Goal: Information Seeking & Learning: Learn about a topic

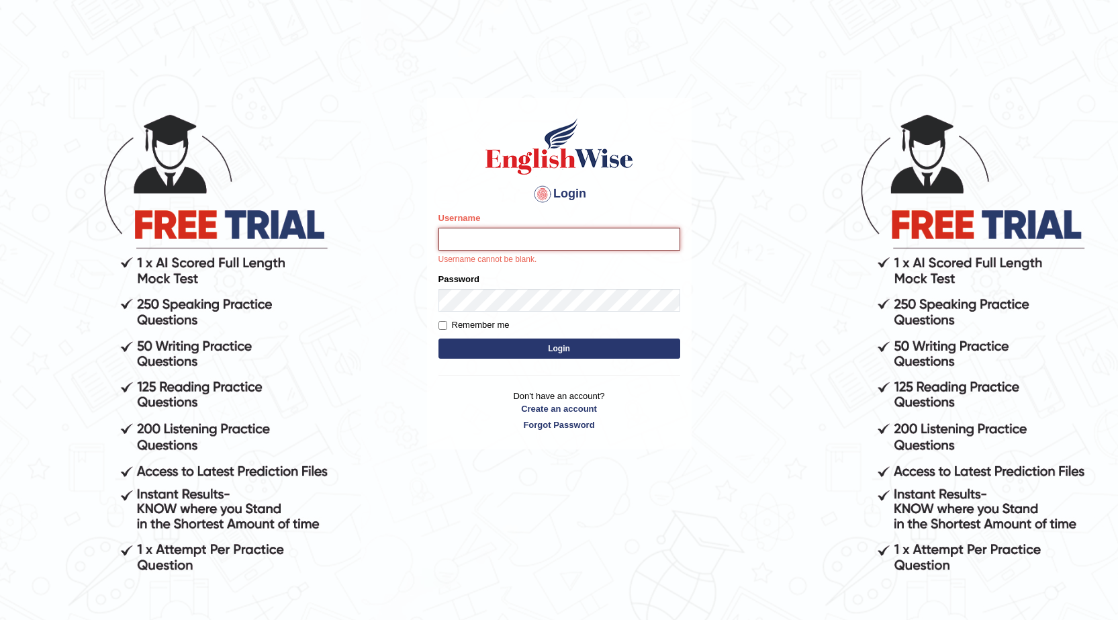
click at [582, 236] on input "Username" at bounding box center [559, 239] width 242 height 23
type input "Farishta"
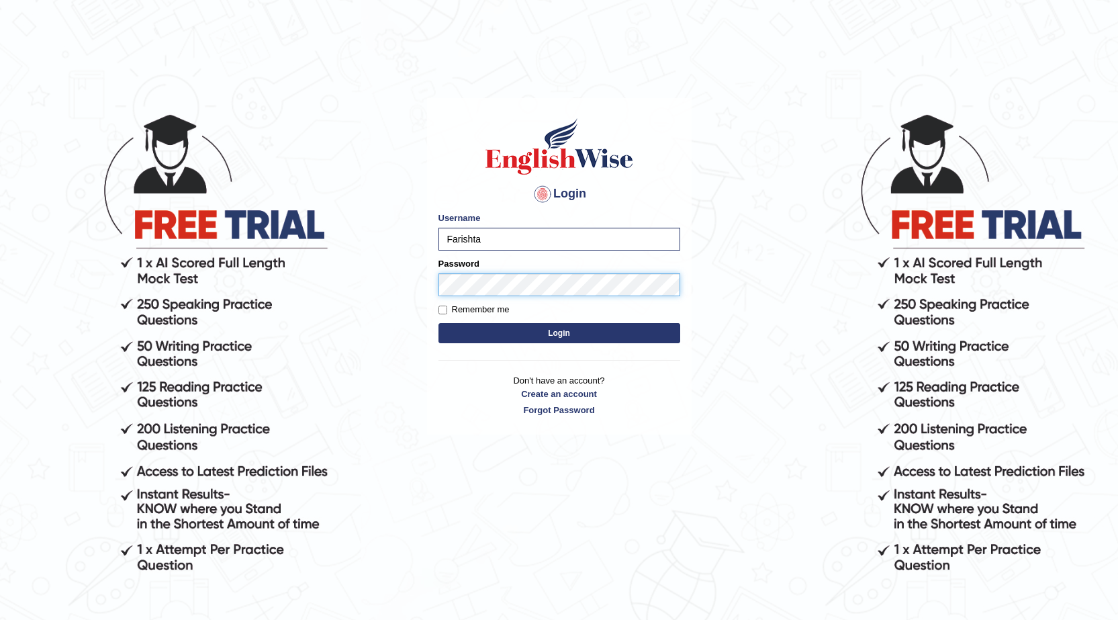
click at [438, 323] on button "Login" at bounding box center [559, 333] width 242 height 20
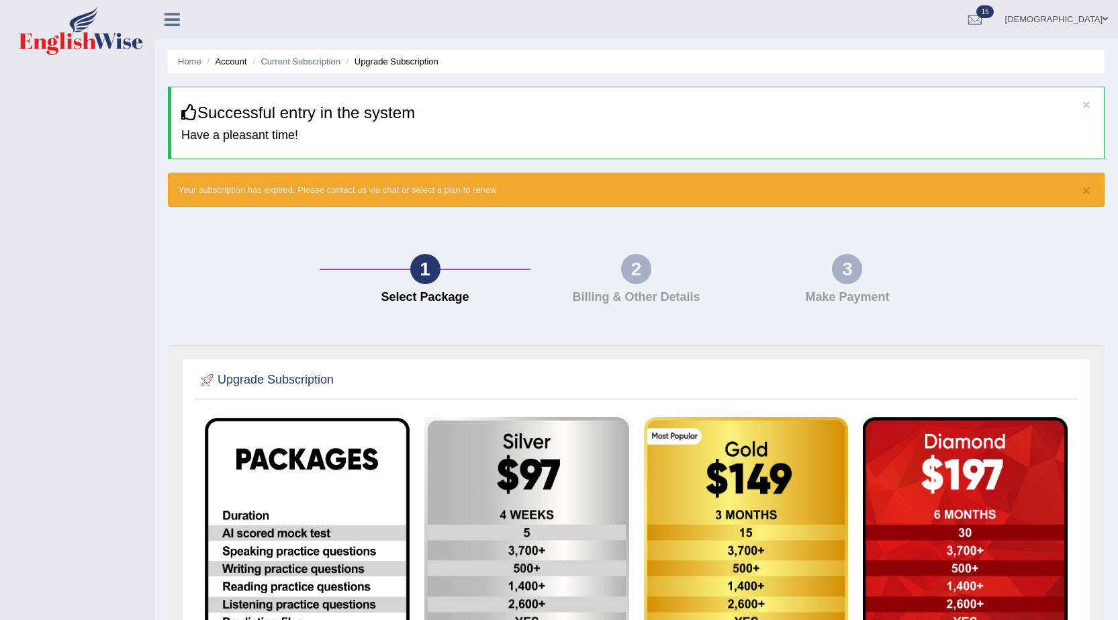
click at [624, 262] on div "2" at bounding box center [636, 269] width 30 height 30
click at [818, 251] on div "1 Select Package 2 Billing & Other Details 3 Make Payment" at bounding box center [636, 282] width 950 height 124
click at [499, 255] on div "1 Select Package" at bounding box center [424, 282] width 211 height 57
click at [985, 17] on div at bounding box center [975, 20] width 20 height 20
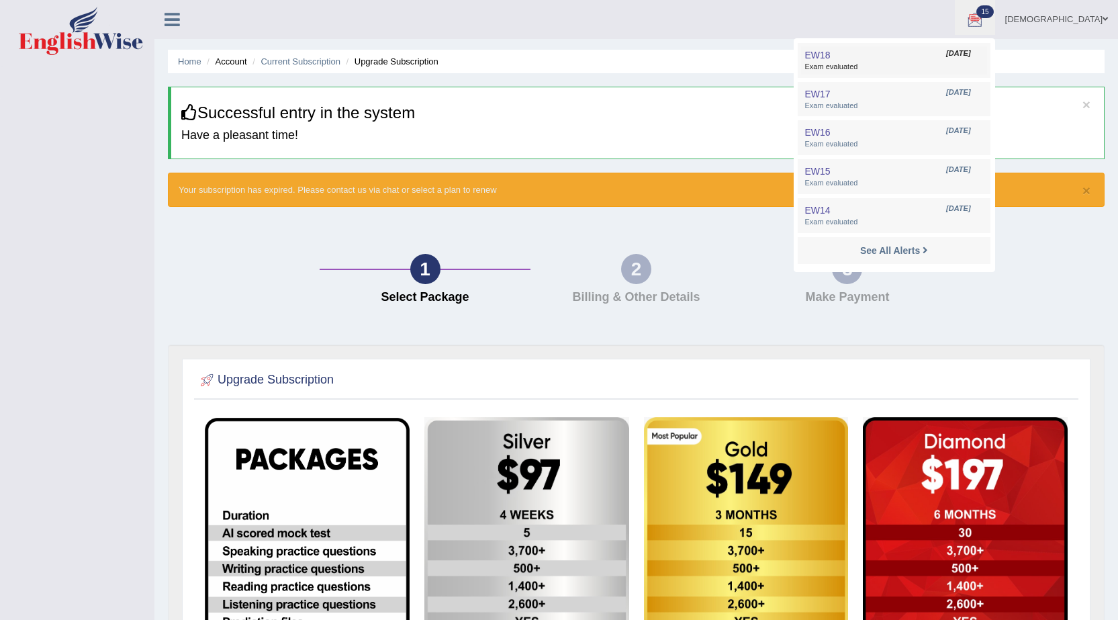
click at [975, 60] on link "EW18 Sep 30, 2025 Exam evaluated" at bounding box center [893, 60] width 185 height 28
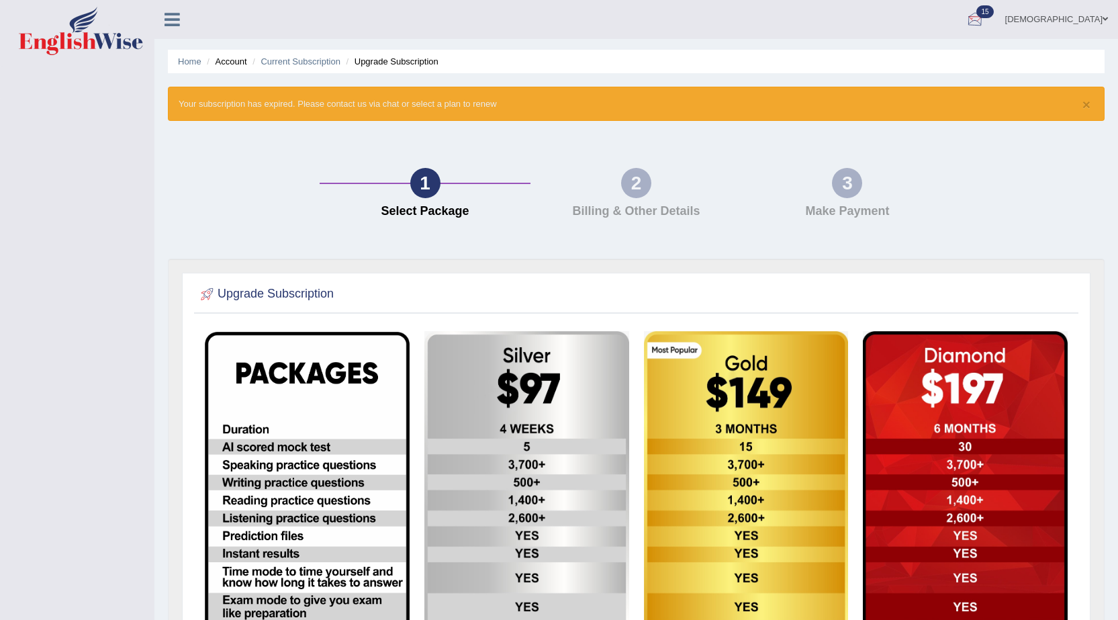
click at [1095, 6] on link "farishta" at bounding box center [1056, 17] width 123 height 35
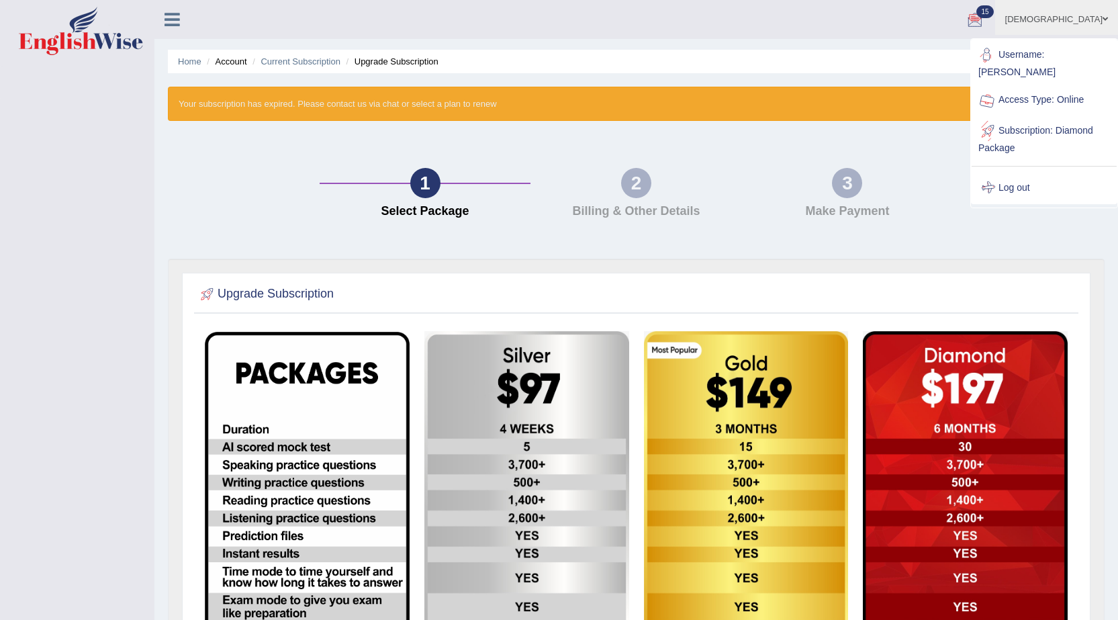
click at [1024, 172] on link "Log out" at bounding box center [1043, 187] width 145 height 31
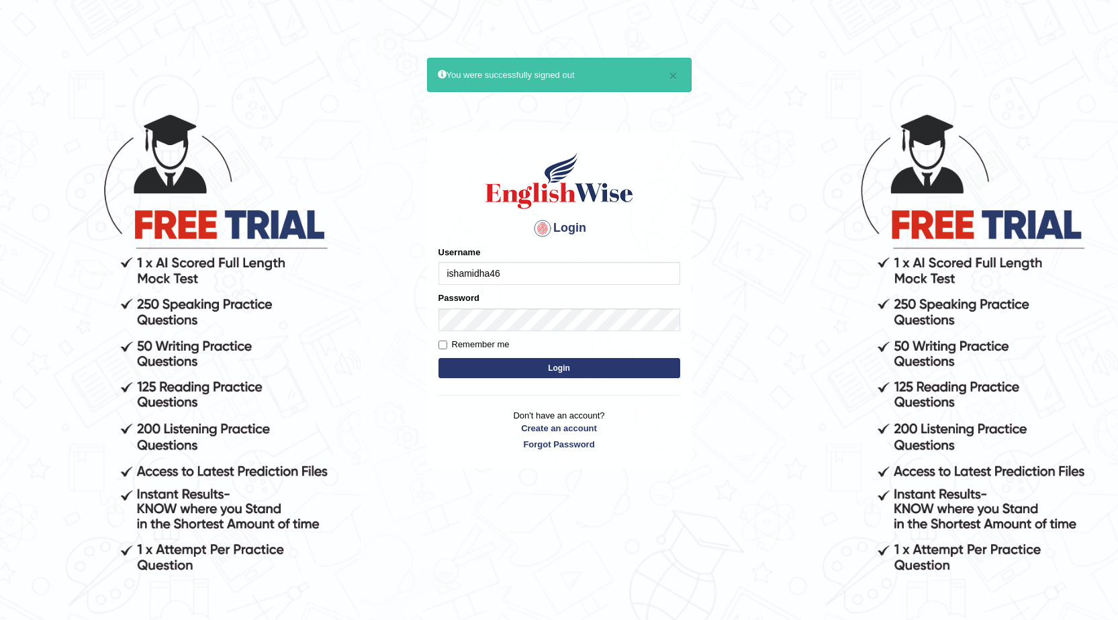
type input "ishamidha46"
click at [438, 358] on button "Login" at bounding box center [559, 368] width 242 height 20
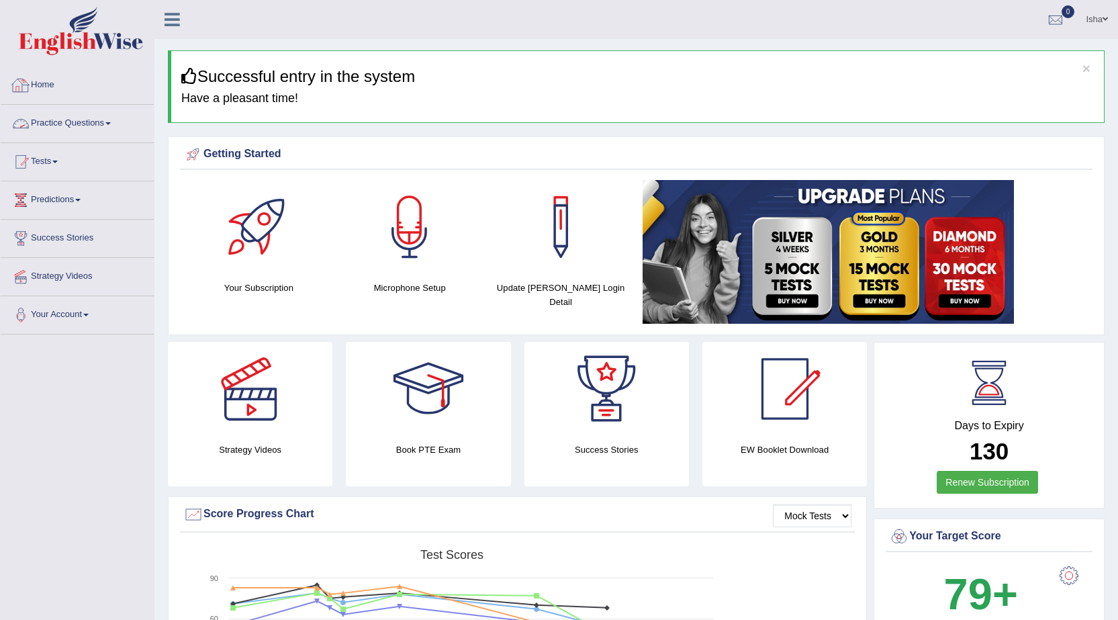
click at [75, 118] on link "Practice Questions" at bounding box center [77, 122] width 153 height 34
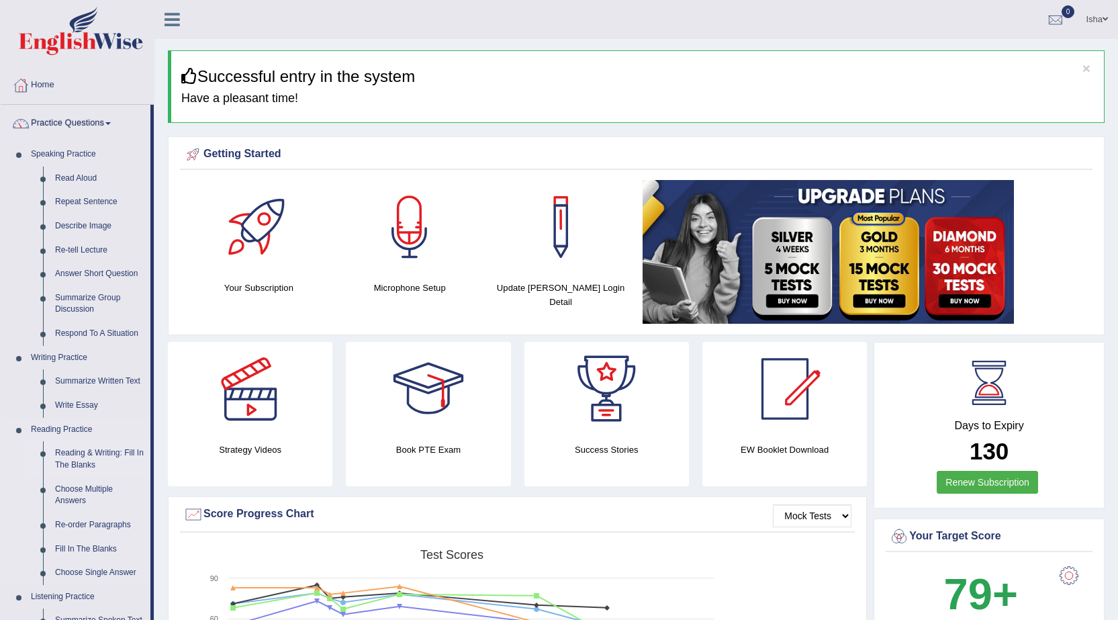
click at [128, 454] on link "Reading & Writing: Fill In The Blanks" at bounding box center [99, 459] width 101 height 36
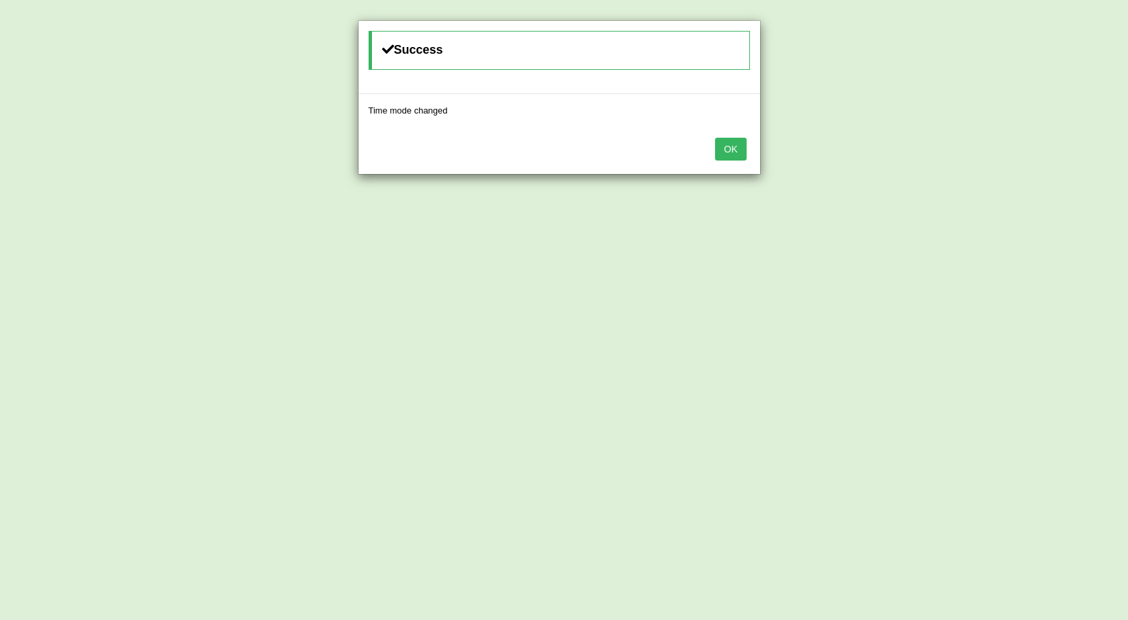
click at [740, 144] on button "OK" at bounding box center [730, 149] width 31 height 23
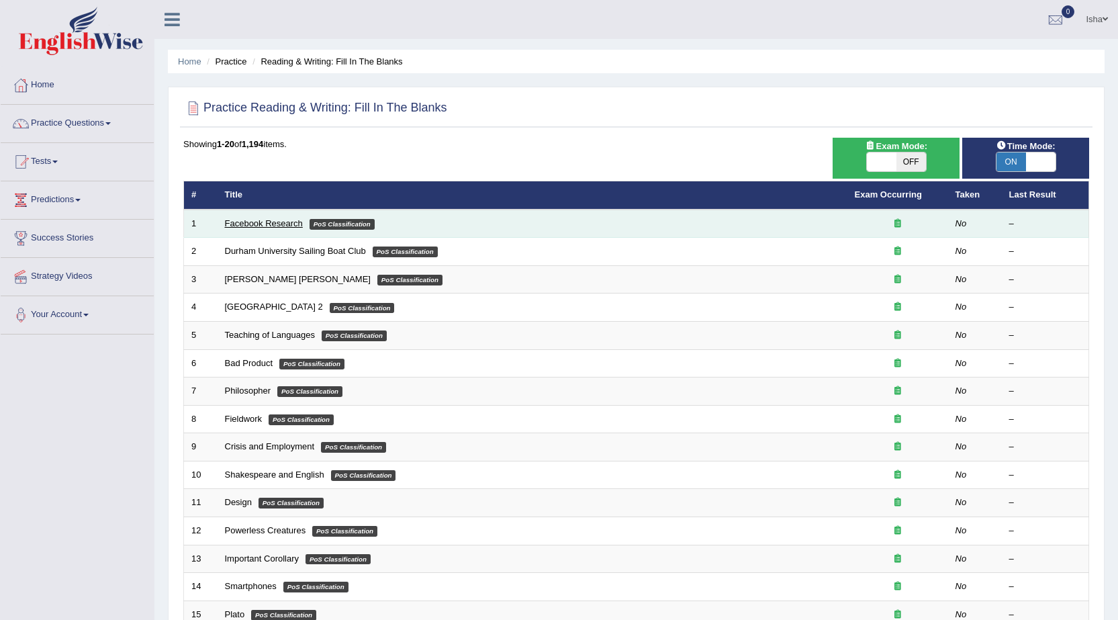
click at [243, 226] on link "Facebook Research" at bounding box center [264, 223] width 78 height 10
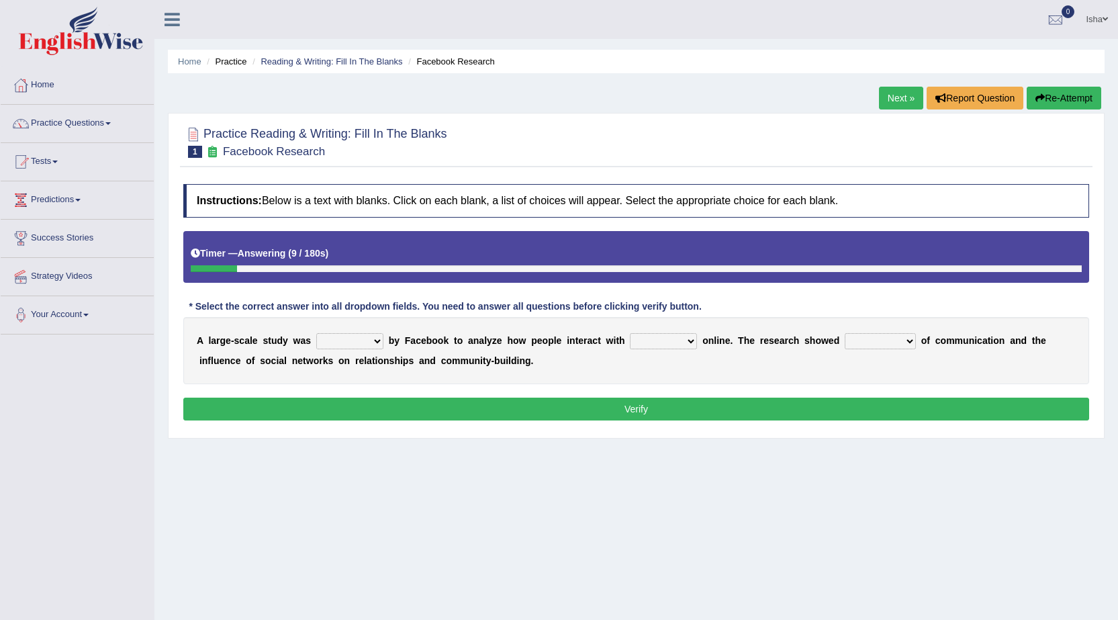
click at [376, 336] on select "surveyed had asked made" at bounding box center [349, 341] width 67 height 16
select select "surveyed"
click at [316, 333] on select "surveyed had asked made" at bounding box center [349, 341] width 67 height 16
click at [652, 342] on select "together all each other another" at bounding box center [663, 341] width 67 height 16
select select "each other"
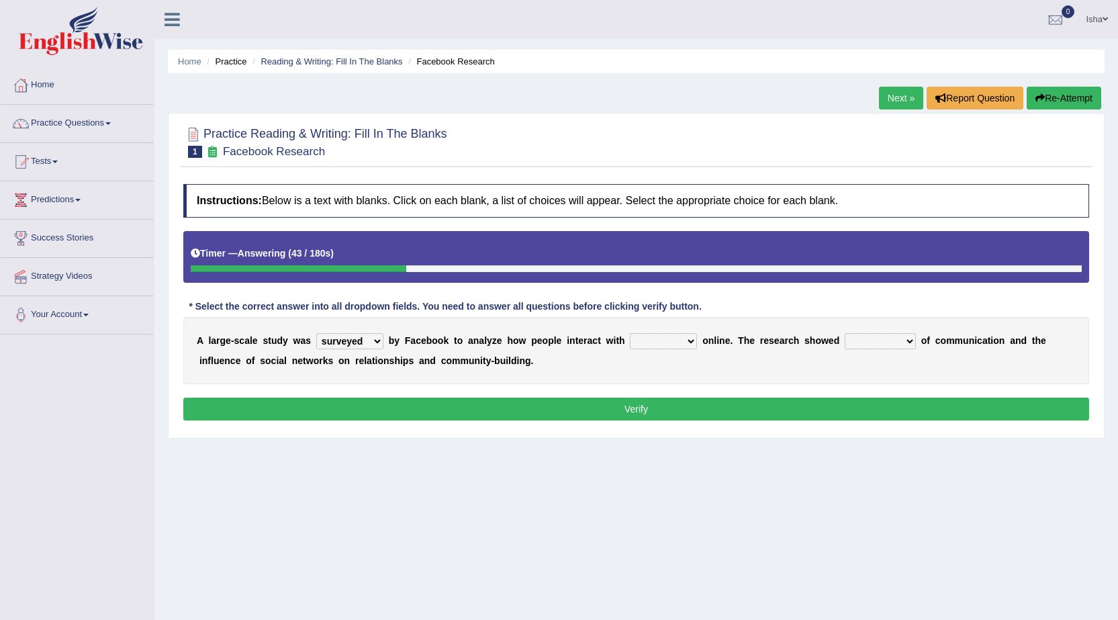
click at [630, 333] on select "together all each other another" at bounding box center [663, 341] width 67 height 16
click at [879, 339] on select "advantages standards fellowships patterns" at bounding box center [879, 341] width 71 height 16
select select "advantages"
click at [844, 333] on select "advantages standards fellowships patterns" at bounding box center [879, 341] width 71 height 16
click at [856, 407] on button "Verify" at bounding box center [635, 408] width 905 height 23
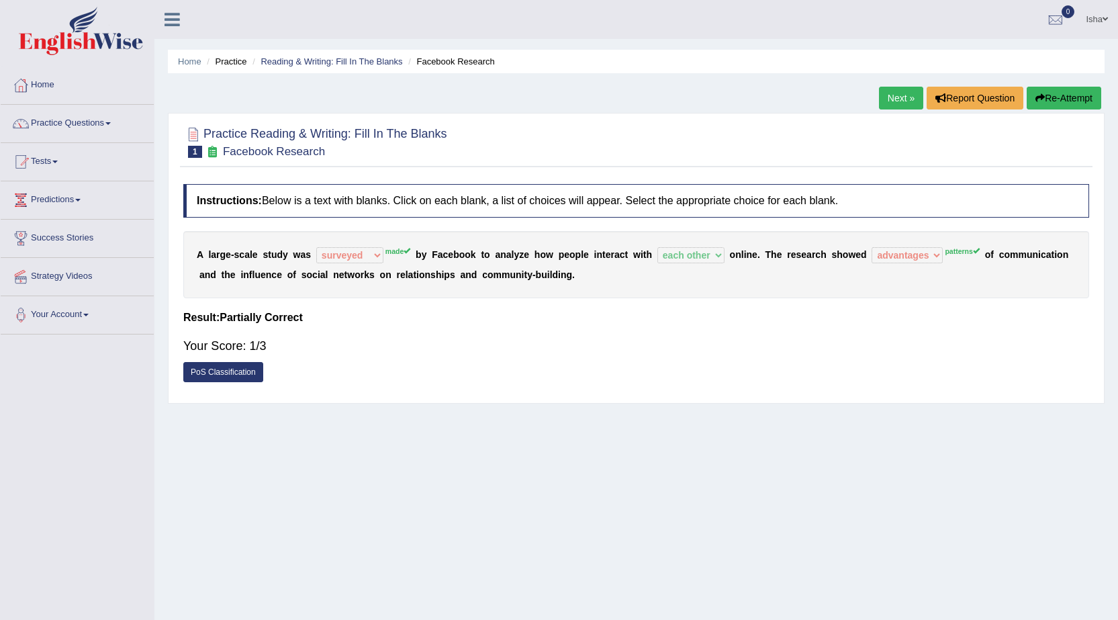
click at [901, 89] on link "Next »" at bounding box center [901, 98] width 44 height 23
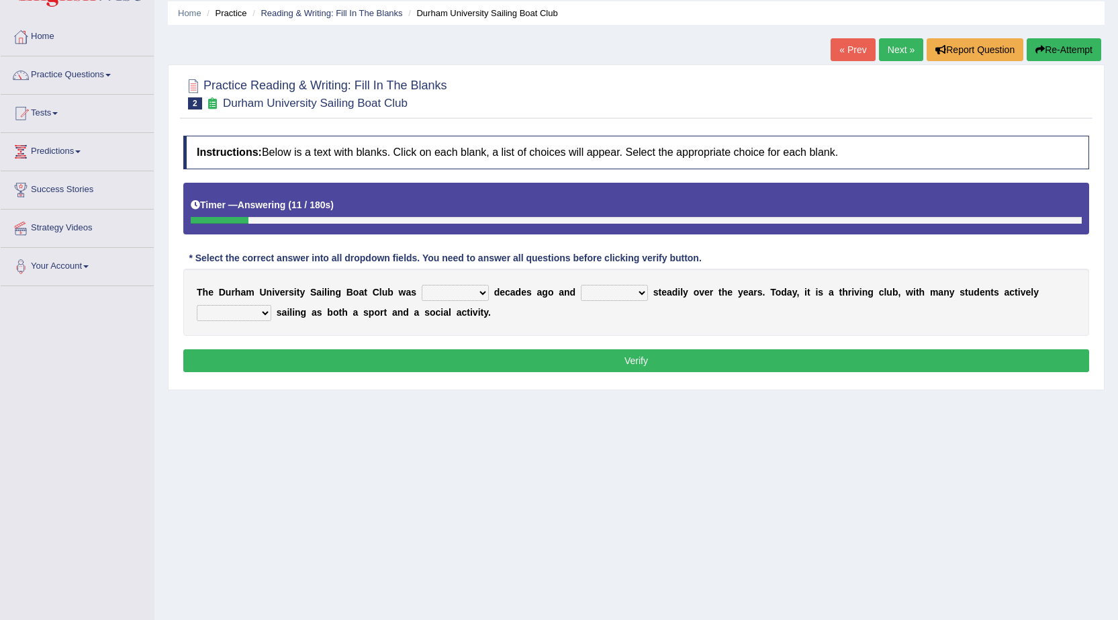
scroll to position [67, 0]
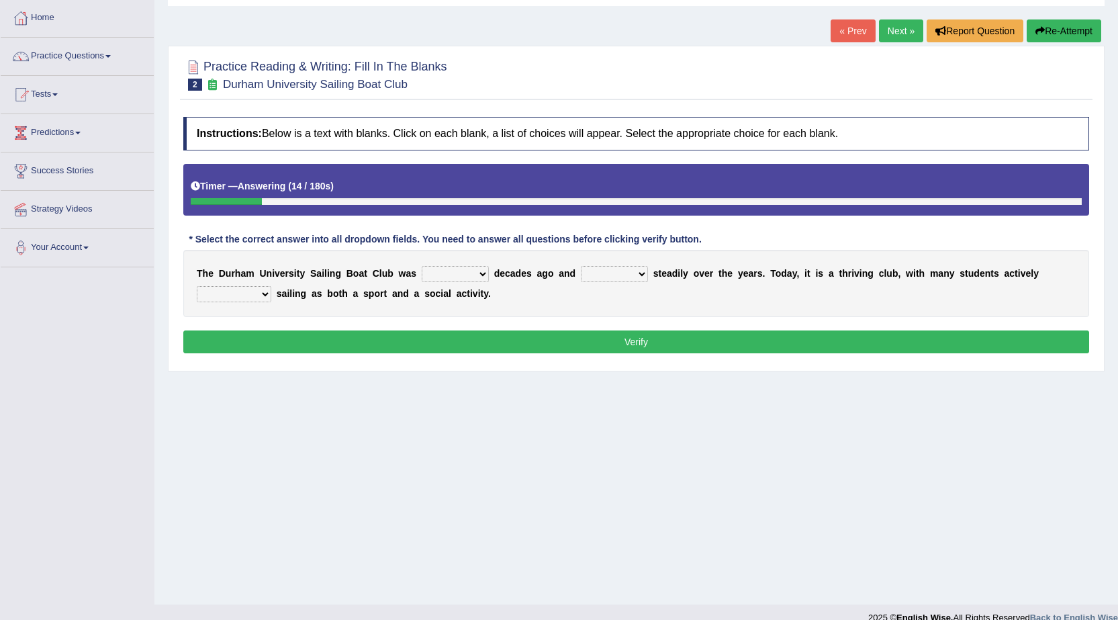
click at [465, 268] on select "found fund founded find" at bounding box center [455, 274] width 67 height 16
select select "founded"
click at [422, 266] on select "found fund founded find" at bounding box center [455, 274] width 67 height 16
click at [603, 266] on select "grow growing has grown grown" at bounding box center [614, 274] width 67 height 16
select select "grown"
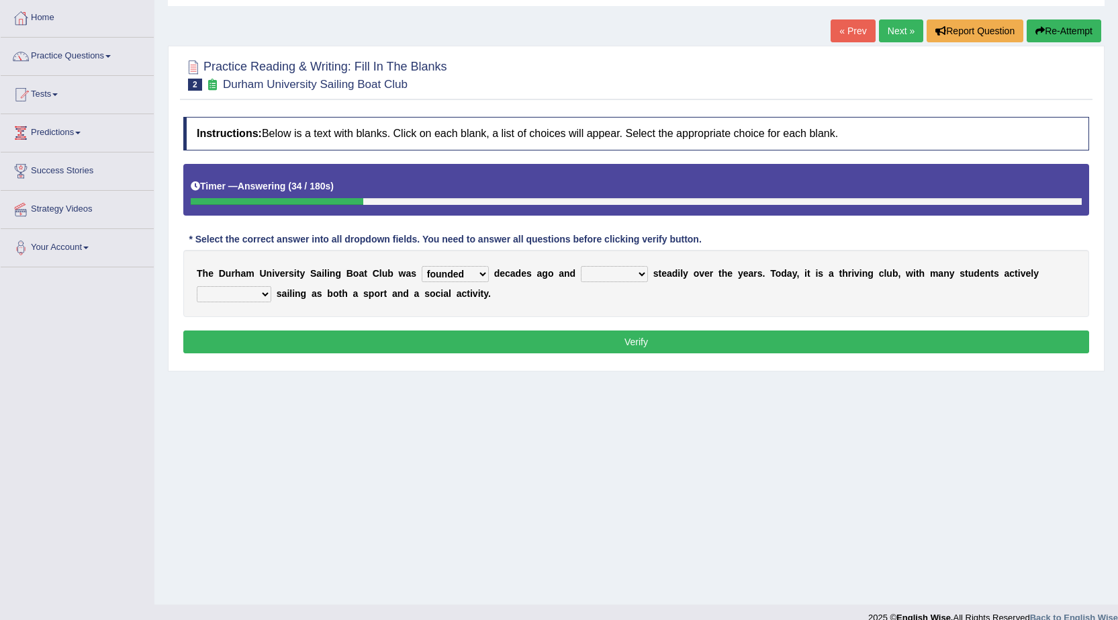
click at [581, 266] on select "grow growing has grown grown" at bounding box center [614, 274] width 67 height 16
click at [235, 292] on select "enjoy enjoyed are enjoying enjoying" at bounding box center [234, 294] width 75 height 16
select select "enjoying"
click at [197, 286] on select "enjoy enjoyed are enjoying enjoying" at bounding box center [234, 294] width 75 height 16
click at [266, 335] on button "Verify" at bounding box center [635, 341] width 905 height 23
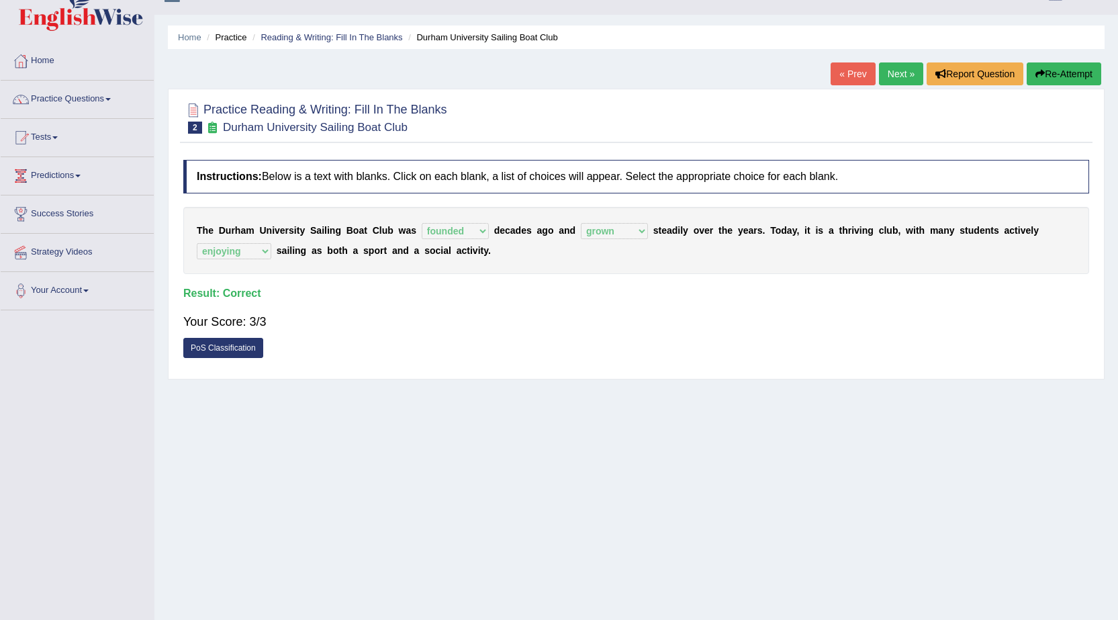
scroll to position [0, 0]
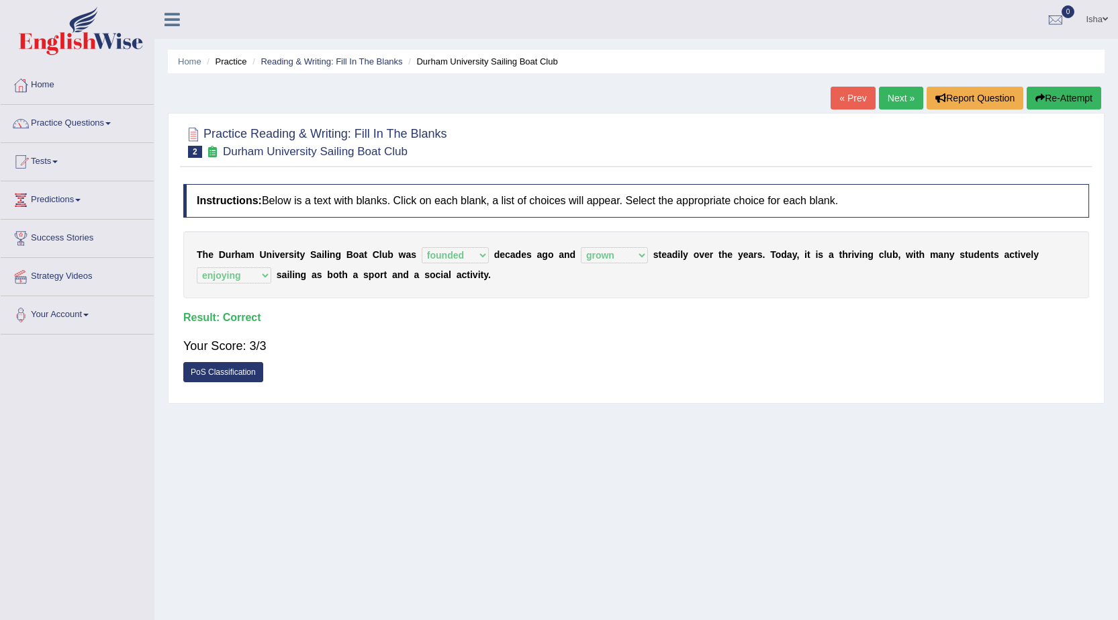
click at [893, 95] on link "Next »" at bounding box center [901, 98] width 44 height 23
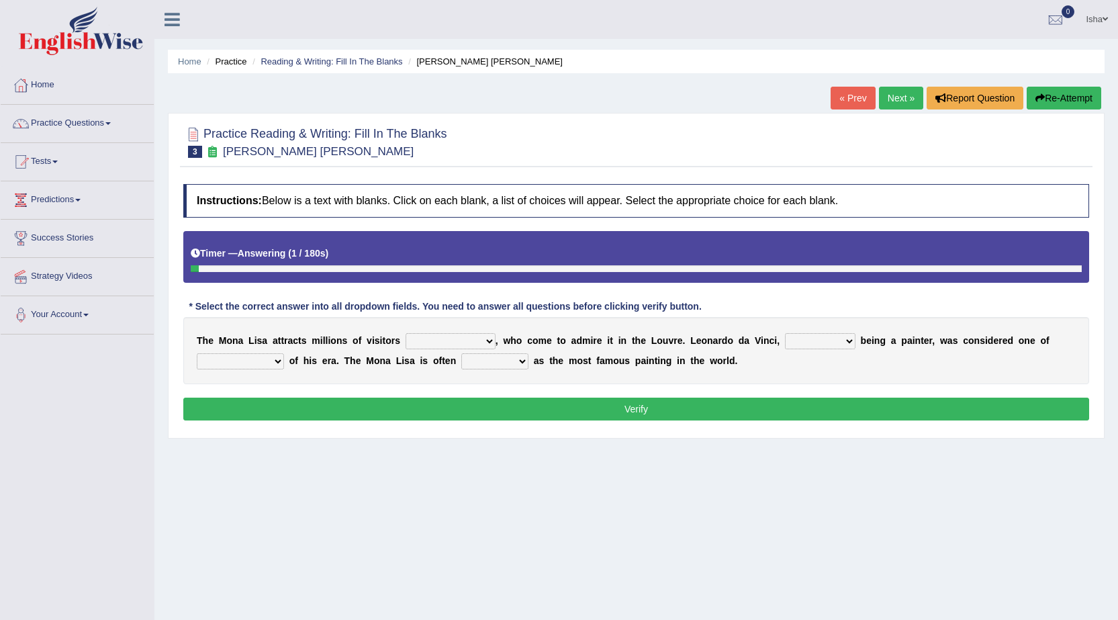
scroll to position [67, 0]
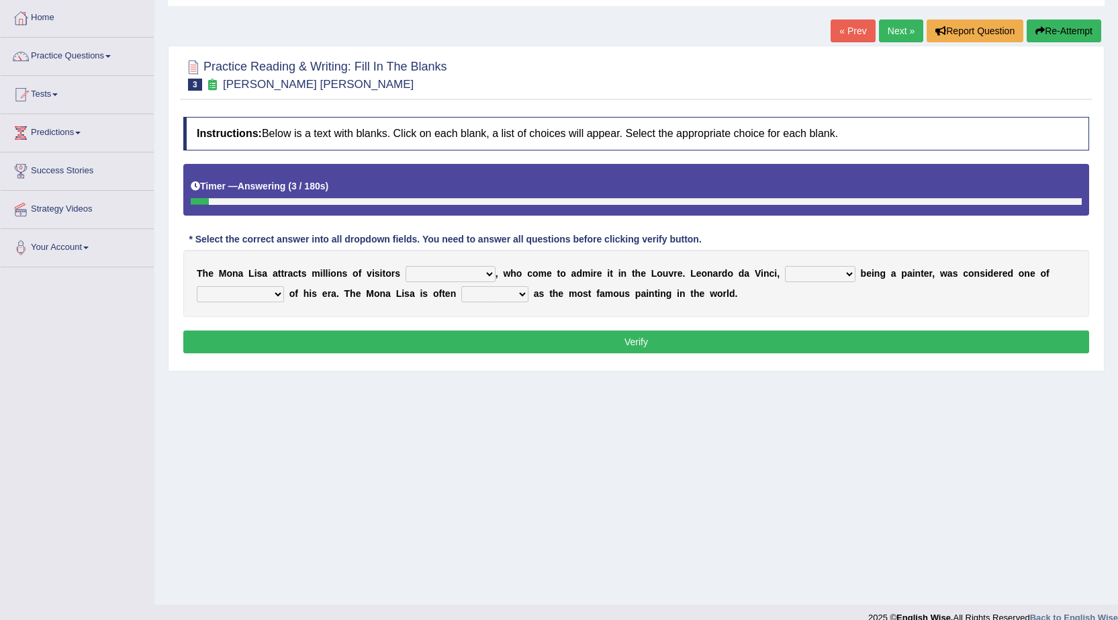
click at [471, 270] on select "around the year the all year all year round per year" at bounding box center [450, 274] width 90 height 16
select select "around the year"
click at [405, 266] on select "around the year the all year all year round per year" at bounding box center [450, 274] width 90 height 16
click at [802, 274] on select "rather than as much as as well as as long as" at bounding box center [820, 274] width 70 height 16
select select "as well as"
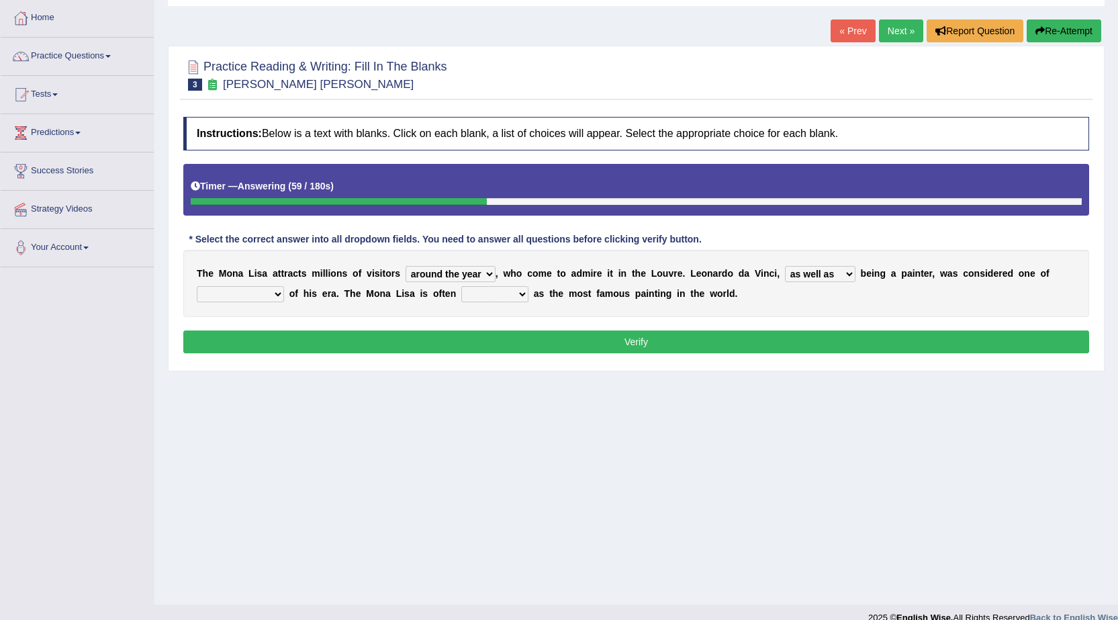
click at [785, 266] on select "rather than as much as as well as as long as" at bounding box center [820, 274] width 70 height 16
click at [255, 292] on select "better artists artist the better artist the best artists" at bounding box center [240, 294] width 87 height 16
select select "the best artists"
click at [197, 286] on select "better artists artist the better artist the best artists" at bounding box center [240, 294] width 87 height 16
click at [495, 296] on select "classified suggested predicted described" at bounding box center [494, 294] width 67 height 16
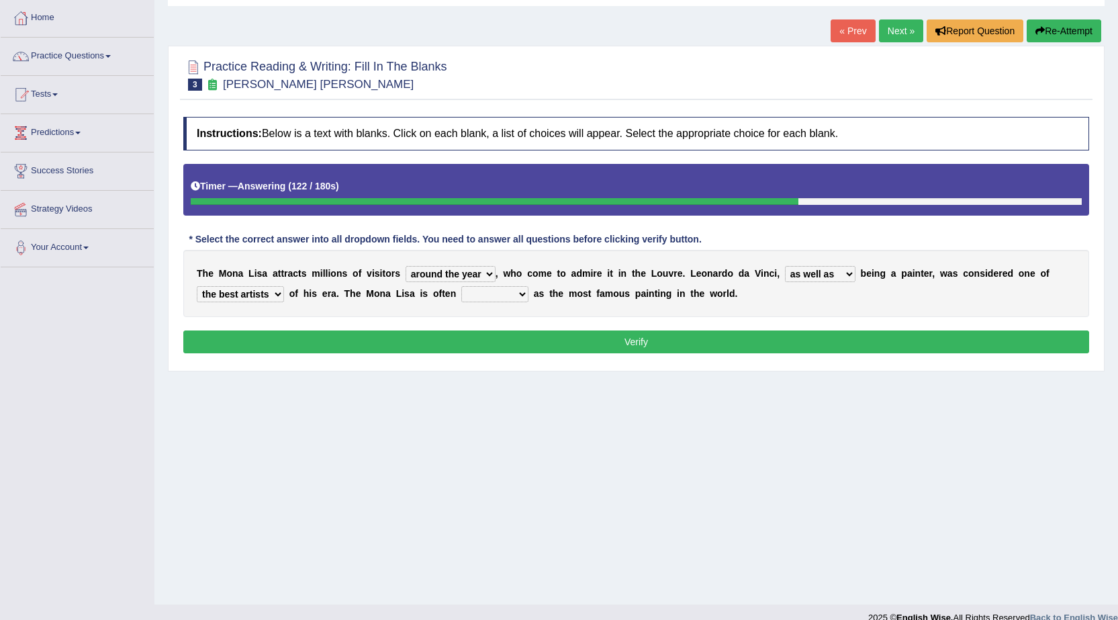
select select "predicted"
click at [461, 286] on select "classified suggested predicted described" at bounding box center [494, 294] width 67 height 16
click at [501, 327] on div "Instructions: Below is a text with blanks. Click on each blank, a list of choic…" at bounding box center [636, 237] width 912 height 254
click at [498, 335] on button "Verify" at bounding box center [635, 341] width 905 height 23
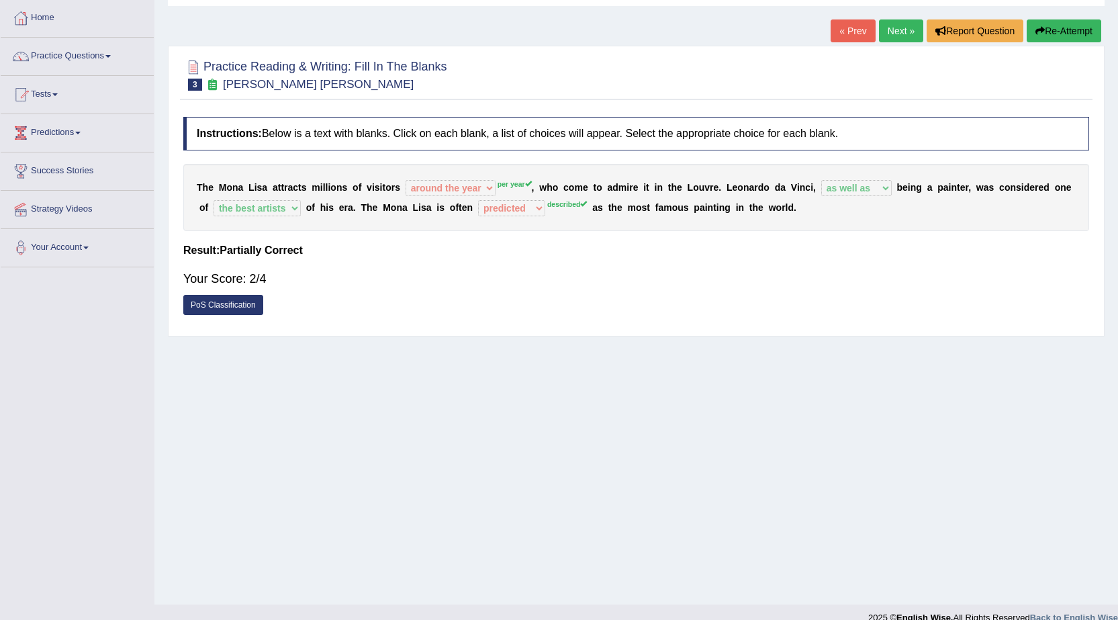
scroll to position [0, 0]
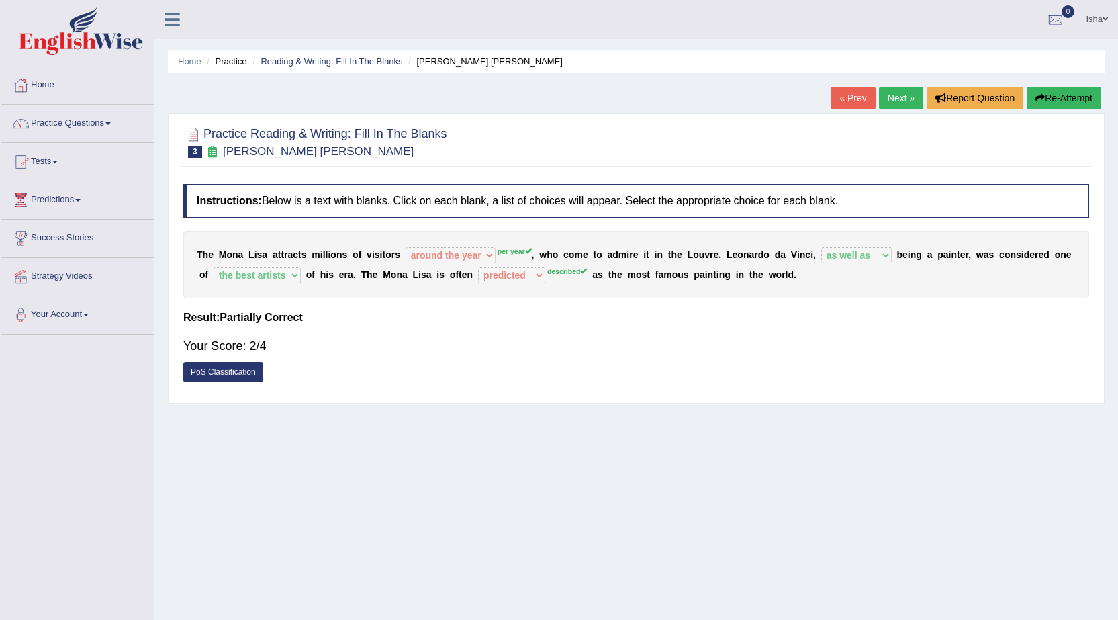
click at [893, 106] on link "Next »" at bounding box center [901, 98] width 44 height 23
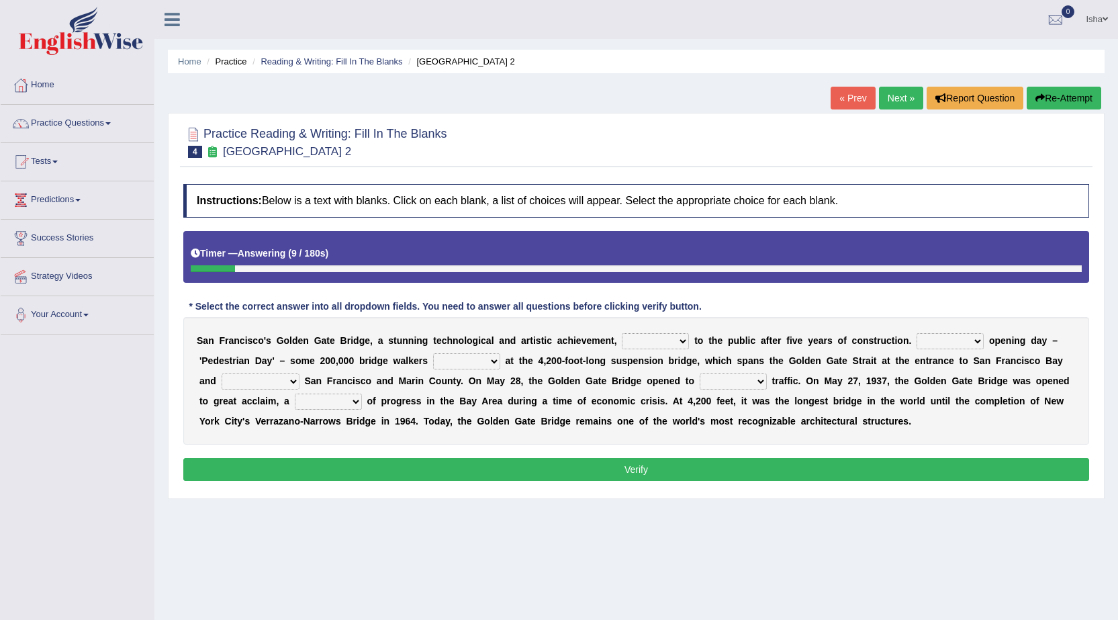
click at [660, 341] on select "opens closes appears equals" at bounding box center [655, 341] width 67 height 16
select select "closes"
click at [622, 333] on select "opens closes appears equals" at bounding box center [655, 341] width 67 height 16
click at [961, 345] on select "On During Since When" at bounding box center [949, 341] width 67 height 16
select select "During"
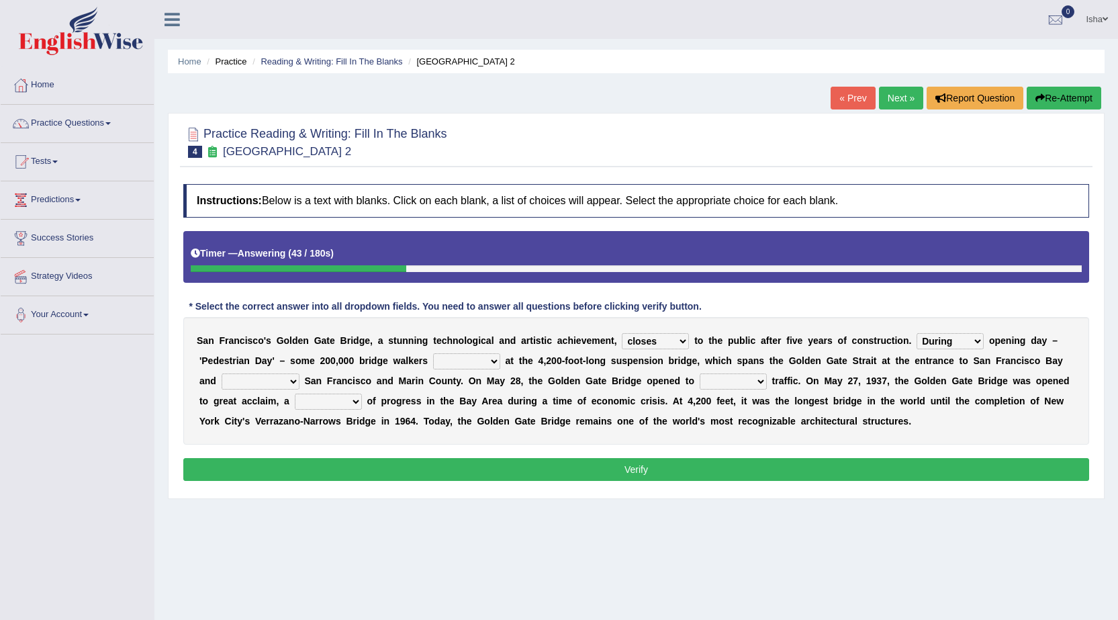
click at [916, 333] on select "On During Since When" at bounding box center [949, 341] width 67 height 16
click at [463, 360] on select "stationed looked marveled laughed" at bounding box center [466, 361] width 67 height 16
select select "stationed"
click at [433, 353] on select "stationed looked marveled laughed" at bounding box center [466, 361] width 67 height 16
click at [284, 388] on select "separates connects channels differentiates" at bounding box center [260, 381] width 78 height 16
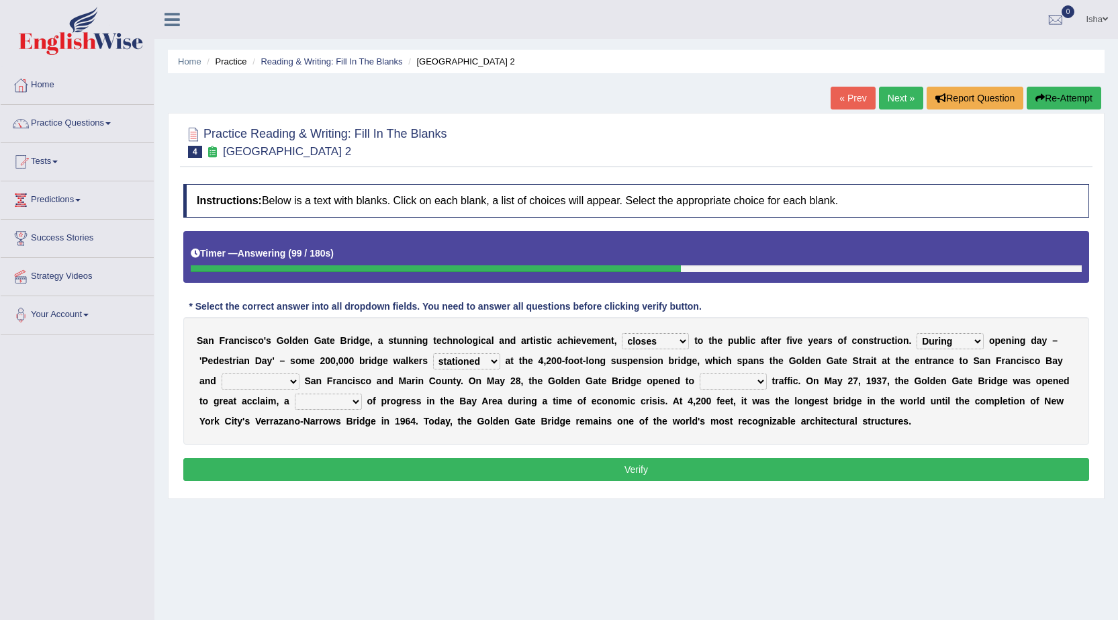
select select "separates"
click at [221, 373] on select "separates connects channels differentiates" at bounding box center [260, 381] width 78 height 16
click at [724, 383] on select "aquatic vehicular airborne watertight" at bounding box center [732, 381] width 67 height 16
select select "vehicular"
click at [699, 373] on select "aquatic vehicular airborne watertight" at bounding box center [732, 381] width 67 height 16
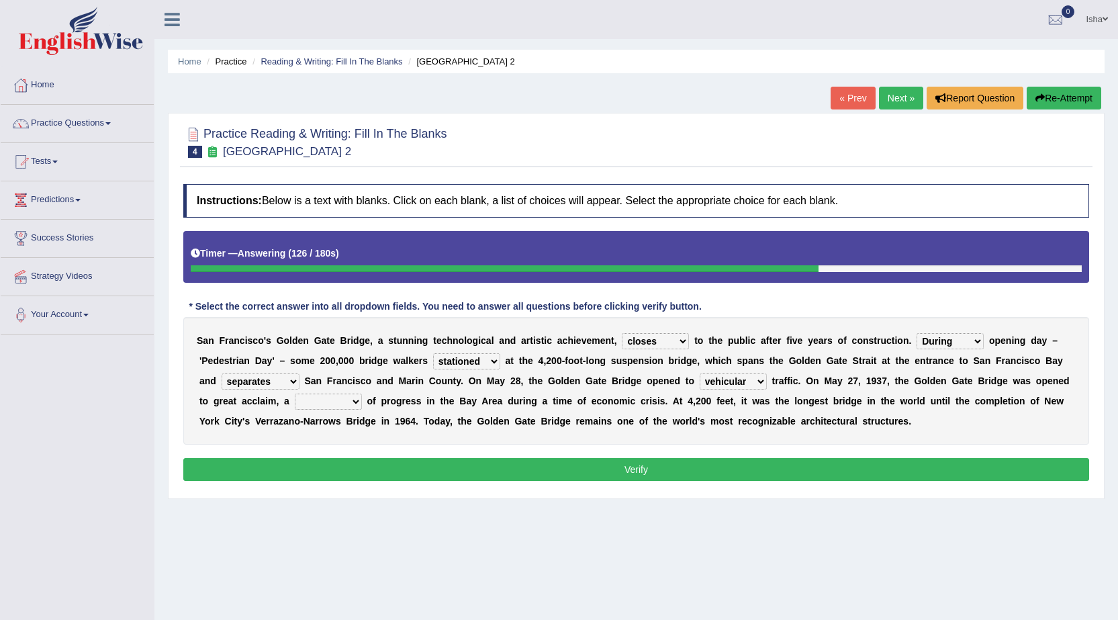
click at [738, 383] on select "aquatic vehicular airborne watertight" at bounding box center [732, 381] width 67 height 16
click at [321, 398] on select "denial symbol technique yield" at bounding box center [328, 401] width 67 height 16
select select "symbol"
click at [295, 393] on select "denial symbol technique yield" at bounding box center [328, 401] width 67 height 16
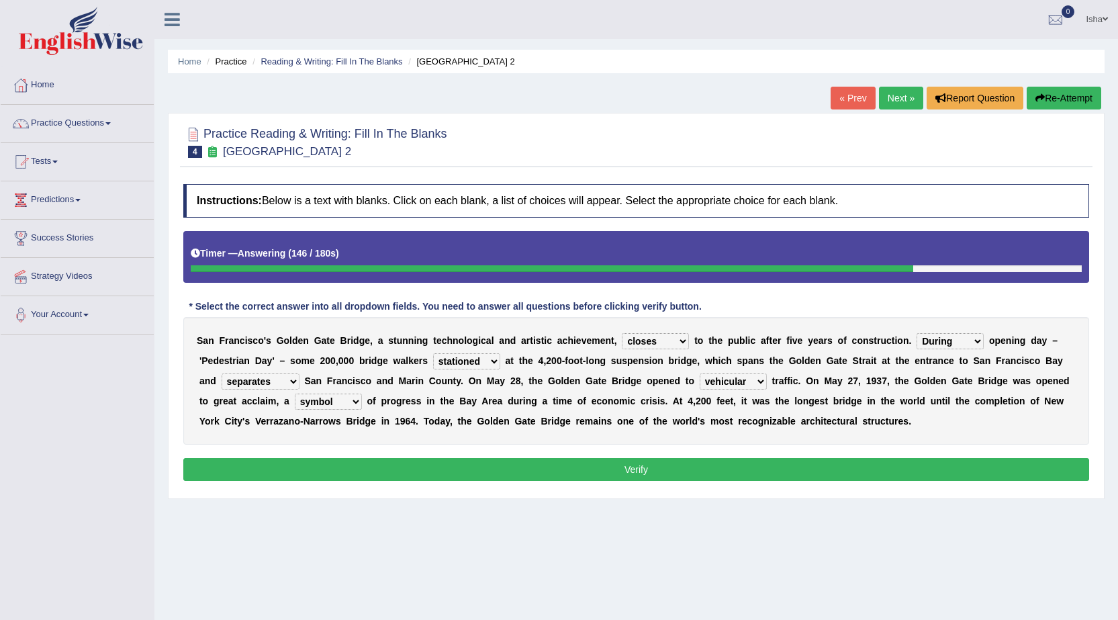
click at [327, 450] on div "Instructions: Below is a text with blanks. Click on each blank, a list of choic…" at bounding box center [636, 334] width 912 height 314
click at [324, 464] on button "Verify" at bounding box center [635, 469] width 905 height 23
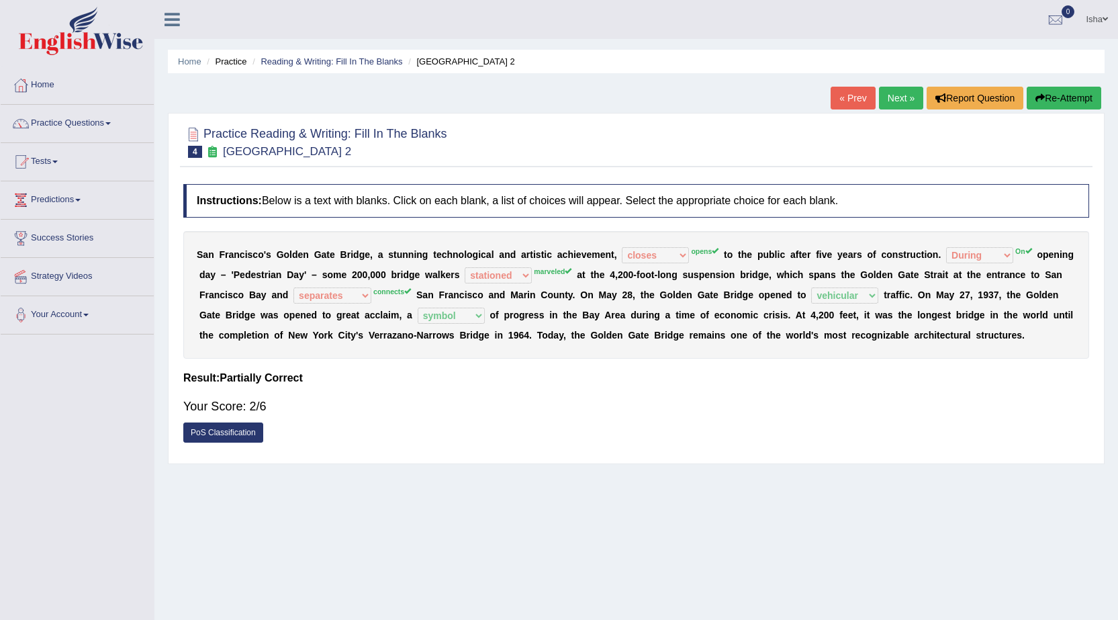
click at [899, 91] on link "Next »" at bounding box center [901, 98] width 44 height 23
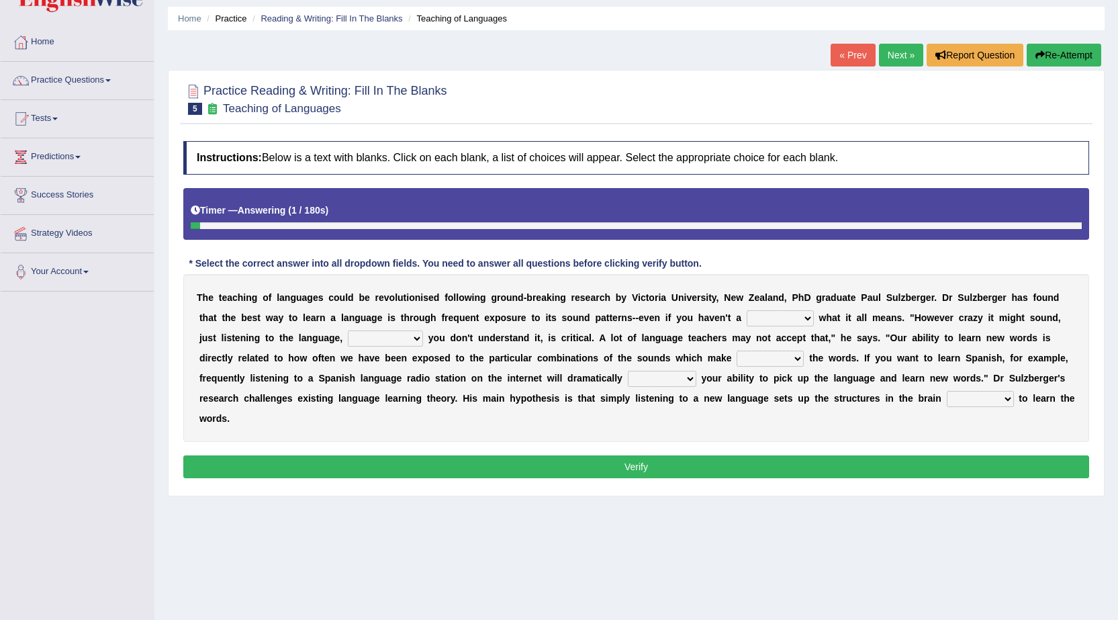
scroll to position [67, 0]
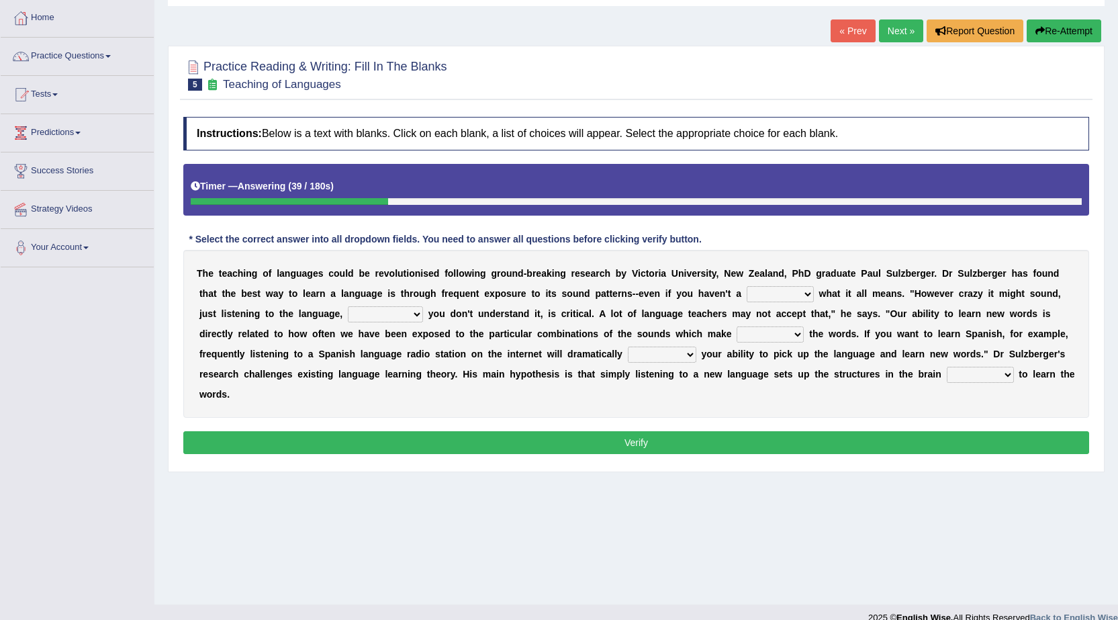
click at [800, 293] on select "dew claw clue due" at bounding box center [779, 294] width 67 height 16
select select "clue"
click at [746, 286] on select "dew claw clue due" at bounding box center [779, 294] width 67 height 16
click at [397, 309] on select "but also all together even though if so" at bounding box center [385, 314] width 75 height 16
select select "even though"
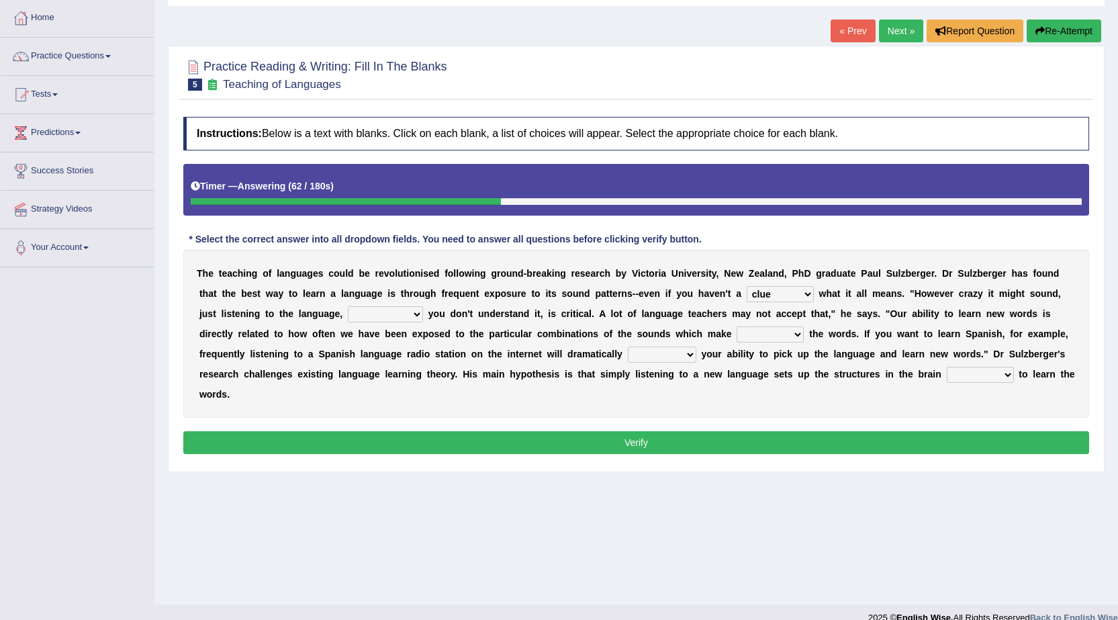
click at [348, 306] on select "but also all together even though if so" at bounding box center [385, 314] width 75 height 16
click at [752, 335] on select "down up of on" at bounding box center [769, 334] width 67 height 16
select select "up"
click at [736, 326] on select "down up of on" at bounding box center [769, 334] width 67 height 16
click at [669, 360] on select "evaluate exaggerate describe boost" at bounding box center [662, 354] width 68 height 16
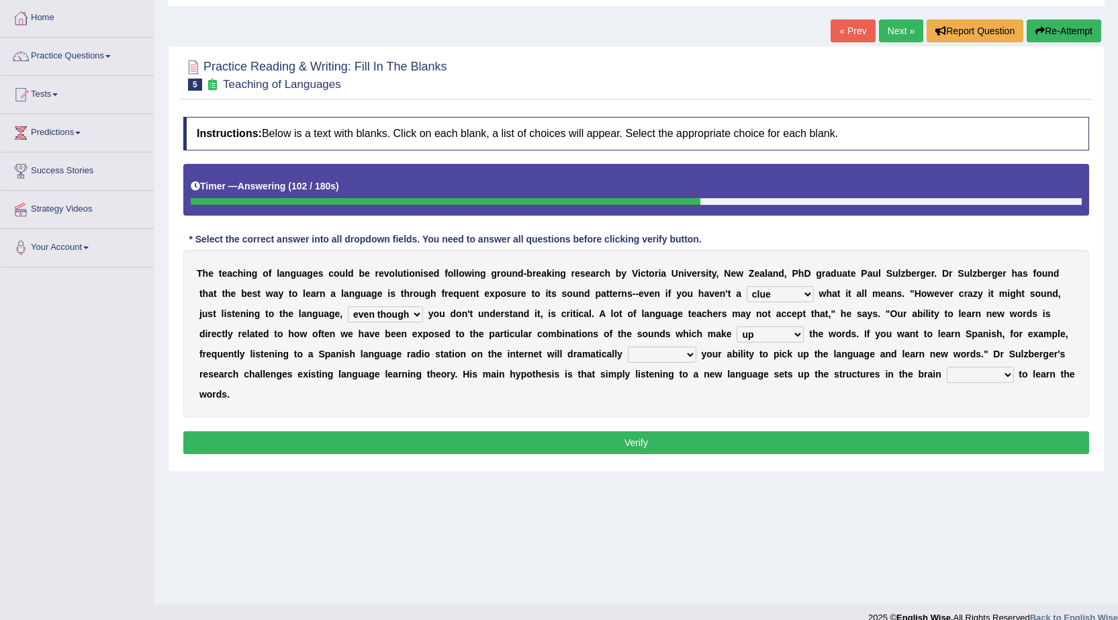
select select "boost"
click at [628, 346] on select "evaluate exaggerate describe boost" at bounding box center [662, 354] width 68 height 16
click at [999, 371] on select "requiring required directed to require" at bounding box center [979, 374] width 67 height 16
select select "required"
click at [946, 366] on select "requiring required directed to require" at bounding box center [979, 374] width 67 height 16
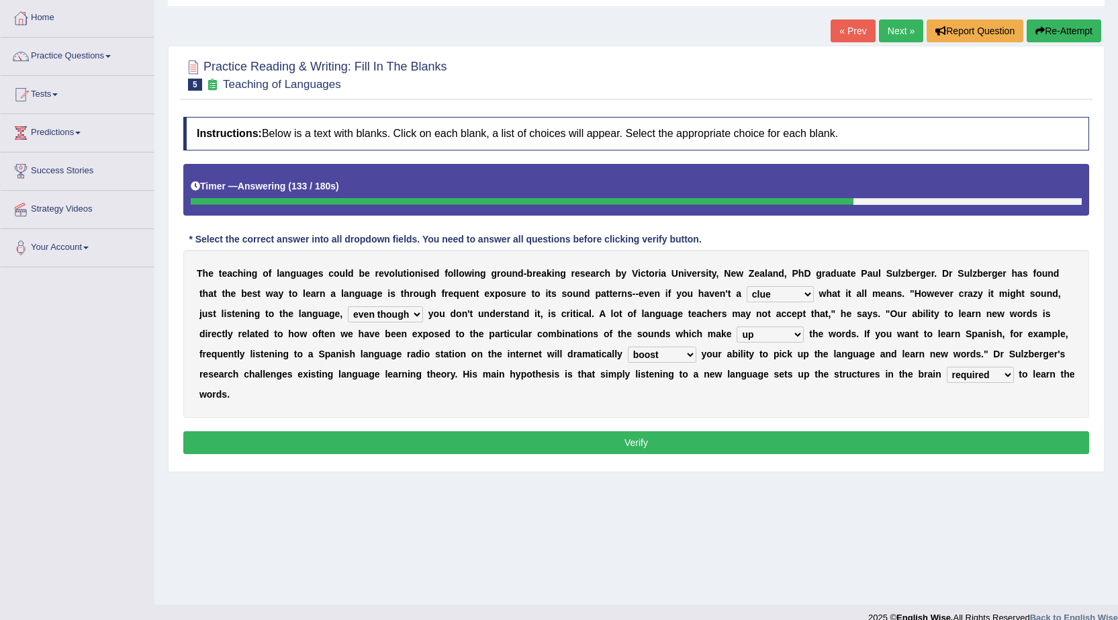
click at [977, 445] on button "Verify" at bounding box center [635, 442] width 905 height 23
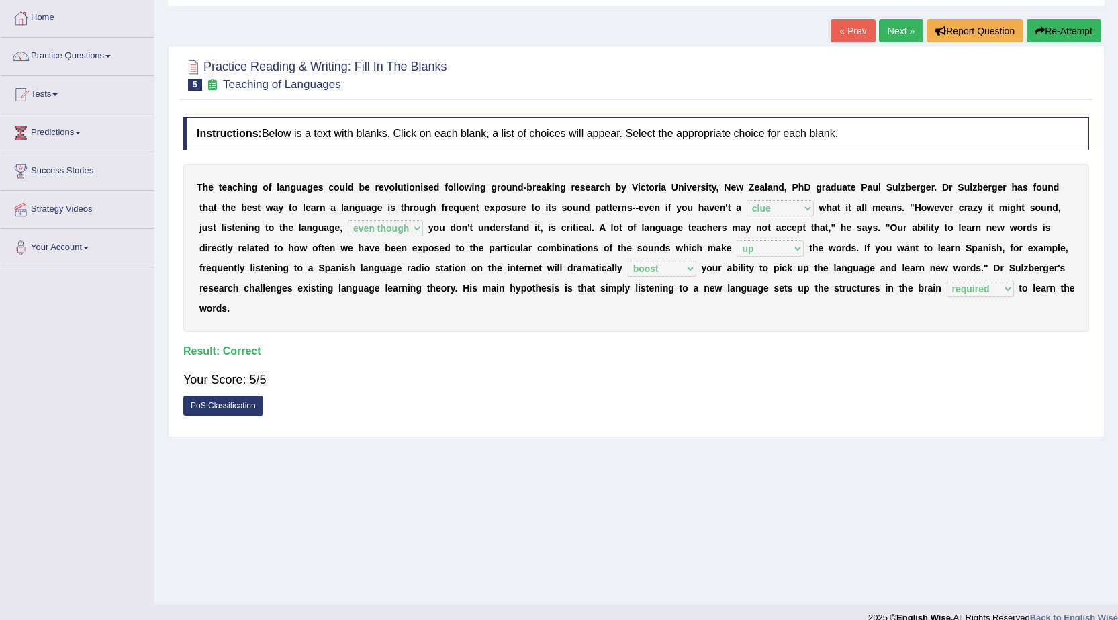
scroll to position [0, 0]
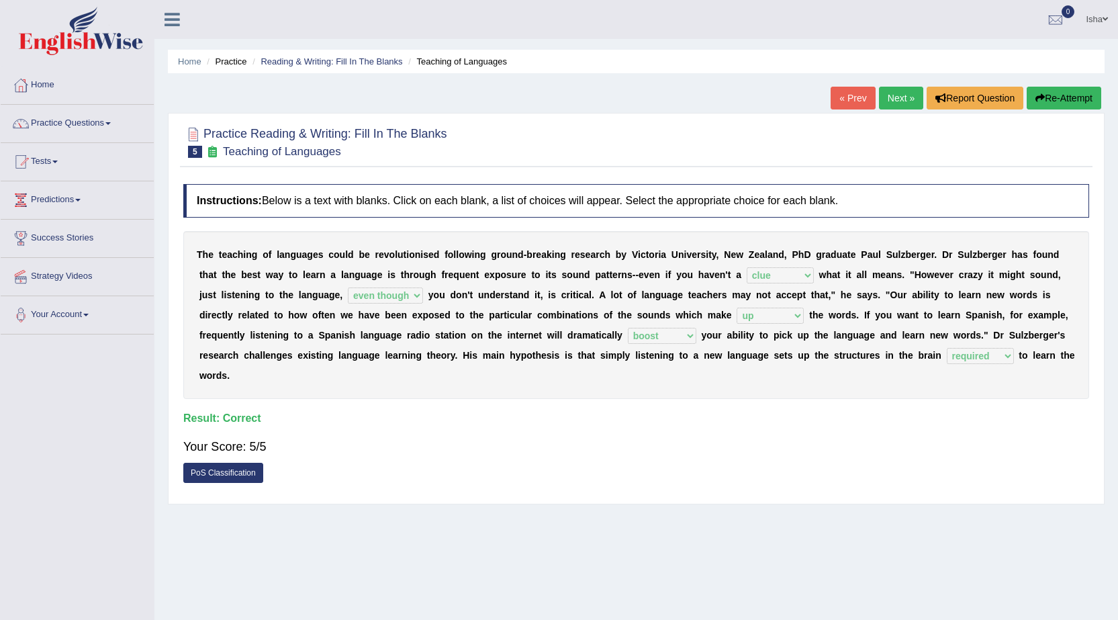
click at [883, 99] on link "Next »" at bounding box center [901, 98] width 44 height 23
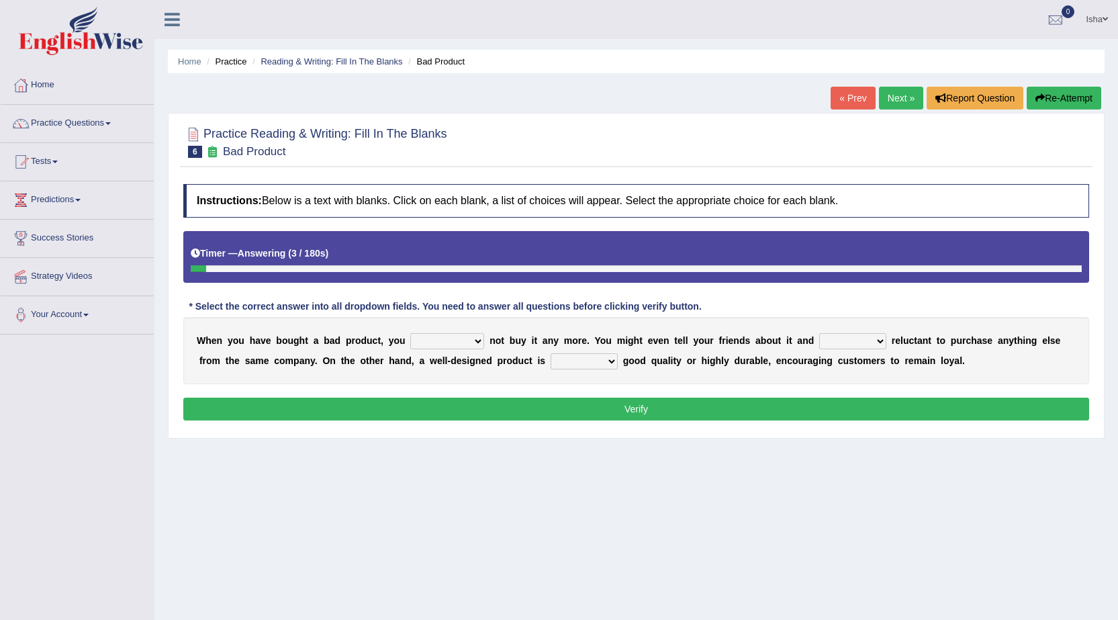
click at [471, 343] on select "would have should have should" at bounding box center [447, 341] width 74 height 16
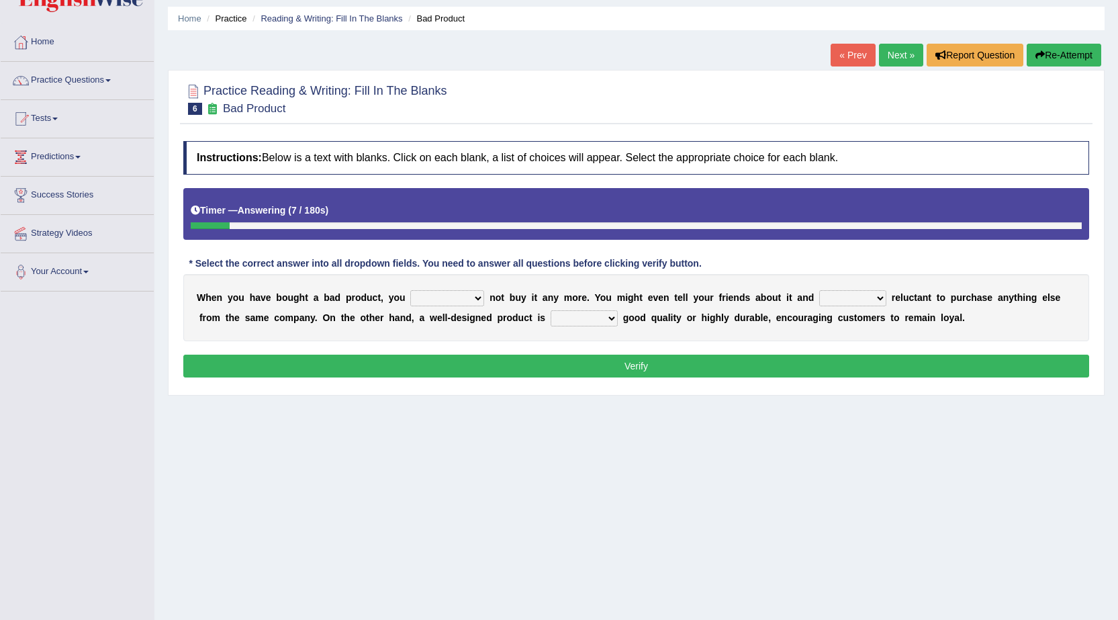
scroll to position [67, 0]
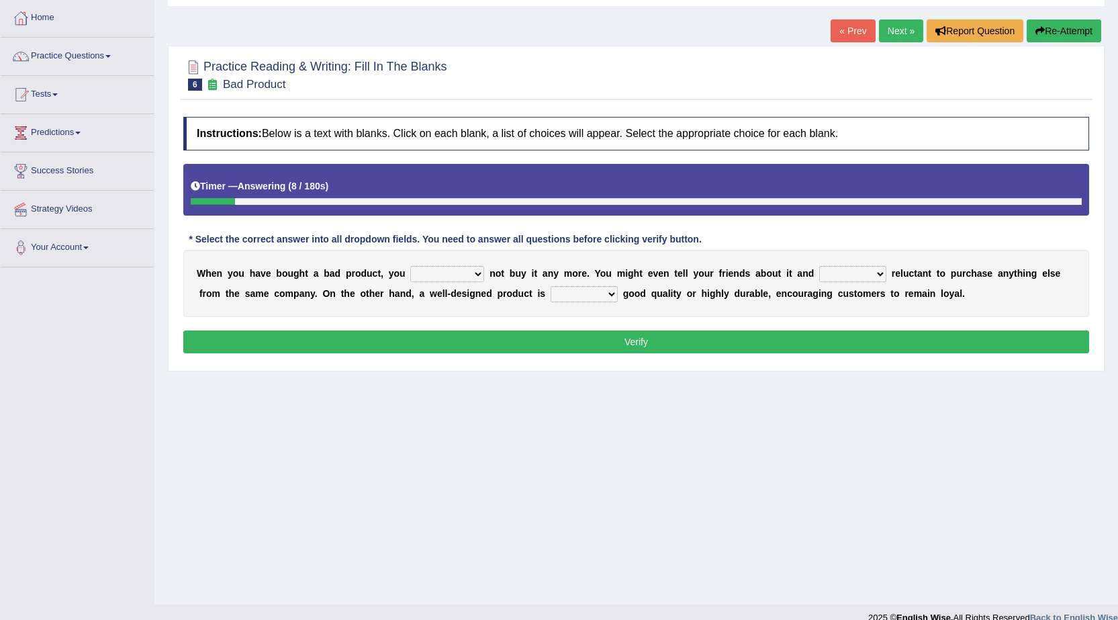
click at [466, 279] on select "would have should have should" at bounding box center [447, 274] width 74 height 16
select select "would"
click at [410, 266] on select "would have should have should" at bounding box center [447, 274] width 74 height 16
click at [849, 275] on select "is are be being" at bounding box center [852, 274] width 67 height 16
select select "being"
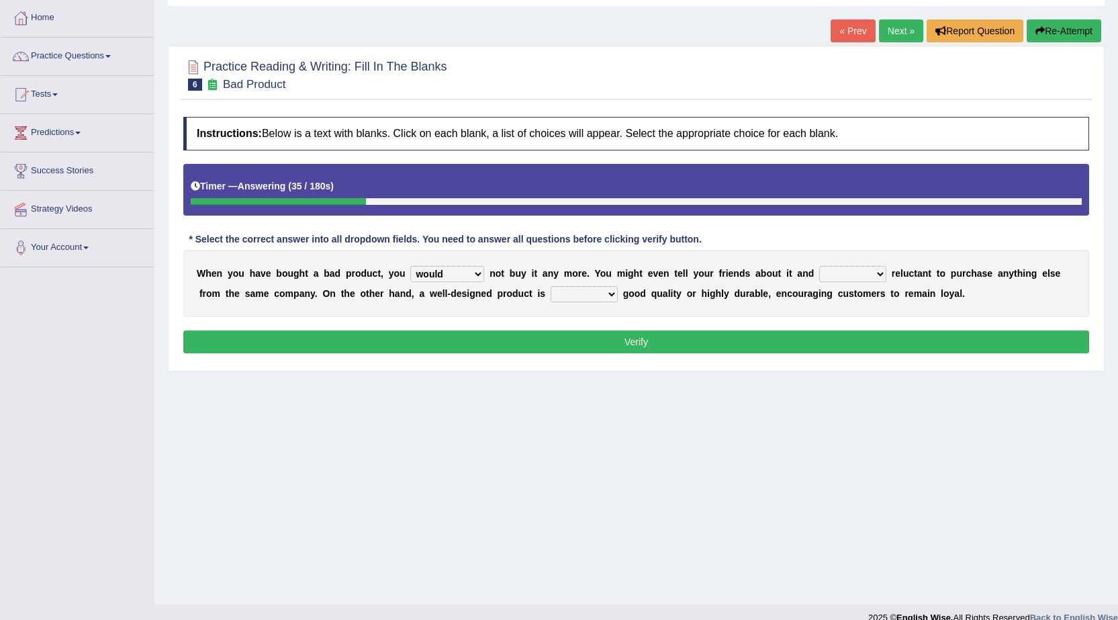
click at [819, 266] on select "is are be being" at bounding box center [852, 274] width 67 height 16
click at [582, 295] on select "both also neither either" at bounding box center [583, 294] width 67 height 16
select select "either"
click at [550, 286] on select "both also neither either" at bounding box center [583, 294] width 67 height 16
click at [638, 335] on button "Verify" at bounding box center [635, 341] width 905 height 23
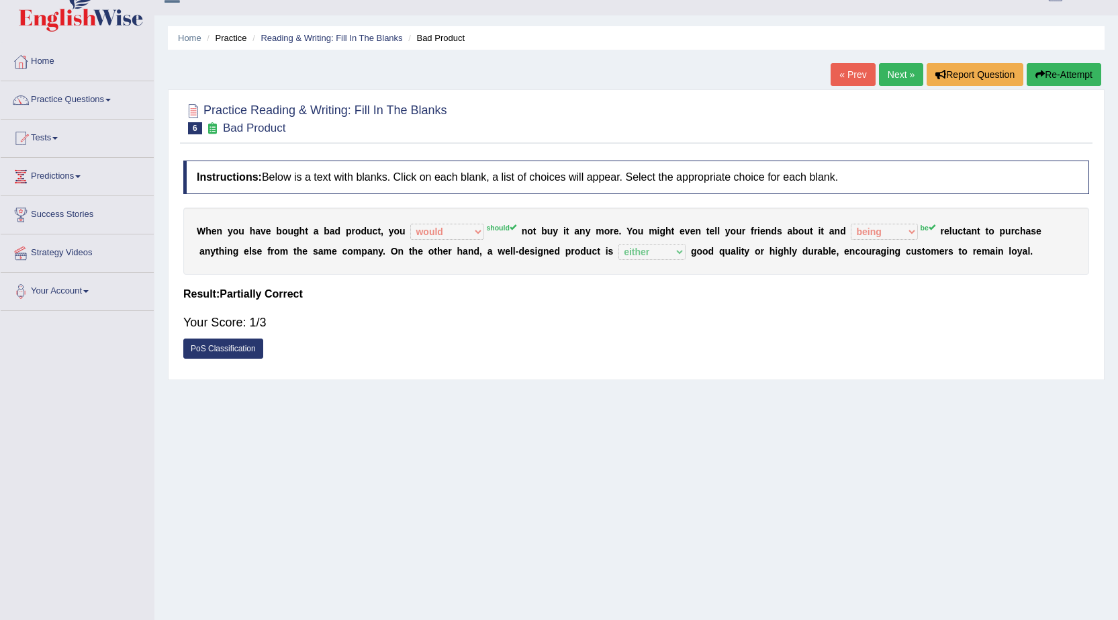
scroll to position [0, 0]
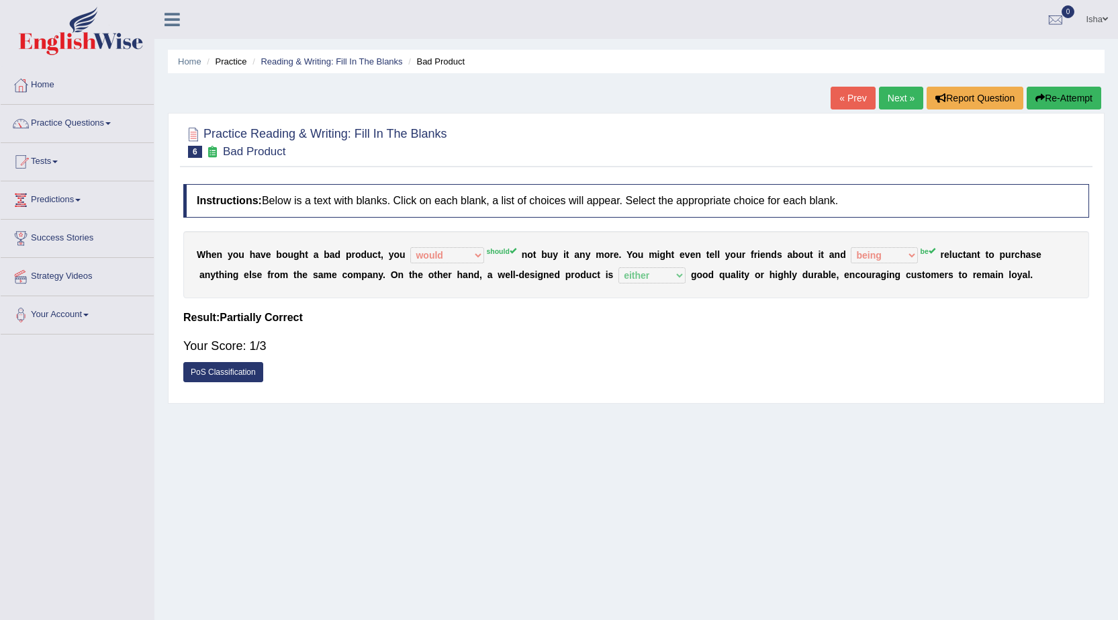
click at [889, 99] on link "Next »" at bounding box center [901, 98] width 44 height 23
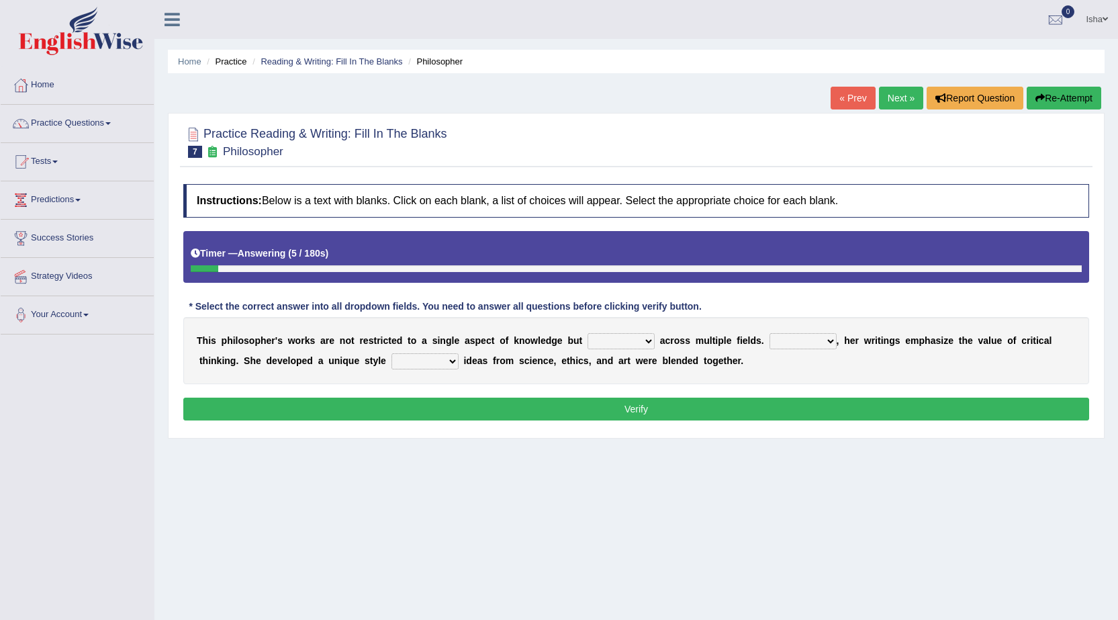
click at [638, 334] on select "constrain contain assemble extend" at bounding box center [620, 341] width 67 height 16
select select "contain"
click at [587, 333] on select "constrain contain assemble extend" at bounding box center [620, 341] width 67 height 16
click at [799, 338] on select "Rather So Moreover Likely" at bounding box center [802, 341] width 67 height 16
select select "Moreover"
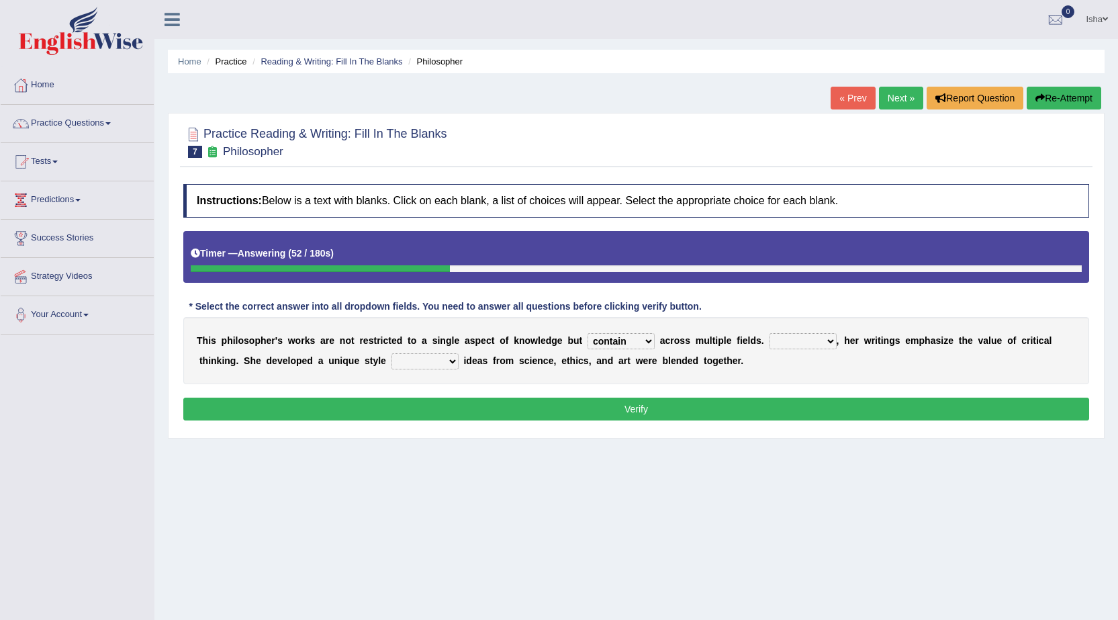
click at [769, 333] on select "Rather So Moreover Likely" at bounding box center [802, 341] width 67 height 16
click at [414, 359] on select "in that that which in which" at bounding box center [424, 361] width 67 height 16
select select "in which"
click at [391, 353] on select "in that that which in which" at bounding box center [424, 361] width 67 height 16
click at [444, 401] on button "Verify" at bounding box center [635, 408] width 905 height 23
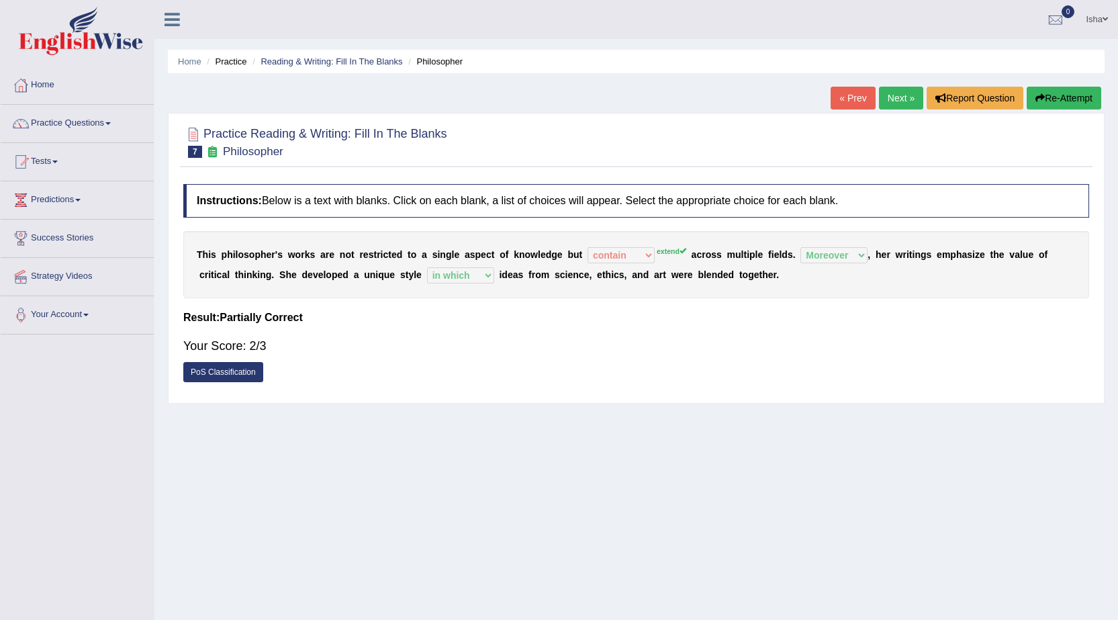
click at [885, 101] on link "Next »" at bounding box center [901, 98] width 44 height 23
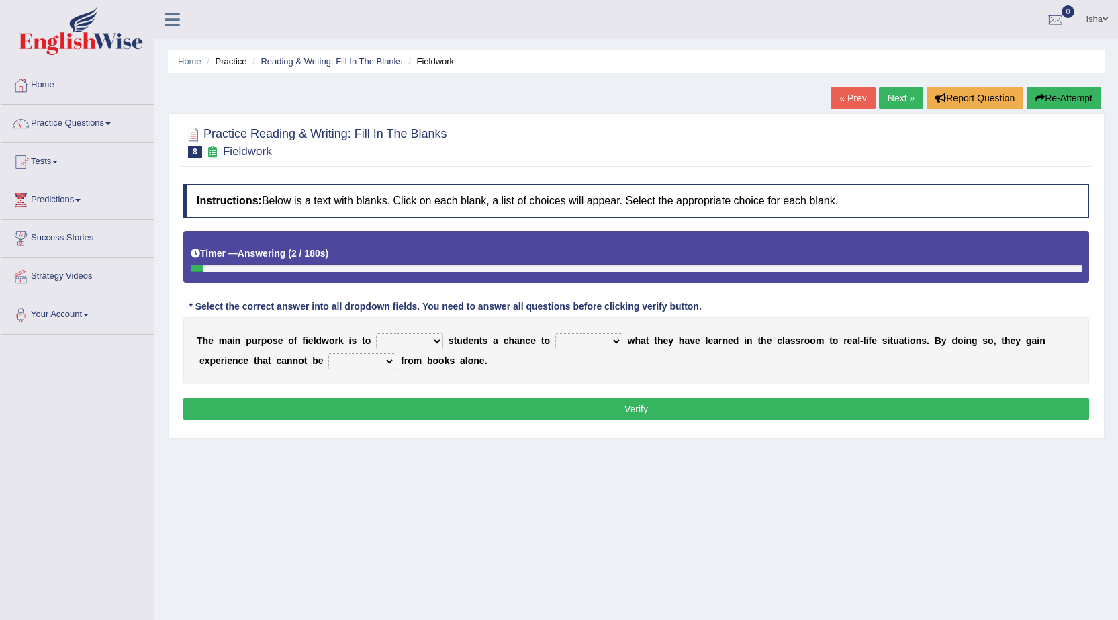
click at [438, 338] on select "resemble stow rave offer" at bounding box center [409, 341] width 67 height 16
select select "offer"
click at [376, 333] on select "resemble stow rave offer" at bounding box center [409, 341] width 67 height 16
click at [583, 342] on select "compare align apply dismount" at bounding box center [588, 341] width 67 height 16
select select "compare"
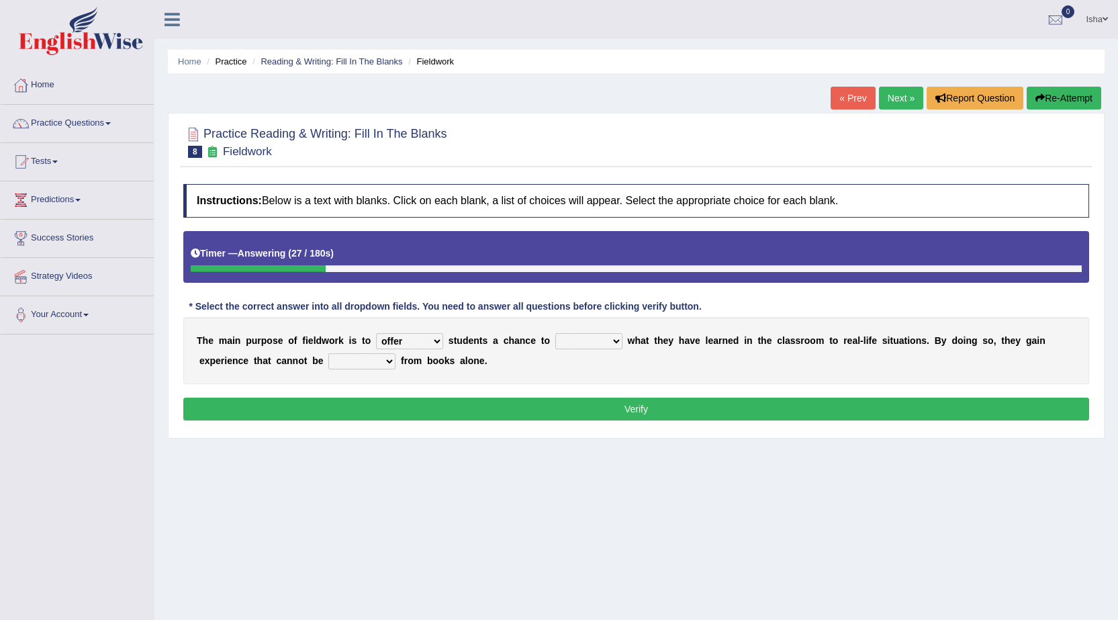
click at [555, 333] on select "compare align apply dismount" at bounding box center [588, 341] width 67 height 16
click at [340, 362] on select "originated prepared obtained touted" at bounding box center [361, 361] width 67 height 16
select select "obtained"
click at [328, 353] on select "originated prepared obtained touted" at bounding box center [361, 361] width 67 height 16
click at [363, 410] on button "Verify" at bounding box center [635, 408] width 905 height 23
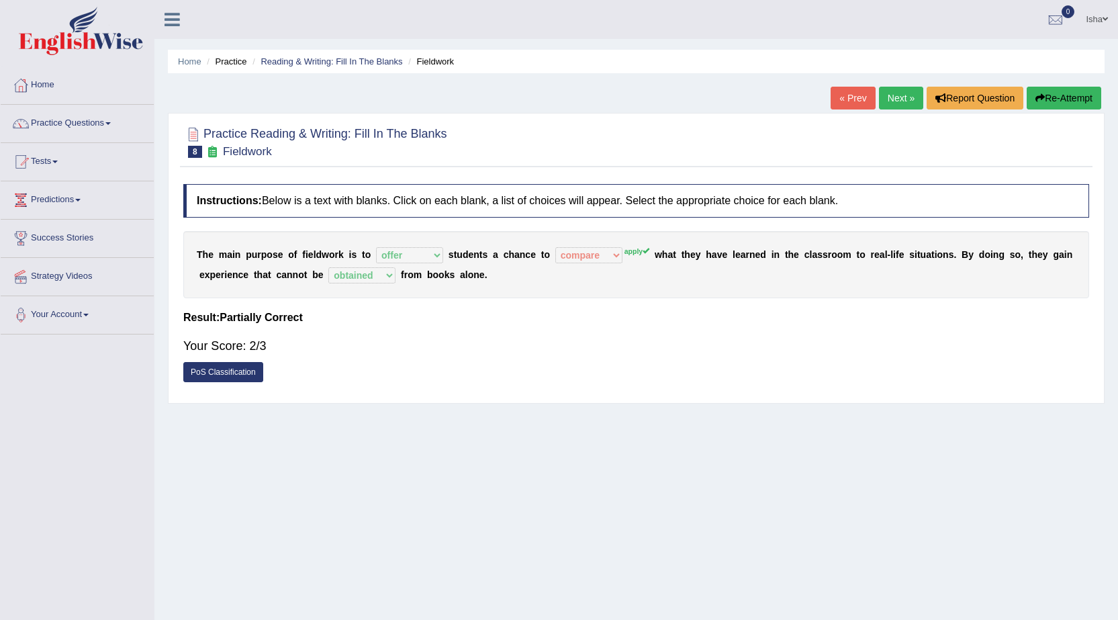
click at [888, 97] on link "Next »" at bounding box center [901, 98] width 44 height 23
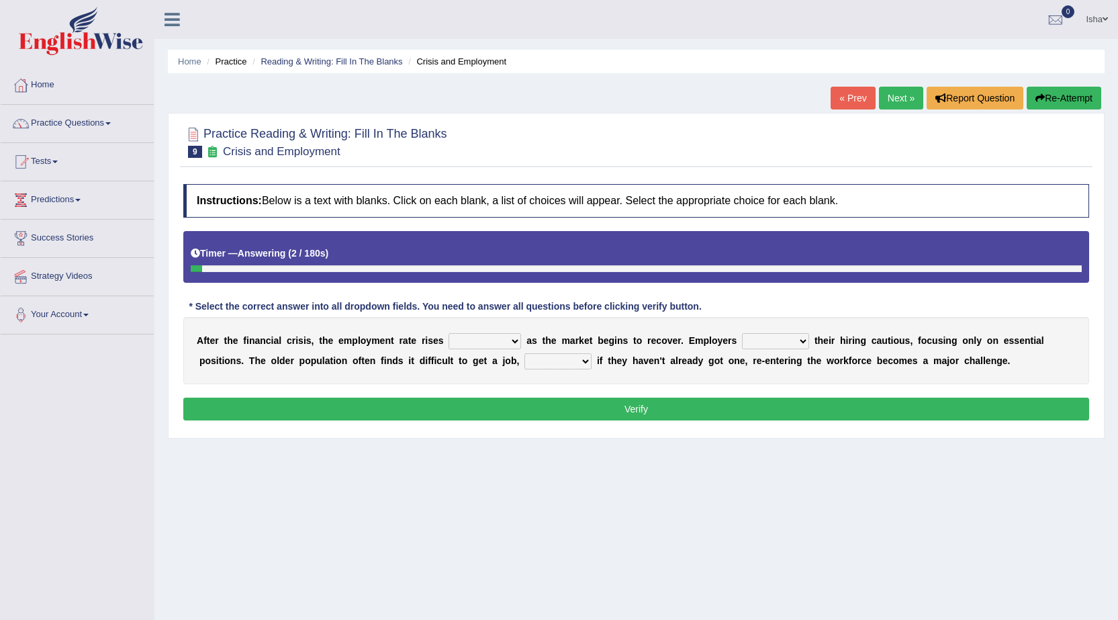
click at [483, 343] on select "normally conversely strenuously sharply" at bounding box center [484, 341] width 72 height 16
select select "sharply"
click at [448, 333] on select "normally conversely strenuously sharply" at bounding box center [484, 341] width 72 height 16
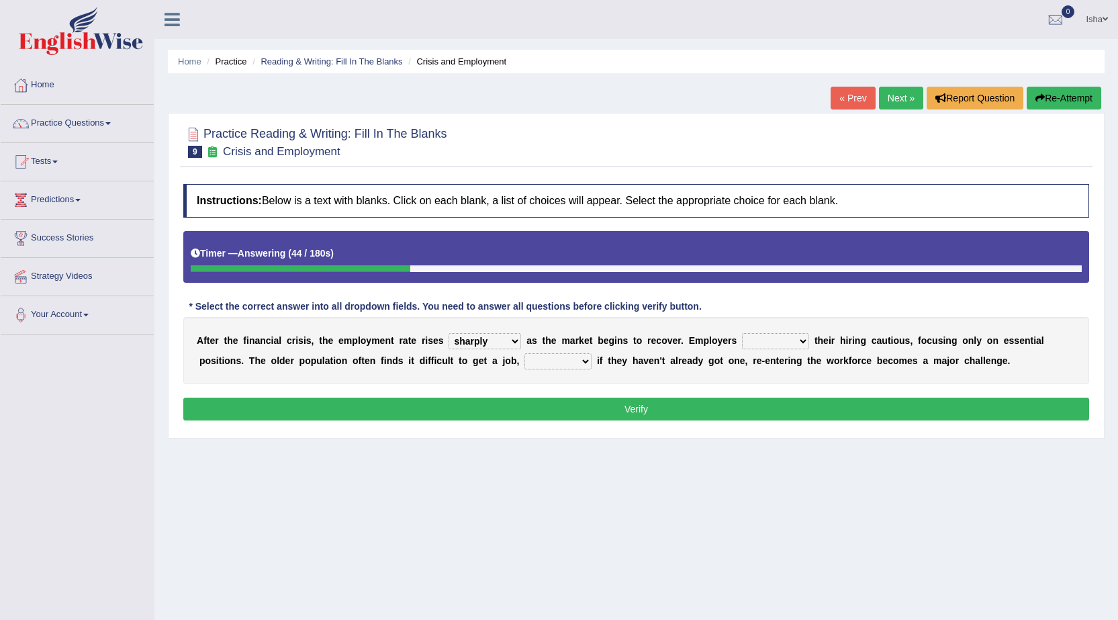
click at [775, 341] on select "keeping kept keep are kept" at bounding box center [775, 341] width 67 height 16
select select "keep"
click at [742, 333] on select "keeping kept keep are kept" at bounding box center [775, 341] width 67 height 16
click at [576, 360] on select "although while then because" at bounding box center [557, 361] width 67 height 16
select select "because"
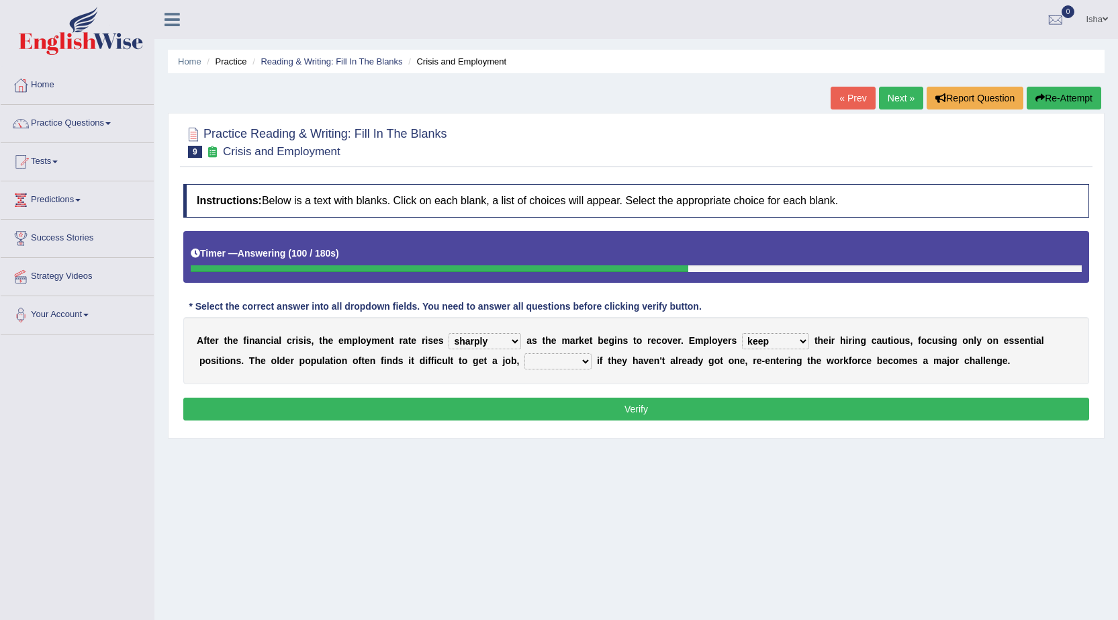
click at [524, 353] on select "although while then because" at bounding box center [557, 361] width 67 height 16
click at [581, 406] on button "Verify" at bounding box center [635, 408] width 905 height 23
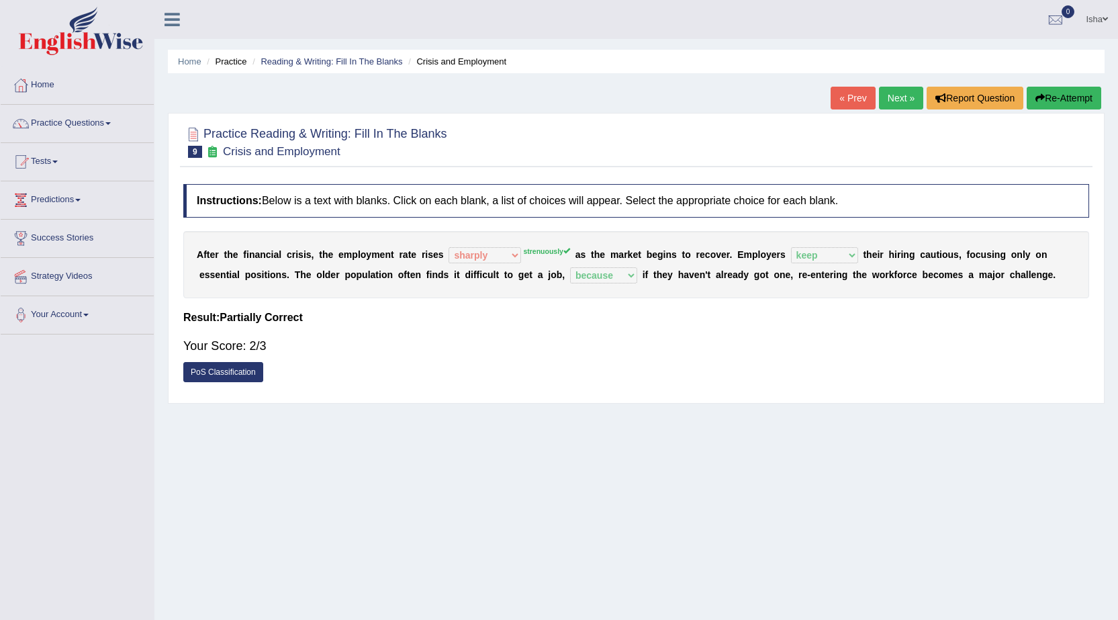
click at [884, 98] on link "Next »" at bounding box center [901, 98] width 44 height 23
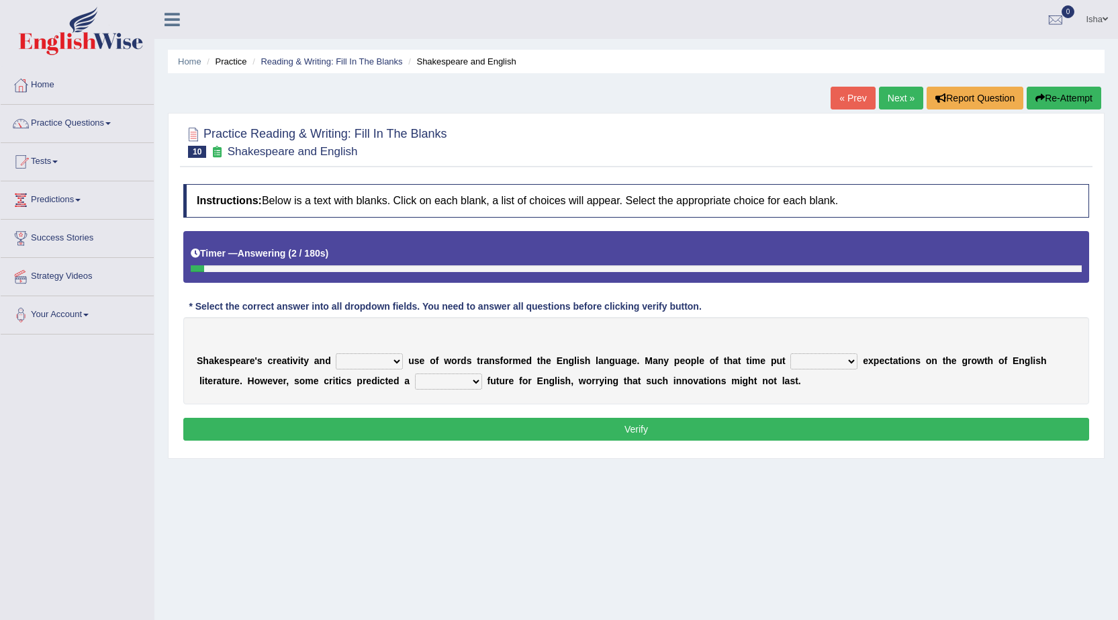
click at [346, 360] on select "idealized intensive fancied inventive" at bounding box center [369, 361] width 67 height 16
select select "idealized"
click at [336, 353] on select "idealized intensive fancied inventive" at bounding box center [369, 361] width 67 height 16
click at [838, 360] on select "wide much high more" at bounding box center [823, 361] width 67 height 16
select select "high"
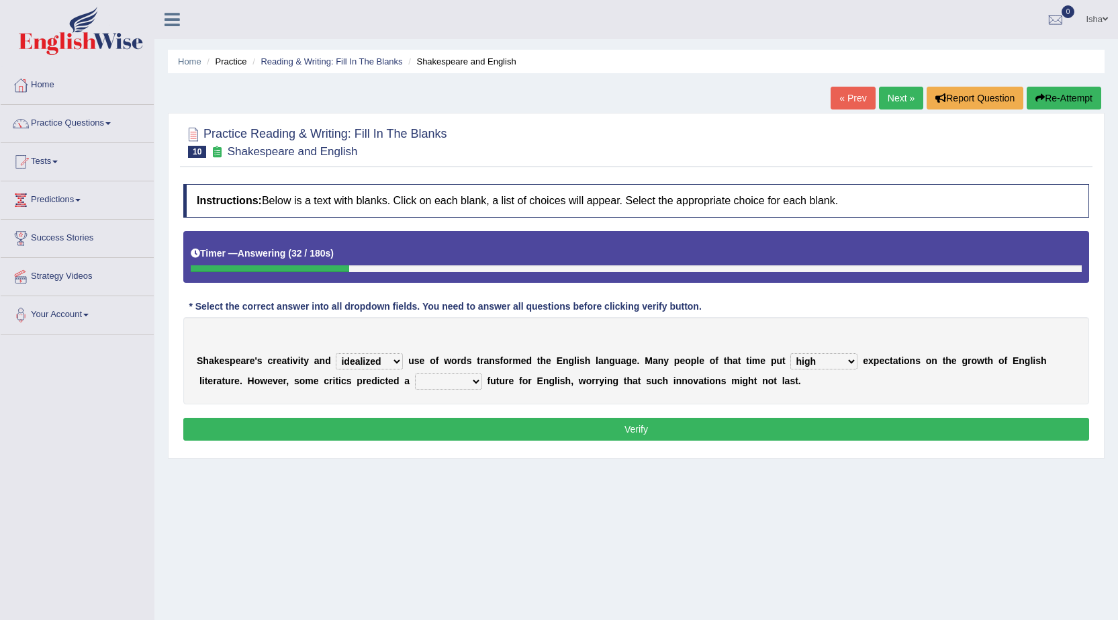
click at [790, 353] on select "wide much high more" at bounding box center [823, 361] width 67 height 16
click at [428, 379] on select "monetary promising irresistible daunting" at bounding box center [448, 381] width 67 height 16
select select "irresistible"
click at [415, 373] on select "monetary promising irresistible daunting" at bounding box center [448, 381] width 67 height 16
click at [458, 442] on div "Instructions: Below is a text with blanks. Click on each blank, a list of choic…" at bounding box center [636, 314] width 912 height 274
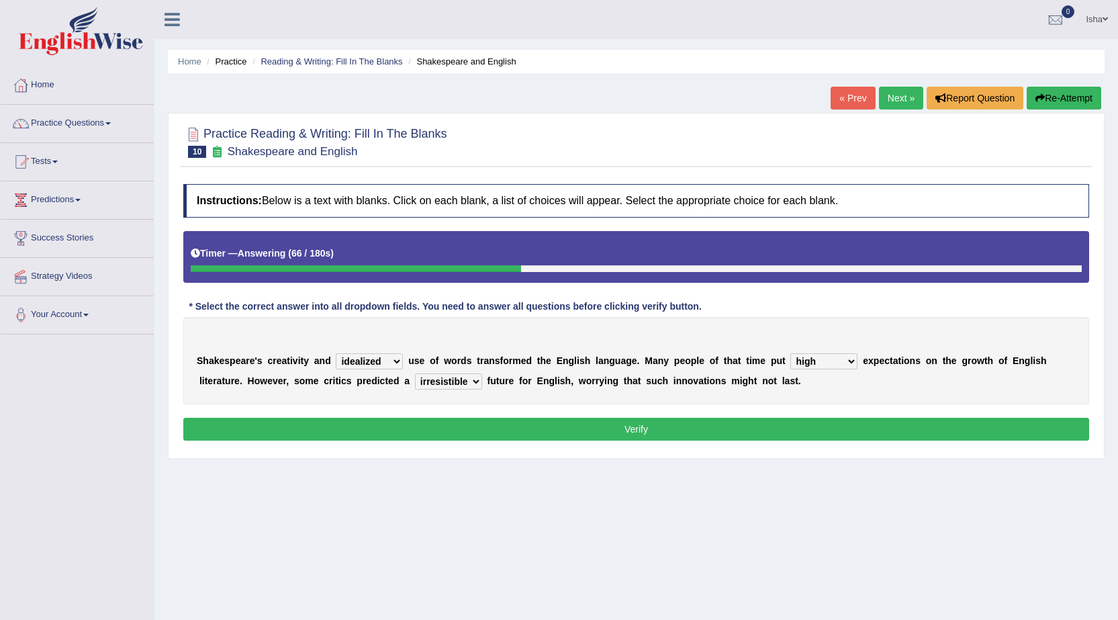
click at [461, 431] on button "Verify" at bounding box center [635, 428] width 905 height 23
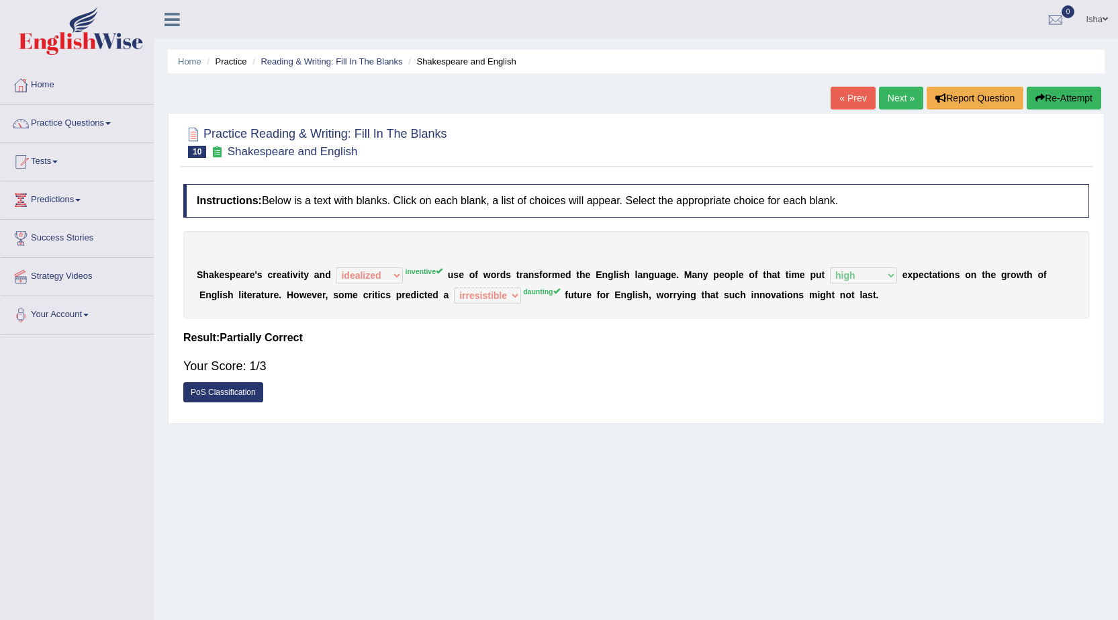
click at [897, 91] on link "Next »" at bounding box center [901, 98] width 44 height 23
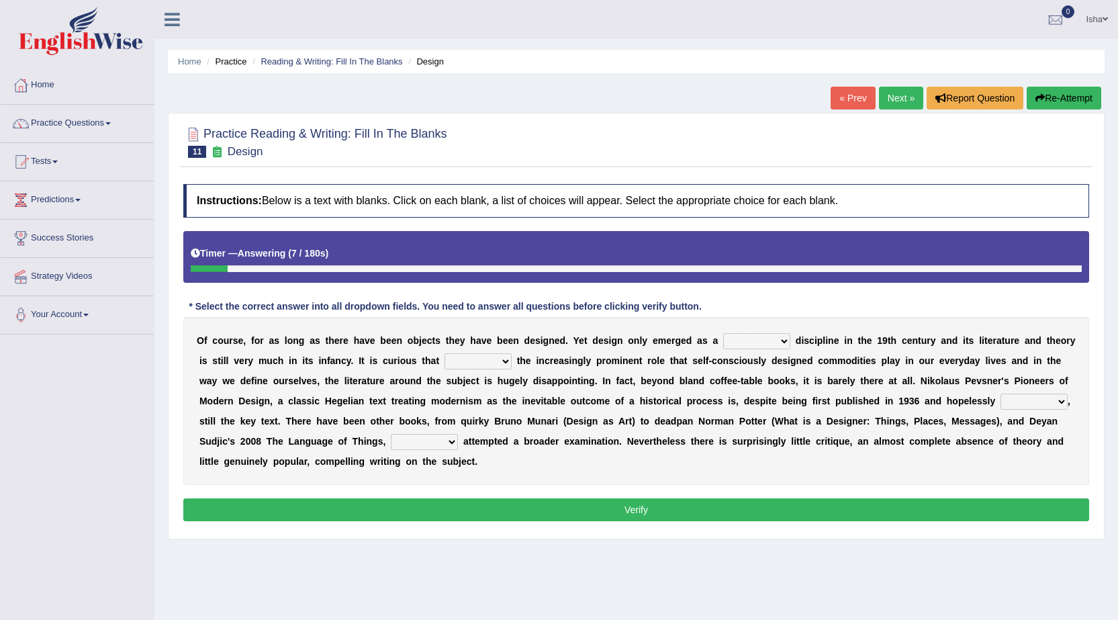
click at [752, 340] on select "bilateral ubiquitous foremost dedicated" at bounding box center [756, 341] width 67 height 16
select select "ubiquitous"
click at [723, 333] on select "bilateral ubiquitous foremost dedicated" at bounding box center [756, 341] width 67 height 16
click at [481, 360] on select "since despite within through" at bounding box center [477, 361] width 67 height 16
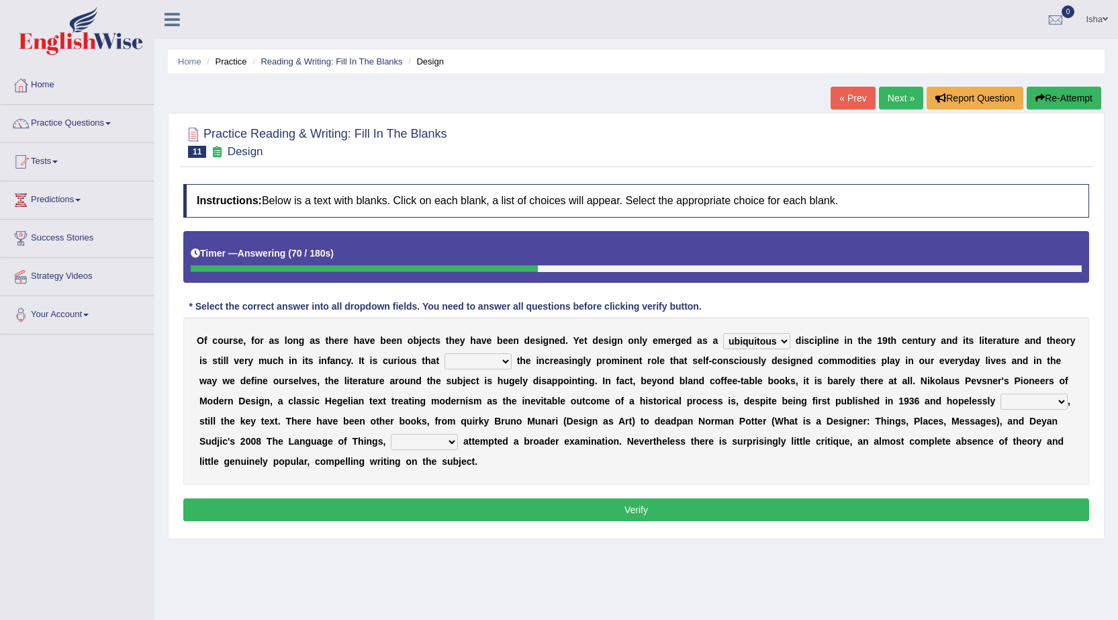
click at [481, 360] on select "since despite within through" at bounding box center [477, 361] width 67 height 16
select select "since"
click at [444, 353] on select "since despite within through" at bounding box center [477, 361] width 67 height 16
click at [1023, 399] on select "dates dating date dated" at bounding box center [1033, 401] width 67 height 16
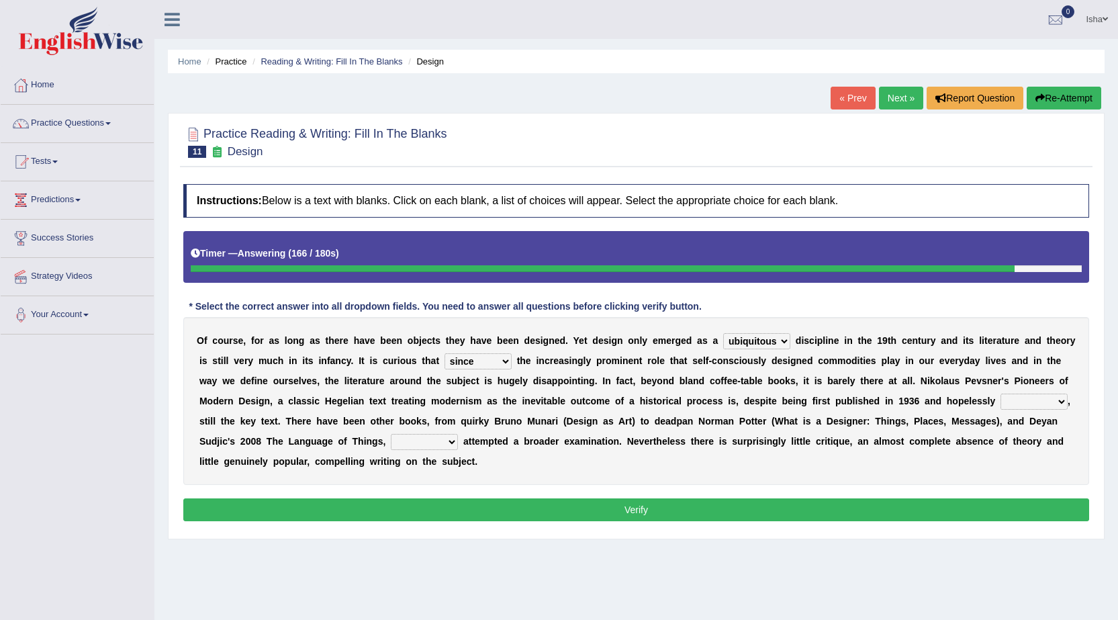
select select "dates"
click at [1000, 393] on select "dates dating date dated" at bounding box center [1033, 401] width 67 height 16
click at [413, 437] on select "which then however as" at bounding box center [424, 442] width 67 height 16
select select "which"
click at [391, 434] on select "which then however as" at bounding box center [424, 442] width 67 height 16
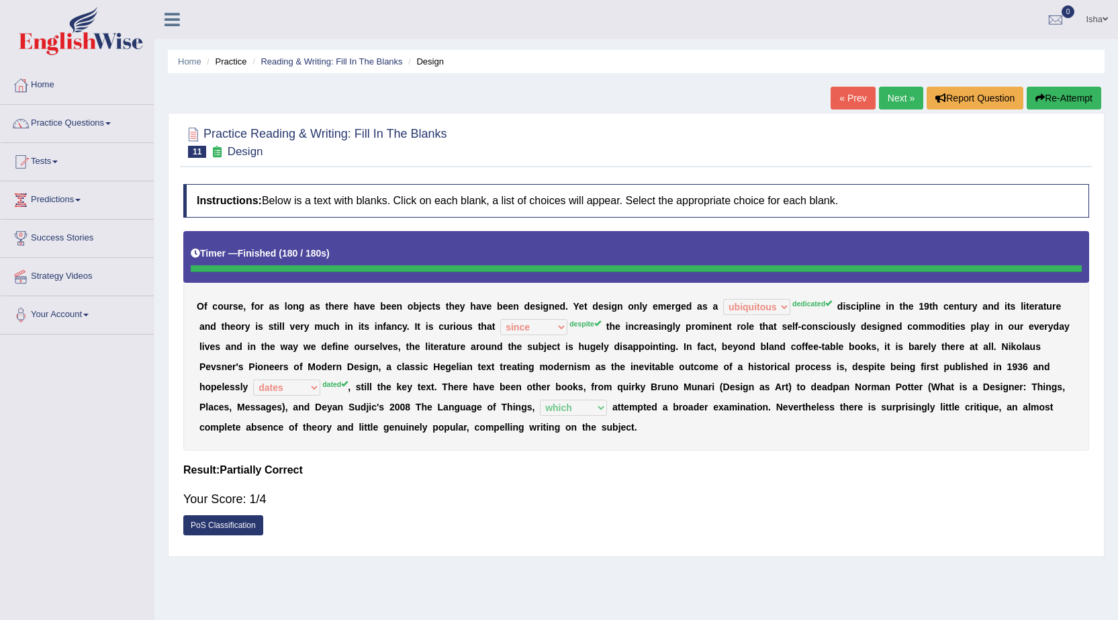
click at [887, 96] on link "Next »" at bounding box center [901, 98] width 44 height 23
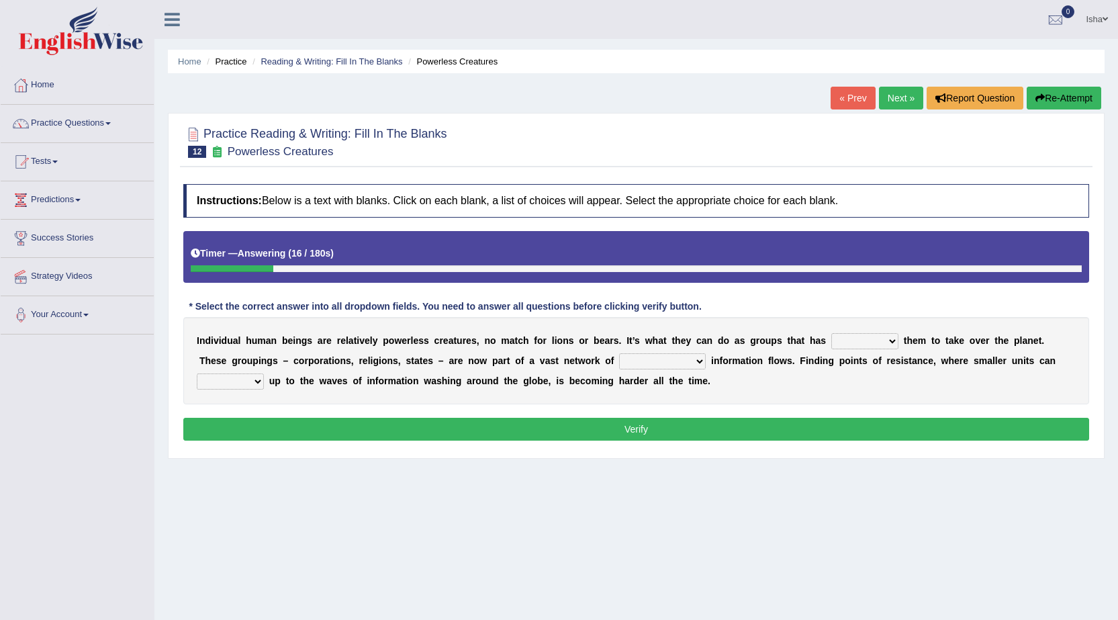
click at [859, 341] on select "enabled contended embodied conjured" at bounding box center [864, 341] width 67 height 16
select select "embodied"
click at [831, 333] on select "enabled contended embodied conjured" at bounding box center [864, 341] width 67 height 16
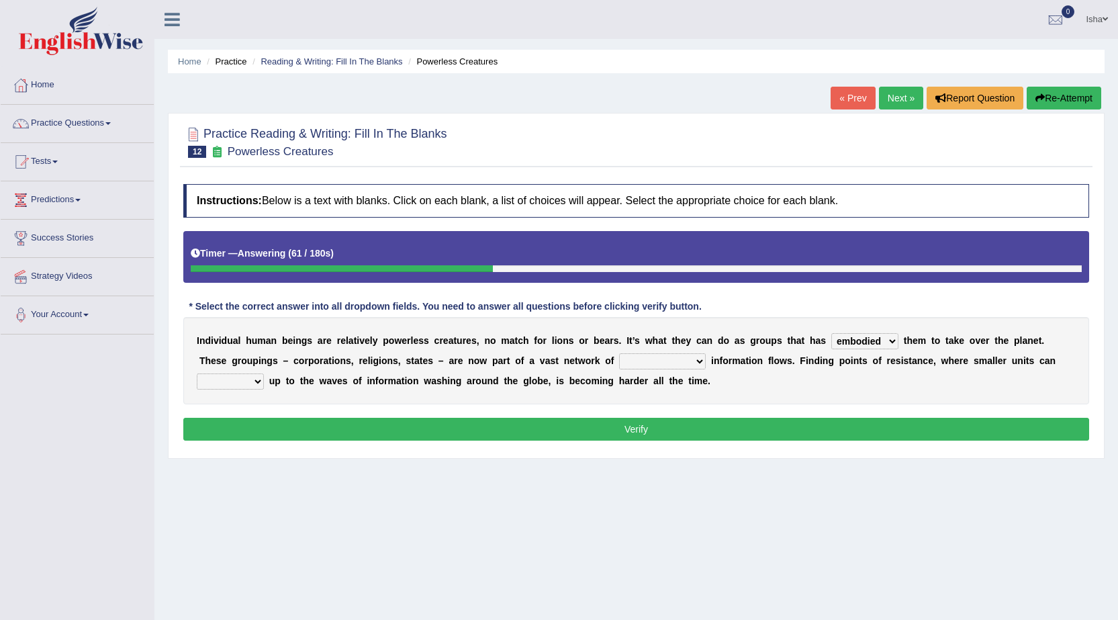
click at [660, 358] on select "interconnected overlapping fastened exploited" at bounding box center [662, 361] width 87 height 16
select select "exploited"
click at [619, 353] on select "interconnected overlapping fastened exploited" at bounding box center [662, 361] width 87 height 16
click at [226, 379] on select "stand raise hail pump" at bounding box center [230, 381] width 67 height 16
select select "raise"
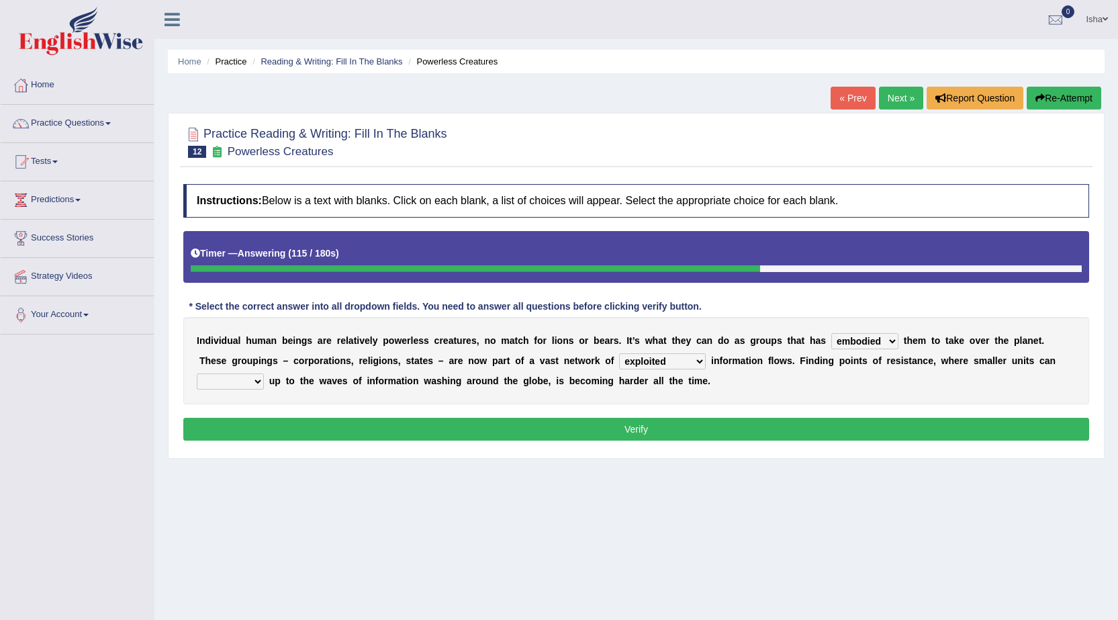
click at [197, 373] on select "stand raise hail pump" at bounding box center [230, 381] width 67 height 16
click at [228, 426] on button "Verify" at bounding box center [635, 428] width 905 height 23
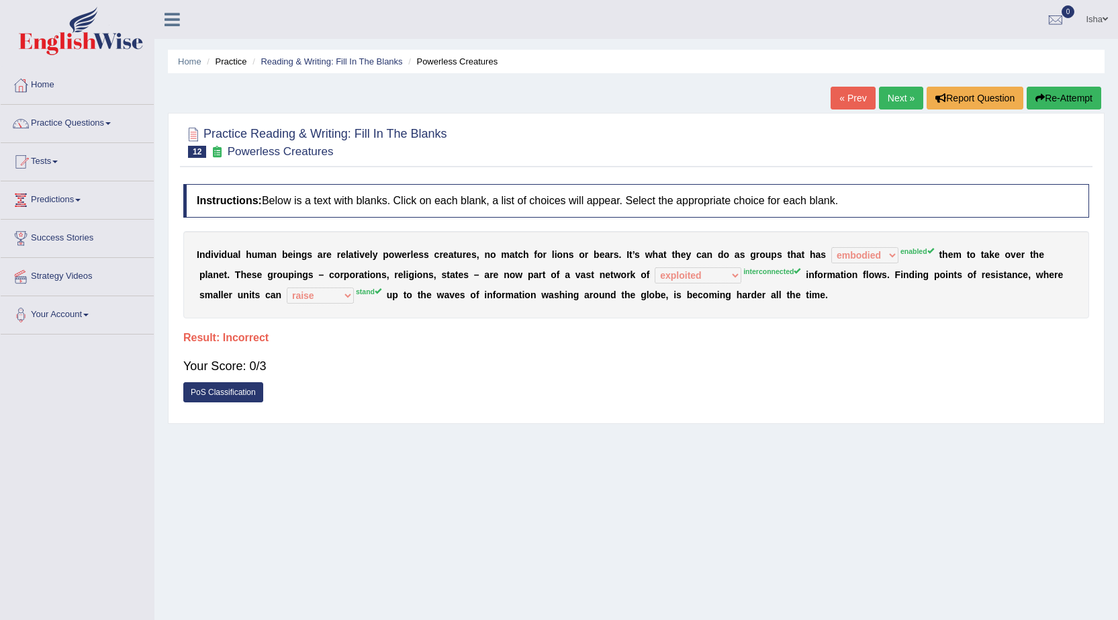
click at [901, 98] on link "Next »" at bounding box center [901, 98] width 44 height 23
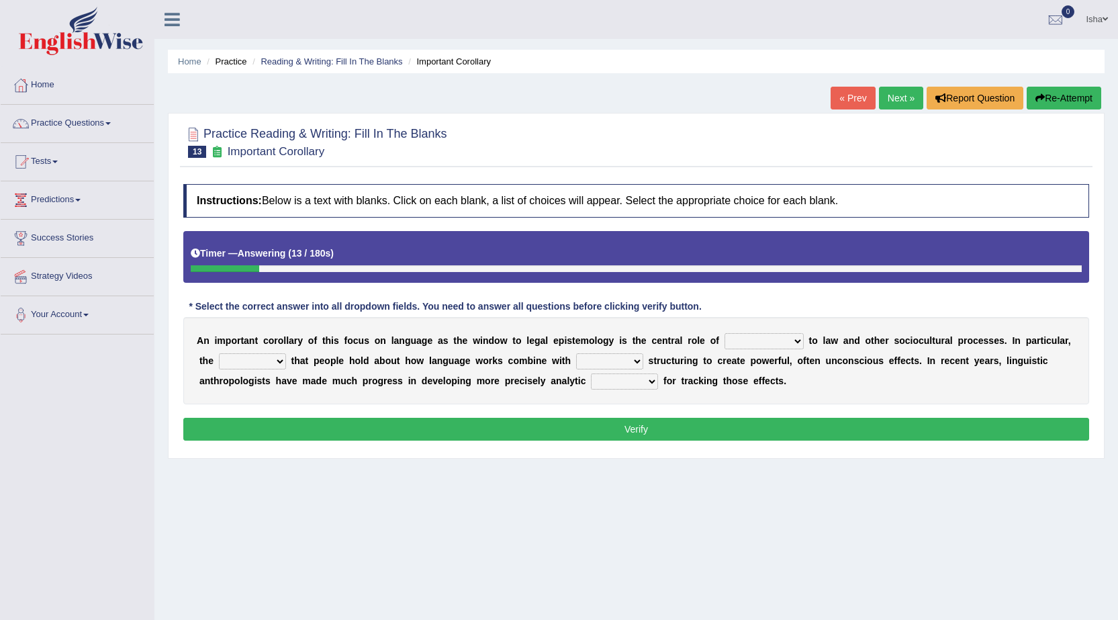
click at [777, 348] on select "discourse epoch dialect acquaintance" at bounding box center [763, 341] width 79 height 16
select select "dialect"
click at [724, 333] on select "discourse epoch dialect acquaintance" at bounding box center [763, 341] width 79 height 16
click at [273, 362] on select "deviation besmirch consent ideas" at bounding box center [252, 361] width 67 height 16
select select "consent"
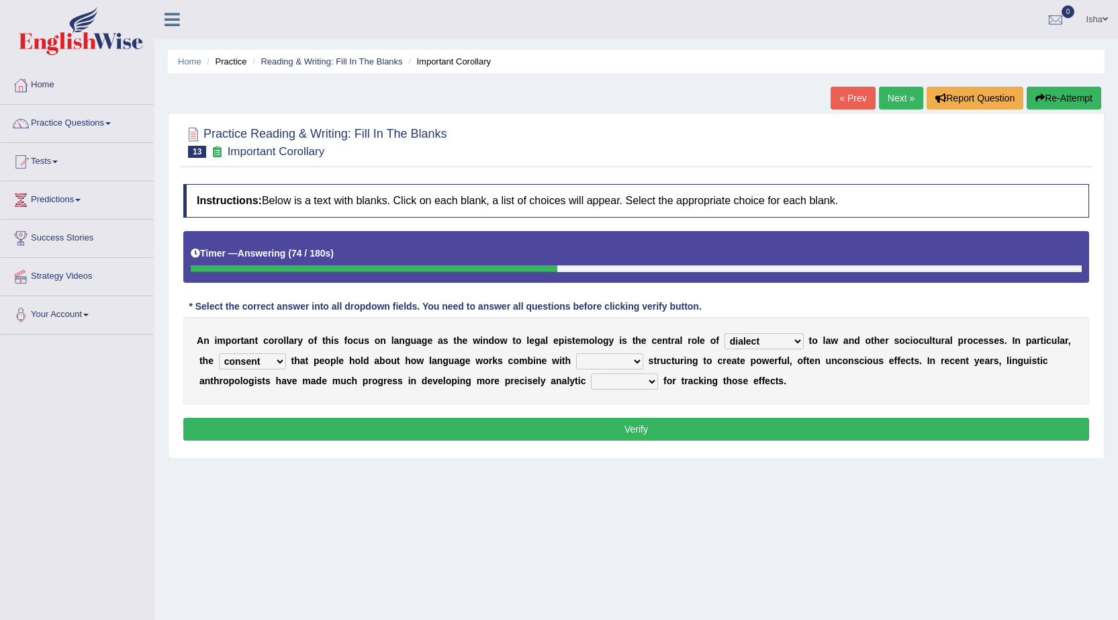
click at [219, 353] on select "deviation besmirch consent ideas" at bounding box center [252, 361] width 67 height 16
click at [596, 357] on select "mandatory linguistic legitimate customary" at bounding box center [609, 361] width 67 height 16
select select "linguistic"
click at [576, 353] on select "mandatory linguistic legitimate customary" at bounding box center [609, 361] width 67 height 16
click at [633, 381] on select "tools appetite albums stroke" at bounding box center [624, 381] width 67 height 16
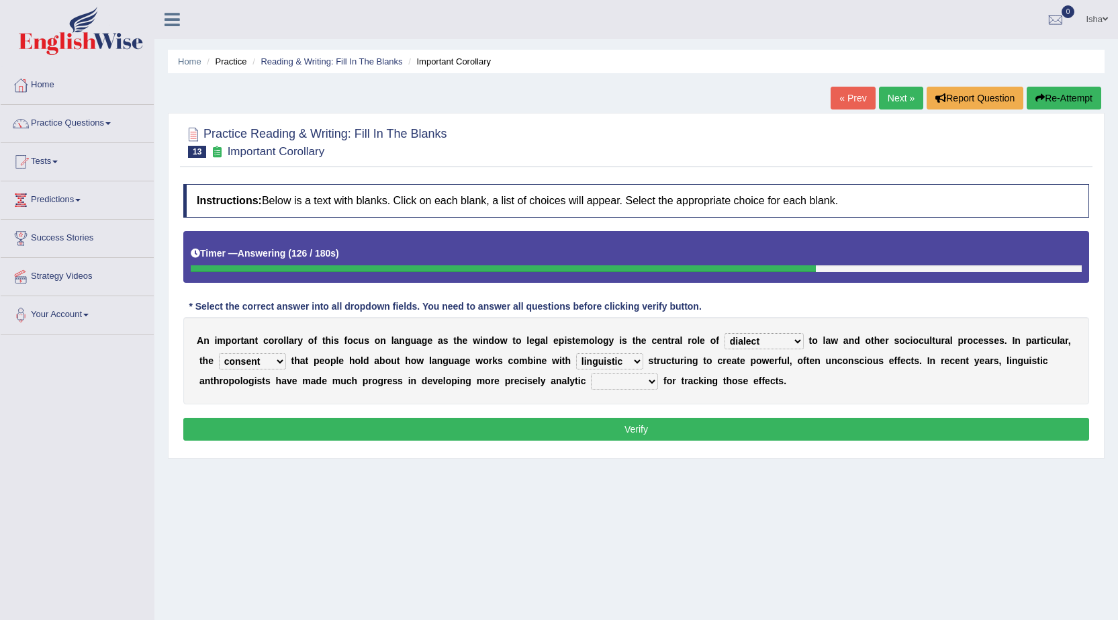
select select "tools"
click at [591, 373] on select "tools appetite albums stroke" at bounding box center [624, 381] width 67 height 16
click at [617, 422] on button "Verify" at bounding box center [635, 428] width 905 height 23
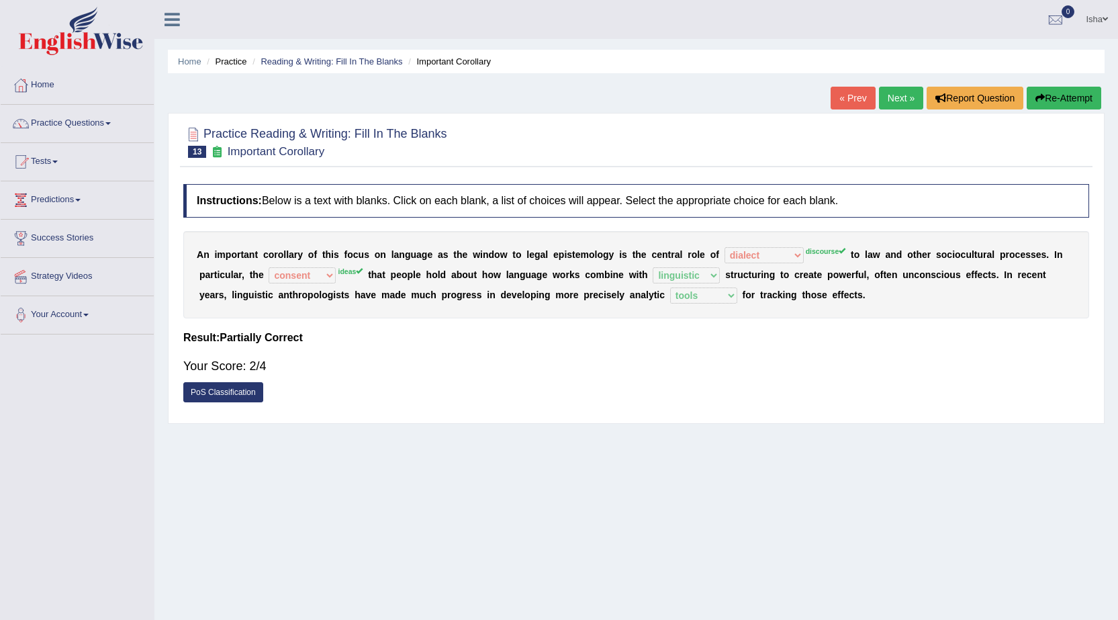
click at [883, 92] on link "Next »" at bounding box center [901, 98] width 44 height 23
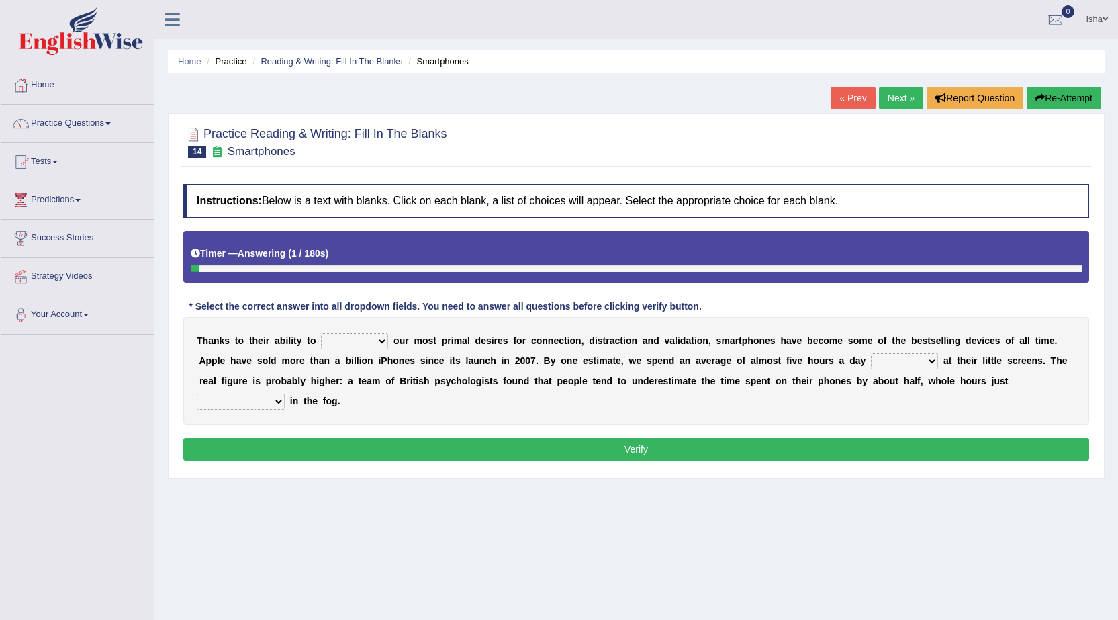
click at [358, 348] on select "hijack describe sharpen conserve" at bounding box center [354, 341] width 67 height 16
drag, startPoint x: 348, startPoint y: 344, endPoint x: 352, endPoint y: 370, distance: 27.1
click at [352, 370] on div "T h a n k s t o t h e i r a b i l i t y t o hijack describe sharpen conserve o …" at bounding box center [635, 370] width 905 height 107
click at [362, 337] on select "hijack describe sharpen conserve" at bounding box center [354, 341] width 67 height 16
select select "describe"
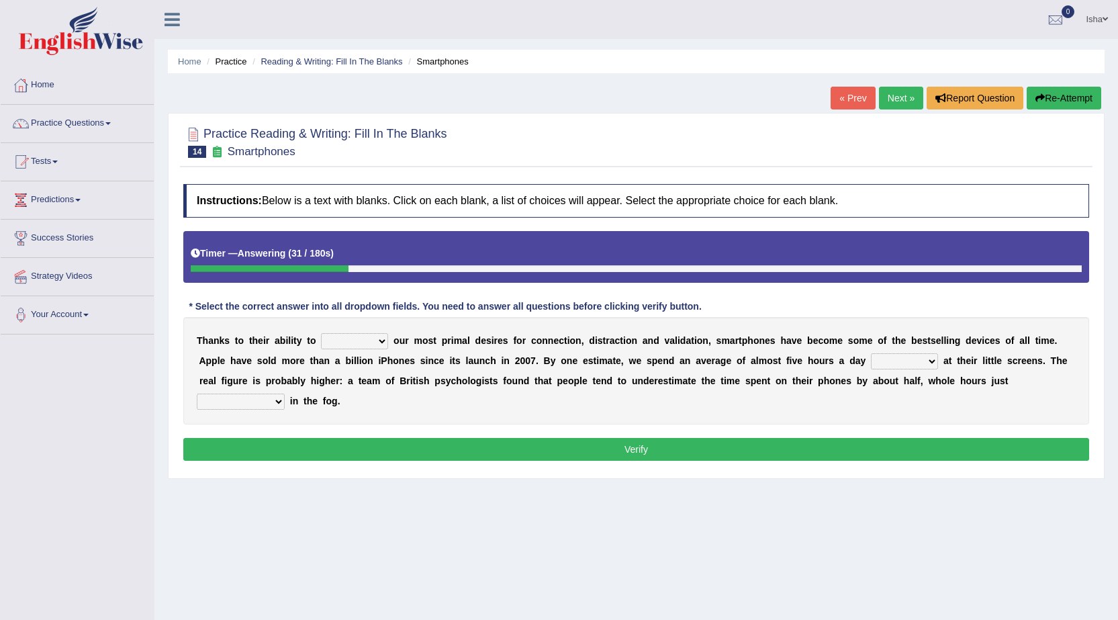
click at [321, 333] on select "hijack describe sharpen conserve" at bounding box center [354, 341] width 67 height 16
click at [899, 366] on select "watching waggling snoring staring" at bounding box center [904, 361] width 67 height 16
select select "staring"
click at [871, 353] on select "watching waggling snoring staring" at bounding box center [904, 361] width 67 height 16
click at [234, 391] on div "T h a n k s t o t h e i r a b i l i t y t o hijack describe sharpen conserve o …" at bounding box center [635, 370] width 905 height 107
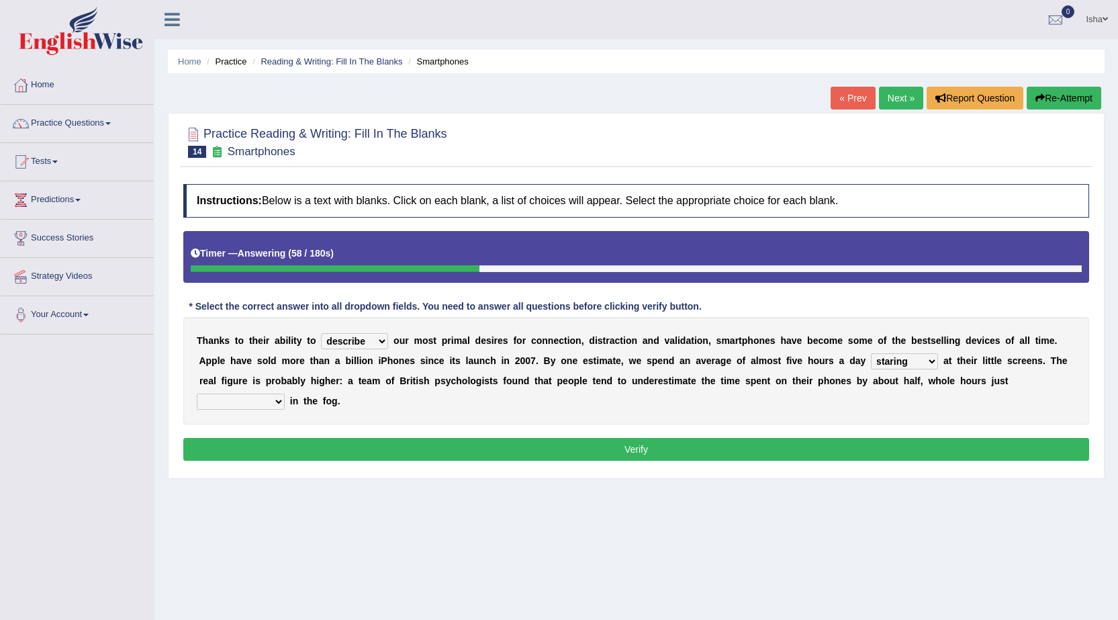
click at [236, 403] on select "has evaporated evaporating evaporate evaporates" at bounding box center [241, 401] width 88 height 16
select select "evaporating"
click at [197, 393] on select "has evaporated evaporating evaporate evaporates" at bounding box center [241, 401] width 88 height 16
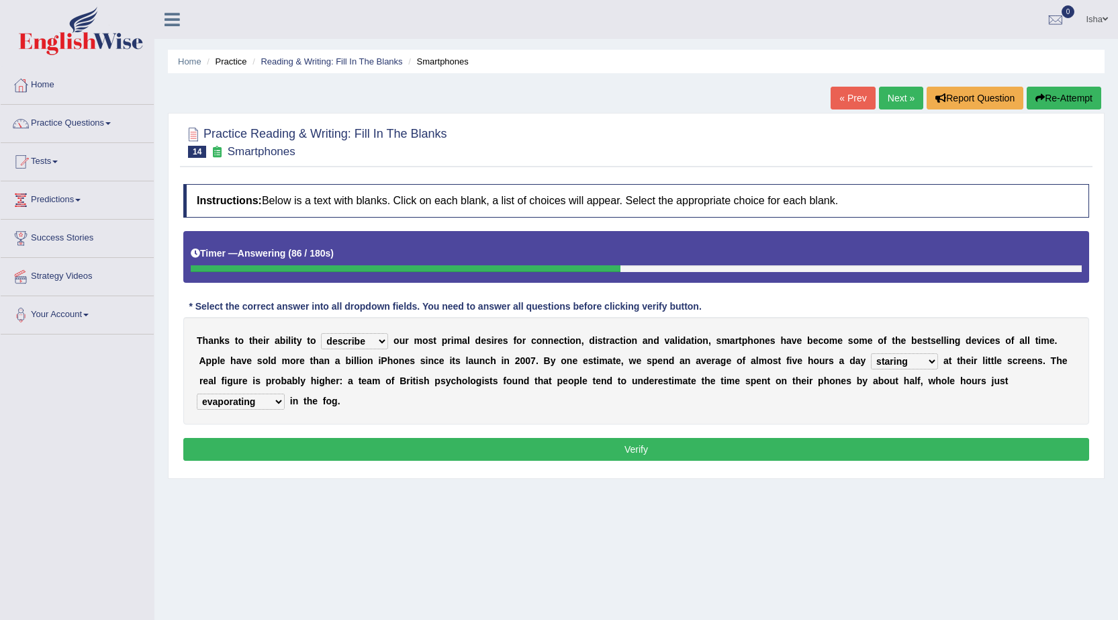
click at [234, 442] on button "Verify" at bounding box center [635, 449] width 905 height 23
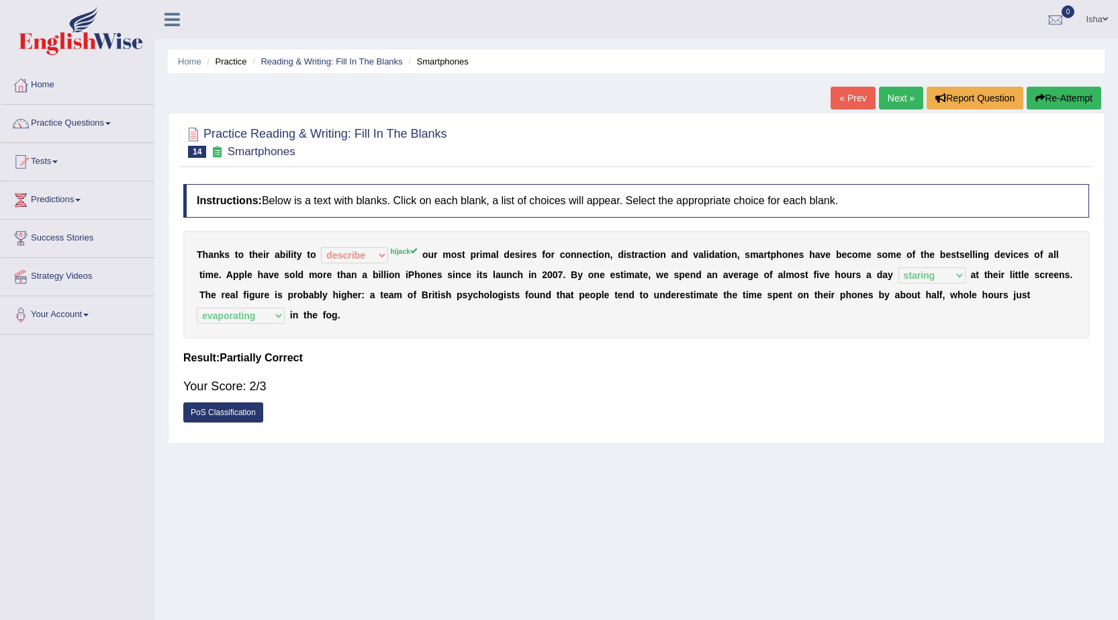
click at [897, 98] on link "Next »" at bounding box center [901, 98] width 44 height 23
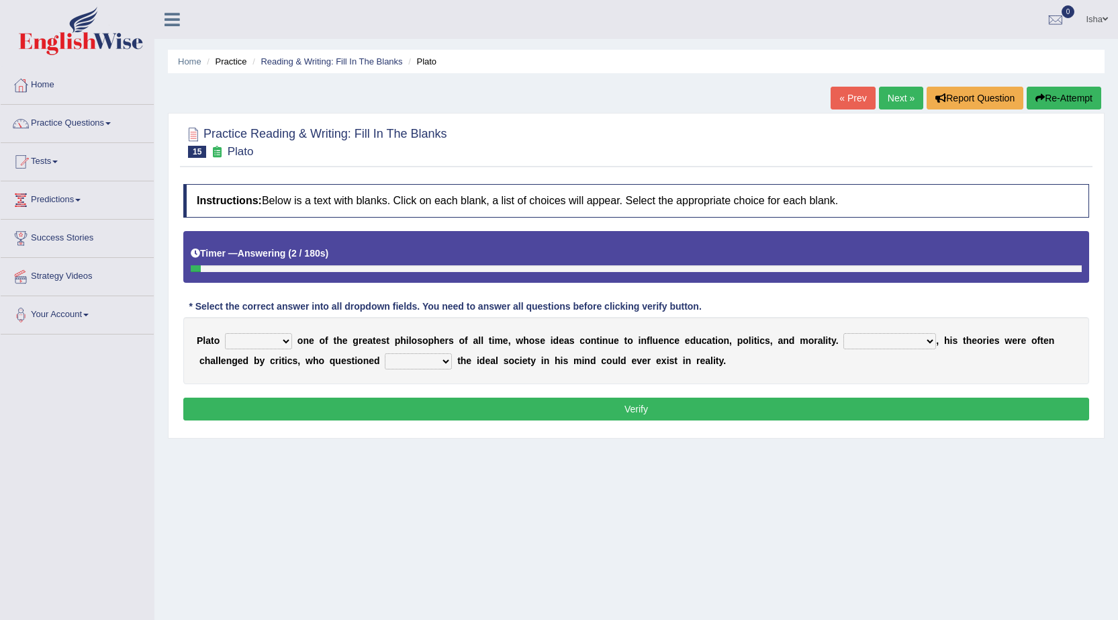
click at [271, 340] on select "keeps comes claims remains" at bounding box center [258, 341] width 67 height 16
select select "remains"
click at [225, 333] on select "keeps comes claims remains" at bounding box center [258, 341] width 67 height 16
click at [864, 339] on select "Notwithstanding So However Whatever" at bounding box center [889, 341] width 93 height 16
select select "However"
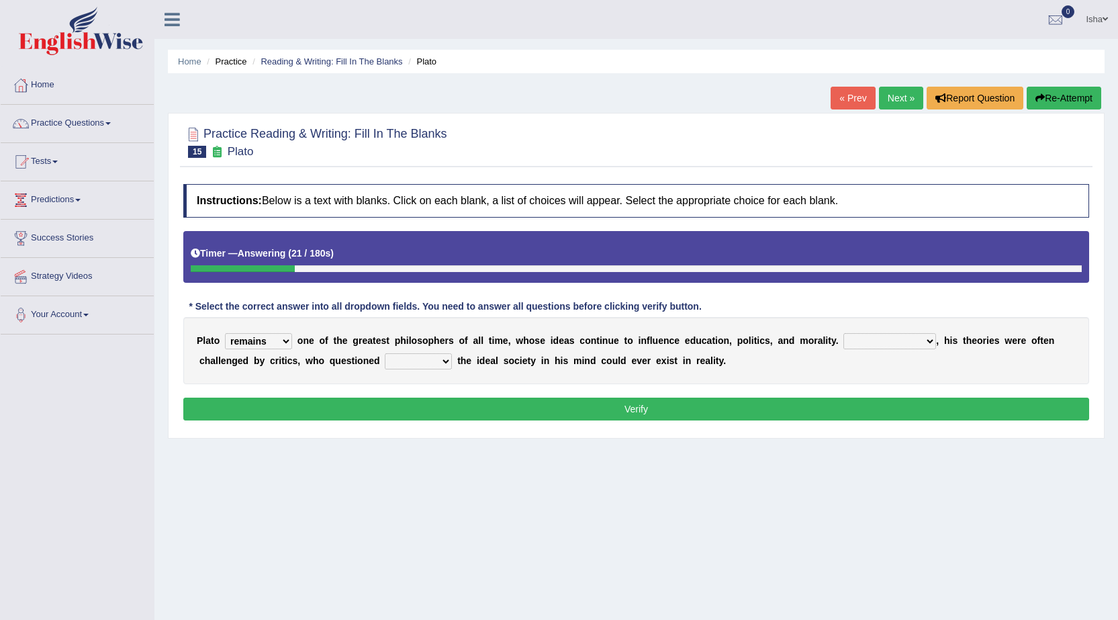
click at [843, 333] on select "Notwithstanding So However Whatever" at bounding box center [889, 341] width 93 height 16
click at [415, 364] on select "which what that whether" at bounding box center [418, 361] width 67 height 16
select select "that"
click at [385, 353] on select "which what that whether" at bounding box center [418, 361] width 67 height 16
click at [423, 397] on button "Verify" at bounding box center [635, 408] width 905 height 23
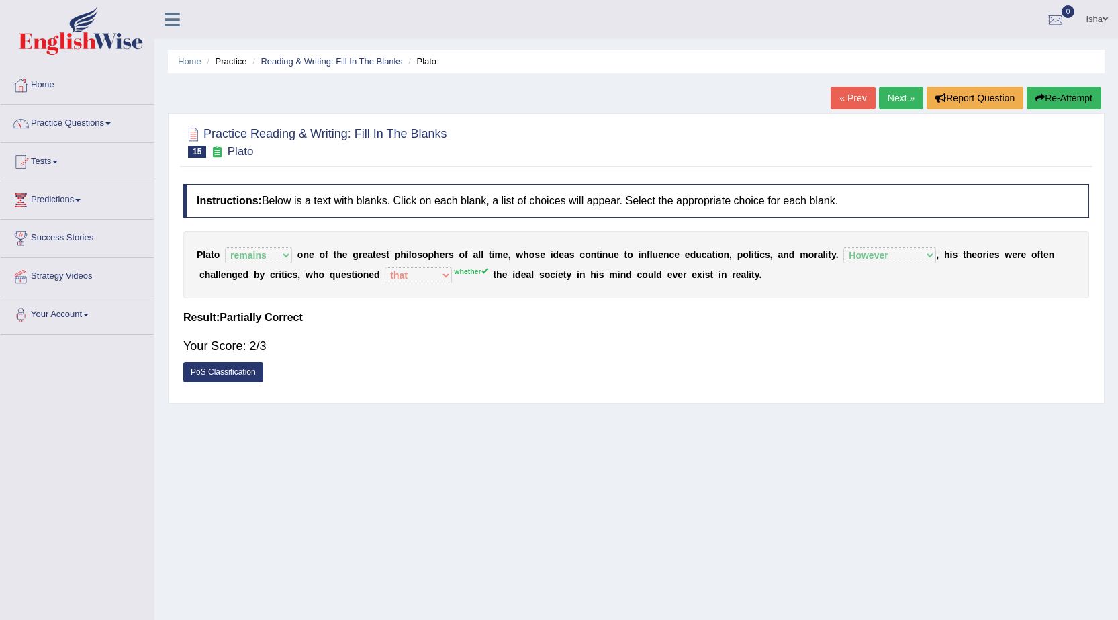
click at [883, 103] on link "Next »" at bounding box center [901, 98] width 44 height 23
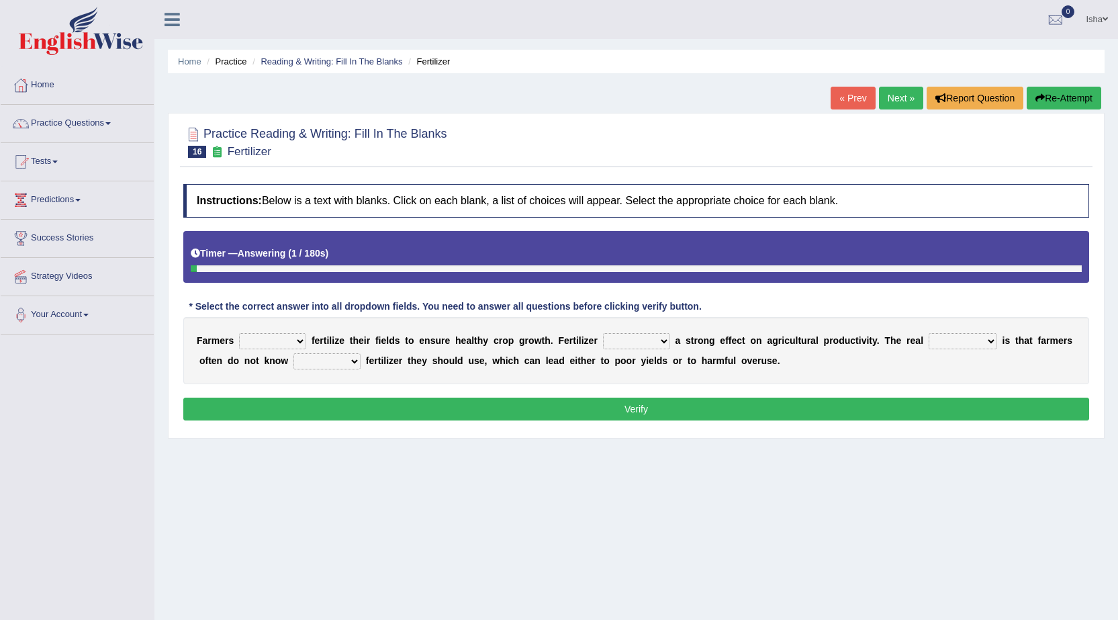
click at [297, 343] on select "must should need can" at bounding box center [272, 341] width 67 height 16
select select "should"
click at [239, 333] on select "must should need can" at bounding box center [272, 341] width 67 height 16
click at [639, 344] on select "has had have having" at bounding box center [636, 341] width 67 height 16
select select "has"
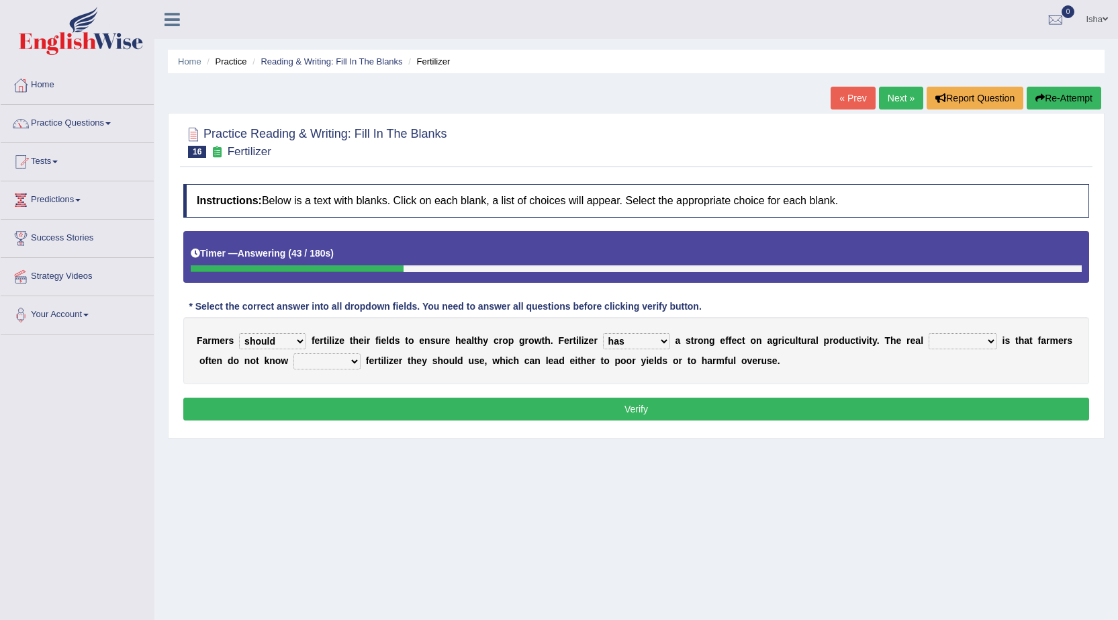
click at [603, 333] on select "has had have having" at bounding box center [636, 341] width 67 height 16
click at [942, 345] on select "problem question conclusion answer" at bounding box center [962, 341] width 68 height 16
select select "problem"
click at [928, 333] on select "problem question conclusion answer" at bounding box center [962, 341] width 68 height 16
click at [348, 361] on select "how much how many however so much" at bounding box center [326, 361] width 67 height 16
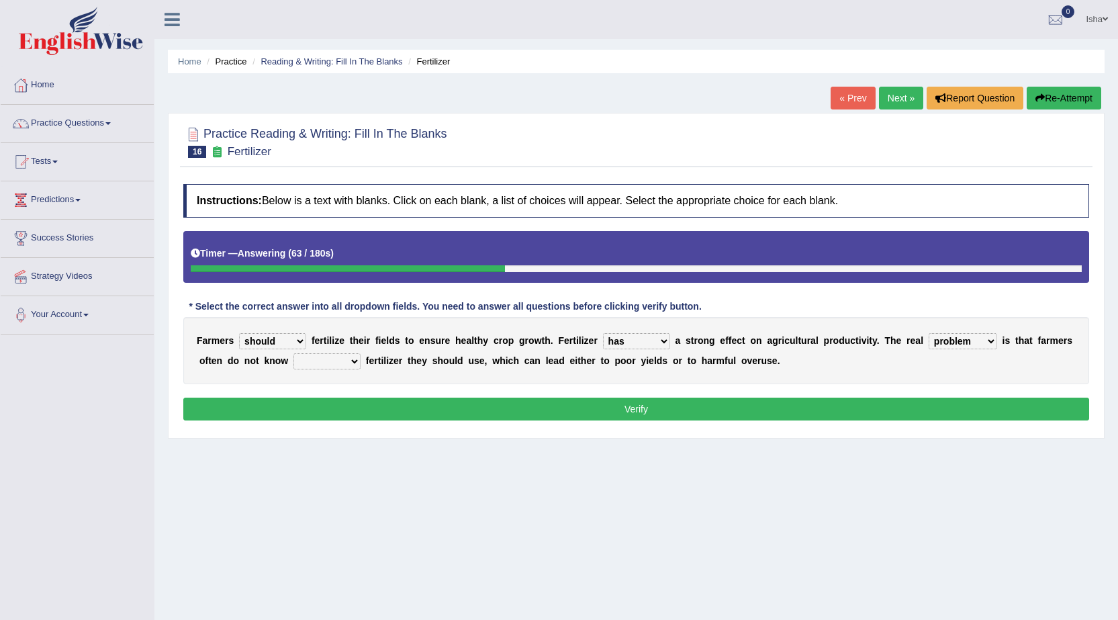
click at [348, 361] on select "how much how many however so much" at bounding box center [326, 361] width 67 height 16
select select "how many"
click at [293, 353] on select "how much how many however so much" at bounding box center [326, 361] width 67 height 16
click at [332, 399] on button "Verify" at bounding box center [635, 408] width 905 height 23
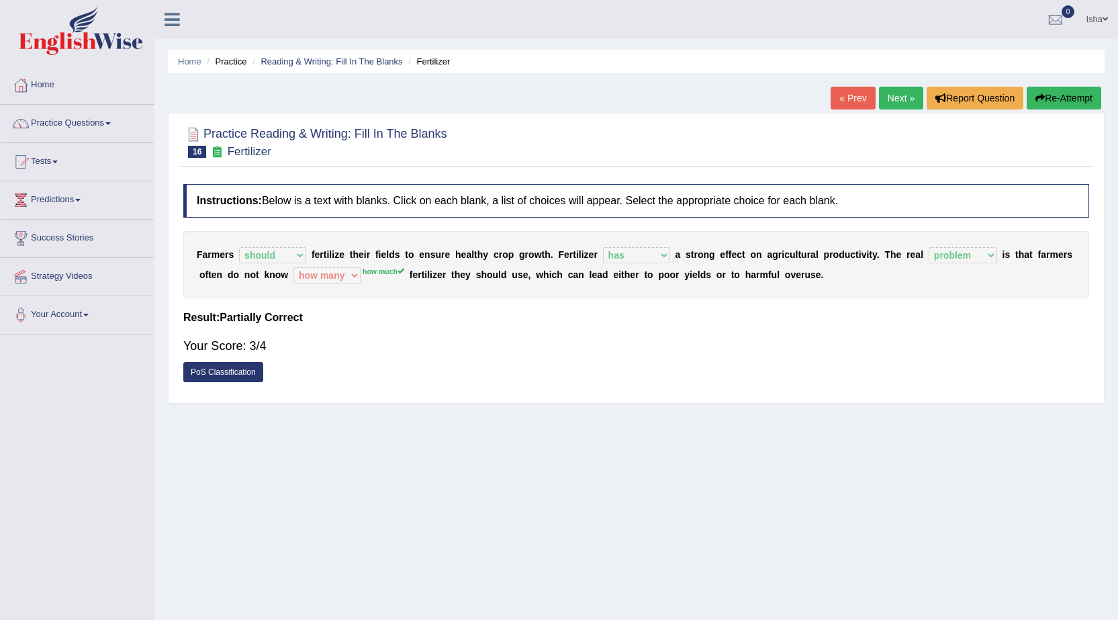
click at [883, 97] on link "Next »" at bounding box center [901, 98] width 44 height 23
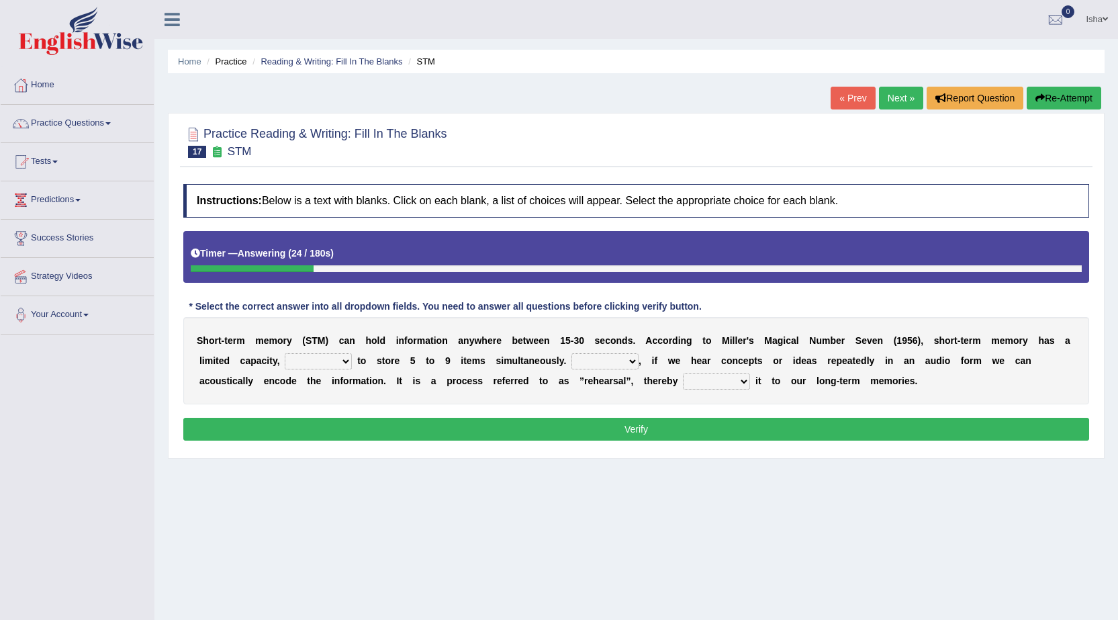
click at [304, 360] on select "being able is able be able unable" at bounding box center [318, 361] width 67 height 16
select select "unable"
click at [285, 353] on select "being able is able be able unable" at bounding box center [318, 361] width 67 height 16
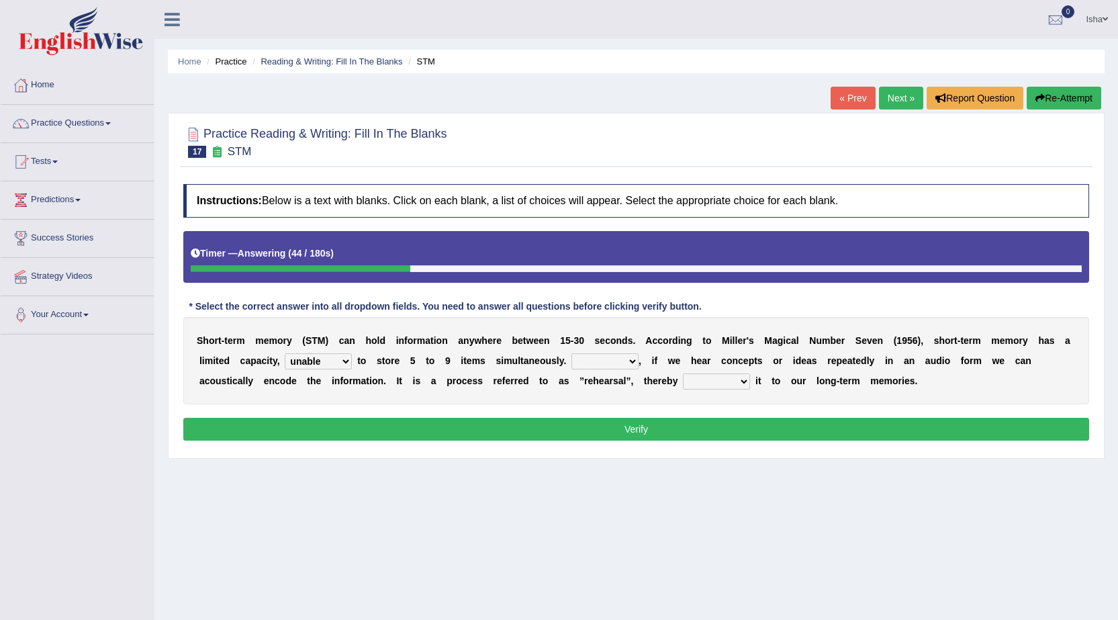
click at [593, 360] on select "However So Moreover Therefore" at bounding box center [604, 361] width 67 height 16
select select "However"
click at [571, 353] on select "However So Moreover Therefore" at bounding box center [604, 361] width 67 height 16
click at [701, 378] on select "commit commits commiting commited" at bounding box center [716, 381] width 67 height 16
select select "commiting"
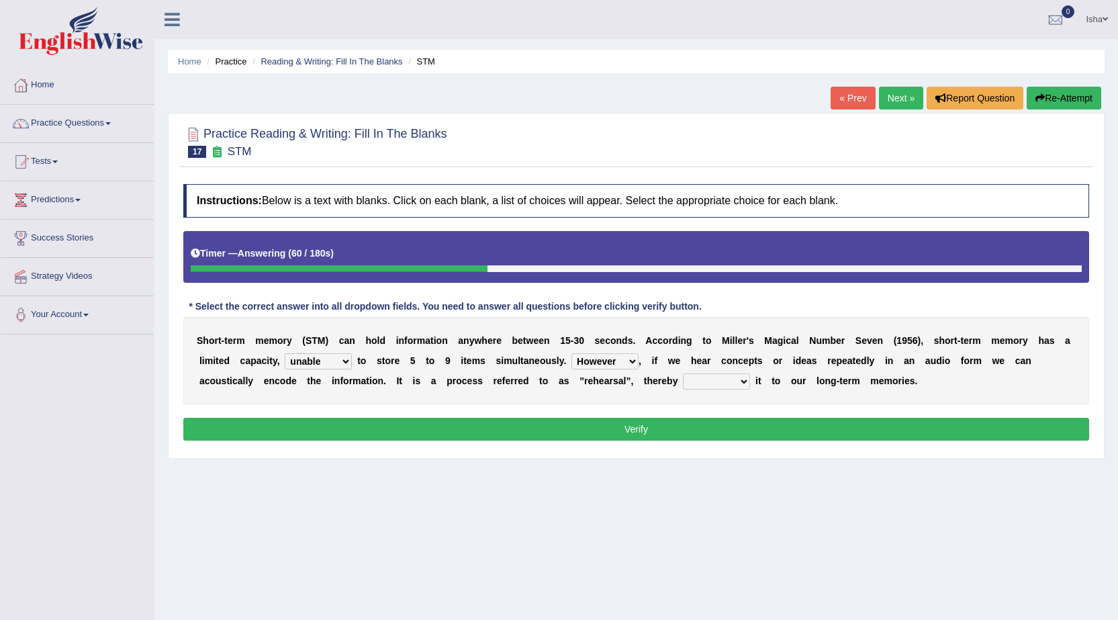
click at [683, 373] on select "commit commits commiting commited" at bounding box center [716, 381] width 67 height 16
click at [699, 428] on button "Verify" at bounding box center [635, 428] width 905 height 23
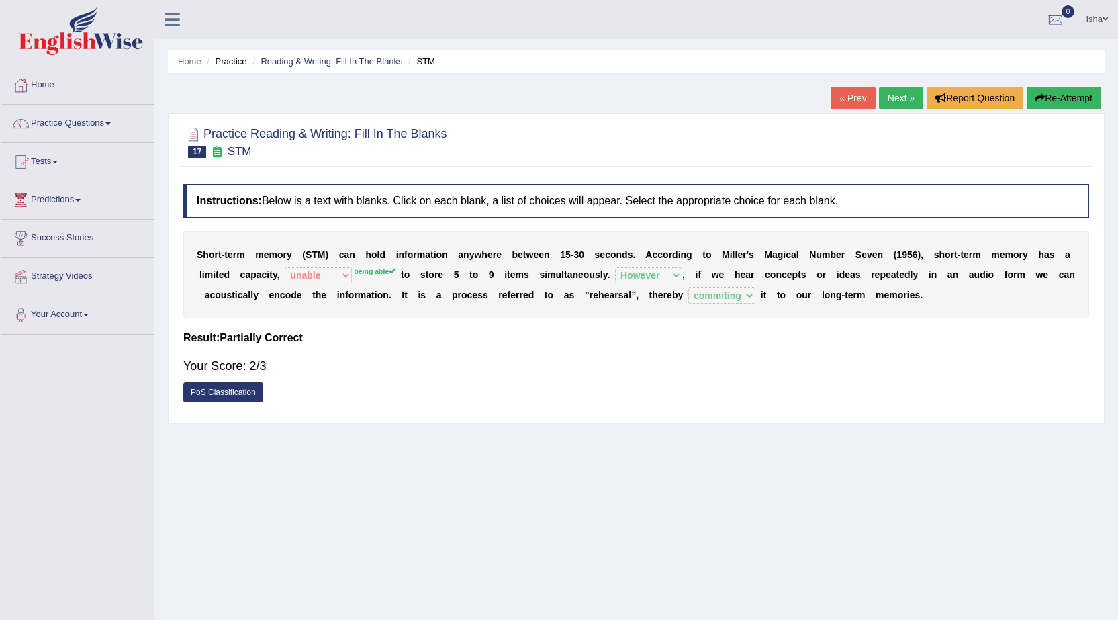
click at [883, 94] on link "Next »" at bounding box center [901, 98] width 44 height 23
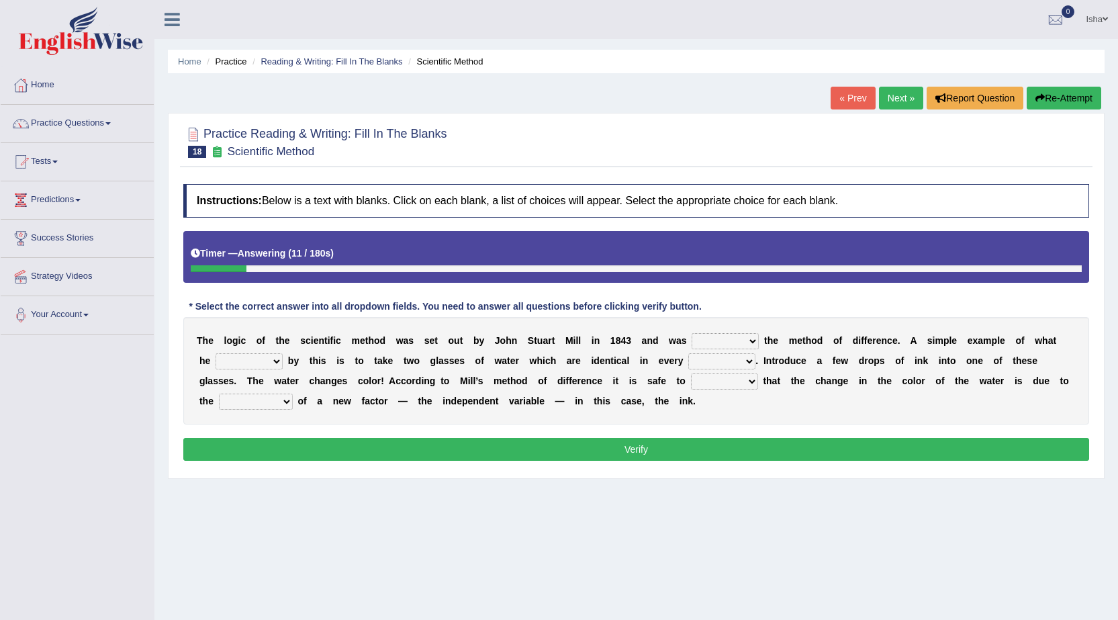
click at [727, 337] on select "pointed claimed demanded named" at bounding box center [724, 341] width 67 height 16
select select "pointed"
click at [691, 333] on select "pointed claimed demanded named" at bounding box center [724, 341] width 67 height 16
click at [248, 366] on select "capped charged found meant" at bounding box center [248, 361] width 67 height 16
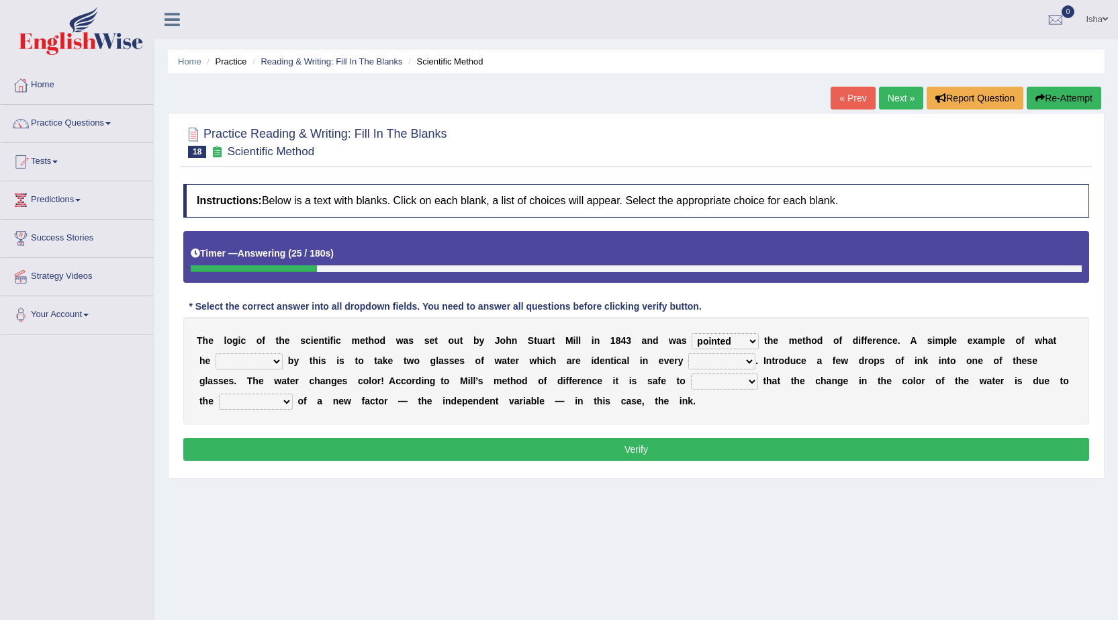
click at [248, 366] on select "capped charged found meant" at bounding box center [248, 361] width 67 height 16
select select "found"
click at [215, 353] on select "capped charged found meant" at bounding box center [248, 361] width 67 height 16
click at [701, 363] on select "thought identity measure respect" at bounding box center [721, 361] width 67 height 16
select select "measure"
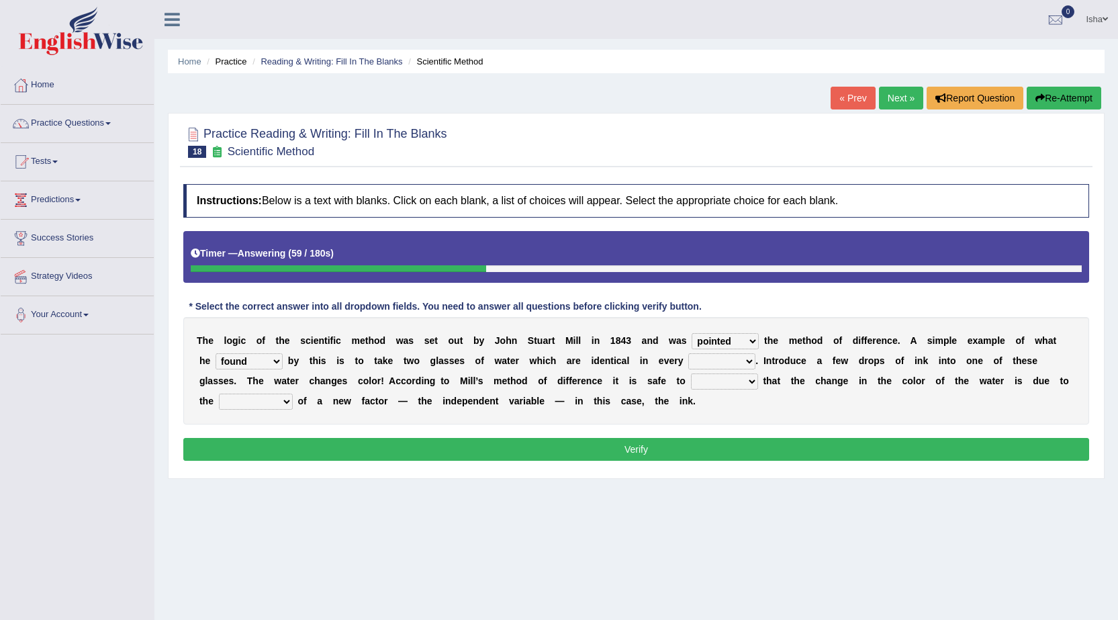
click at [688, 353] on select "thought identity measure respect" at bounding box center [721, 361] width 67 height 16
click at [726, 381] on select "assume discuss prefer acclaim" at bounding box center [724, 381] width 67 height 16
select select "discuss"
click at [691, 373] on select "assume discuss prefer acclaim" at bounding box center [724, 381] width 67 height 16
click at [256, 390] on div "T h e l o g i c o f t h e s c i e n t i f i c m e t h o d w a s s e t o u t b y…" at bounding box center [635, 370] width 905 height 107
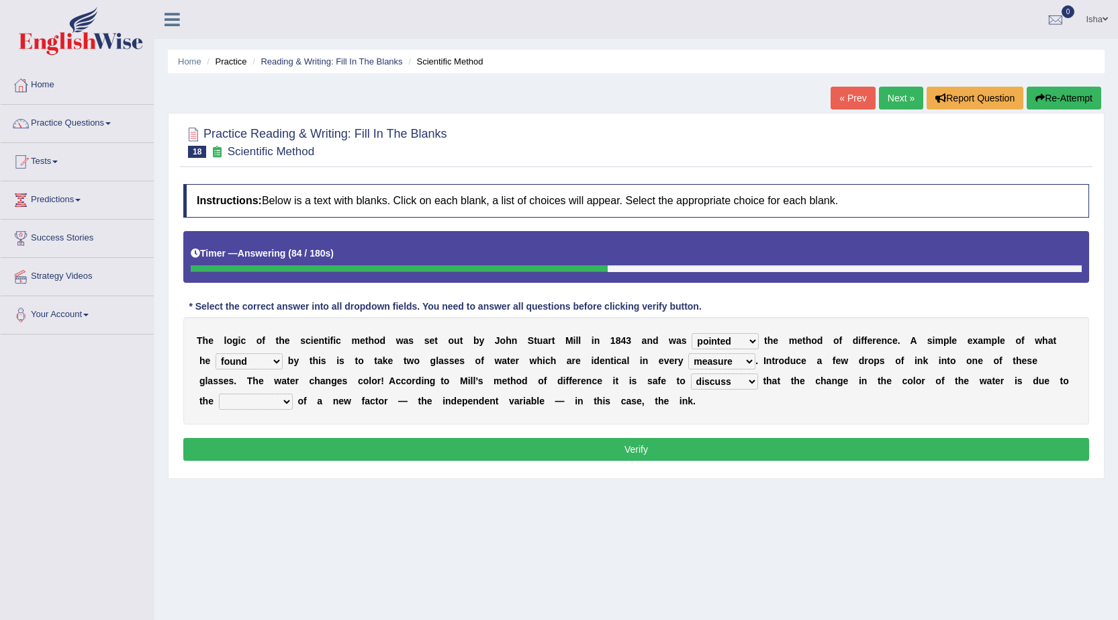
click at [253, 399] on select "introduction magnitude preparation purification" at bounding box center [256, 401] width 74 height 16
click at [219, 393] on select "introduction magnitude preparation purification" at bounding box center [256, 401] width 74 height 16
click at [260, 404] on select "introduction magnitude preparation purification" at bounding box center [256, 401] width 74 height 16
select select "introduction"
click at [219, 393] on select "introduction magnitude preparation purification" at bounding box center [256, 401] width 74 height 16
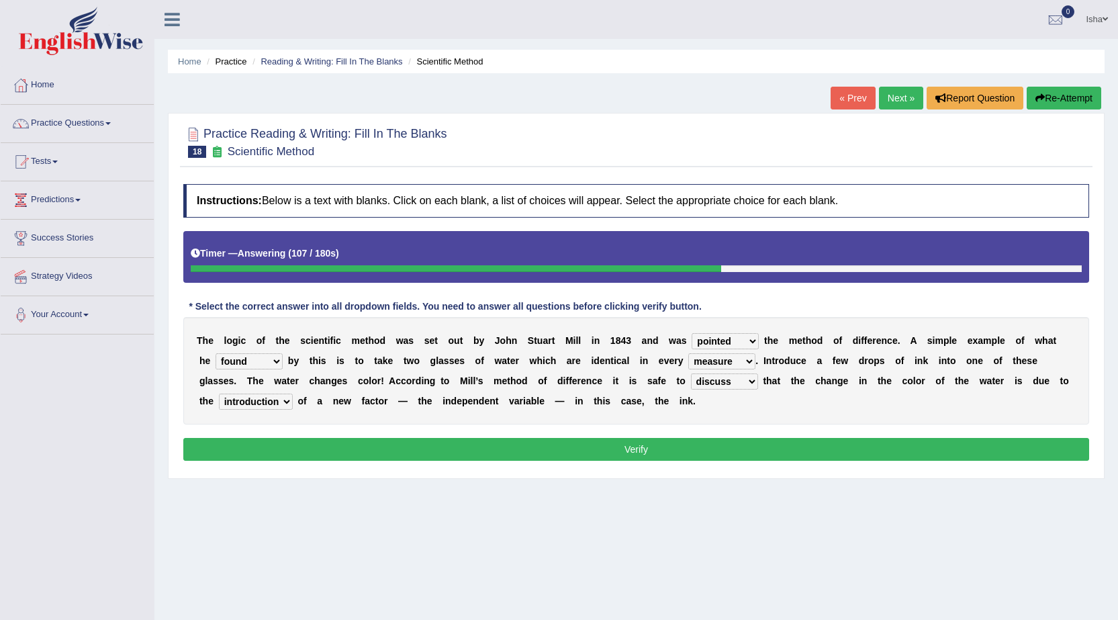
click at [228, 445] on button "Verify" at bounding box center [635, 449] width 905 height 23
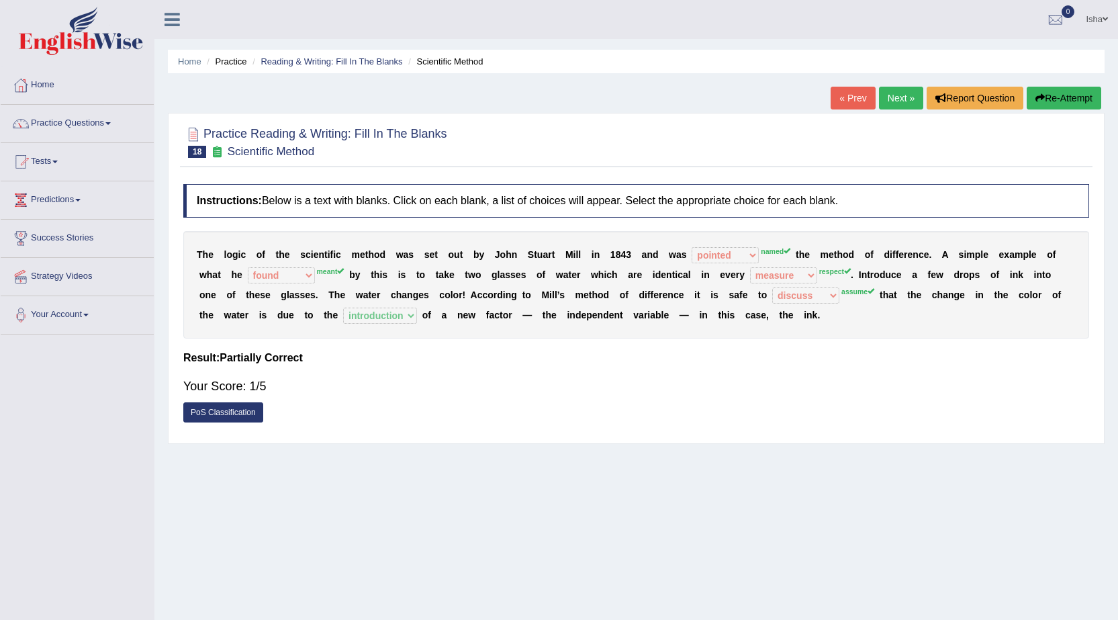
click at [889, 104] on link "Next »" at bounding box center [901, 98] width 44 height 23
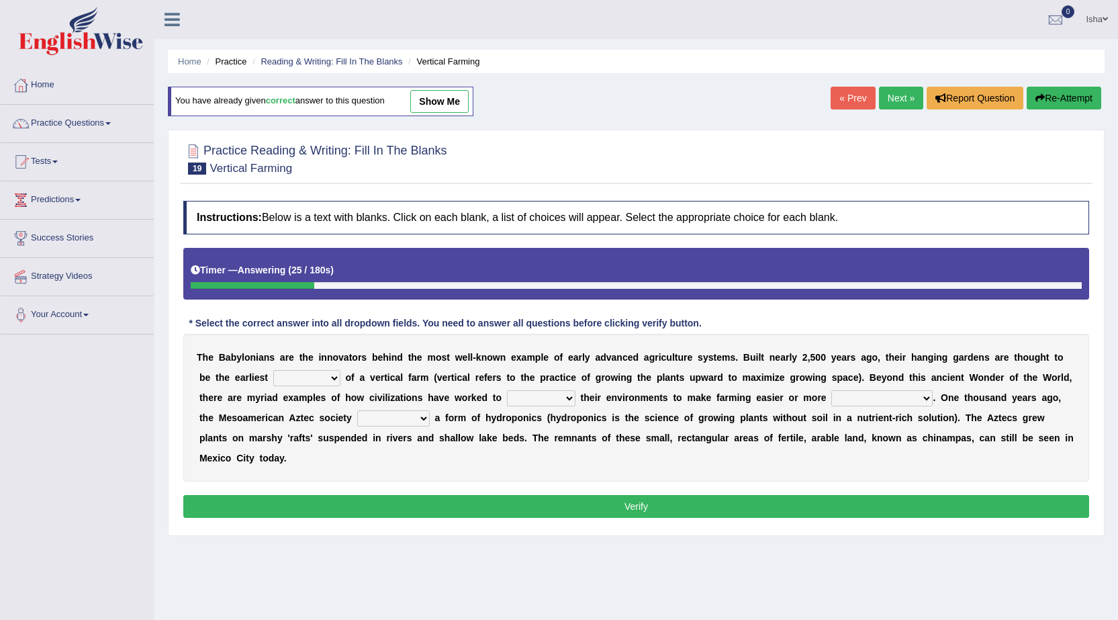
click at [285, 381] on select "prototype failure discredit protocol" at bounding box center [306, 378] width 67 height 16
select select "protocol"
click at [273, 370] on select "prototype failure discredit protocol" at bounding box center [306, 378] width 67 height 16
click at [539, 400] on select "manipulate escape respect disarrange" at bounding box center [541, 398] width 68 height 16
select select "manipulate"
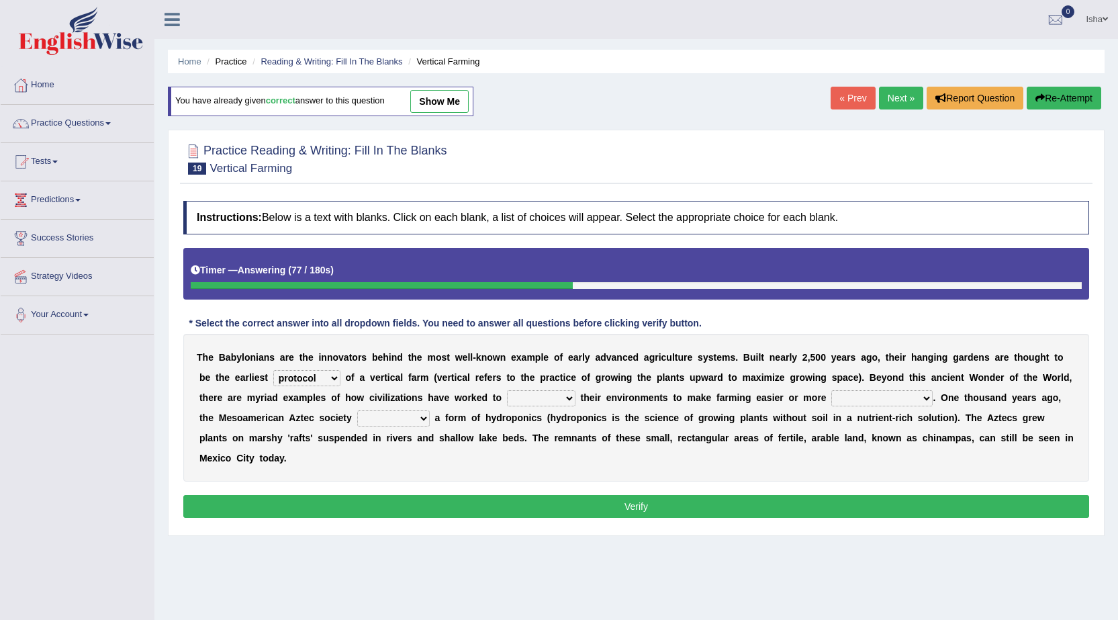
click at [507, 390] on select "manipulate escape respect disarrange" at bounding box center [541, 398] width 68 height 16
click at [916, 398] on select "productive constructive connective counterproductive" at bounding box center [881, 398] width 101 height 16
select select "productive"
click at [831, 390] on select "productive constructive connective counterproductive" at bounding box center [881, 398] width 101 height 16
click at [385, 422] on select "domineered volunteered pioneered engineered" at bounding box center [393, 418] width 72 height 16
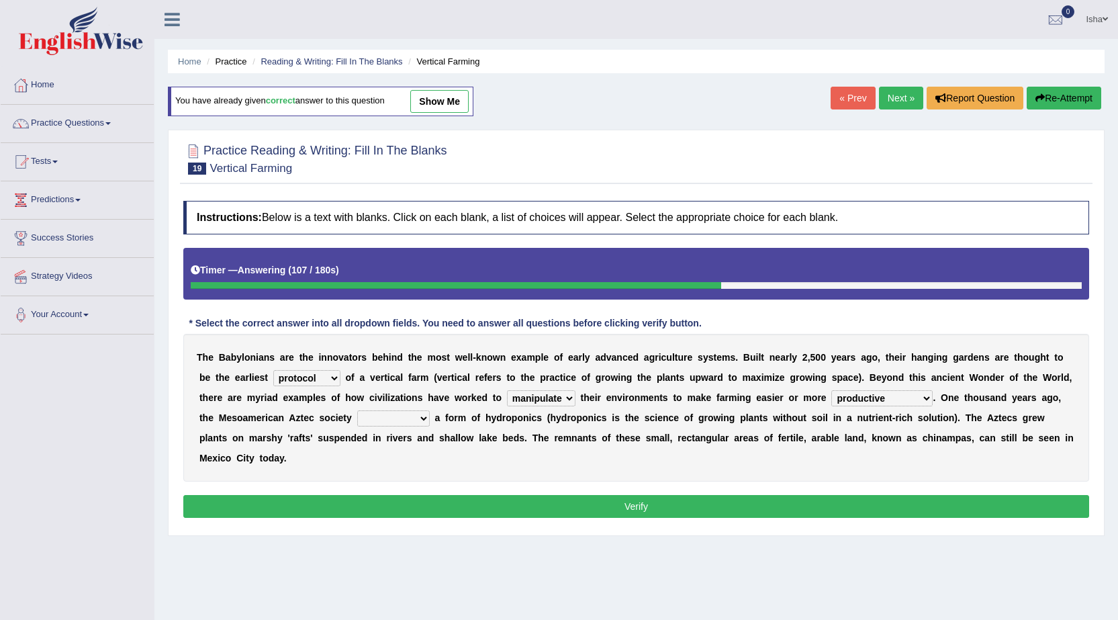
select select "volunteered"
click at [357, 410] on select "domineered volunteered pioneered engineered" at bounding box center [393, 418] width 72 height 16
click at [421, 499] on button "Verify" at bounding box center [635, 506] width 905 height 23
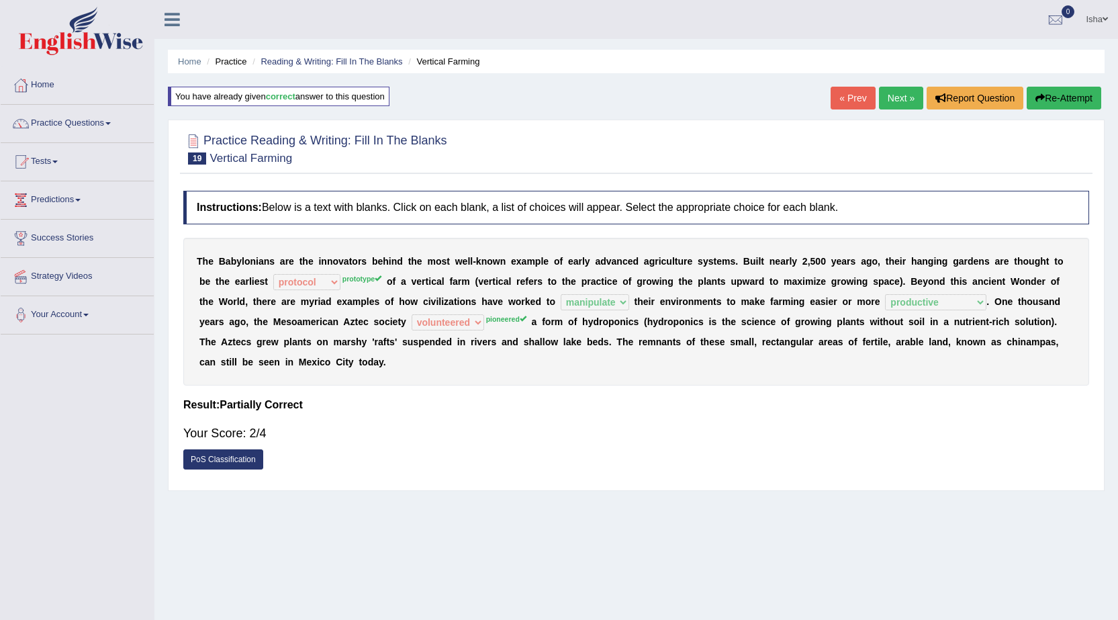
click at [901, 100] on link "Next »" at bounding box center [901, 98] width 44 height 23
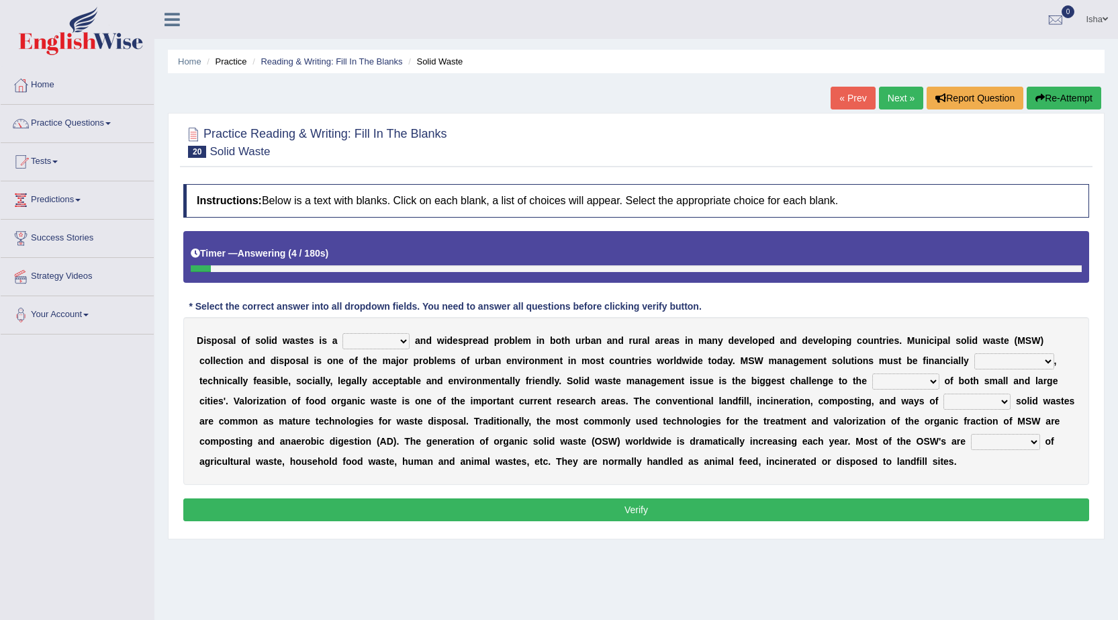
click at [361, 340] on select "slanting stinging stalling shafting" at bounding box center [375, 341] width 67 height 16
click at [342, 333] on select "slanting stinging stalling shafting" at bounding box center [375, 341] width 67 height 16
click at [386, 346] on select "slanting stinging stalling shafting" at bounding box center [375, 341] width 67 height 16
select select "slanting"
click at [342, 333] on select "slanting stinging stalling shafting" at bounding box center [375, 341] width 67 height 16
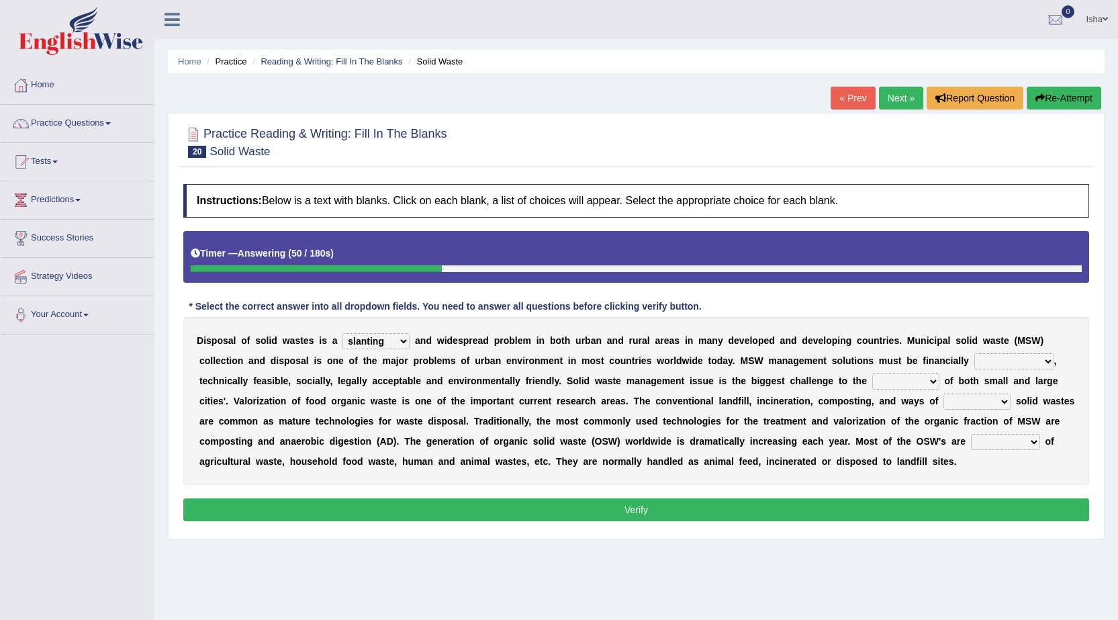
click at [985, 365] on select "unattainable sustainable objectionable treasonable" at bounding box center [1014, 361] width 80 height 16
select select "sustainable"
click at [974, 353] on select "unattainable sustainable objectionable treasonable" at bounding box center [1014, 361] width 80 height 16
click at [907, 387] on select "plants culture authorities history" at bounding box center [905, 381] width 67 height 16
select select "plants"
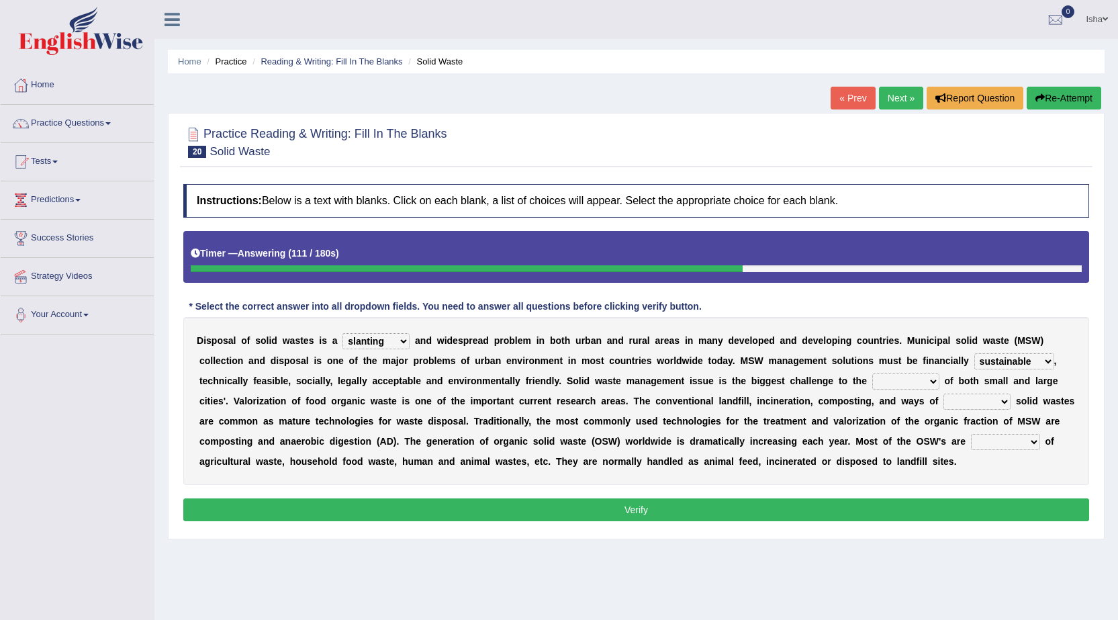
click at [872, 373] on select "plants culture authorities history" at bounding box center [905, 381] width 67 height 16
click at [967, 404] on select "reserving preserving deserving handling" at bounding box center [976, 401] width 67 height 16
select select "handling"
click at [943, 393] on select "reserving preserving deserving handling" at bounding box center [976, 401] width 67 height 16
click at [996, 442] on select "composed disposed composing disposing" at bounding box center [1005, 442] width 69 height 16
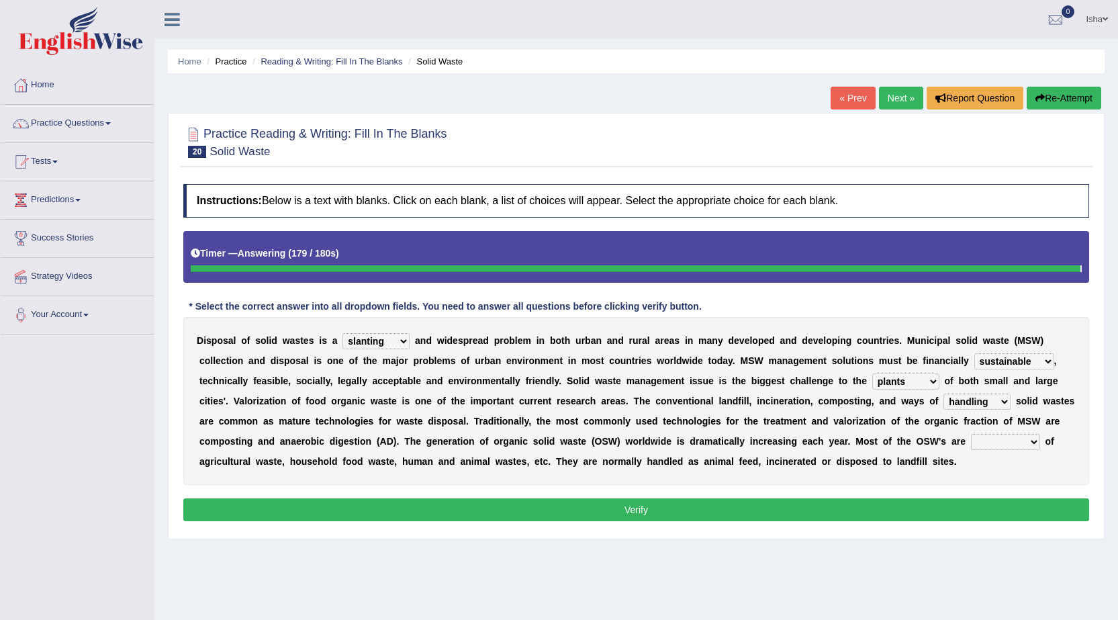
select select "composing"
click at [971, 434] on select "composed disposed composing disposing" at bounding box center [1005, 442] width 69 height 16
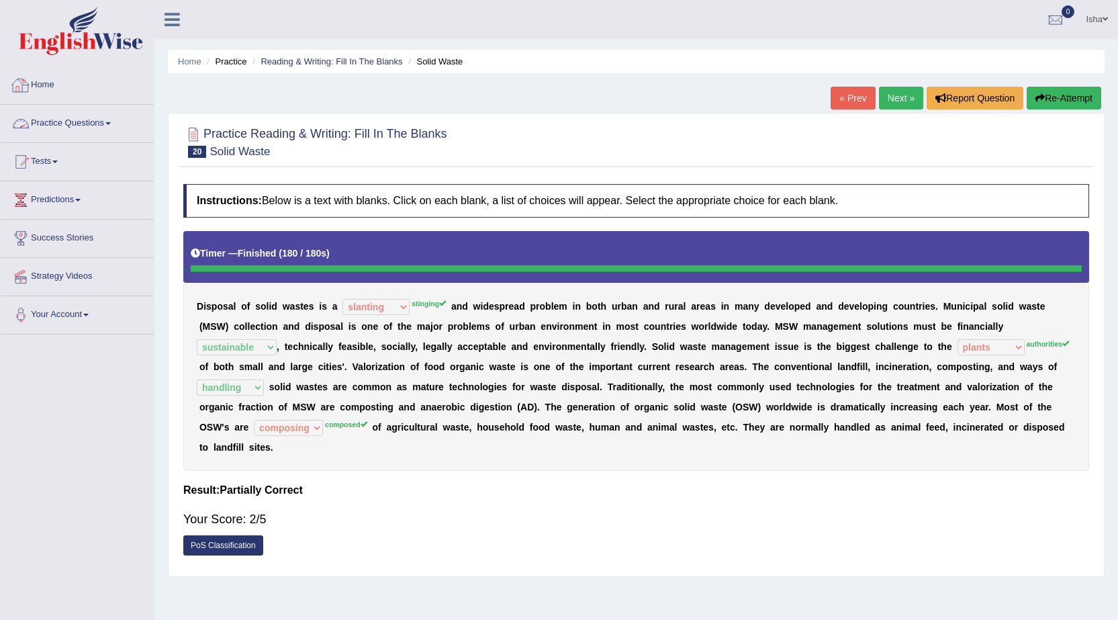
click at [56, 123] on link "Practice Questions" at bounding box center [77, 122] width 153 height 34
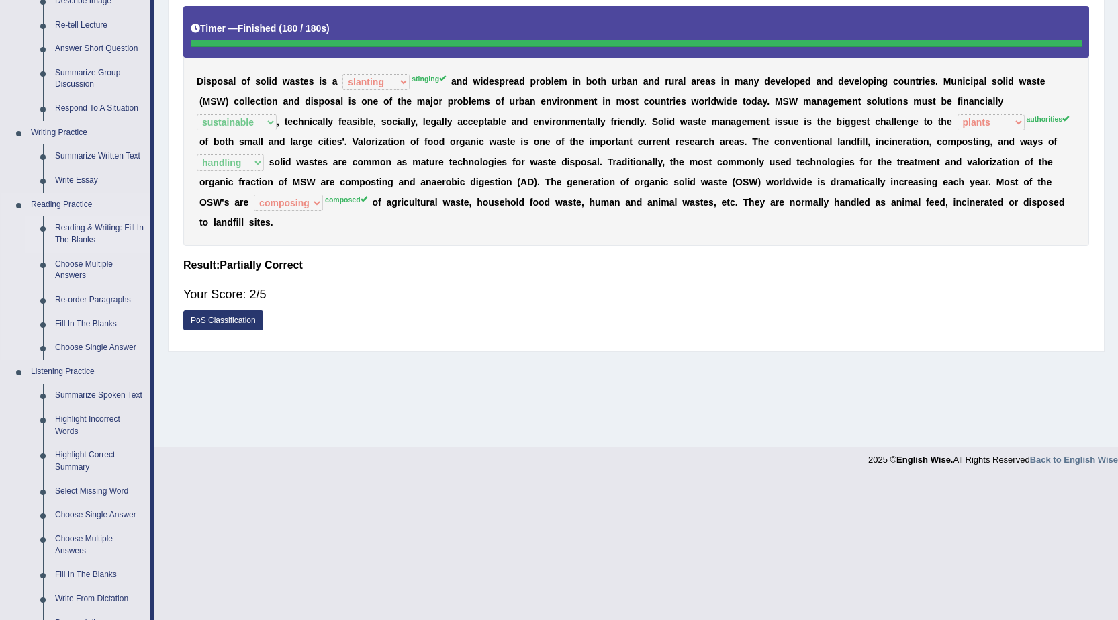
scroll to position [268, 0]
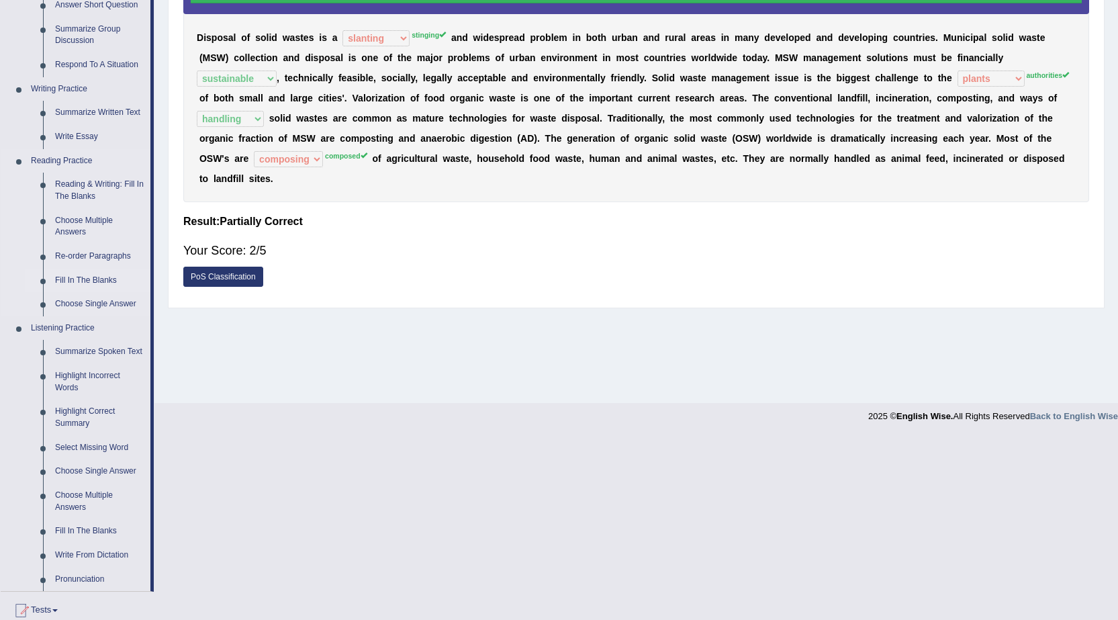
click at [95, 279] on link "Fill In The Blanks" at bounding box center [99, 280] width 101 height 24
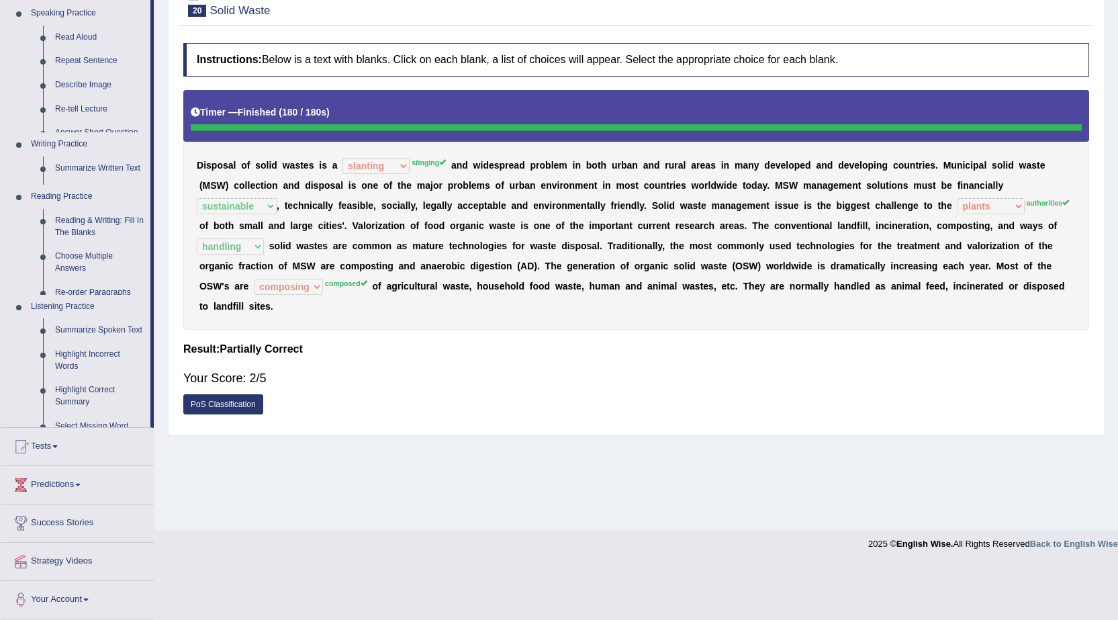
scroll to position [85, 0]
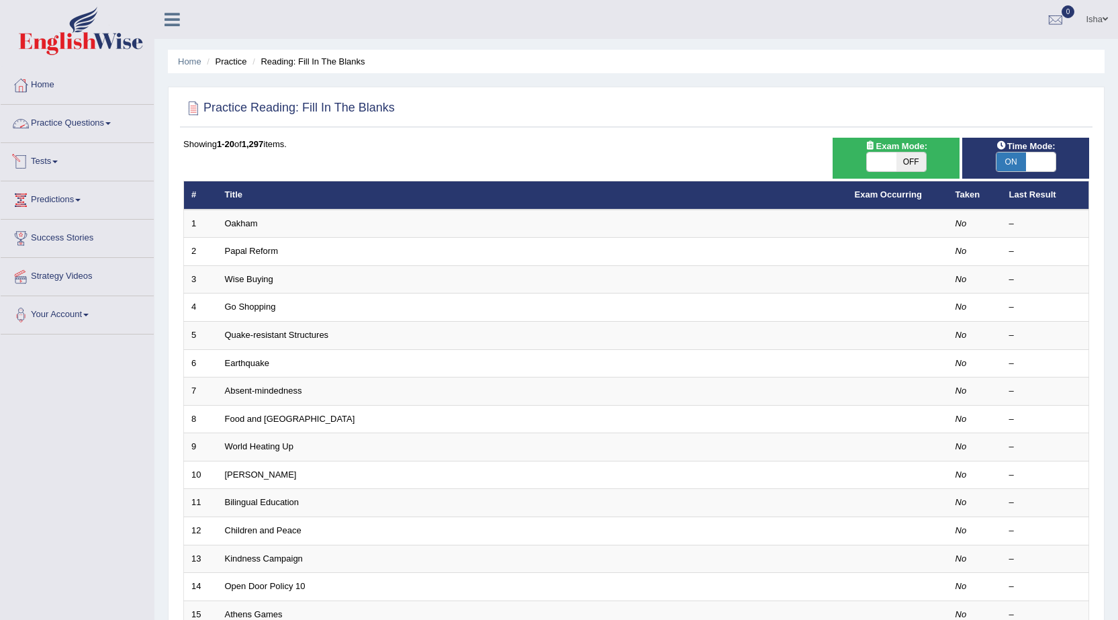
click at [89, 119] on link "Practice Questions" at bounding box center [77, 122] width 153 height 34
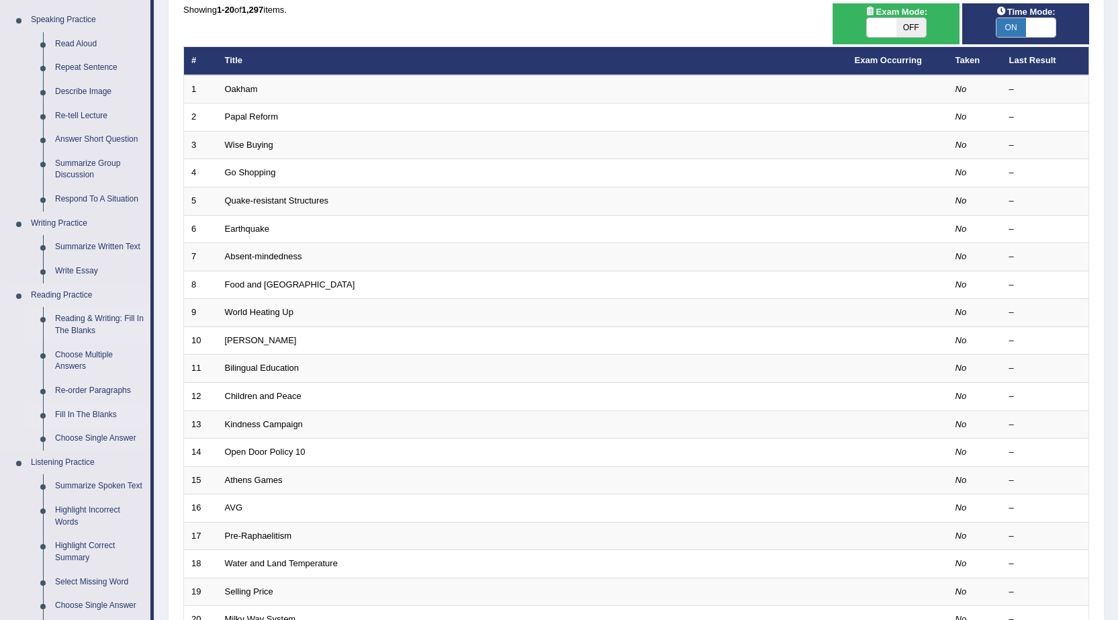
scroll to position [201, 0]
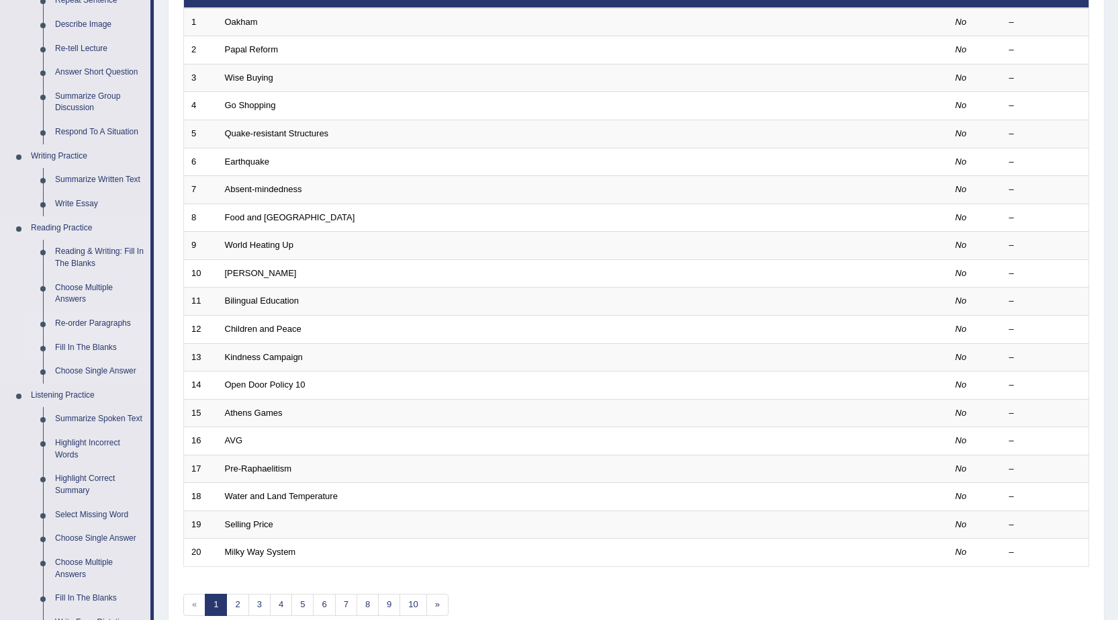
click at [89, 320] on link "Re-order Paragraphs" at bounding box center [99, 323] width 101 height 24
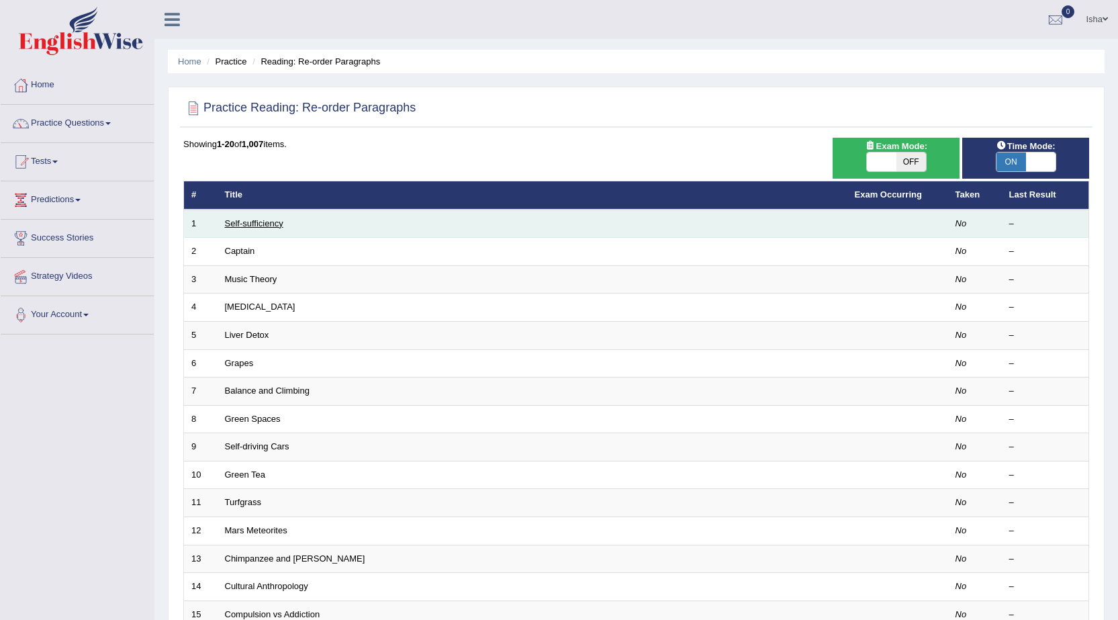
click at [252, 220] on link "Self-sufficiency" at bounding box center [254, 223] width 58 height 10
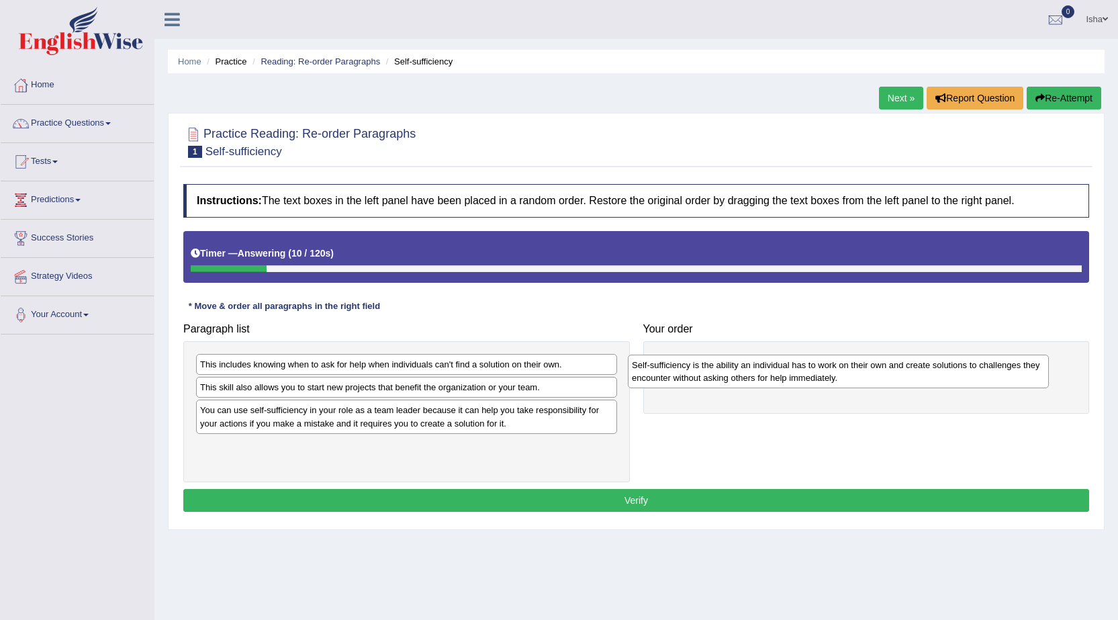
drag, startPoint x: 417, startPoint y: 458, endPoint x: 849, endPoint y: 375, distance: 440.1
click at [849, 375] on div "Self-sufficiency is the ability an individual has to work on their own and crea…" at bounding box center [838, 371] width 421 height 34
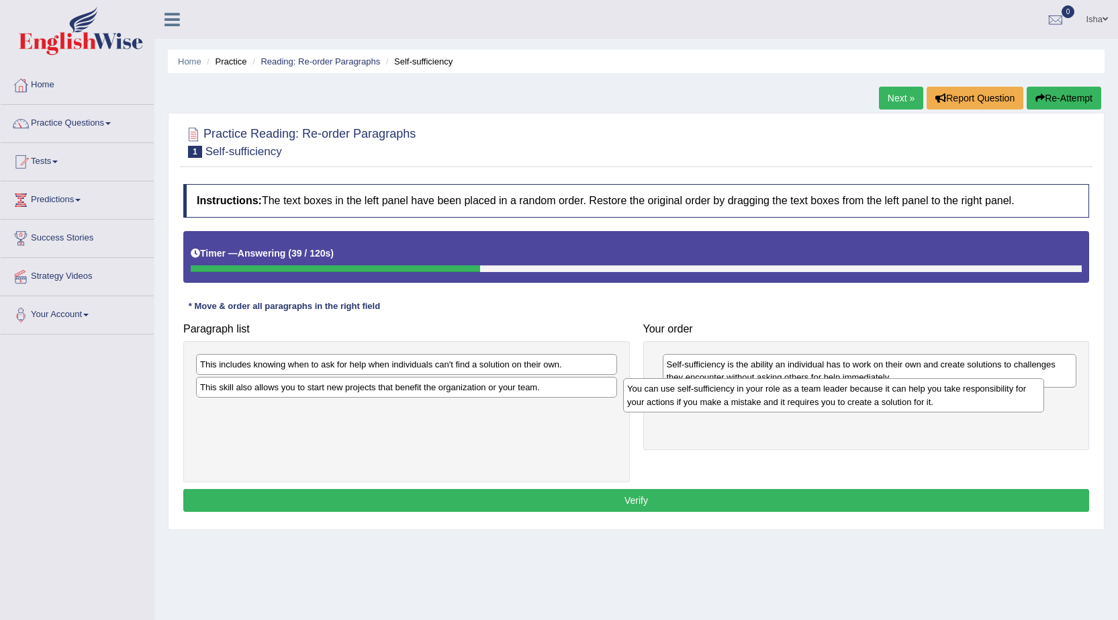
drag, startPoint x: 468, startPoint y: 418, endPoint x: 888, endPoint y: 395, distance: 420.1
click at [888, 395] on div "You can use self-sufficiency in your role as a team leader because it can help …" at bounding box center [833, 395] width 421 height 34
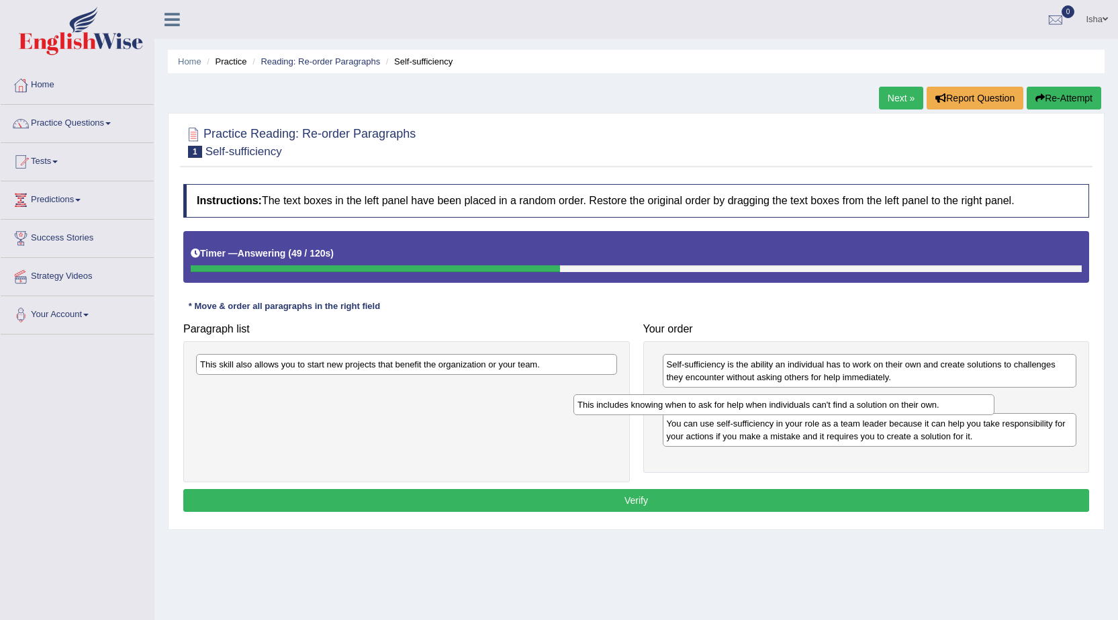
drag, startPoint x: 608, startPoint y: 366, endPoint x: 985, endPoint y: 406, distance: 379.4
click at [985, 406] on div "This includes knowing when to ask for help when individuals can't find a soluti…" at bounding box center [783, 404] width 421 height 21
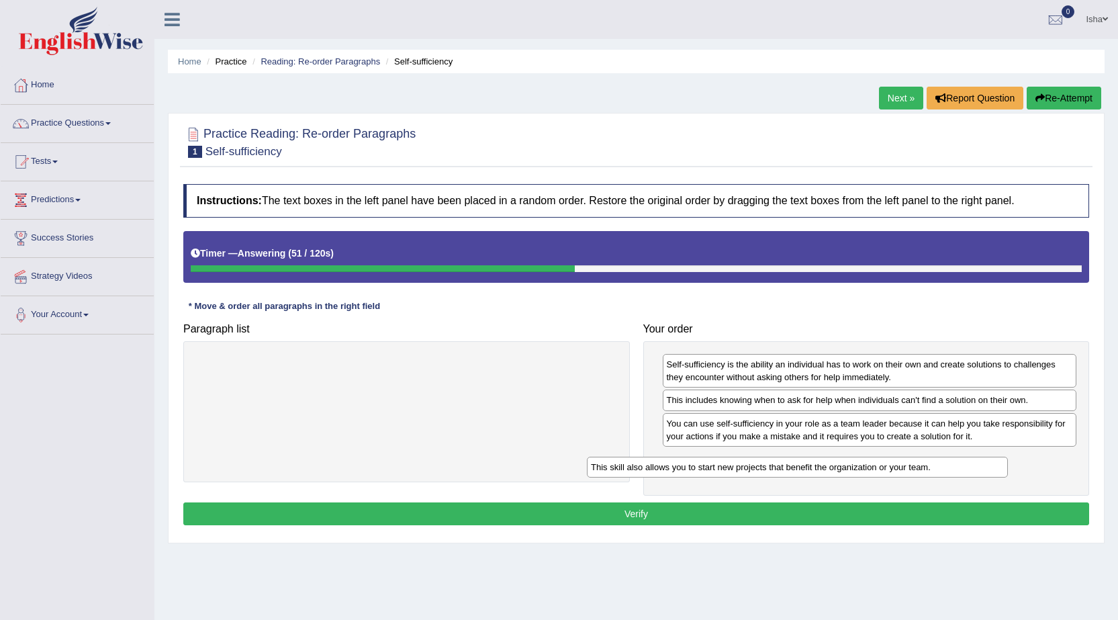
drag, startPoint x: 520, startPoint y: 366, endPoint x: 958, endPoint y: 454, distance: 446.2
click at [958, 456] on div "This skill also allows you to start new projects that benefit the organization …" at bounding box center [797, 466] width 421 height 21
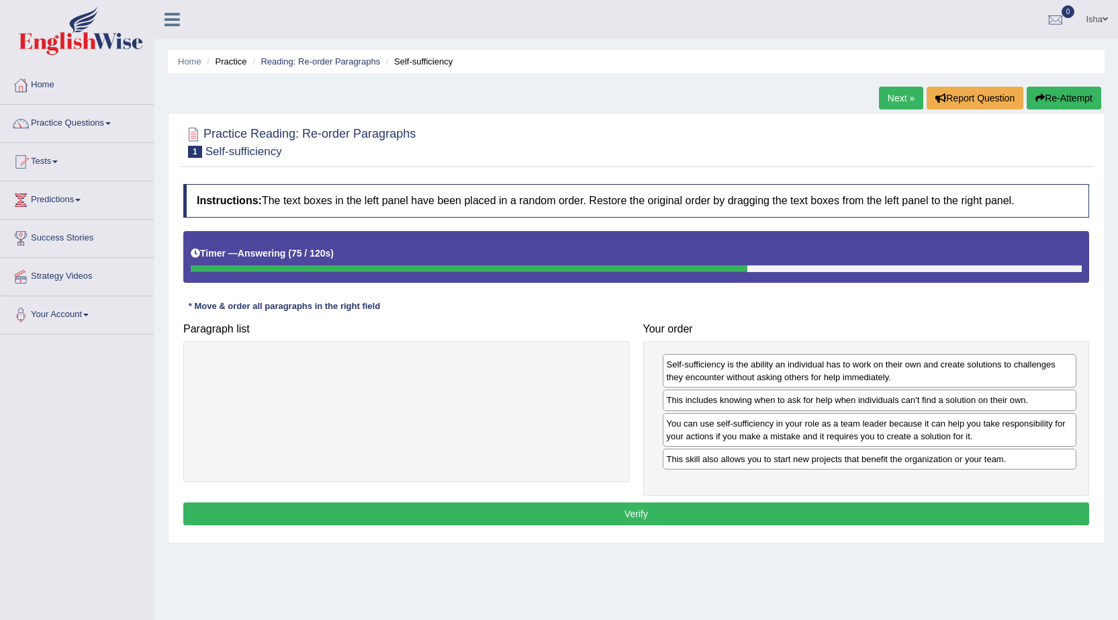
click at [619, 512] on button "Verify" at bounding box center [635, 513] width 905 height 23
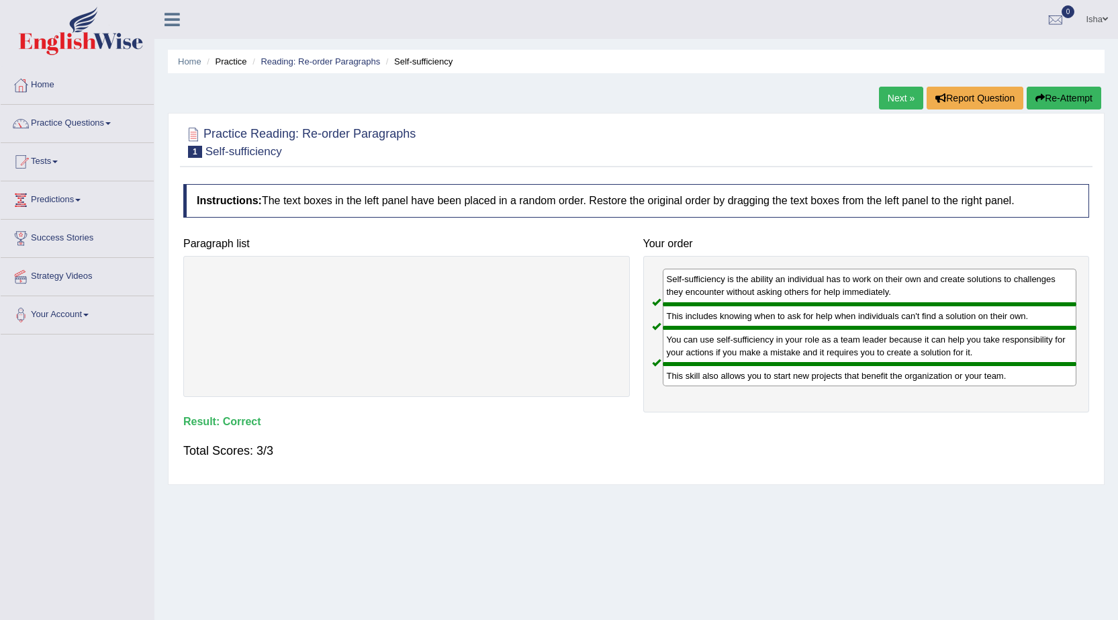
click at [900, 100] on link "Next »" at bounding box center [901, 98] width 44 height 23
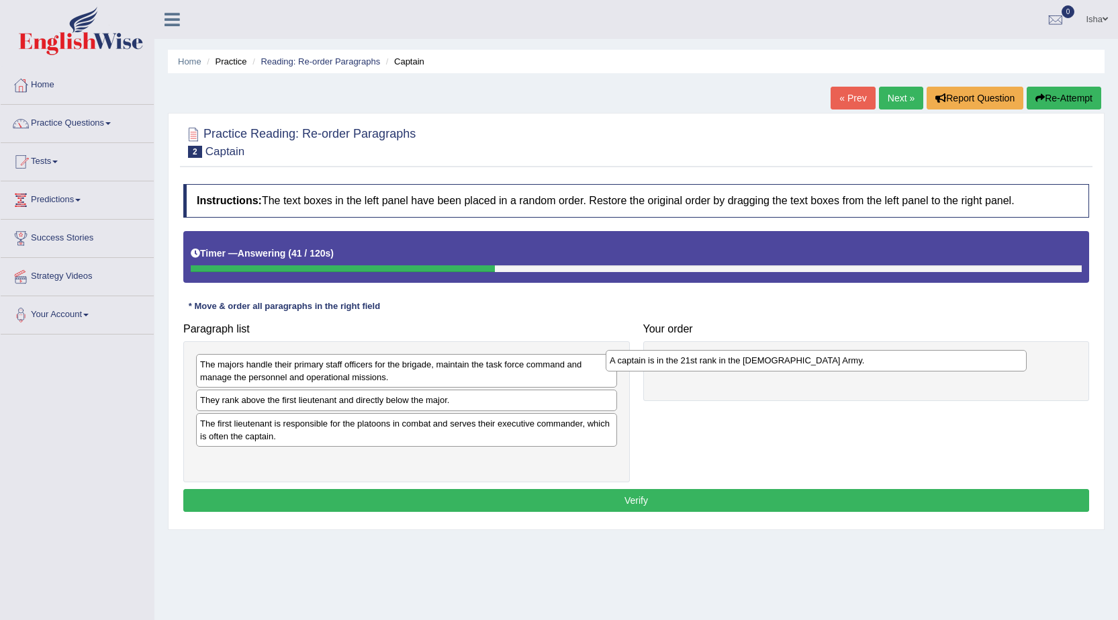
drag, startPoint x: 431, startPoint y: 400, endPoint x: 840, endPoint y: 360, distance: 411.3
click at [840, 360] on div "A captain is in the 21st rank in the [DEMOGRAPHIC_DATA] Army." at bounding box center [815, 360] width 421 height 21
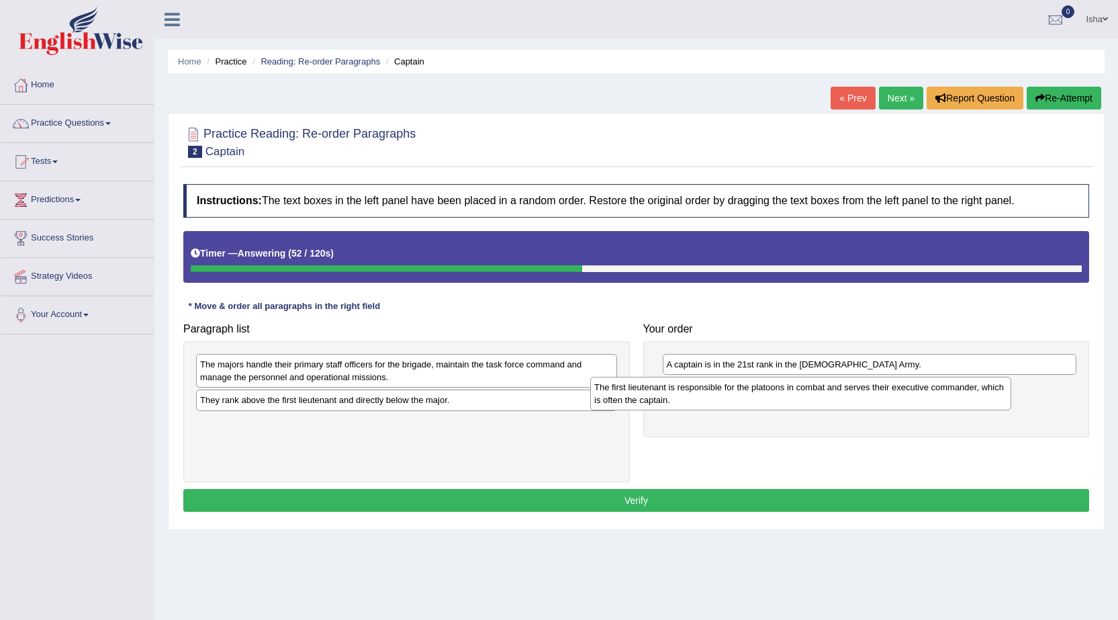
drag, startPoint x: 542, startPoint y: 429, endPoint x: 938, endPoint y: 393, distance: 398.3
click at [938, 393] on div "The first lieutenant is responsible for the platoons in combat and serves their…" at bounding box center [800, 394] width 421 height 34
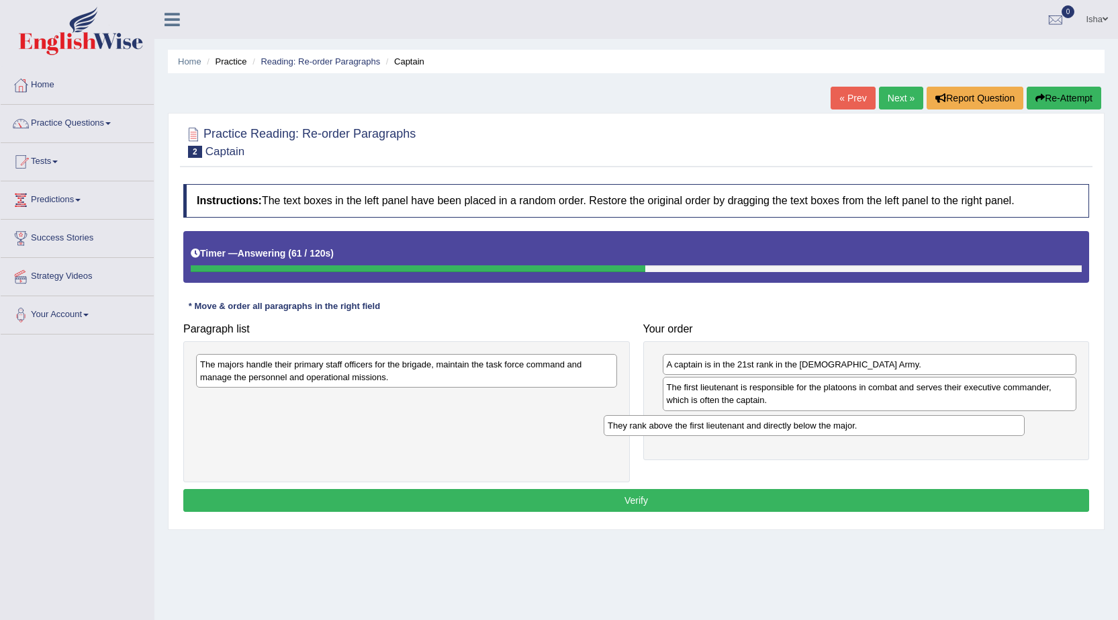
drag, startPoint x: 593, startPoint y: 401, endPoint x: 1001, endPoint y: 426, distance: 408.2
click at [1001, 426] on div "They rank above the first lieutenant and directly below the major." at bounding box center [813, 425] width 421 height 21
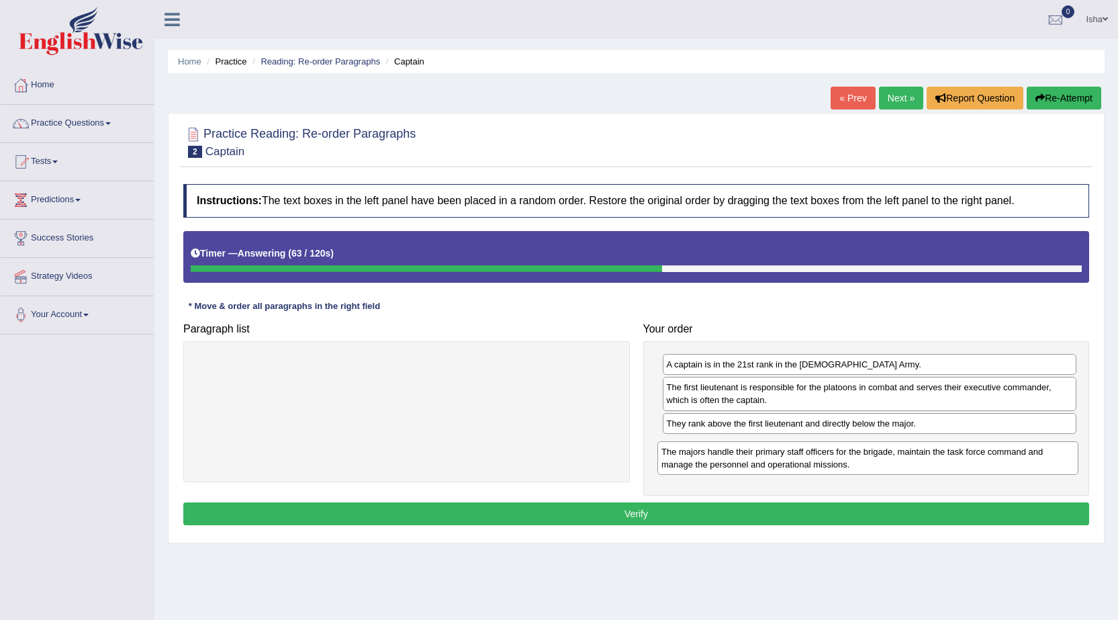
drag, startPoint x: 577, startPoint y: 364, endPoint x: 1038, endPoint y: 452, distance: 469.3
click at [1038, 452] on div "The majors handle their primary staff officers for the brigade, maintain the ta…" at bounding box center [867, 458] width 421 height 34
click at [652, 510] on button "Verify" at bounding box center [635, 513] width 905 height 23
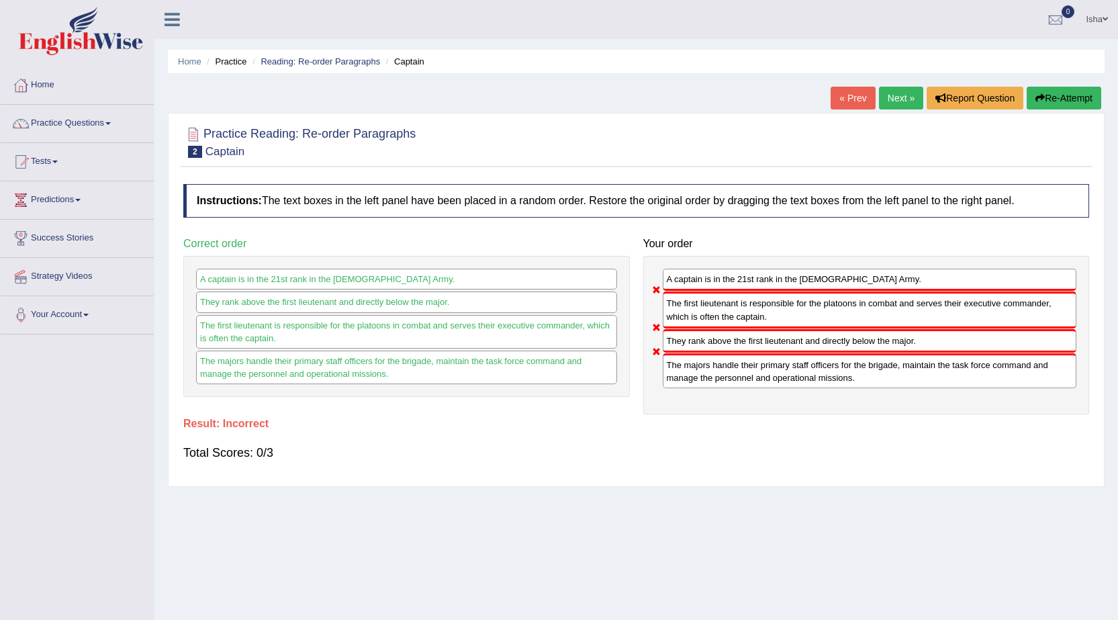
click at [897, 95] on link "Next »" at bounding box center [901, 98] width 44 height 23
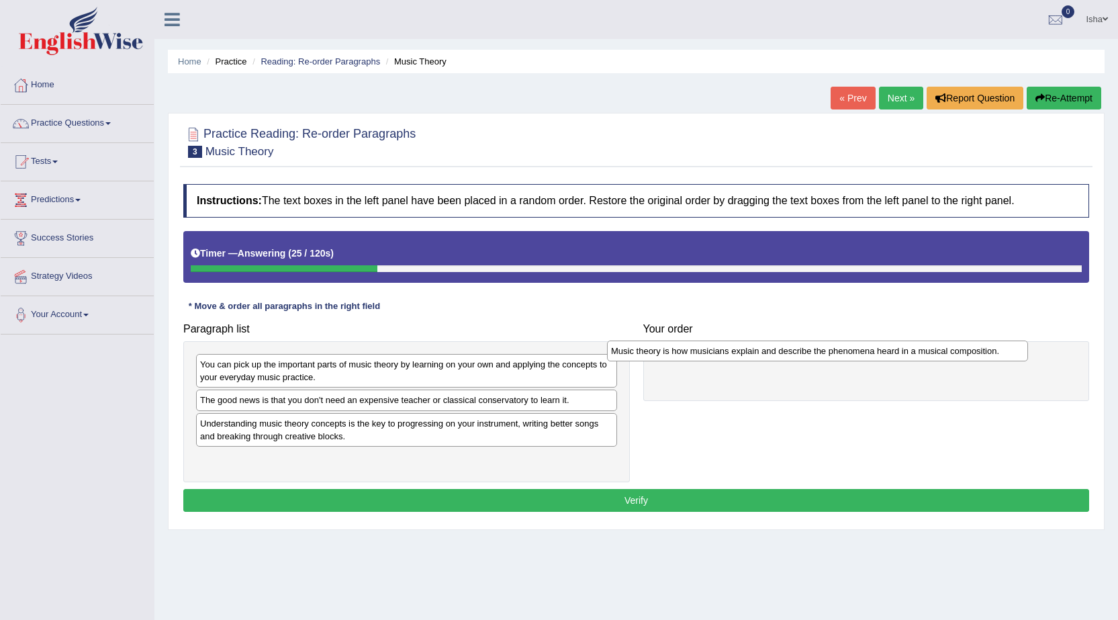
drag, startPoint x: 579, startPoint y: 428, endPoint x: 991, endPoint y: 356, distance: 418.4
click at [991, 356] on div "Music theory is how musicians explain and describe the phenomena heard in a mus…" at bounding box center [817, 350] width 421 height 21
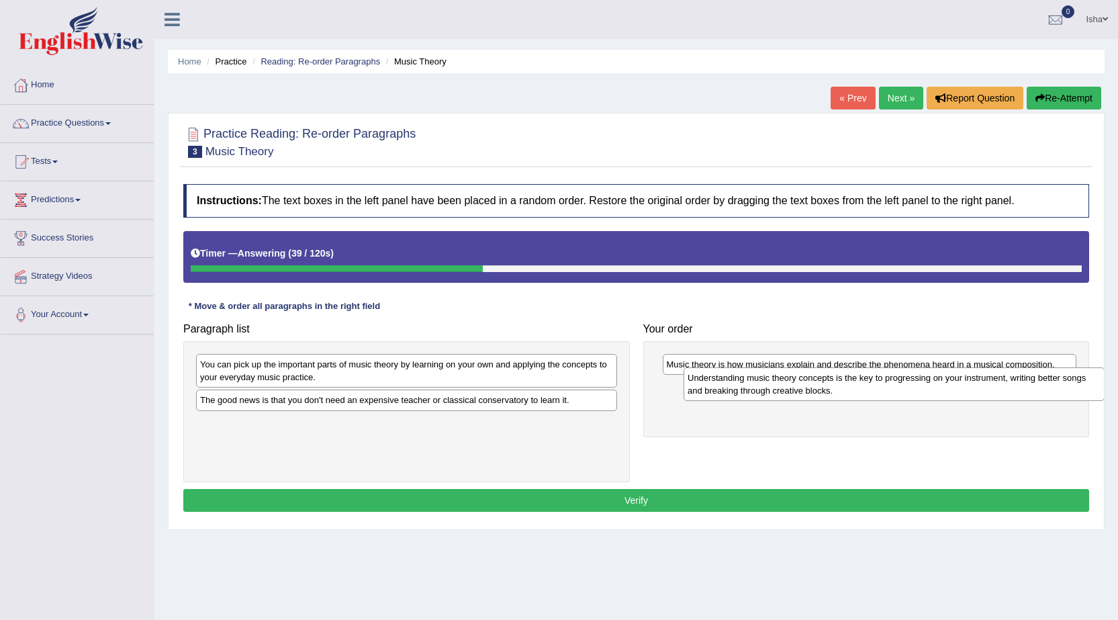
drag, startPoint x: 568, startPoint y: 431, endPoint x: 1055, endPoint y: 385, distance: 489.4
click at [1055, 385] on div "Understanding music theory concepts is the key to progressing on your instrumen…" at bounding box center [893, 384] width 421 height 34
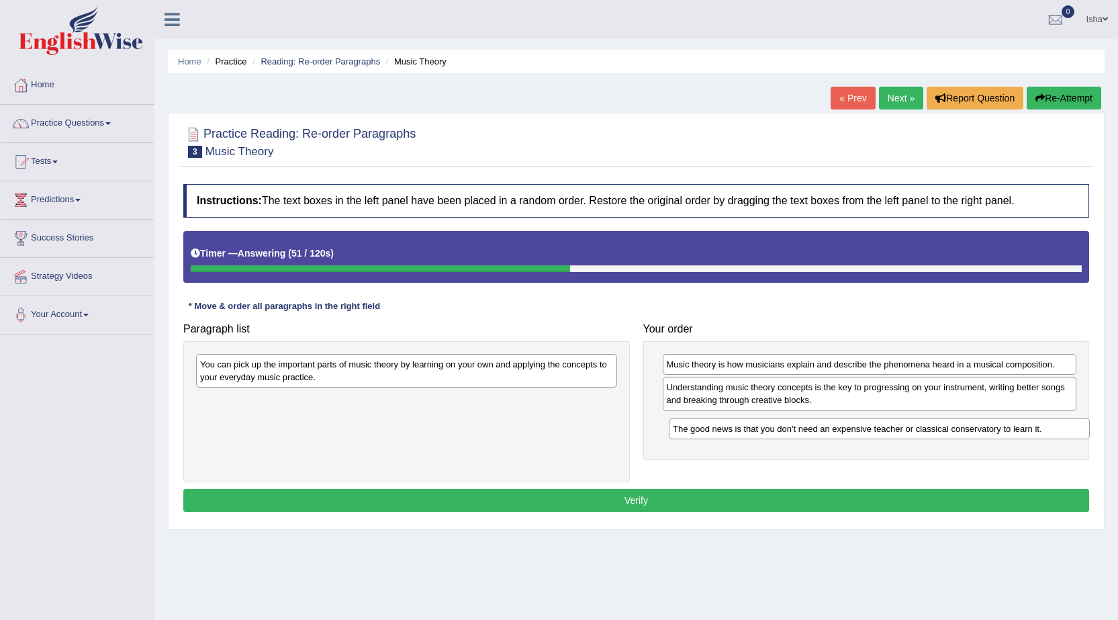
drag, startPoint x: 348, startPoint y: 397, endPoint x: 821, endPoint y: 426, distance: 473.4
click at [821, 426] on div "The good news is that you don't need an expensive teacher or classical conserva…" at bounding box center [879, 428] width 421 height 21
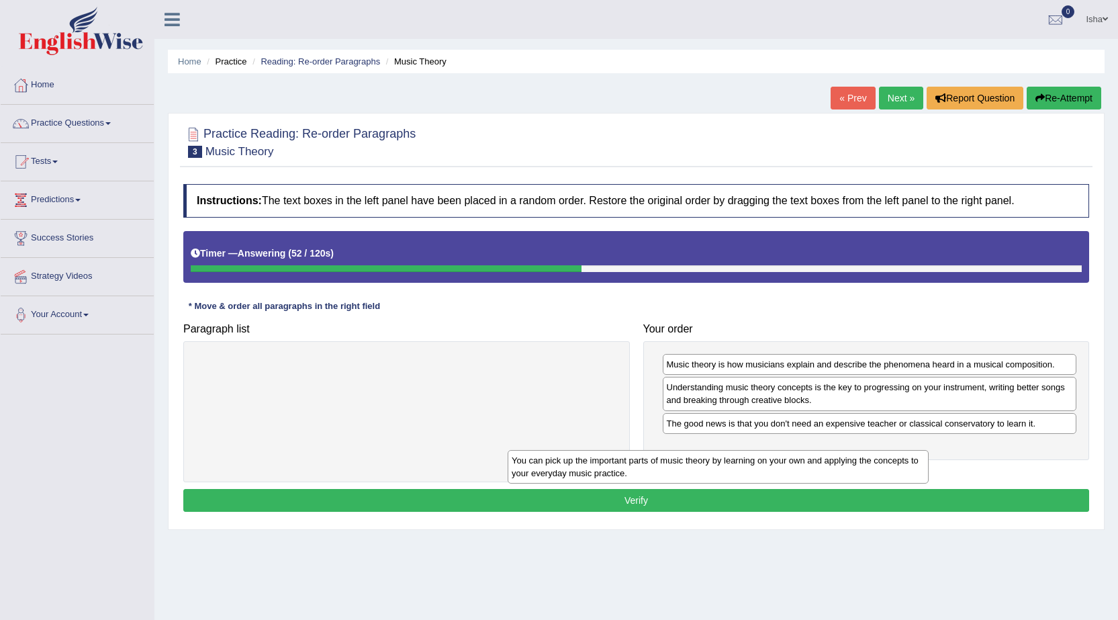
drag, startPoint x: 575, startPoint y: 377, endPoint x: 877, endPoint y: 465, distance: 314.8
click at [883, 460] on div "You can pick up the important parts of music theory by learning on your own and…" at bounding box center [717, 467] width 421 height 34
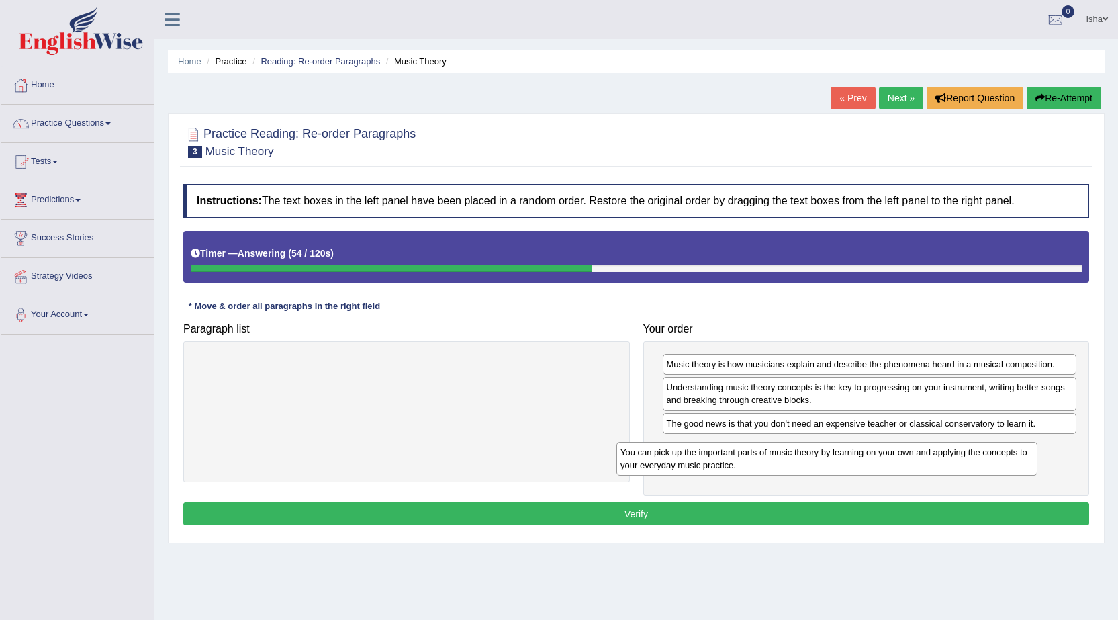
drag, startPoint x: 600, startPoint y: 386, endPoint x: 989, endPoint y: 458, distance: 395.2
click at [989, 458] on div "You can pick up the important parts of music theory by learning on your own and…" at bounding box center [826, 459] width 421 height 34
click at [840, 519] on button "Verify" at bounding box center [635, 513] width 905 height 23
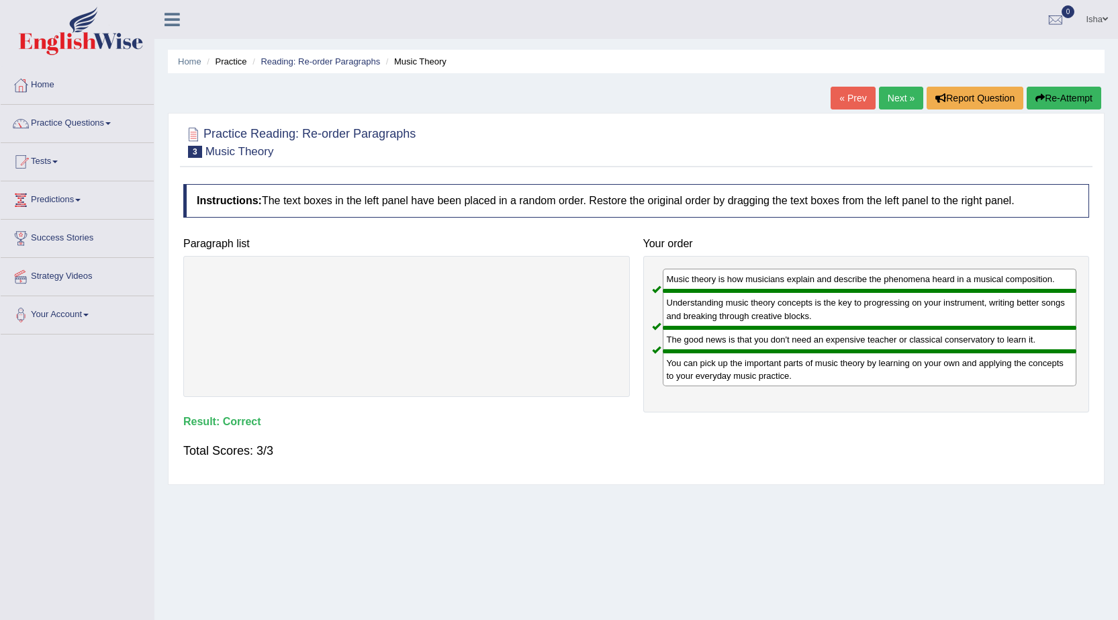
click at [889, 97] on link "Next »" at bounding box center [901, 98] width 44 height 23
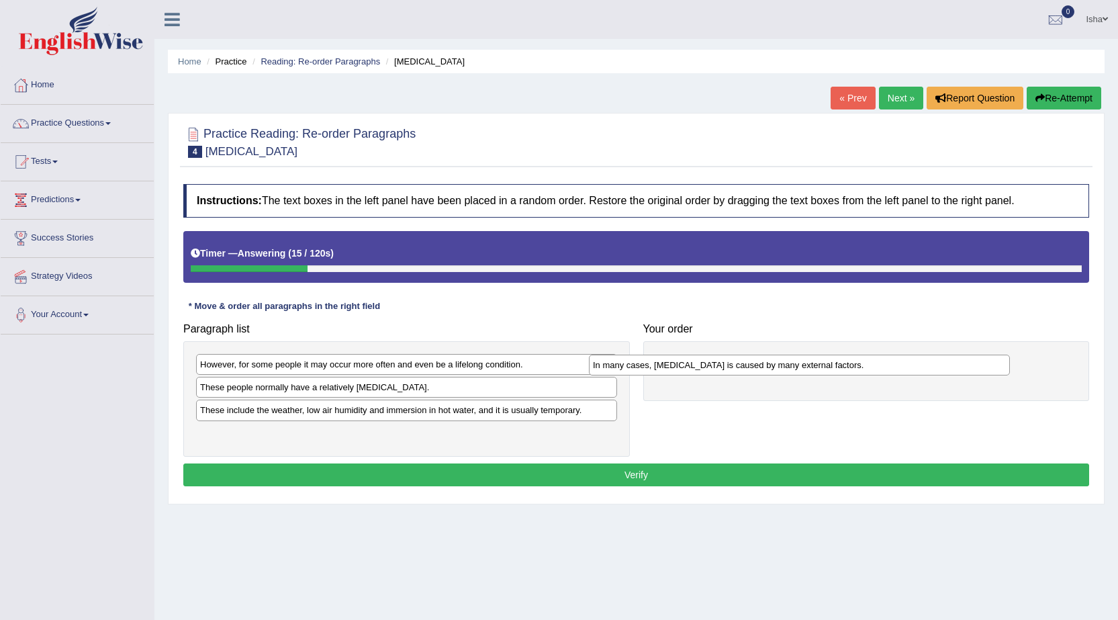
drag, startPoint x: 577, startPoint y: 385, endPoint x: 972, endPoint y: 362, distance: 395.3
click at [972, 362] on div "In many cases, dry skin is caused by many external factors." at bounding box center [799, 364] width 421 height 21
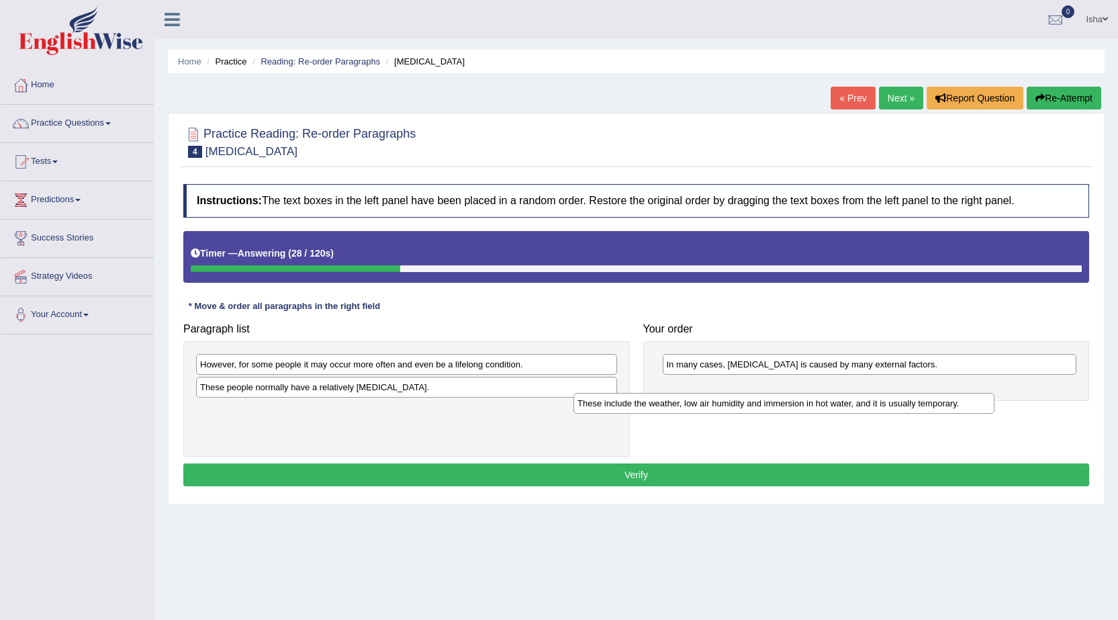
drag, startPoint x: 586, startPoint y: 411, endPoint x: 963, endPoint y: 405, distance: 377.3
click at [963, 405] on div "These include the weather, low air humidity and immersion in hot water, and it …" at bounding box center [783, 403] width 421 height 21
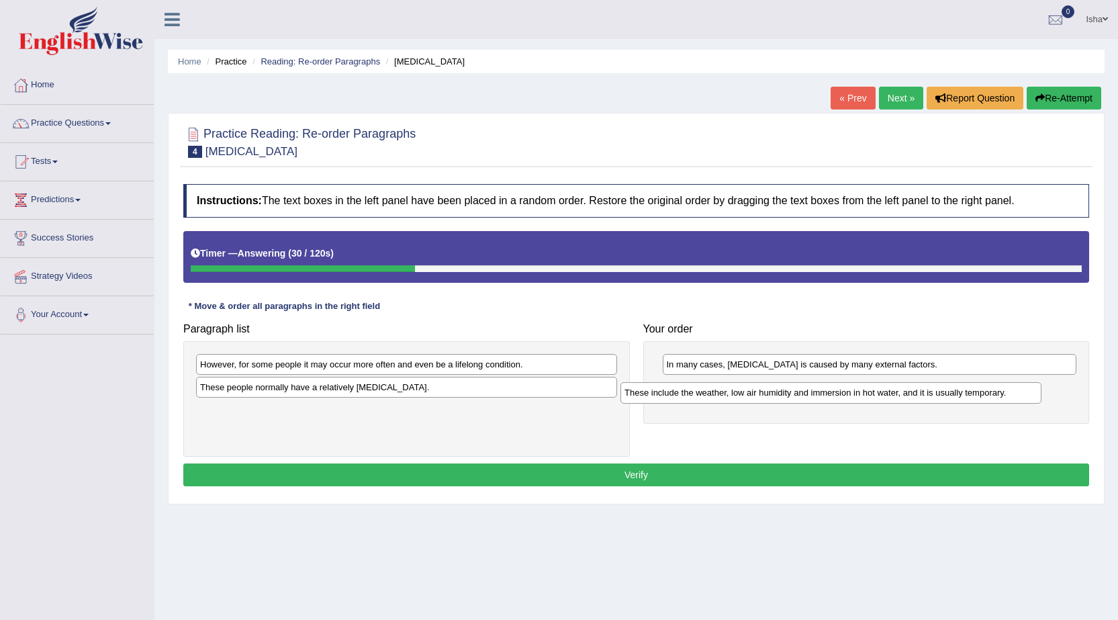
drag, startPoint x: 533, startPoint y: 415, endPoint x: 957, endPoint y: 398, distance: 424.6
click at [957, 398] on div "These include the weather, low air humidity and immersion in hot water, and it …" at bounding box center [830, 392] width 421 height 21
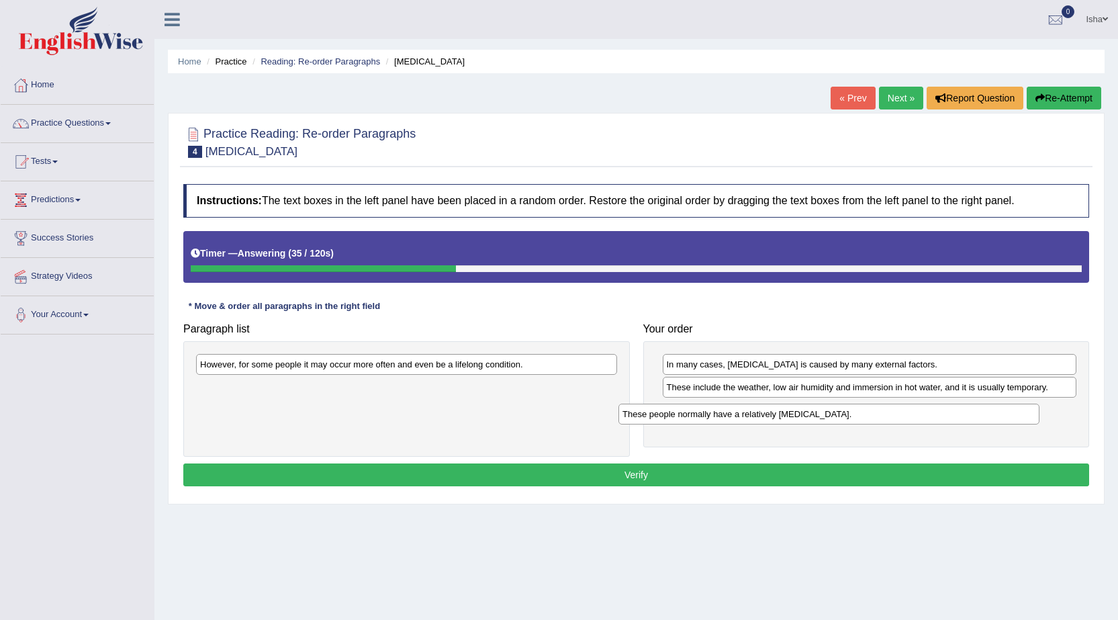
drag, startPoint x: 523, startPoint y: 389, endPoint x: 945, endPoint y: 416, distance: 423.0
click at [945, 416] on div "These people normally have a relatively sensitive skin." at bounding box center [828, 413] width 421 height 21
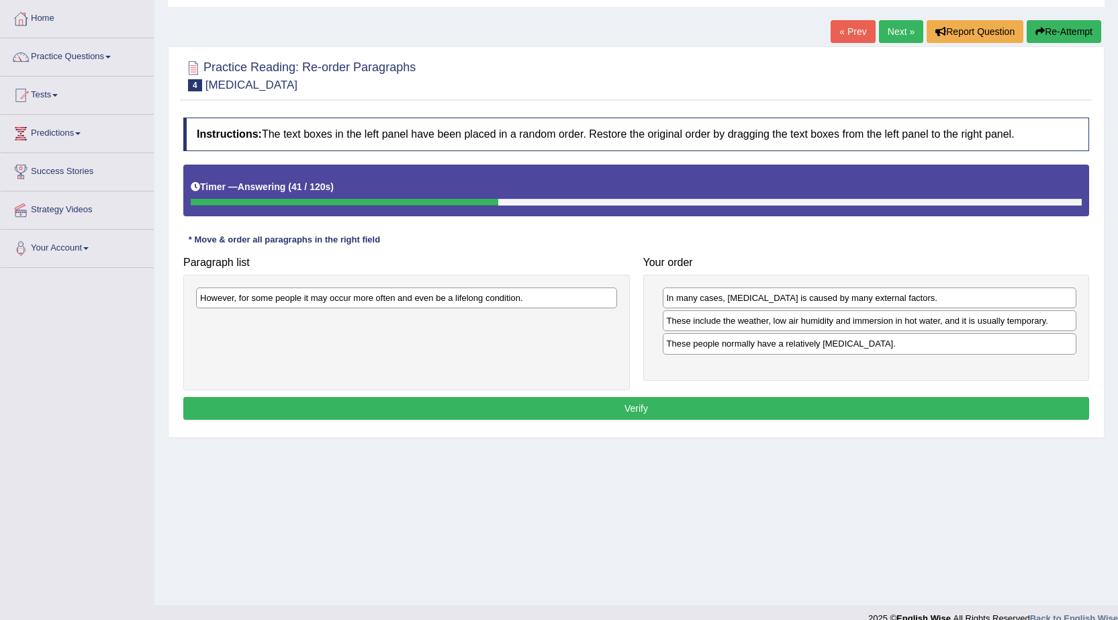
scroll to position [67, 0]
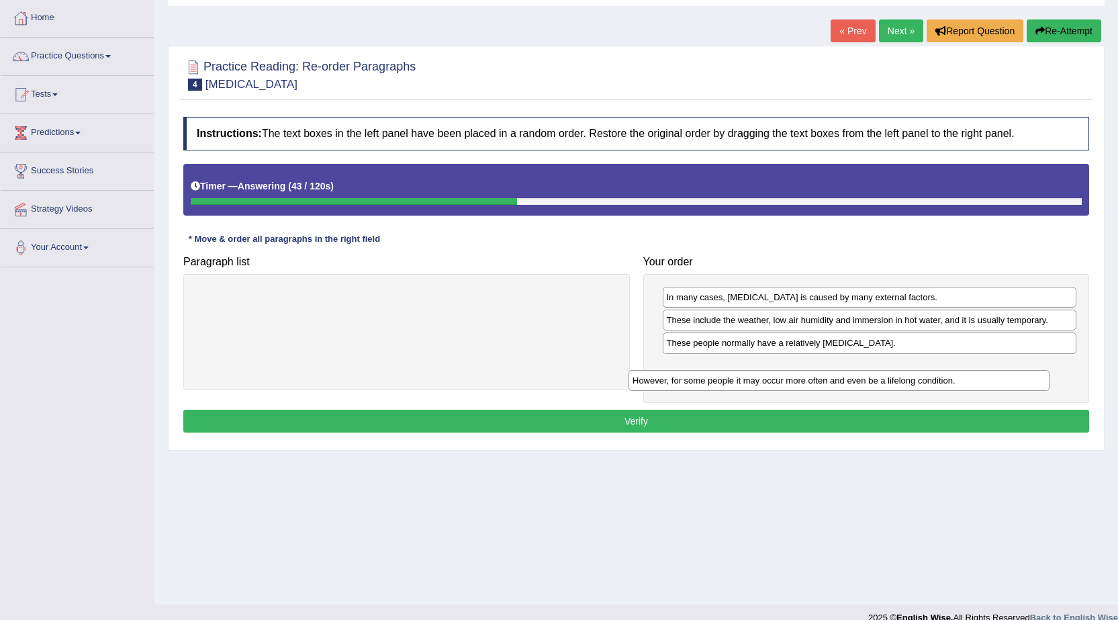
drag, startPoint x: 527, startPoint y: 301, endPoint x: 959, endPoint y: 385, distance: 440.2
click at [959, 385] on div "However, for some people it may occur more often and even be a lifelong conditi…" at bounding box center [838, 380] width 421 height 21
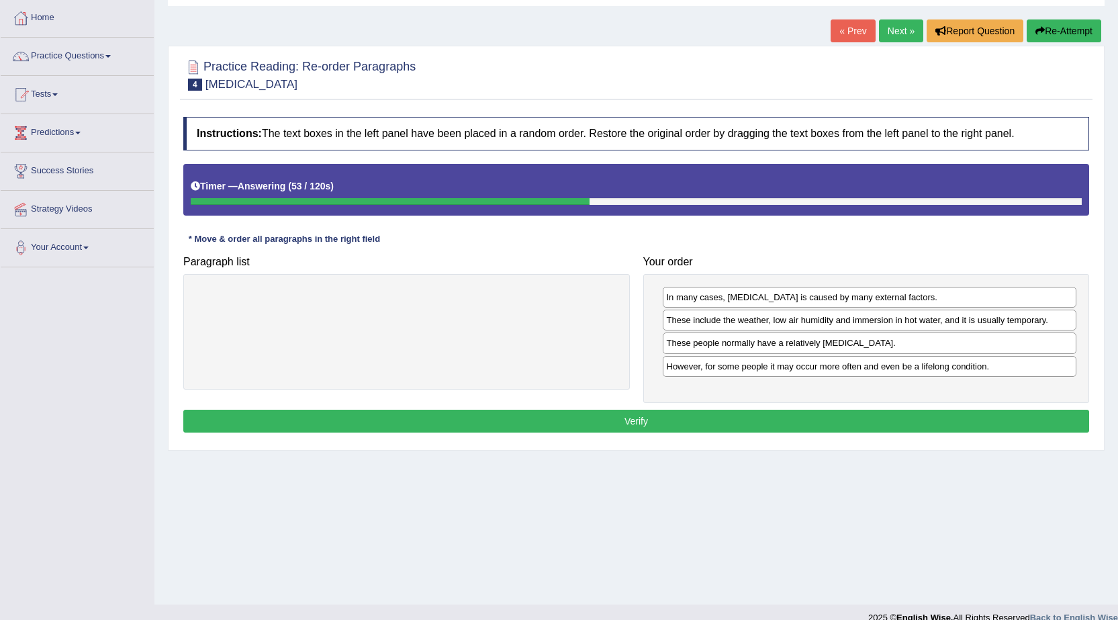
click at [632, 424] on button "Verify" at bounding box center [635, 420] width 905 height 23
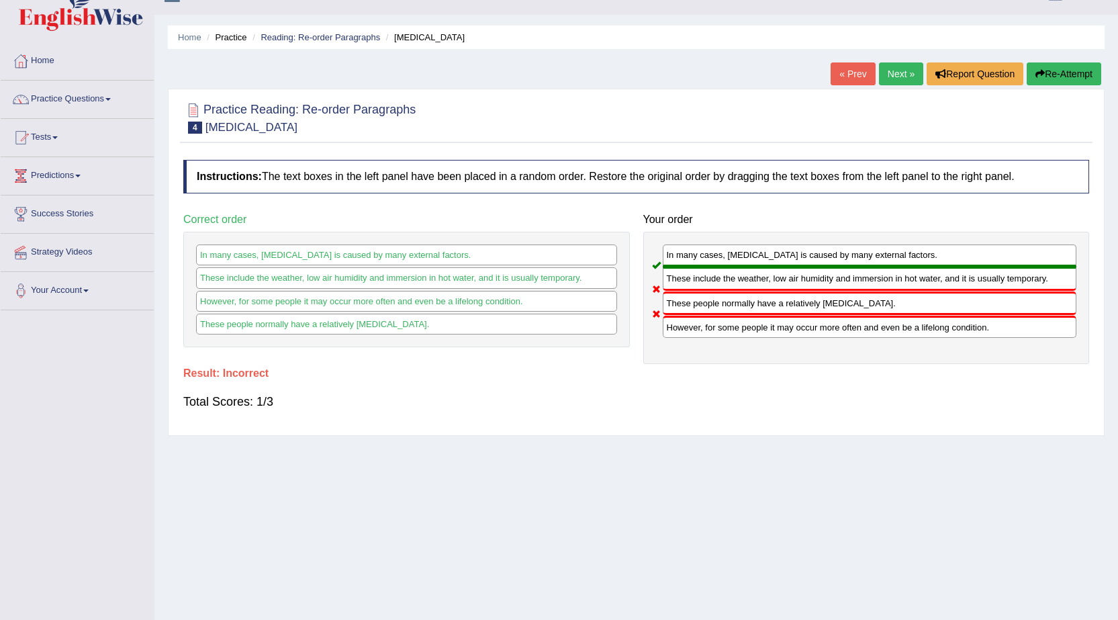
scroll to position [0, 0]
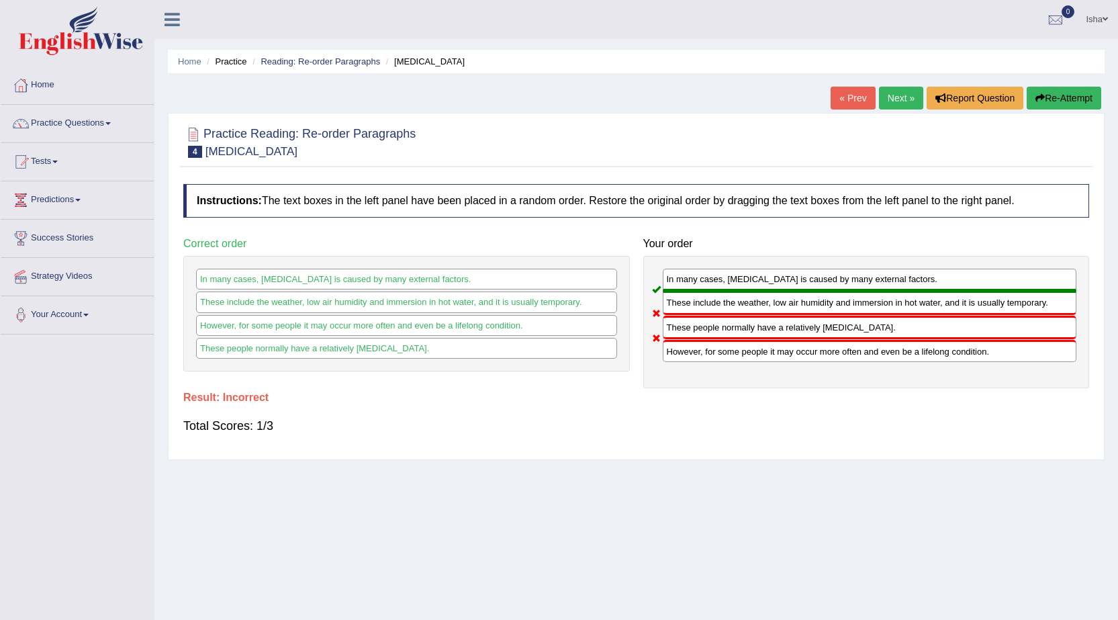
click at [901, 93] on link "Next »" at bounding box center [901, 98] width 44 height 23
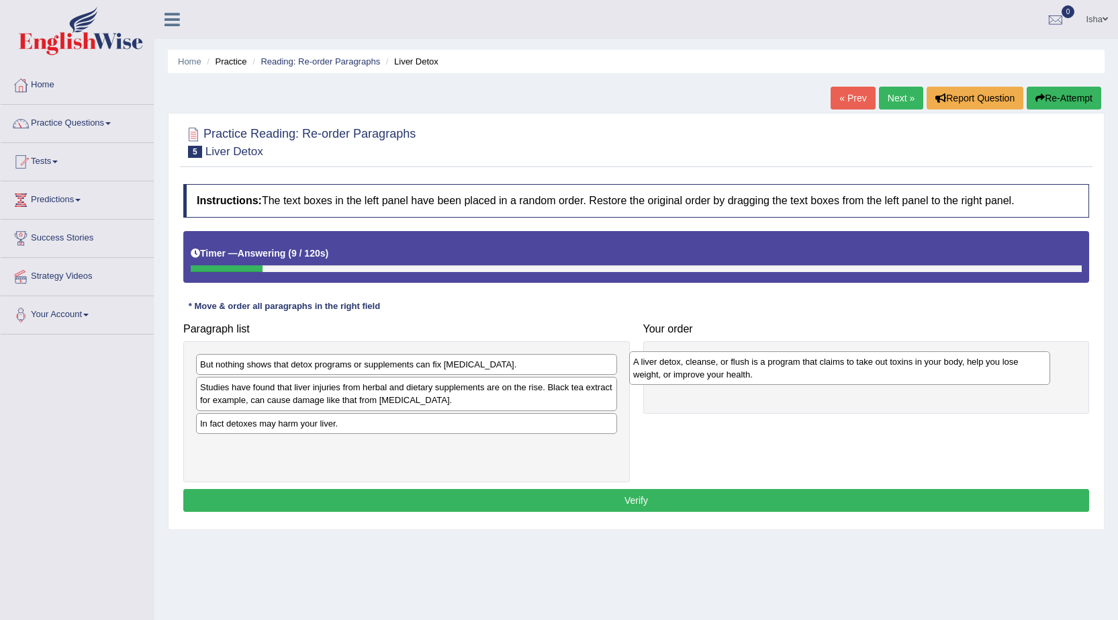
drag, startPoint x: 525, startPoint y: 391, endPoint x: 958, endPoint y: 366, distance: 433.7
click at [958, 366] on div "A liver detox, cleanse, or flush is a program that claims to take out toxins in…" at bounding box center [839, 368] width 421 height 34
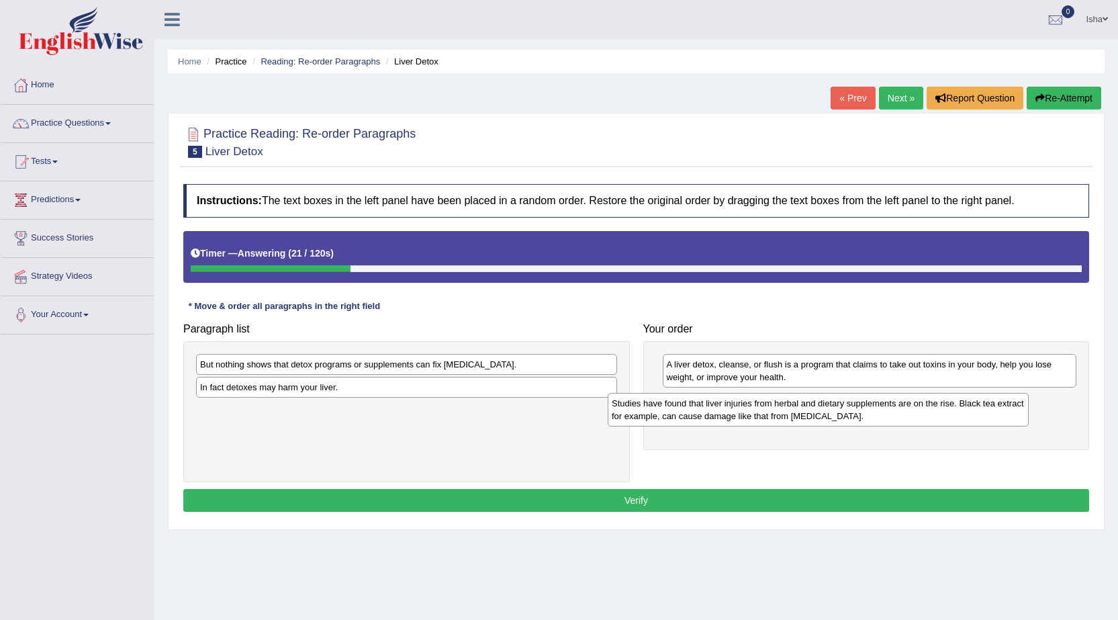
drag, startPoint x: 553, startPoint y: 387, endPoint x: 970, endPoint y: 401, distance: 417.1
click at [970, 401] on div "Studies have found that liver injuries from herbal and dietary supplements are …" at bounding box center [817, 410] width 421 height 34
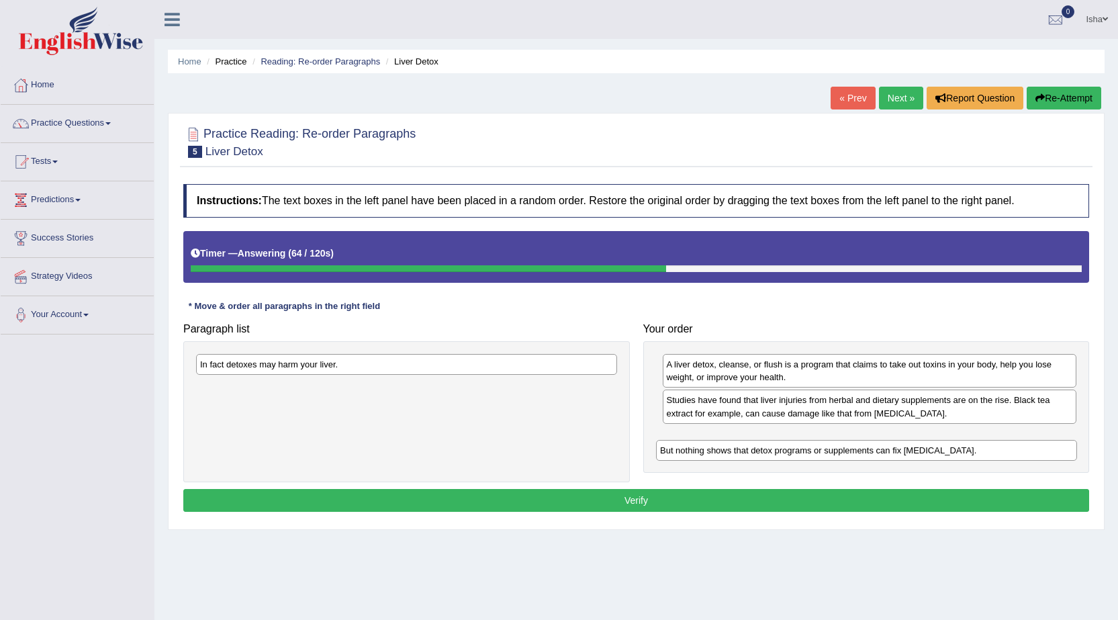
drag, startPoint x: 601, startPoint y: 360, endPoint x: 1061, endPoint y: 446, distance: 467.7
click at [1061, 446] on div "But nothing shows that detox programs or supplements can fix [MEDICAL_DATA]." at bounding box center [866, 450] width 421 height 21
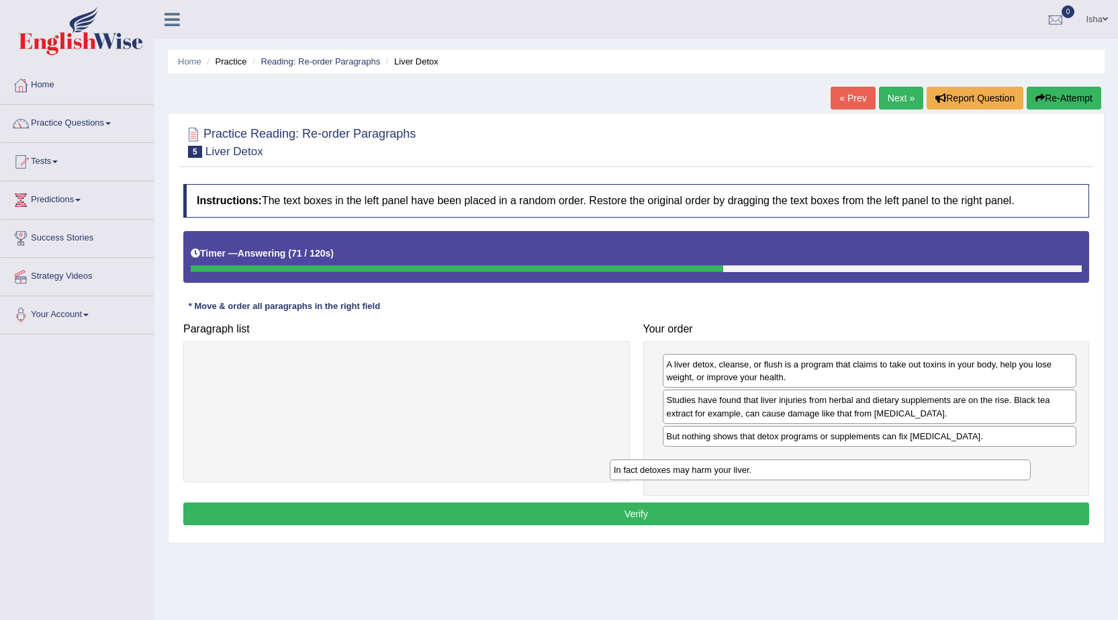
drag, startPoint x: 495, startPoint y: 367, endPoint x: 909, endPoint y: 473, distance: 426.7
click at [909, 473] on div "In fact detoxes may harm your liver." at bounding box center [819, 469] width 421 height 21
click at [887, 505] on button "Verify" at bounding box center [635, 513] width 905 height 23
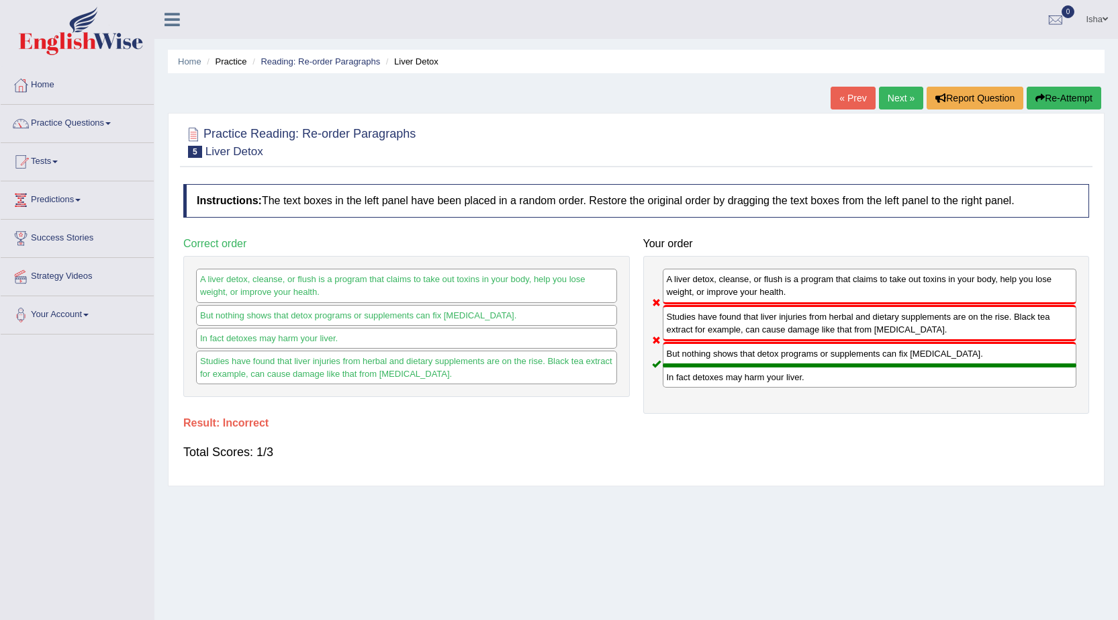
click at [892, 91] on link "Next »" at bounding box center [901, 98] width 44 height 23
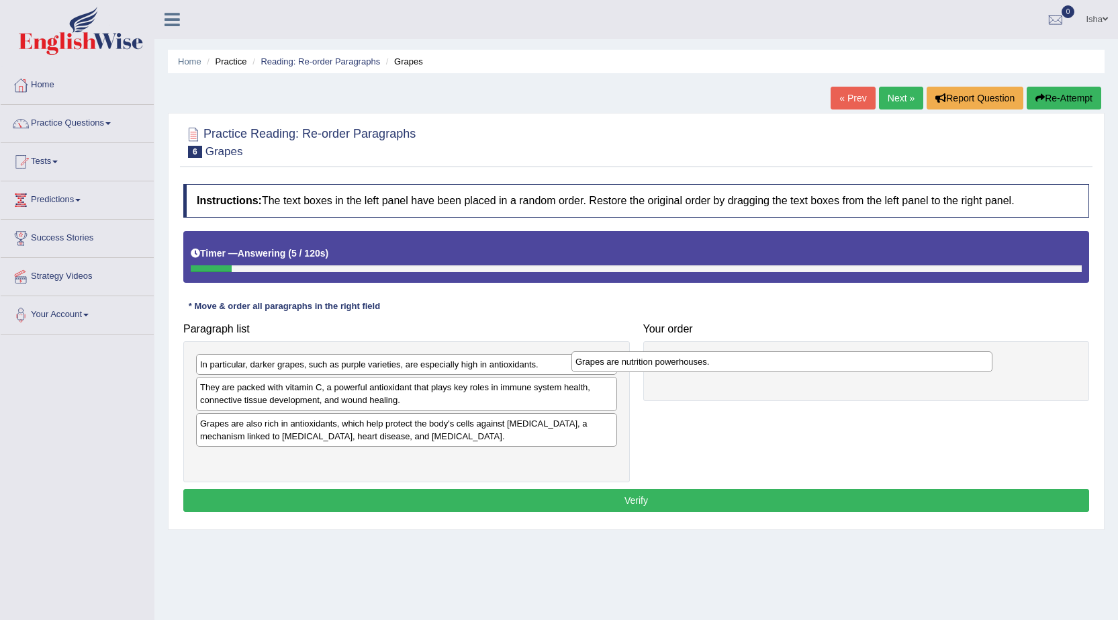
drag, startPoint x: 549, startPoint y: 364, endPoint x: 925, endPoint y: 361, distance: 375.9
click at [925, 361] on div "Grapes are nutrition powerhouses." at bounding box center [781, 361] width 421 height 21
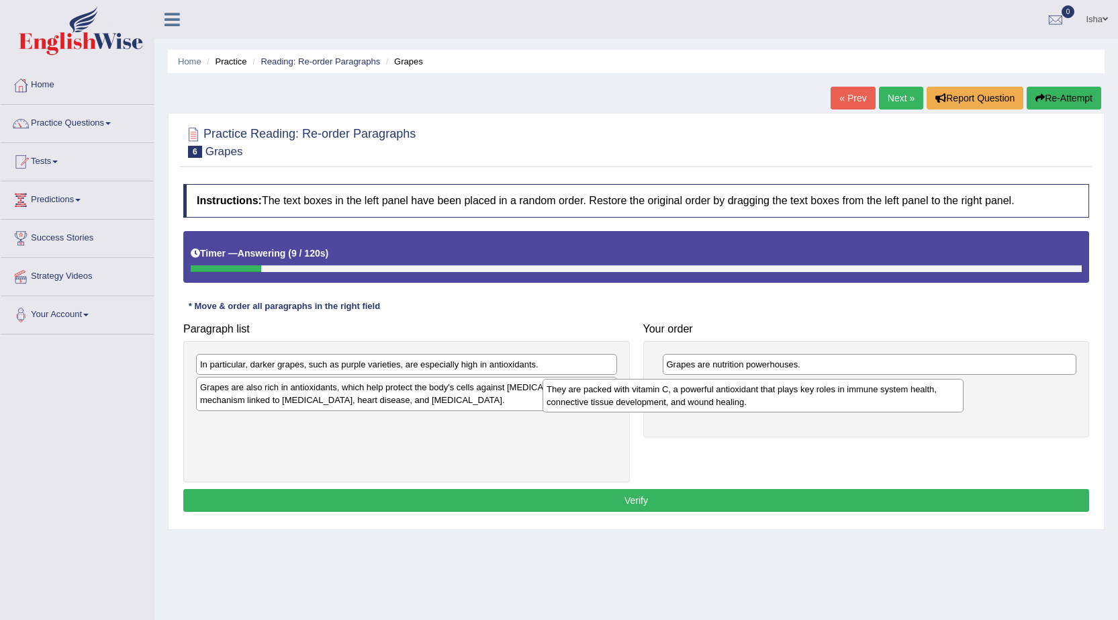
drag, startPoint x: 570, startPoint y: 396, endPoint x: 965, endPoint y: 400, distance: 394.7
click at [963, 400] on div "They are packed with vitamin C, a powerful antioxidant that plays key roles in …" at bounding box center [752, 396] width 421 height 34
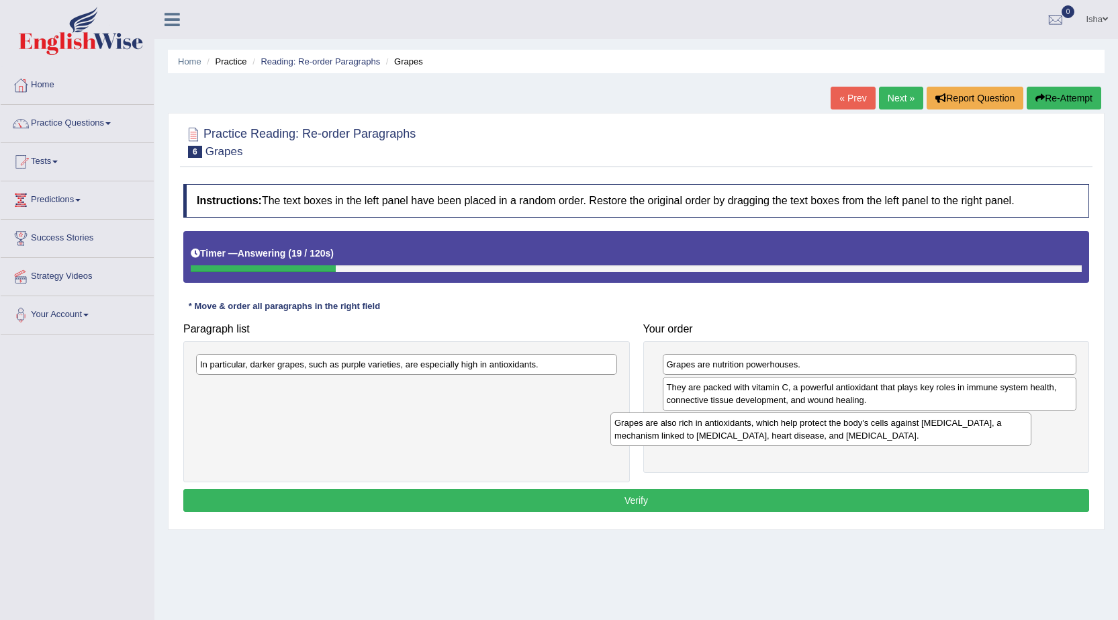
drag, startPoint x: 499, startPoint y: 397, endPoint x: 947, endPoint y: 432, distance: 449.8
click at [947, 432] on div "Grapes are also rich in antioxidants, which help protect the body's cells again…" at bounding box center [820, 429] width 421 height 34
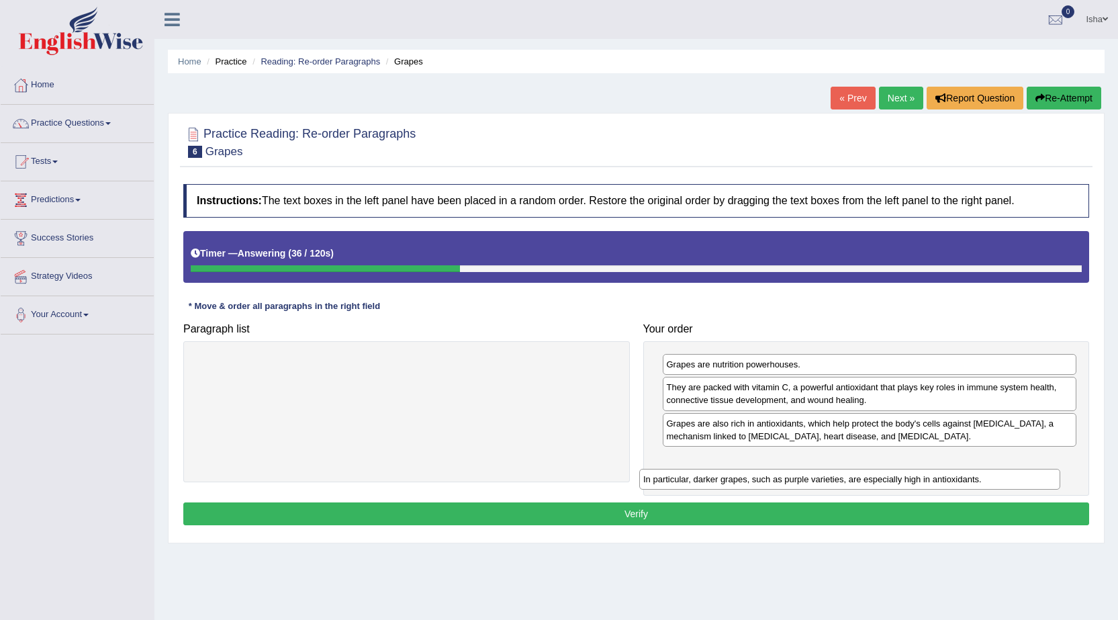
drag, startPoint x: 528, startPoint y: 370, endPoint x: 971, endPoint y: 485, distance: 457.6
click at [971, 485] on div "In particular, darker grapes, such as purple varieties, are especially high in …" at bounding box center [849, 478] width 421 height 21
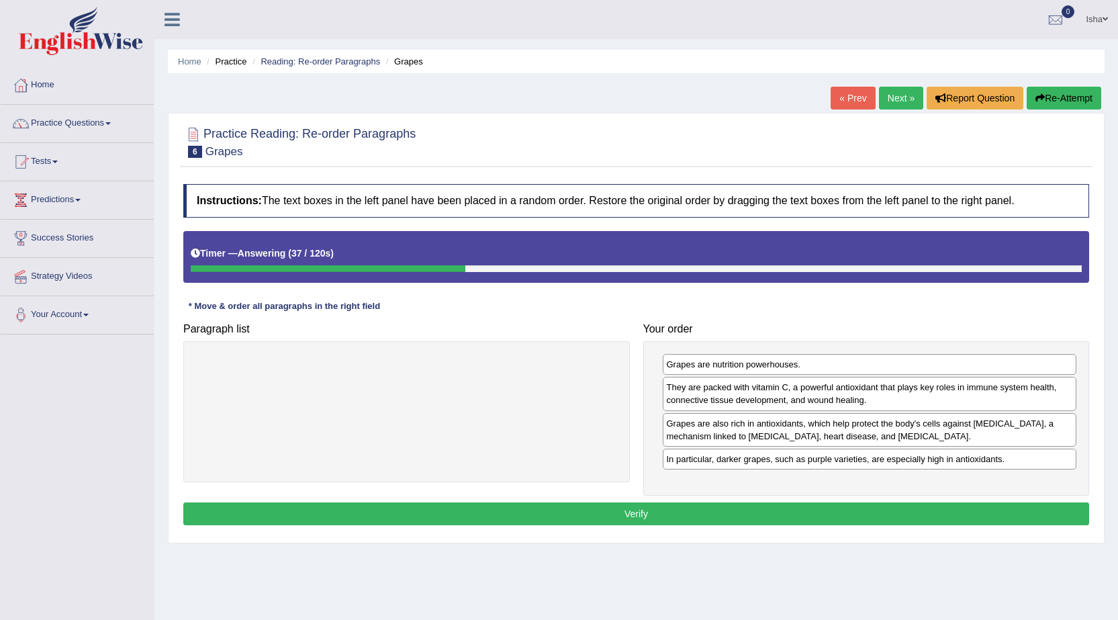
click at [877, 511] on button "Verify" at bounding box center [635, 513] width 905 height 23
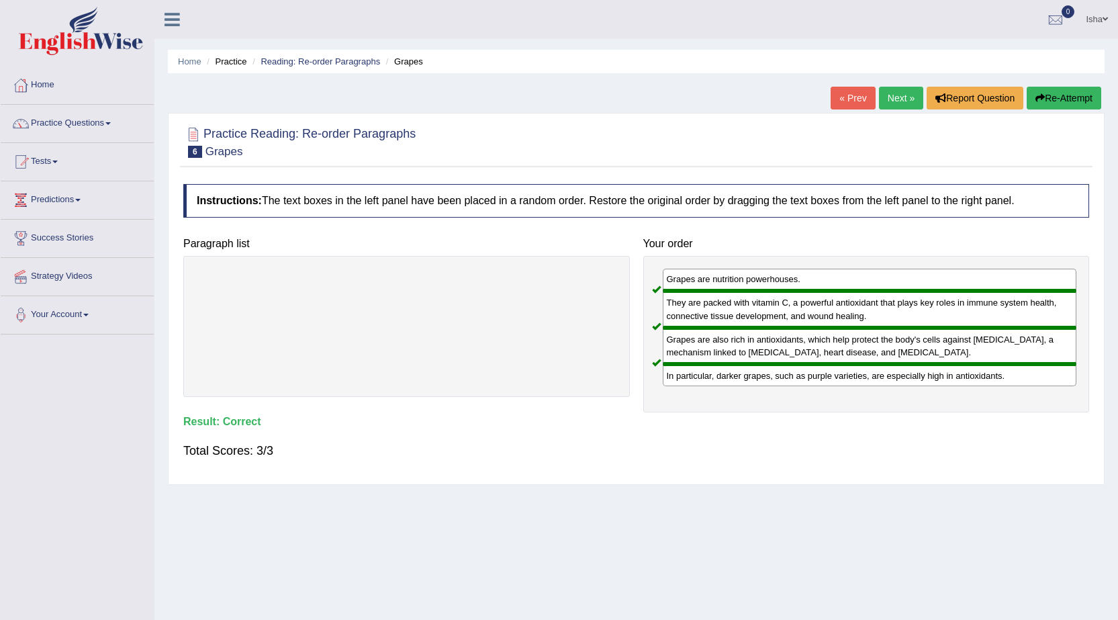
click at [902, 91] on link "Next »" at bounding box center [901, 98] width 44 height 23
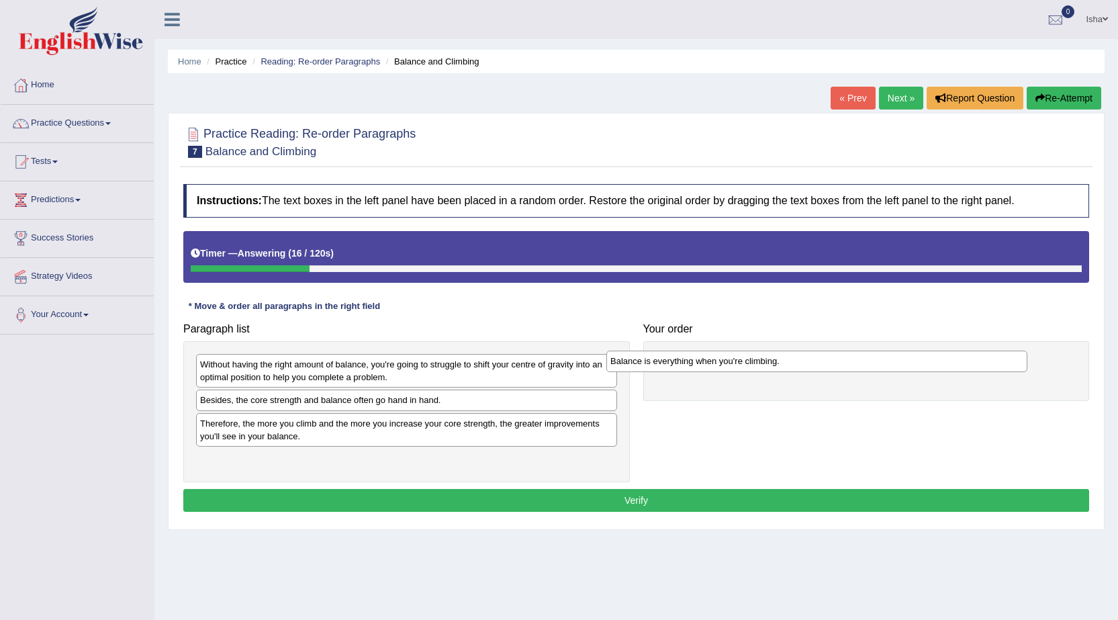
drag, startPoint x: 454, startPoint y: 403, endPoint x: 865, endPoint y: 364, distance: 412.6
click at [865, 364] on div "Balance is everything when you're climbing." at bounding box center [816, 360] width 421 height 21
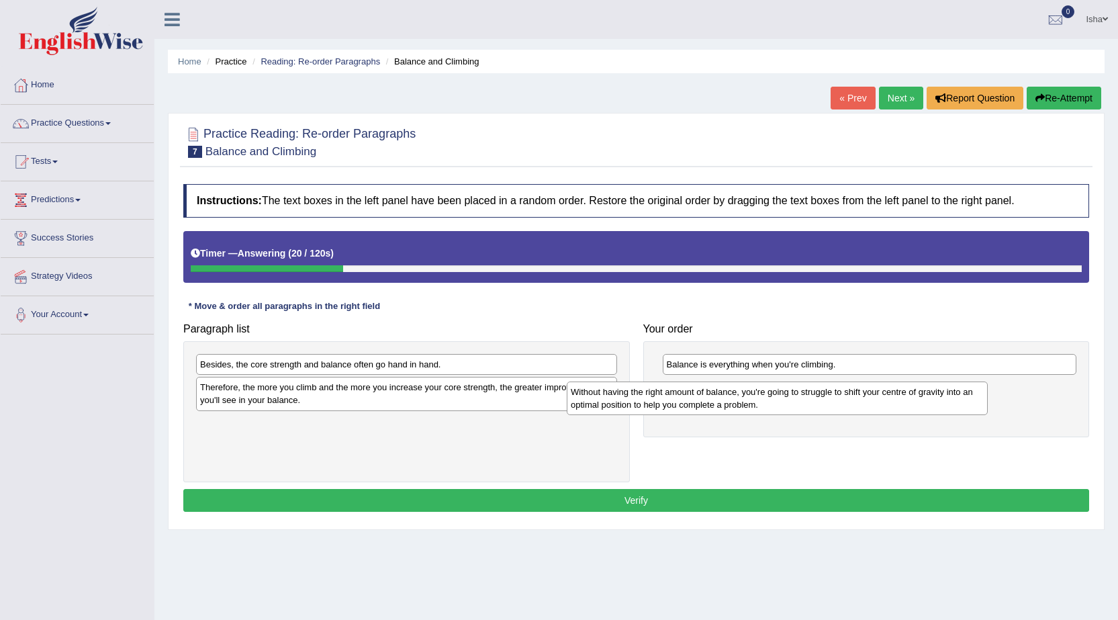
drag, startPoint x: 553, startPoint y: 366, endPoint x: 927, endPoint y: 393, distance: 374.8
click at [927, 393] on div "Without having the right amount of balance, you're going to struggle to shift y…" at bounding box center [776, 398] width 421 height 34
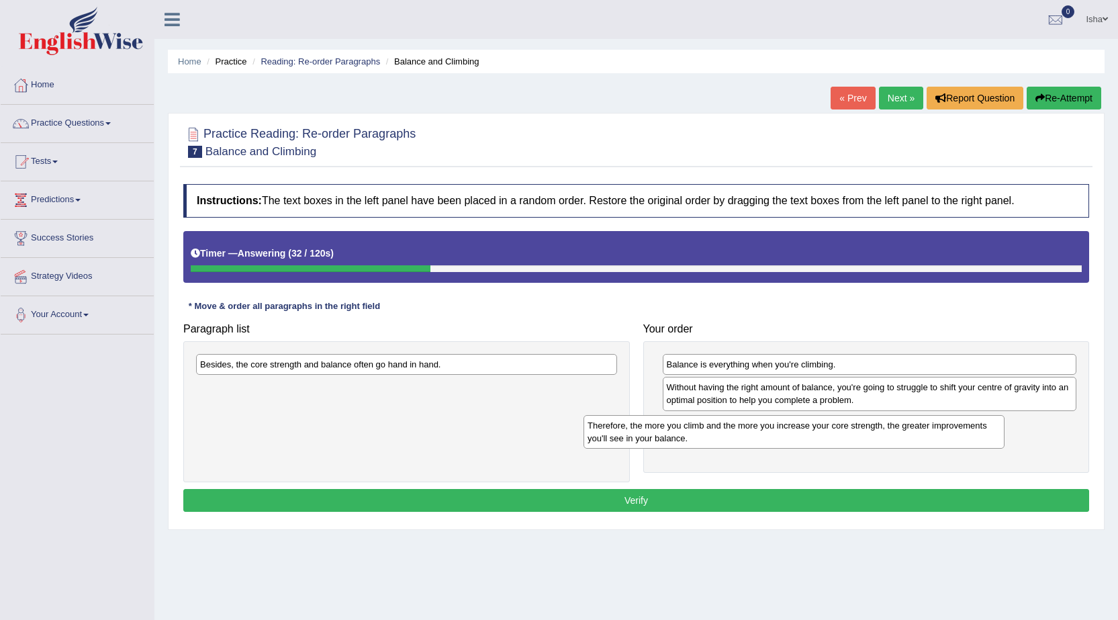
drag, startPoint x: 542, startPoint y: 398, endPoint x: 930, endPoint y: 436, distance: 389.2
click at [930, 436] on div "Therefore, the more you climb and the more you increase your core strength, the…" at bounding box center [793, 432] width 421 height 34
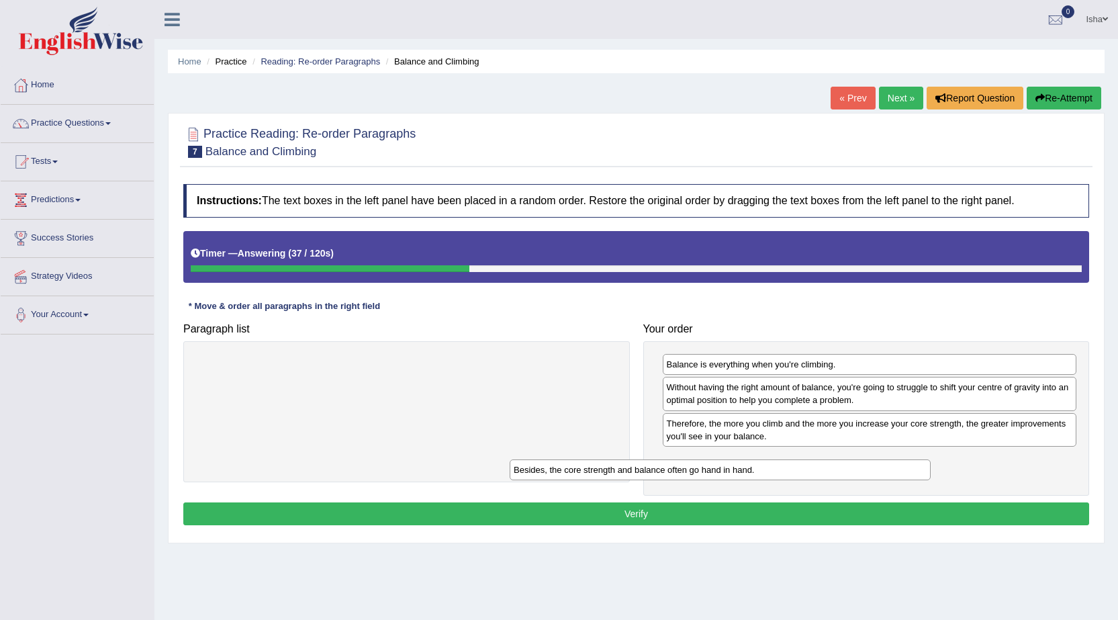
drag, startPoint x: 458, startPoint y: 362, endPoint x: 786, endPoint y: 466, distance: 344.3
click at [786, 466] on div "Besides, the core strength and balance often go hand in hand." at bounding box center [719, 469] width 421 height 21
click at [778, 516] on button "Verify" at bounding box center [635, 513] width 905 height 23
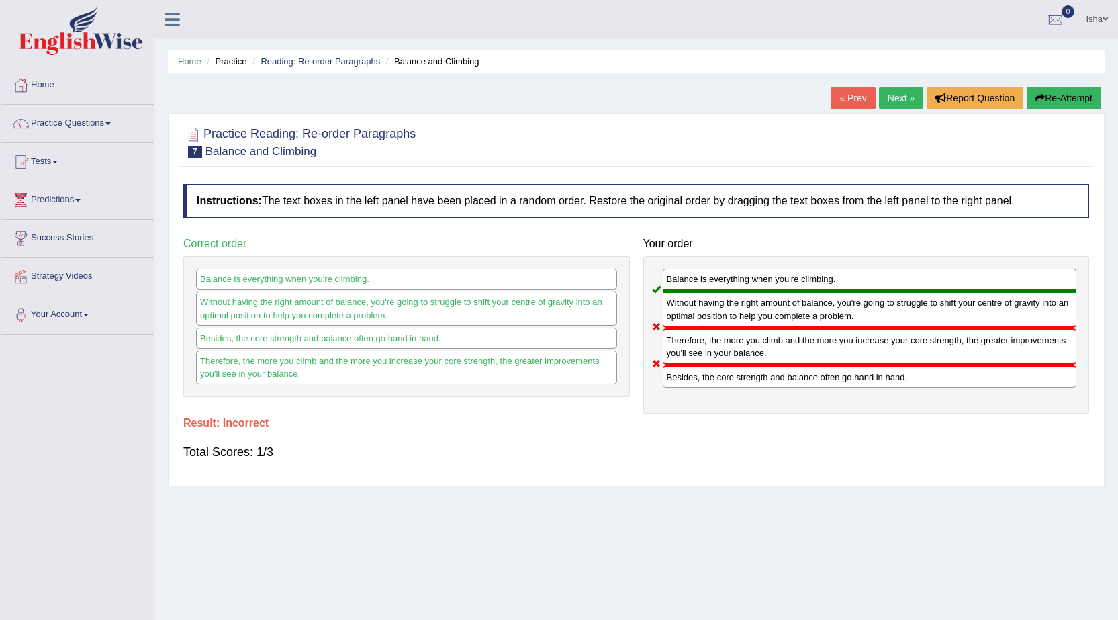
click at [887, 88] on link "Next »" at bounding box center [901, 98] width 44 height 23
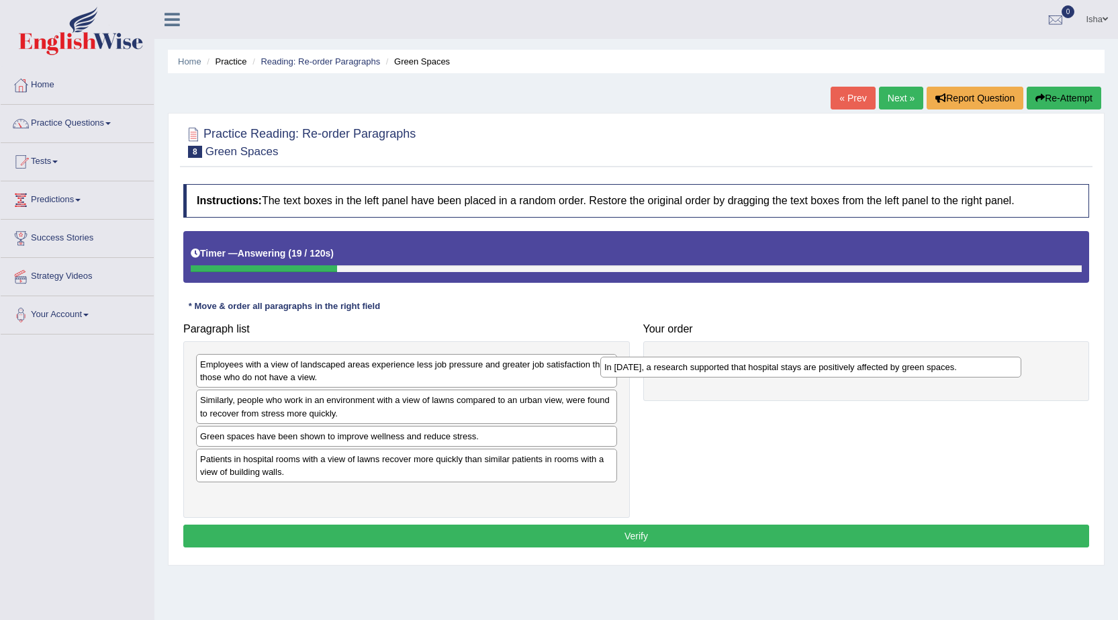
drag, startPoint x: 595, startPoint y: 370, endPoint x: 999, endPoint y: 373, distance: 404.1
click at [999, 373] on div "In [DATE], a research supported that hospital stays are positively affected by …" at bounding box center [810, 366] width 421 height 21
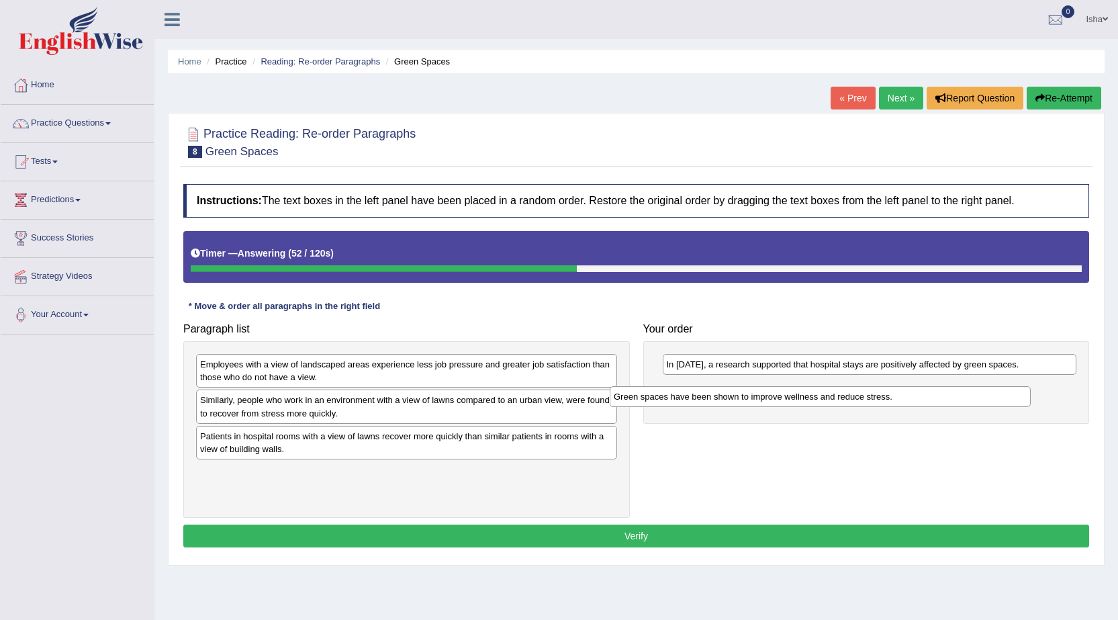
drag, startPoint x: 595, startPoint y: 436, endPoint x: 1008, endPoint y: 396, distance: 415.3
click at [1008, 396] on div "Green spaces have been shown to improve wellness and reduce stress." at bounding box center [819, 396] width 421 height 21
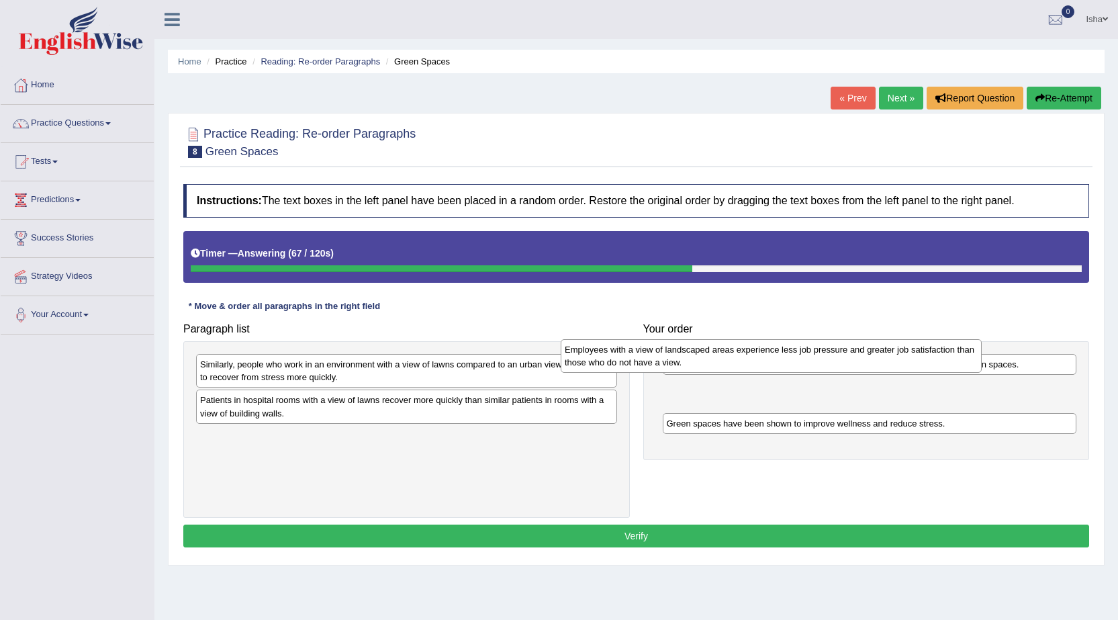
drag, startPoint x: 515, startPoint y: 375, endPoint x: 879, endPoint y: 360, distance: 364.8
click at [879, 360] on div "Employees with a view of landscaped areas experience less job pressure and grea…" at bounding box center [770, 356] width 421 height 34
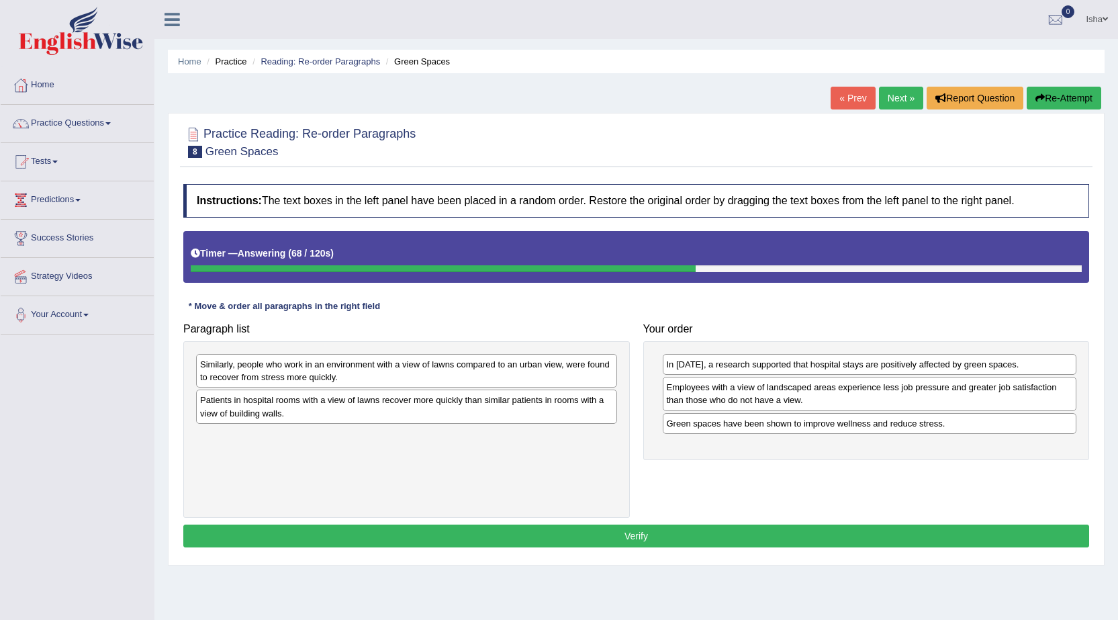
drag, startPoint x: 882, startPoint y: 360, endPoint x: 893, endPoint y: 353, distance: 12.7
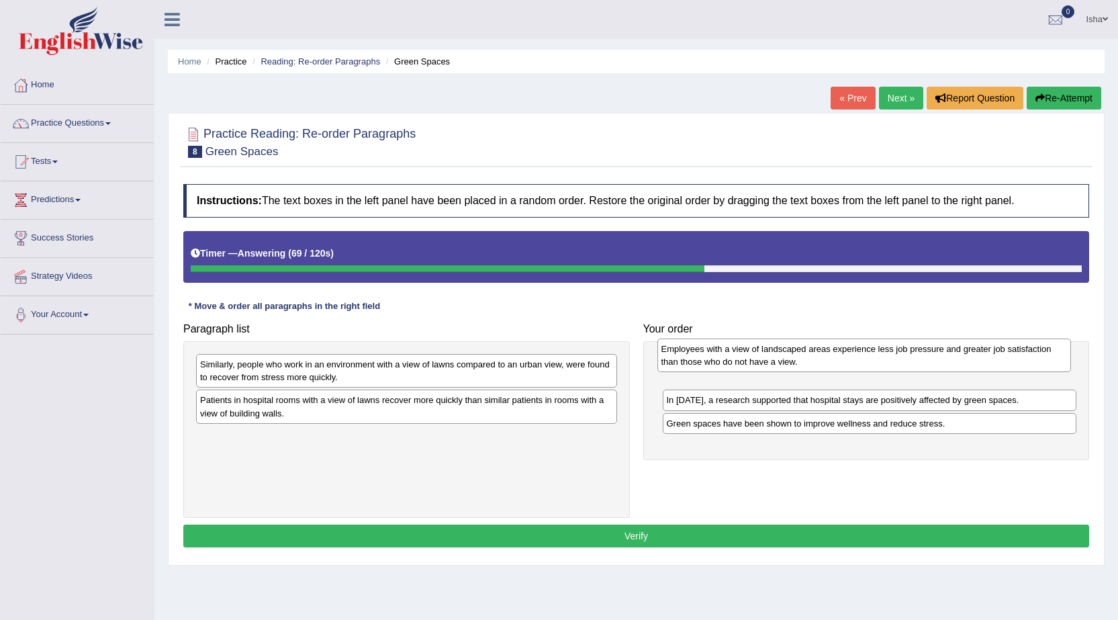
drag, startPoint x: 846, startPoint y: 392, endPoint x: 840, endPoint y: 354, distance: 38.6
click at [840, 354] on div "Employees with a view of landscaped areas experience less job pressure and grea…" at bounding box center [864, 355] width 414 height 34
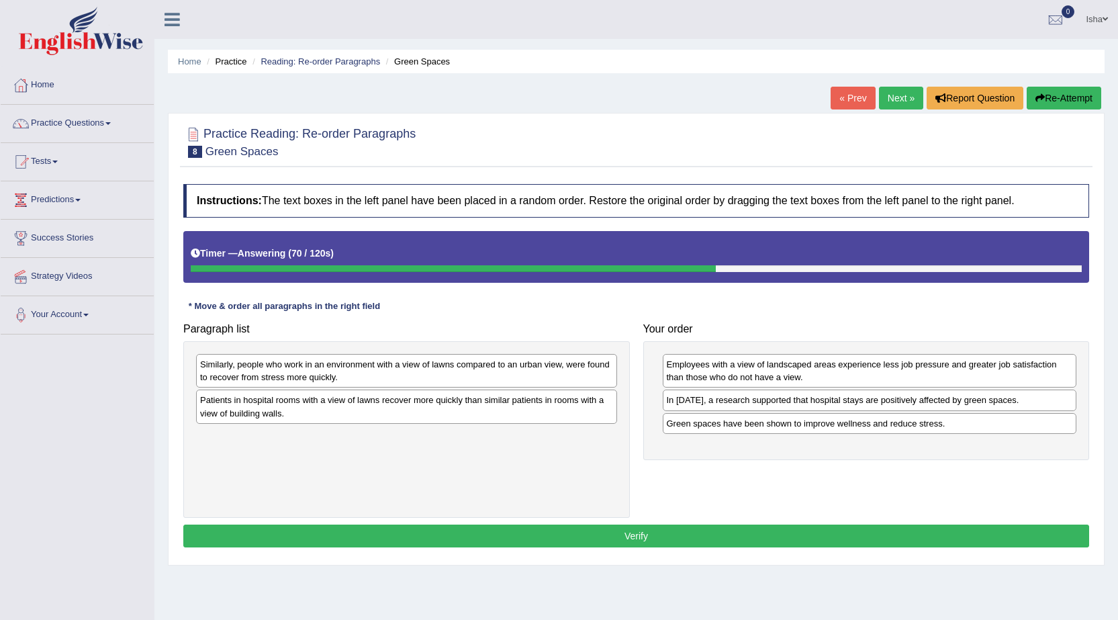
drag, startPoint x: 498, startPoint y: 350, endPoint x: 658, endPoint y: 373, distance: 161.4
click at [759, 361] on div "Paragraph list Similarly, people who work in an environment with a view of lawn…" at bounding box center [636, 416] width 919 height 201
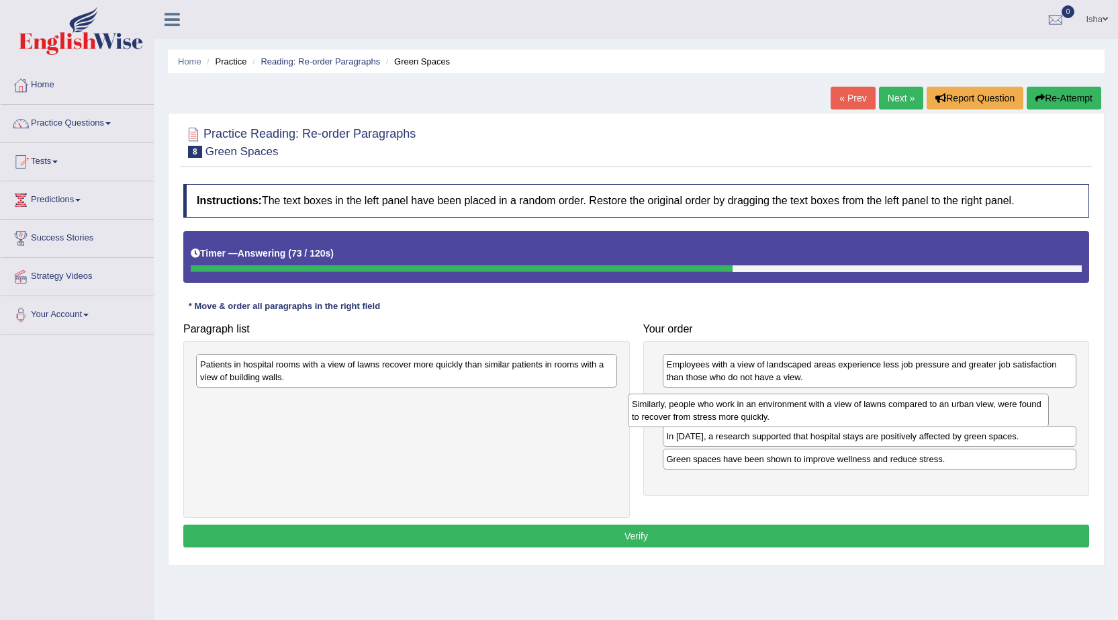
drag, startPoint x: 526, startPoint y: 358, endPoint x: 957, endPoint y: 397, distance: 433.4
click at [957, 397] on div "Similarly, people who work in an environment with a view of lawns compared to a…" at bounding box center [838, 410] width 421 height 34
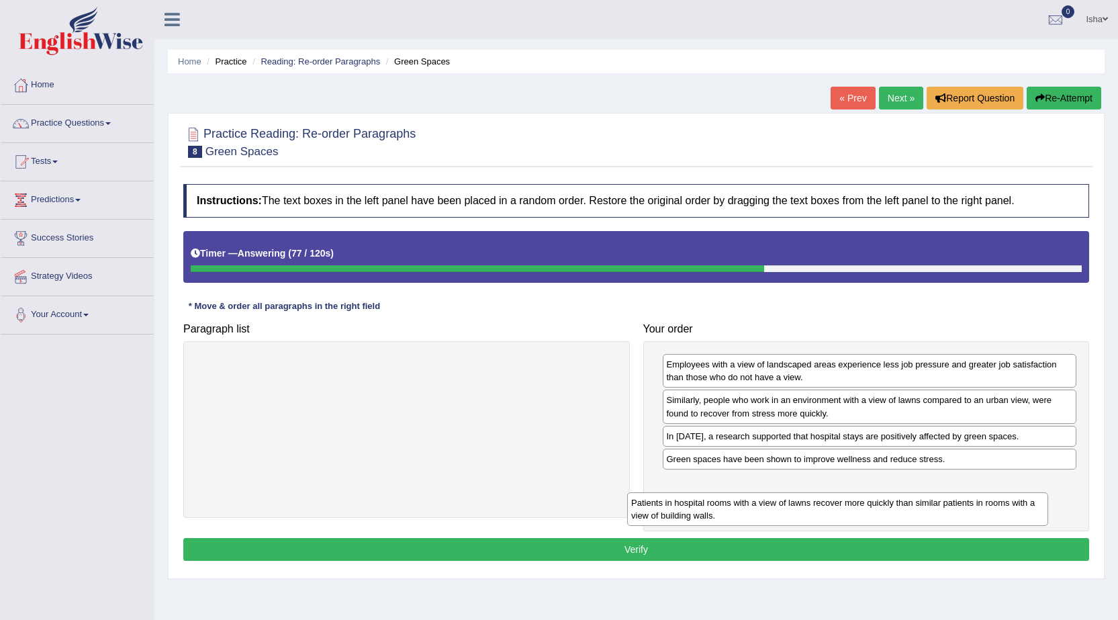
drag, startPoint x: 441, startPoint y: 367, endPoint x: 878, endPoint y: 493, distance: 454.6
click at [878, 493] on div "Patients in hospital rooms with a view of lawns recover more quickly than simil…" at bounding box center [837, 509] width 421 height 34
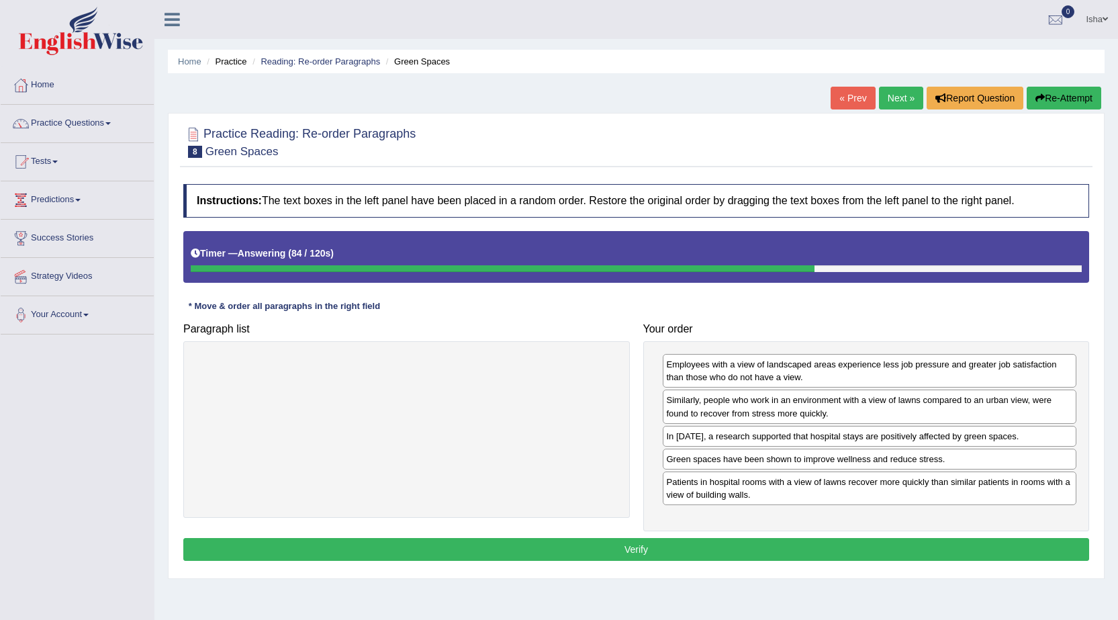
click at [617, 540] on button "Verify" at bounding box center [635, 549] width 905 height 23
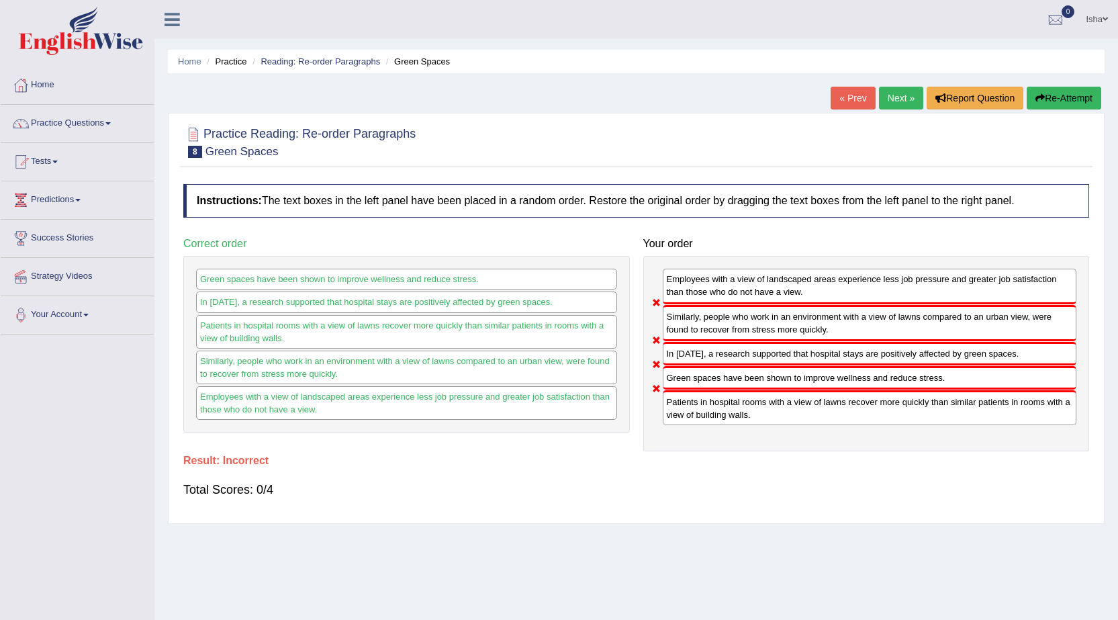
click at [902, 98] on link "Next »" at bounding box center [901, 98] width 44 height 23
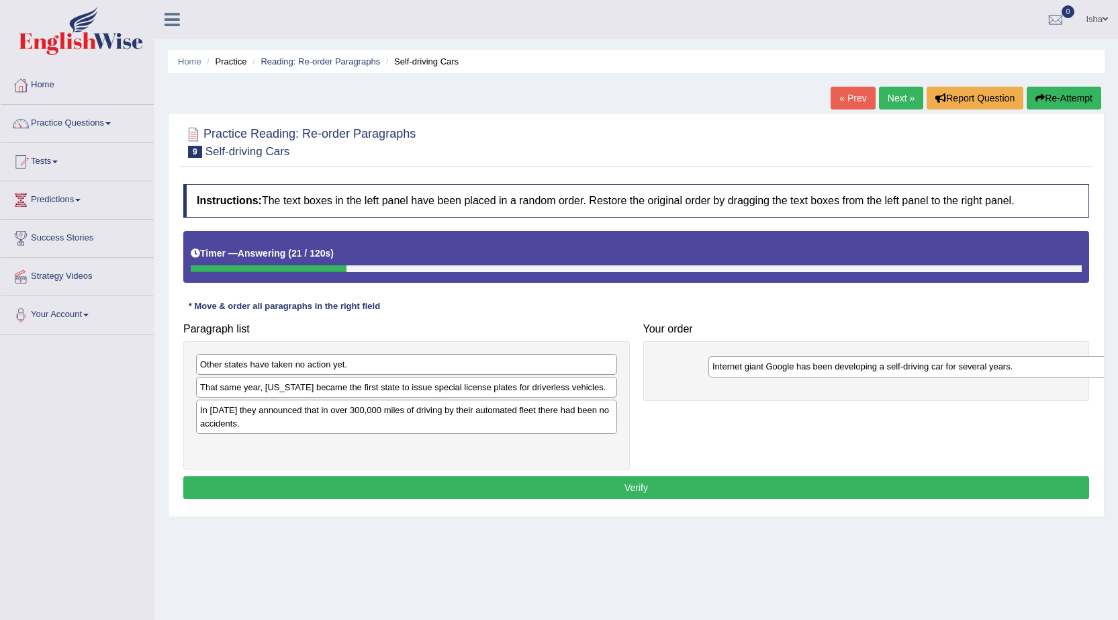
drag, startPoint x: 394, startPoint y: 414, endPoint x: 902, endPoint y: 370, distance: 510.0
click at [902, 370] on div "Internet giant Google has been developing a self-driving car for several years." at bounding box center [918, 366] width 421 height 21
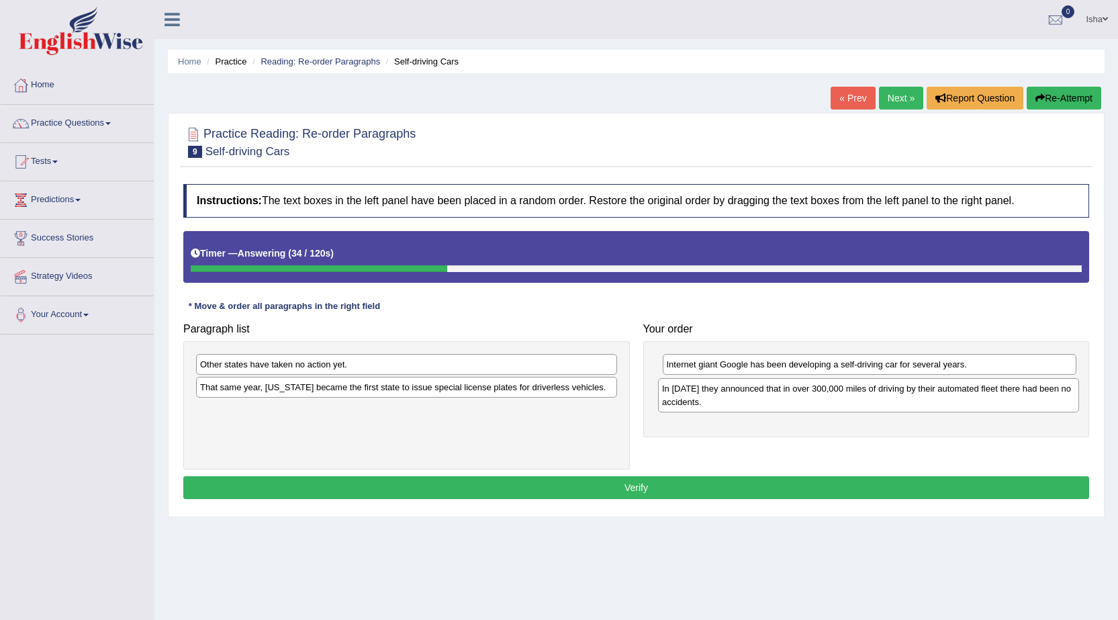
drag, startPoint x: 495, startPoint y: 421, endPoint x: 957, endPoint y: 399, distance: 462.3
click at [957, 399] on div "In [DATE] they announced that in over 300,000 miles of driving by their automat…" at bounding box center [868, 395] width 421 height 34
drag, startPoint x: 648, startPoint y: 430, endPoint x: 689, endPoint y: 436, distance: 41.3
click at [689, 436] on div "Paragraph list Other states have taken no action yet. That same year, [US_STATE…" at bounding box center [636, 392] width 919 height 153
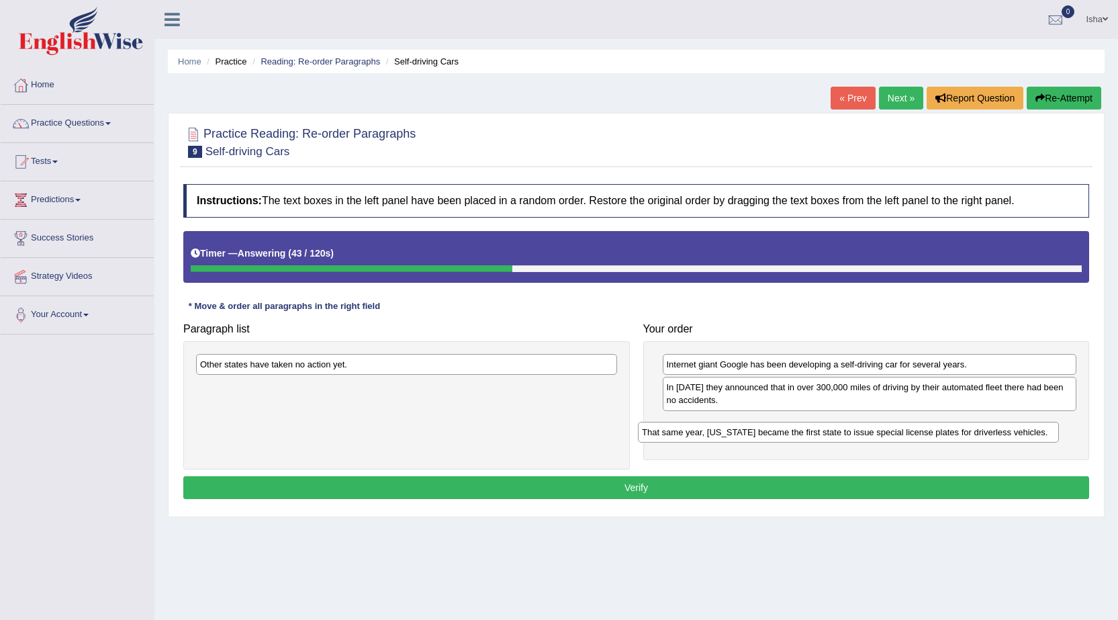
drag, startPoint x: 546, startPoint y: 388, endPoint x: 989, endPoint y: 433, distance: 444.6
click at [989, 433] on div "That same year, [US_STATE] became the first state to issue special license plat…" at bounding box center [848, 432] width 421 height 21
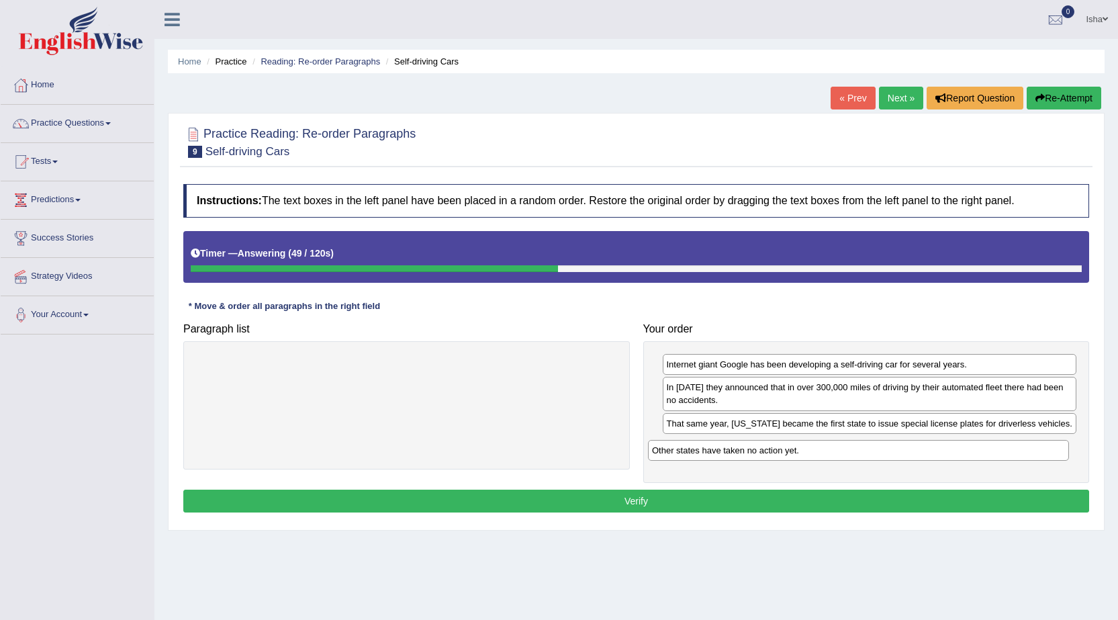
drag, startPoint x: 565, startPoint y: 365, endPoint x: 1017, endPoint y: 451, distance: 459.8
click at [1017, 451] on div "Other states have taken no action yet." at bounding box center [858, 450] width 421 height 21
click at [857, 493] on button "Verify" at bounding box center [635, 500] width 905 height 23
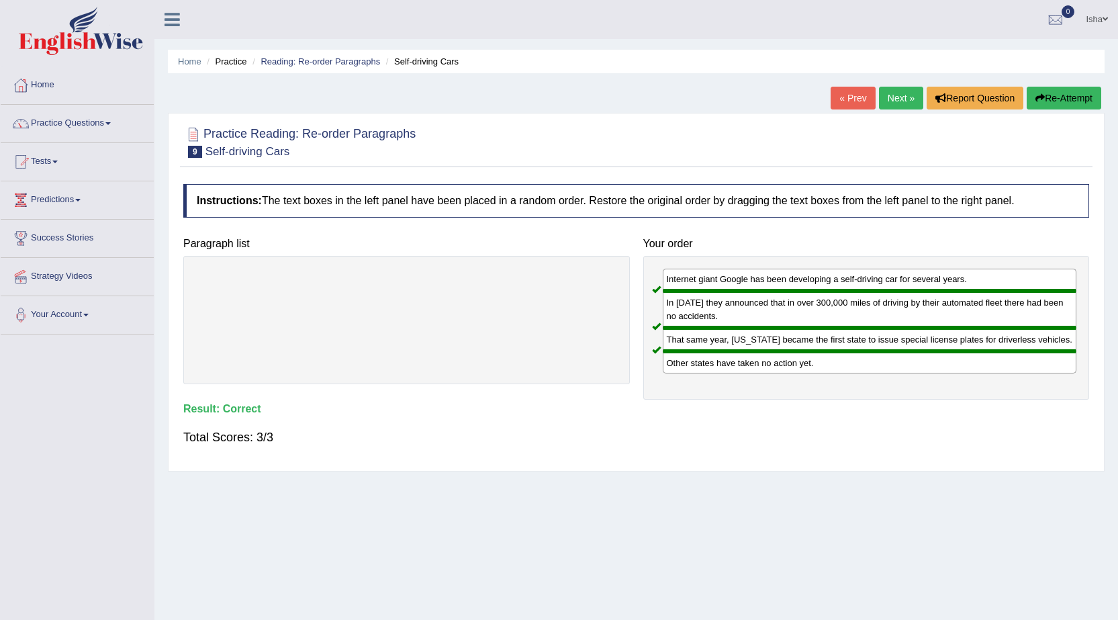
click at [890, 94] on link "Next »" at bounding box center [901, 98] width 44 height 23
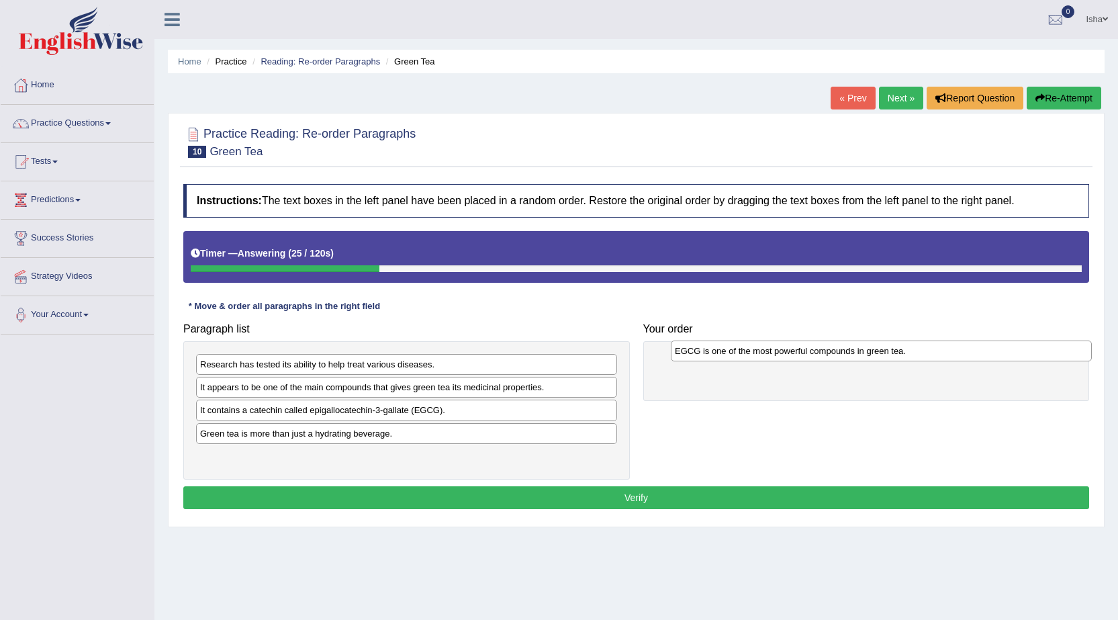
drag, startPoint x: 488, startPoint y: 430, endPoint x: 962, endPoint y: 348, distance: 481.7
click at [962, 348] on div "EGCG is one of the most powerful compounds in green tea." at bounding box center [881, 350] width 421 height 21
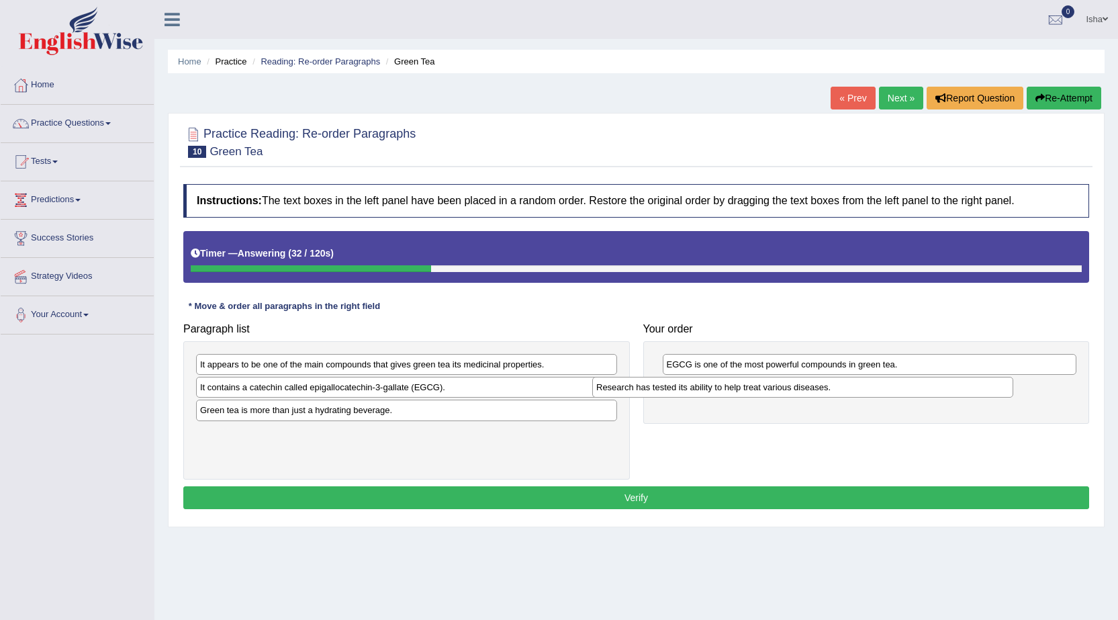
drag, startPoint x: 565, startPoint y: 364, endPoint x: 965, endPoint y: 385, distance: 400.6
click at [964, 386] on div "Research has tested its ability to help treat various diseases." at bounding box center [802, 387] width 421 height 21
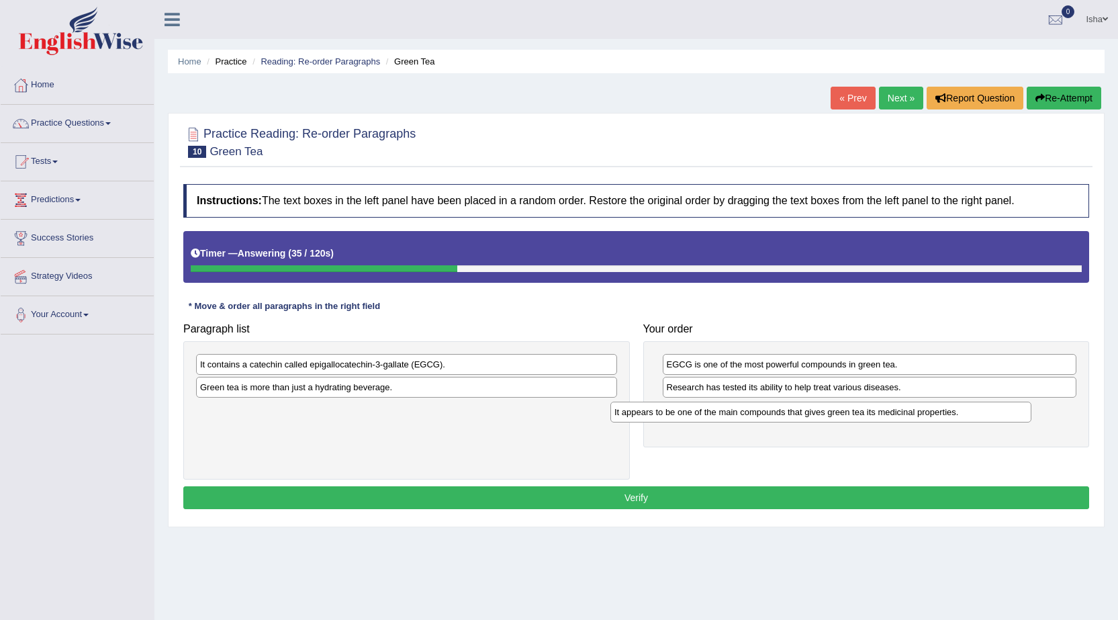
drag, startPoint x: 587, startPoint y: 367, endPoint x: 1001, endPoint y: 415, distance: 416.9
click at [1001, 415] on div "It appears to be one of the main compounds that gives green tea its medicinal p…" at bounding box center [820, 411] width 421 height 21
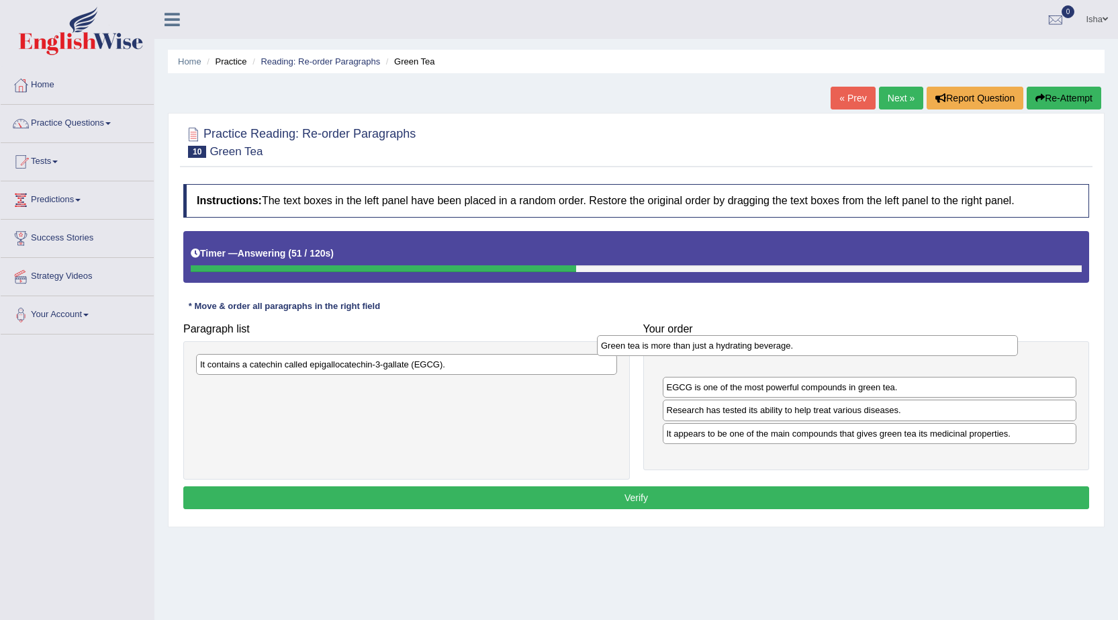
drag, startPoint x: 429, startPoint y: 386, endPoint x: 830, endPoint y: 344, distance: 403.5
click at [830, 344] on div "Green tea is more than just a hydrating beverage." at bounding box center [807, 345] width 421 height 21
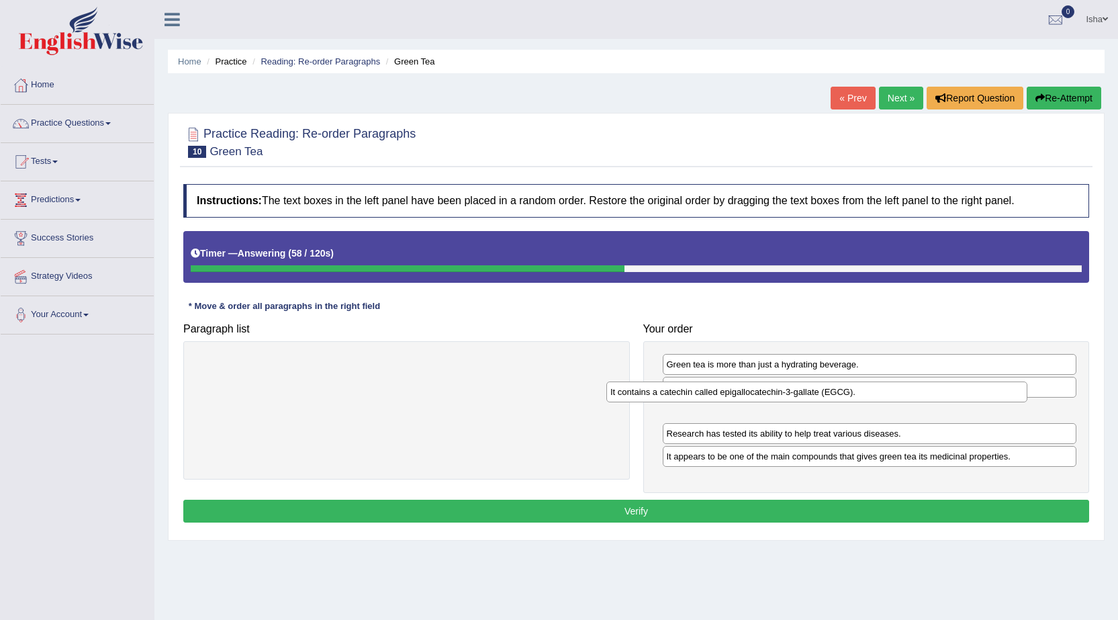
drag, startPoint x: 546, startPoint y: 366, endPoint x: 956, endPoint y: 394, distance: 411.0
click at [956, 394] on div "It contains a catechin called epigallocatechin-3-gallate (EGCG)." at bounding box center [816, 391] width 421 height 21
drag, startPoint x: 767, startPoint y: 413, endPoint x: 770, endPoint y: 389, distance: 23.6
click at [770, 389] on div "It contains a catechin called epigallocatechin-3-gallate (EGCG)." at bounding box center [873, 385] width 414 height 21
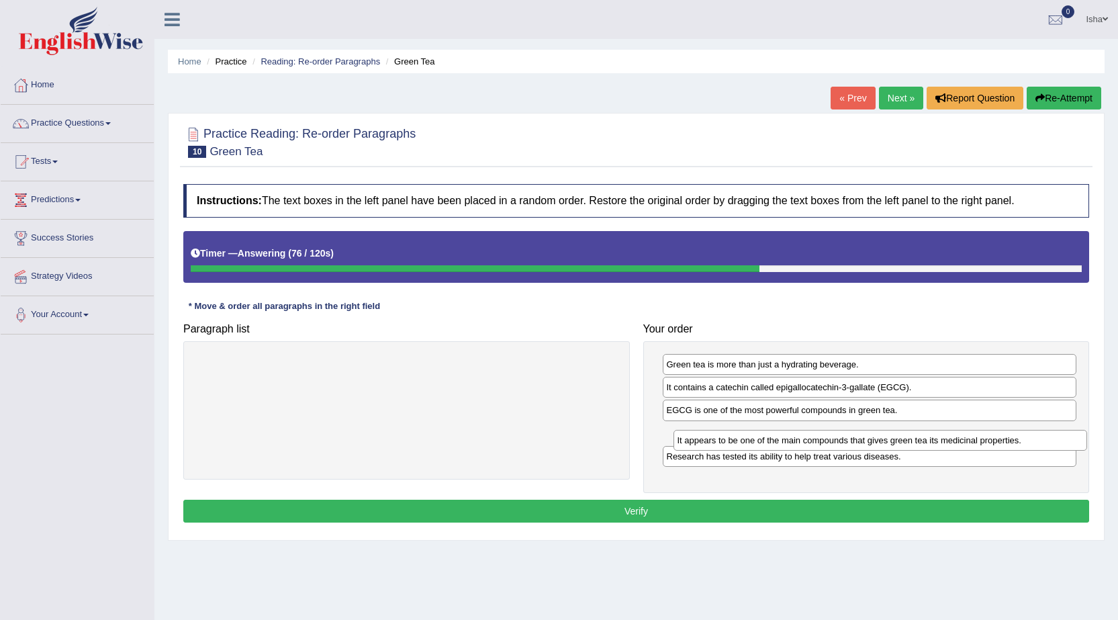
drag, startPoint x: 746, startPoint y: 460, endPoint x: 751, endPoint y: 444, distance: 16.8
click at [751, 444] on div "It appears to be one of the main compounds that gives green tea its medicinal p…" at bounding box center [880, 440] width 414 height 21
click at [746, 504] on button "Verify" at bounding box center [635, 510] width 905 height 23
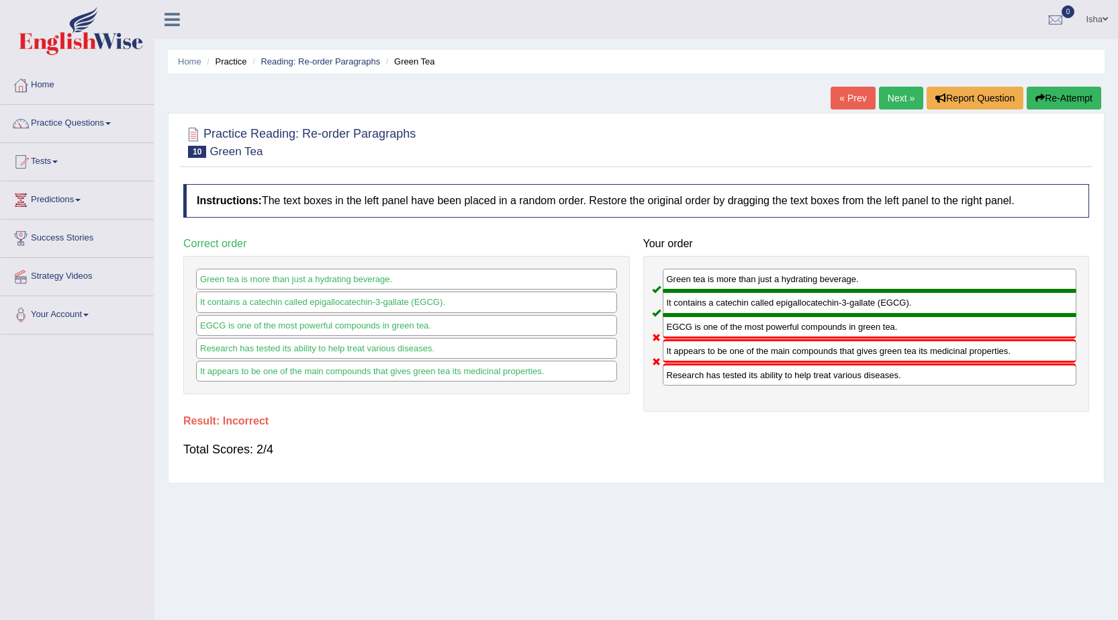
click at [898, 99] on link "Next »" at bounding box center [901, 98] width 44 height 23
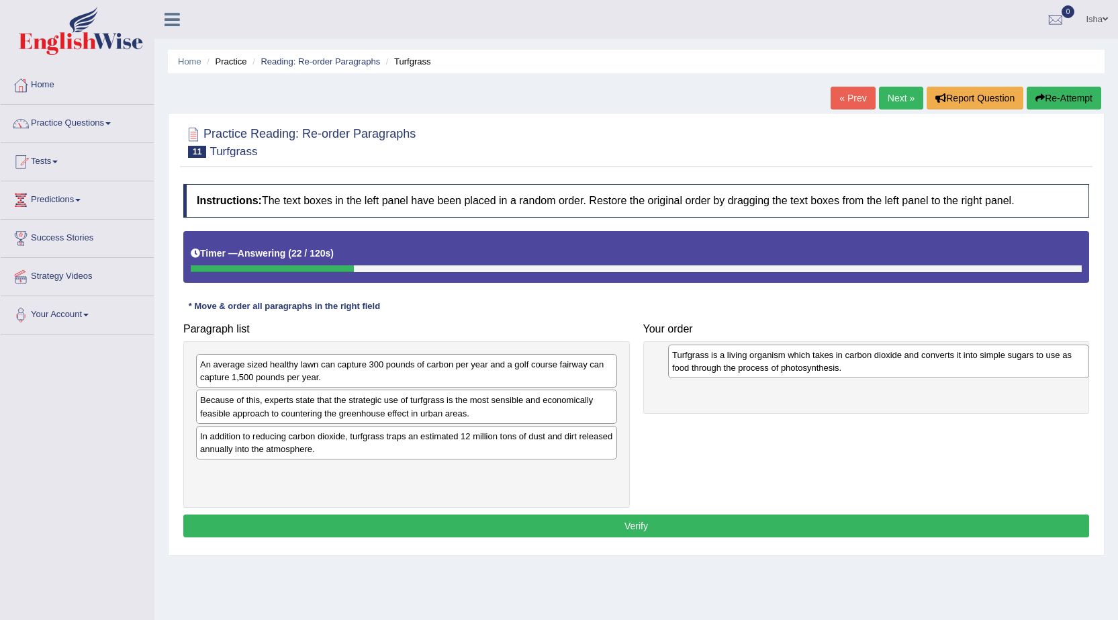
drag, startPoint x: 395, startPoint y: 489, endPoint x: 867, endPoint y: 373, distance: 486.1
click at [867, 373] on div "Turfgrass is a living organism which takes in carbon dioxide and converts it in…" at bounding box center [878, 361] width 421 height 34
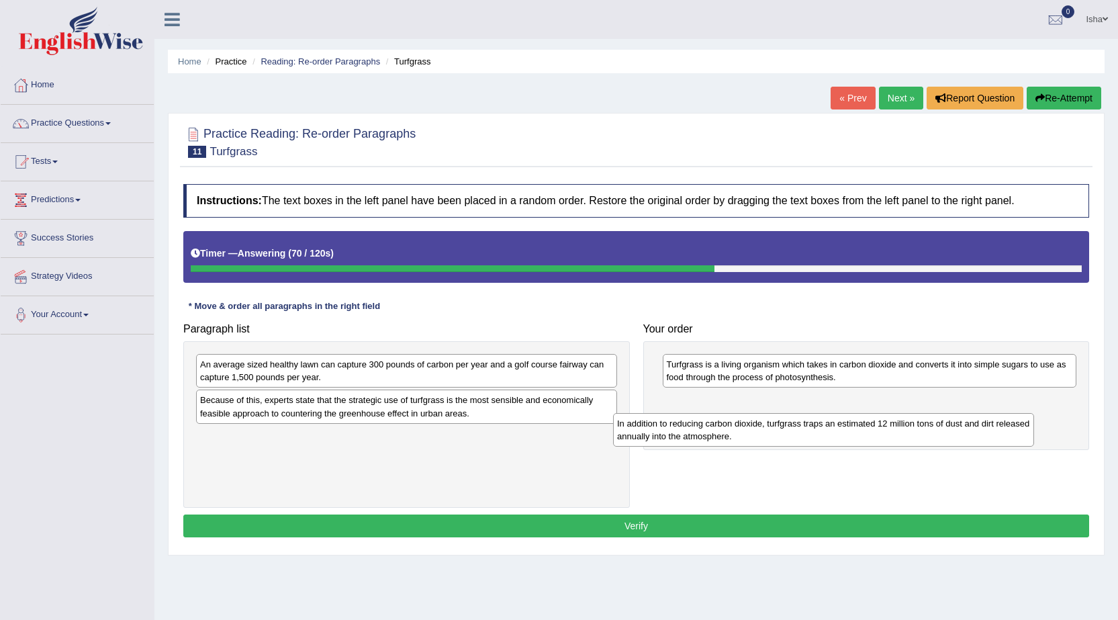
drag, startPoint x: 471, startPoint y: 442, endPoint x: 888, endPoint y: 430, distance: 417.0
click at [888, 430] on div "In addition to reducing carbon dioxide, turfgrass traps an estimated 12 million…" at bounding box center [823, 430] width 421 height 34
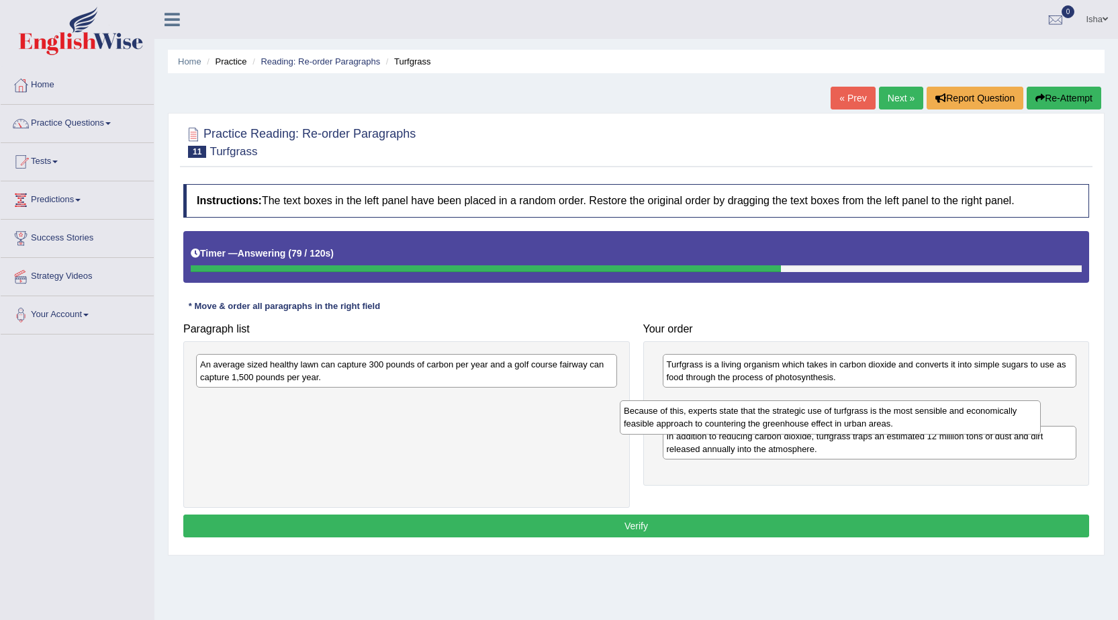
drag, startPoint x: 542, startPoint y: 406, endPoint x: 966, endPoint y: 417, distance: 423.7
click at [966, 417] on div "Because of this, experts state that the strategic use of turfgrass is the most …" at bounding box center [830, 417] width 421 height 34
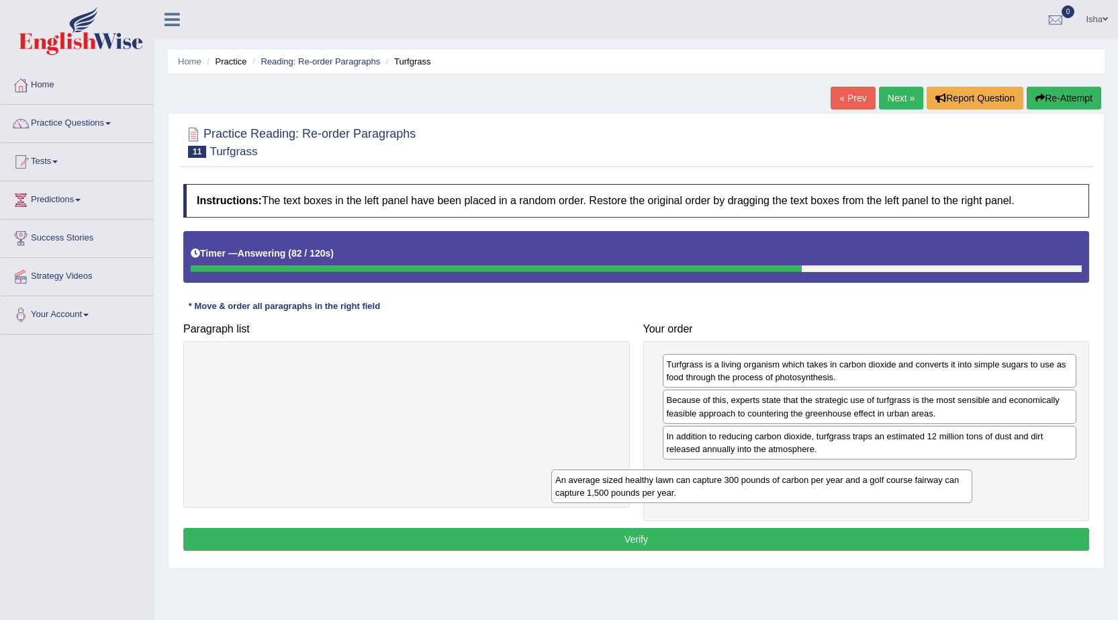
drag, startPoint x: 549, startPoint y: 360, endPoint x: 904, endPoint y: 475, distance: 373.4
click at [904, 475] on div "An average sized healthy lawn can capture 300 pounds of carbon per year and a g…" at bounding box center [761, 486] width 421 height 34
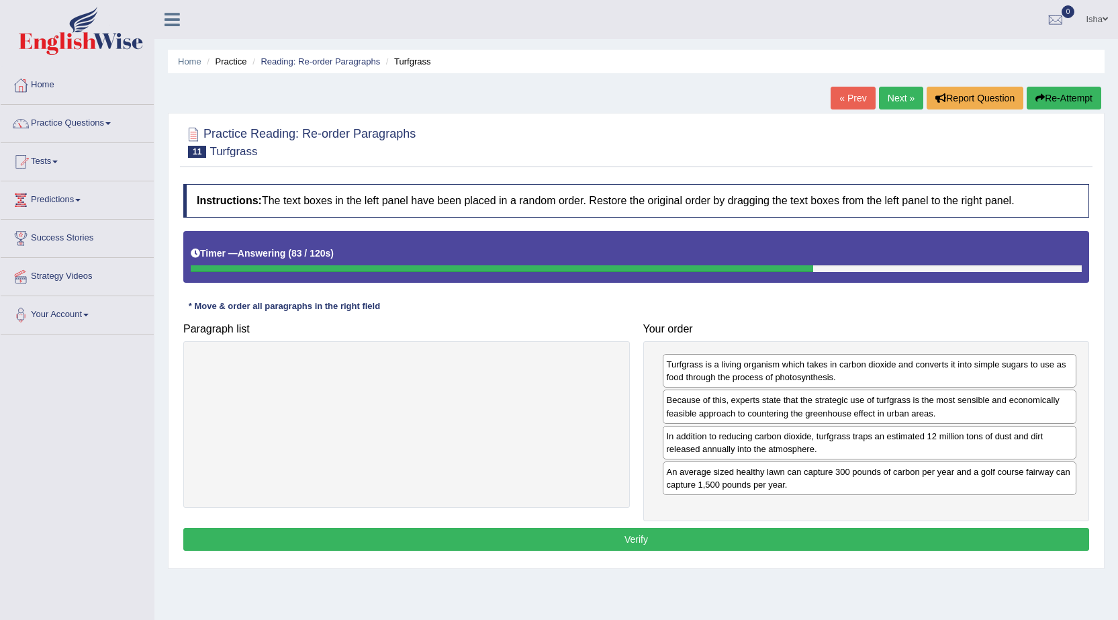
click at [777, 534] on button "Verify" at bounding box center [635, 539] width 905 height 23
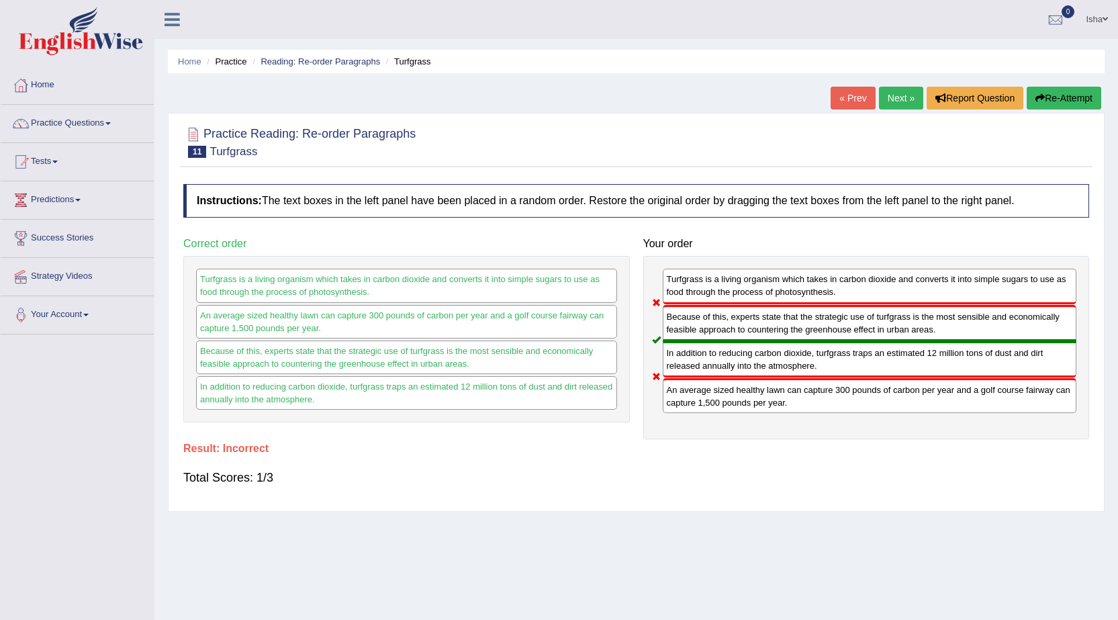
click at [895, 95] on link "Next »" at bounding box center [901, 98] width 44 height 23
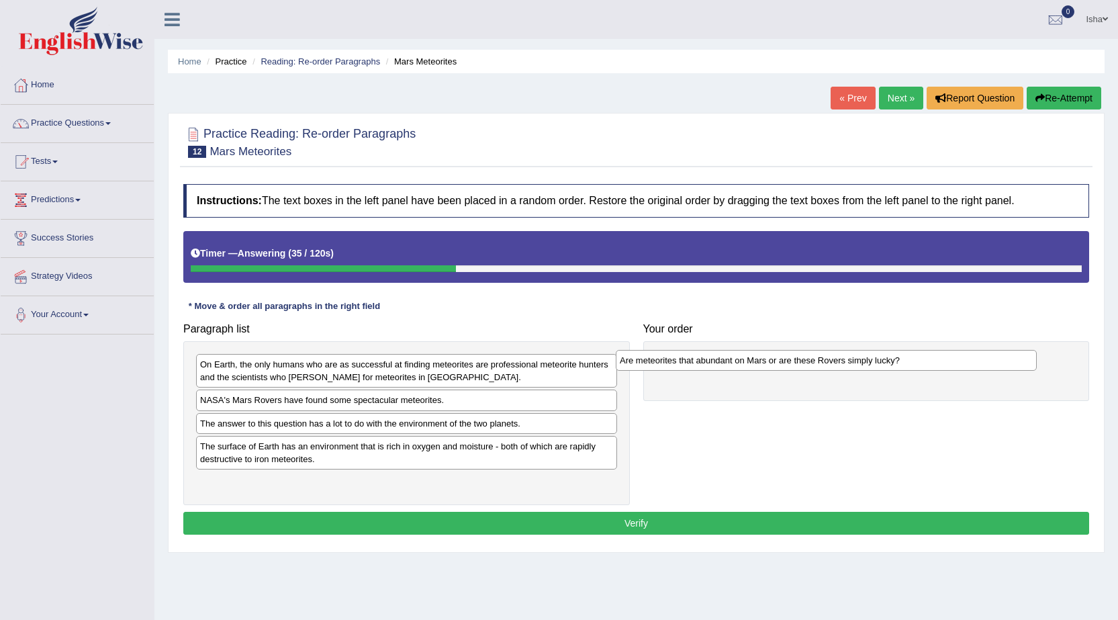
drag, startPoint x: 374, startPoint y: 367, endPoint x: 793, endPoint y: 363, distance: 419.5
click at [793, 363] on div "Are meteorites that abundant on Mars or are these Rovers simply lucky?" at bounding box center [825, 360] width 421 height 21
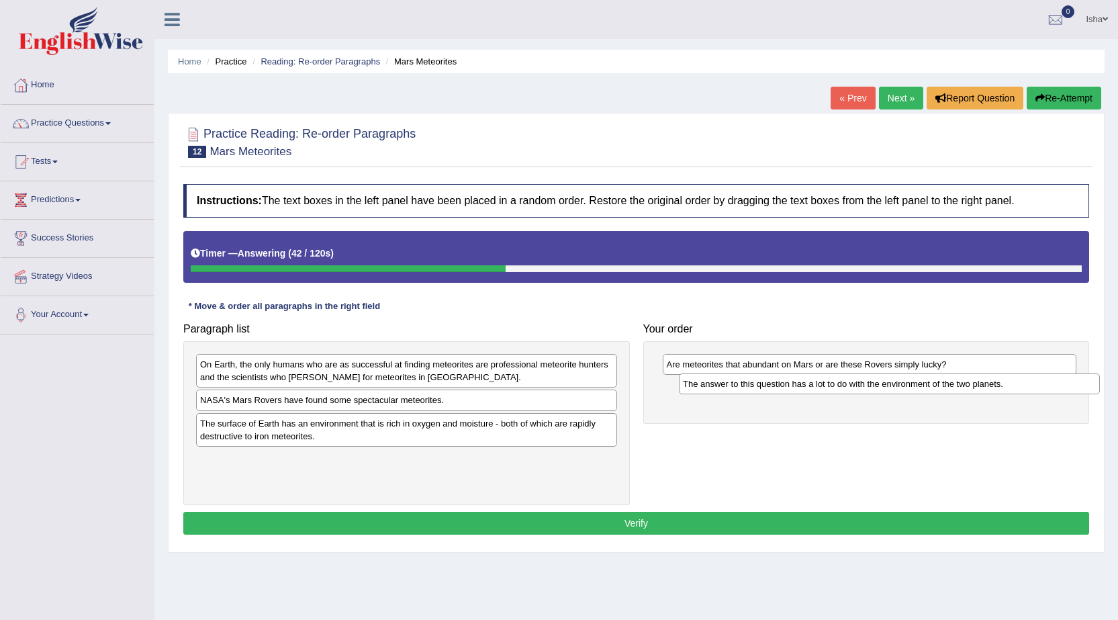
drag, startPoint x: 430, startPoint y: 430, endPoint x: 905, endPoint y: 391, distance: 476.2
click at [905, 391] on div "The answer to this question has a lot to do with the environment of the two pla…" at bounding box center [889, 383] width 421 height 21
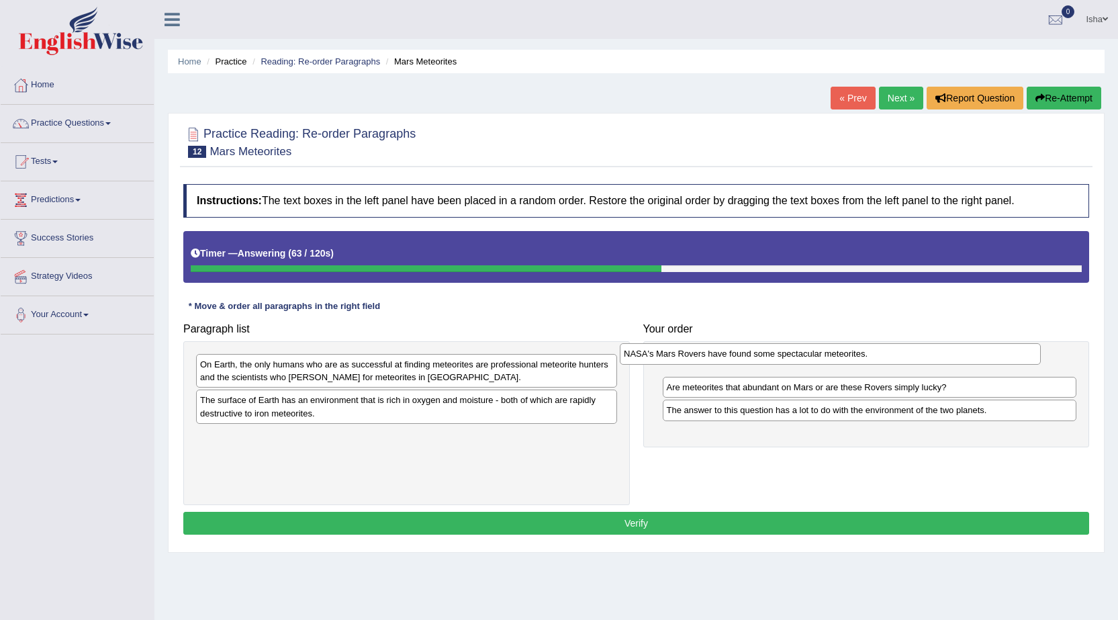
drag, startPoint x: 554, startPoint y: 402, endPoint x: 977, endPoint y: 356, distance: 426.0
click at [977, 356] on div "NASA's Mars Rovers have found some spectacular meteorites." at bounding box center [830, 353] width 421 height 21
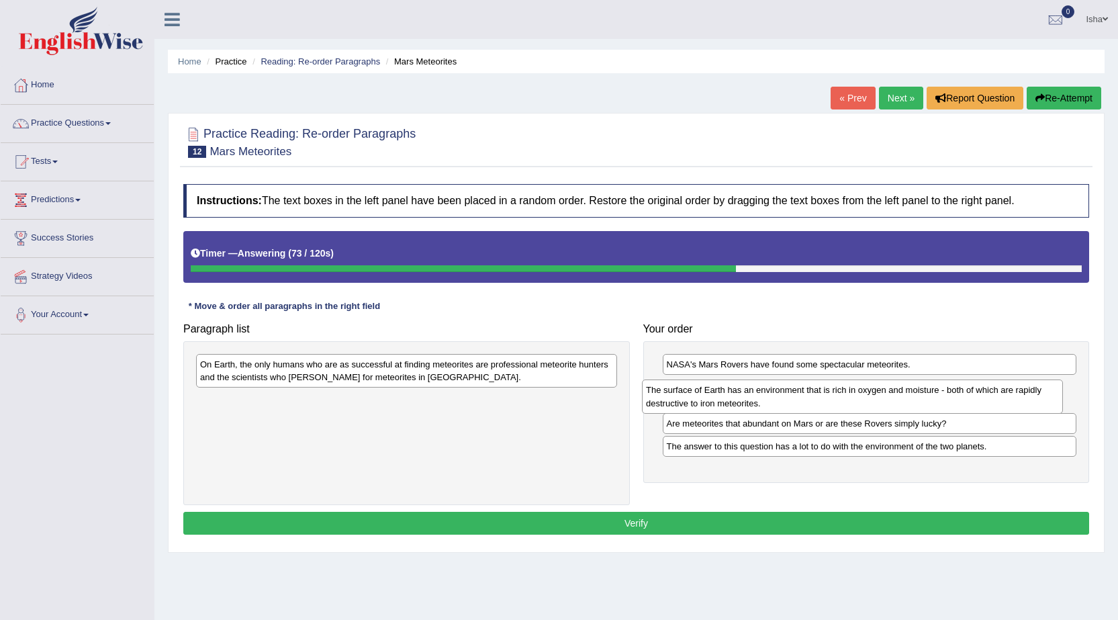
drag, startPoint x: 574, startPoint y: 415, endPoint x: 1020, endPoint y: 405, distance: 445.8
click at [1020, 405] on div "The surface of Earth has an environment that is rich in oxygen and moisture - b…" at bounding box center [852, 396] width 421 height 34
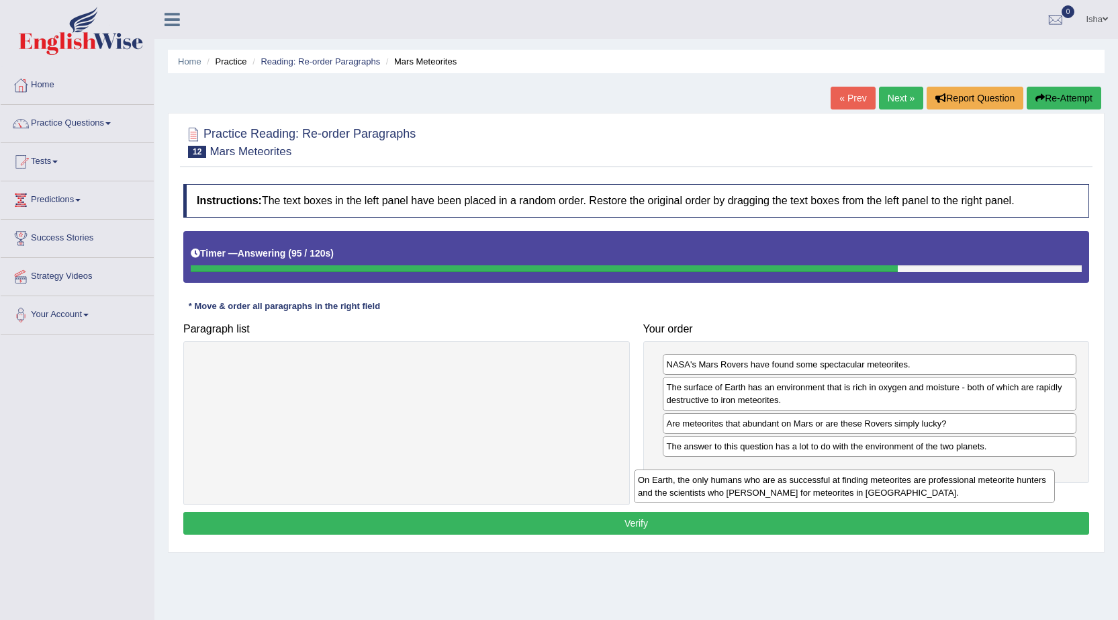
drag, startPoint x: 542, startPoint y: 358, endPoint x: 980, endPoint y: 468, distance: 451.7
click at [980, 469] on div "On Earth, the only humans who are as successful at finding meteorites are profe…" at bounding box center [844, 486] width 421 height 34
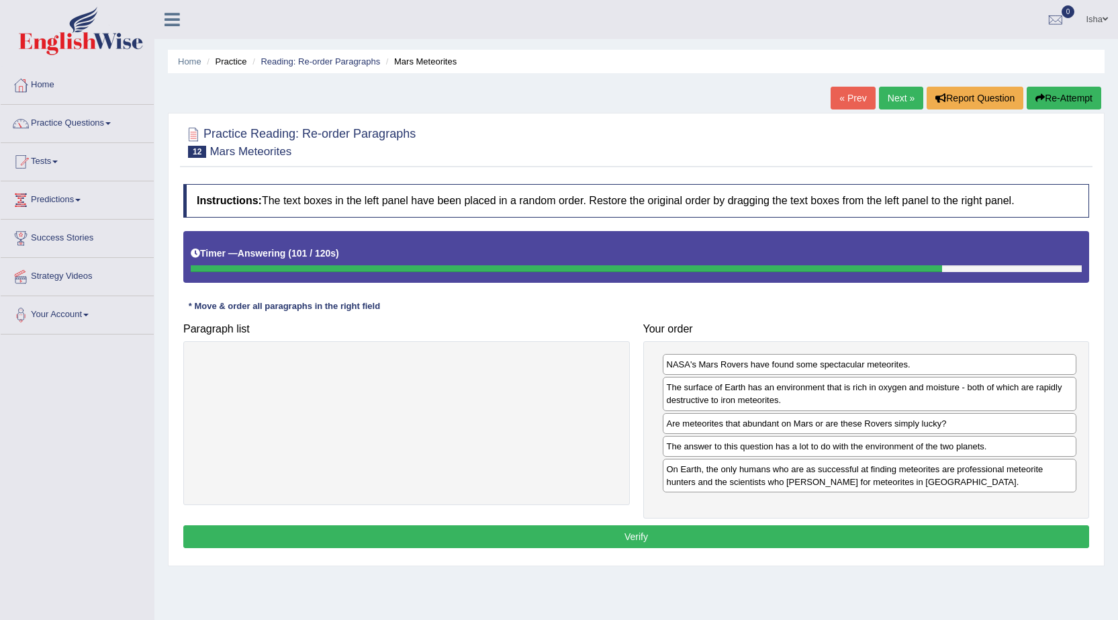
click at [973, 528] on button "Verify" at bounding box center [635, 536] width 905 height 23
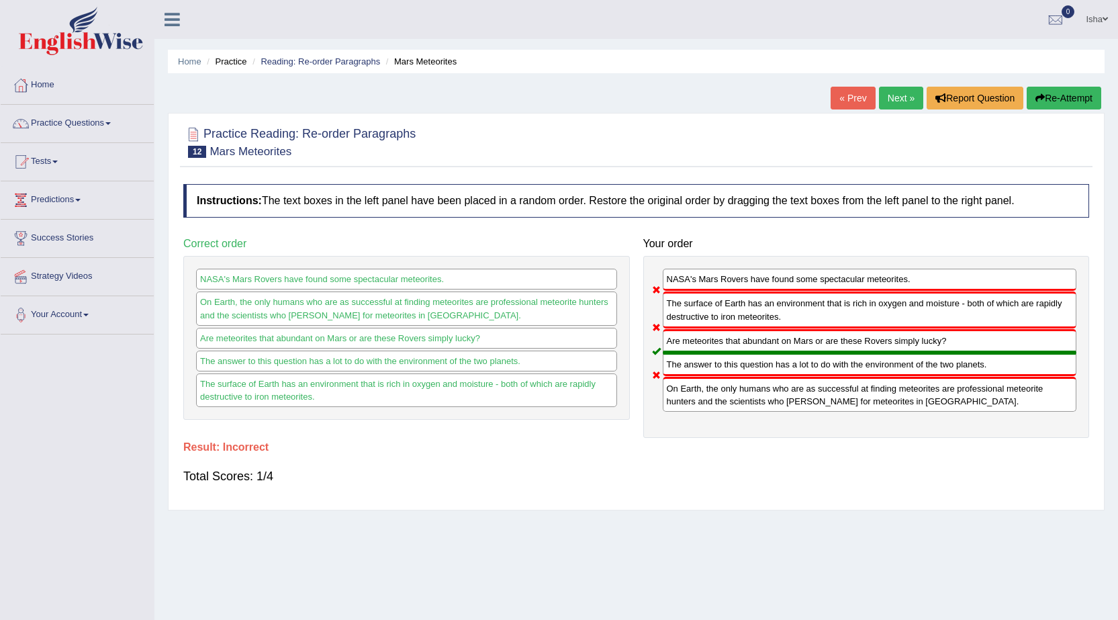
click at [881, 99] on link "Next »" at bounding box center [901, 98] width 44 height 23
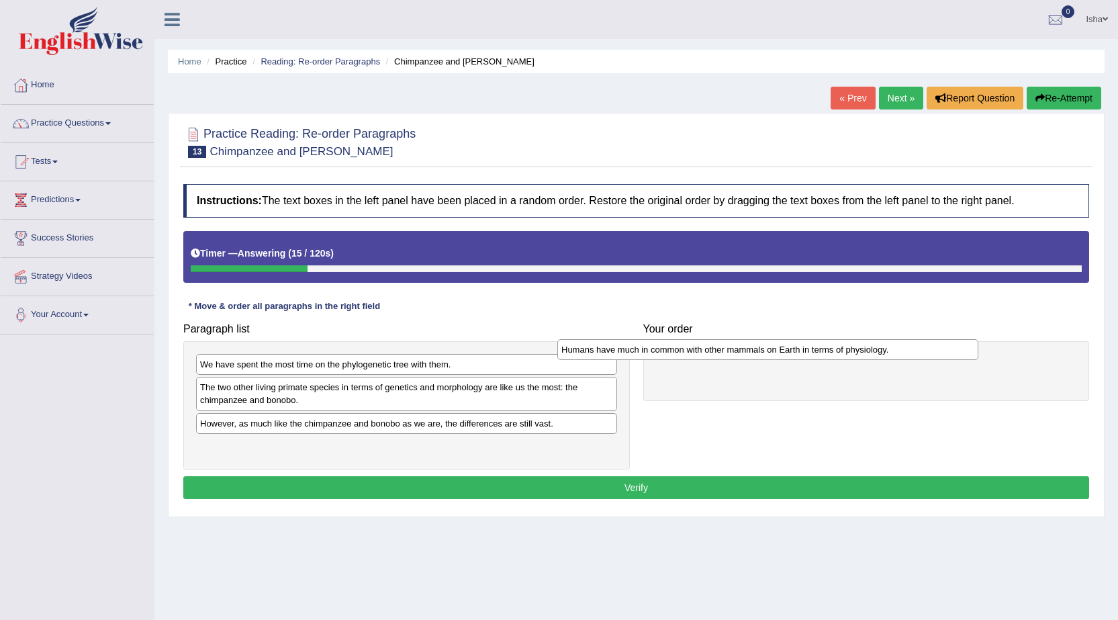
drag, startPoint x: 575, startPoint y: 425, endPoint x: 936, endPoint y: 351, distance: 368.6
click at [936, 351] on div "Humans have much in common with other mammals on Earth in terms of physiology." at bounding box center [767, 349] width 421 height 21
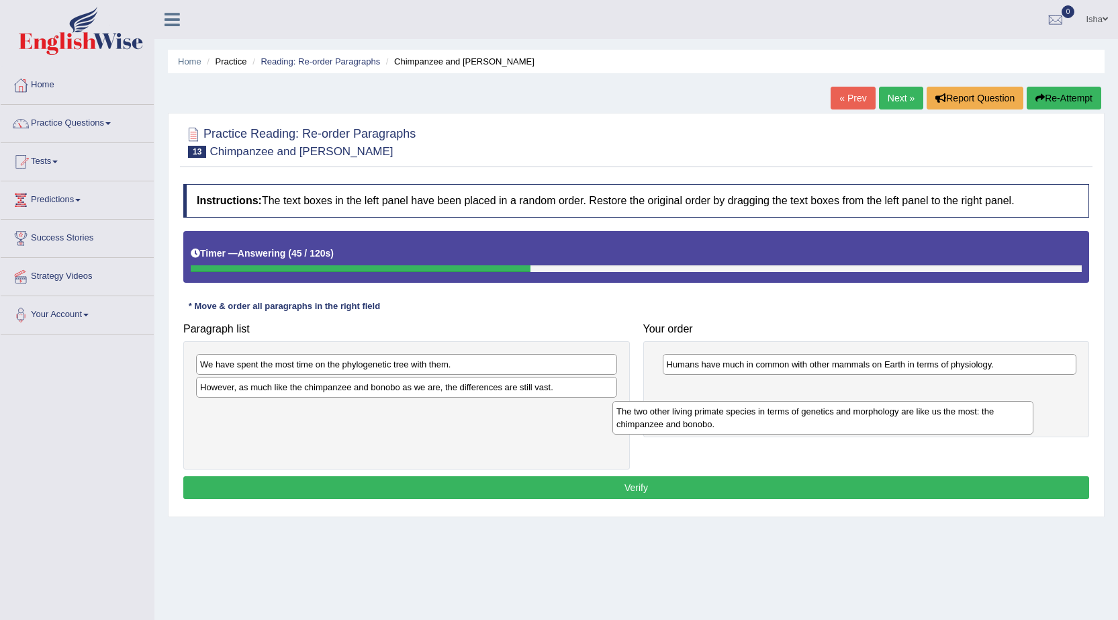
drag, startPoint x: 532, startPoint y: 393, endPoint x: 948, endPoint y: 417, distance: 416.8
click at [948, 417] on div "The two other living primate species in terms of genetics and morphology are li…" at bounding box center [822, 418] width 421 height 34
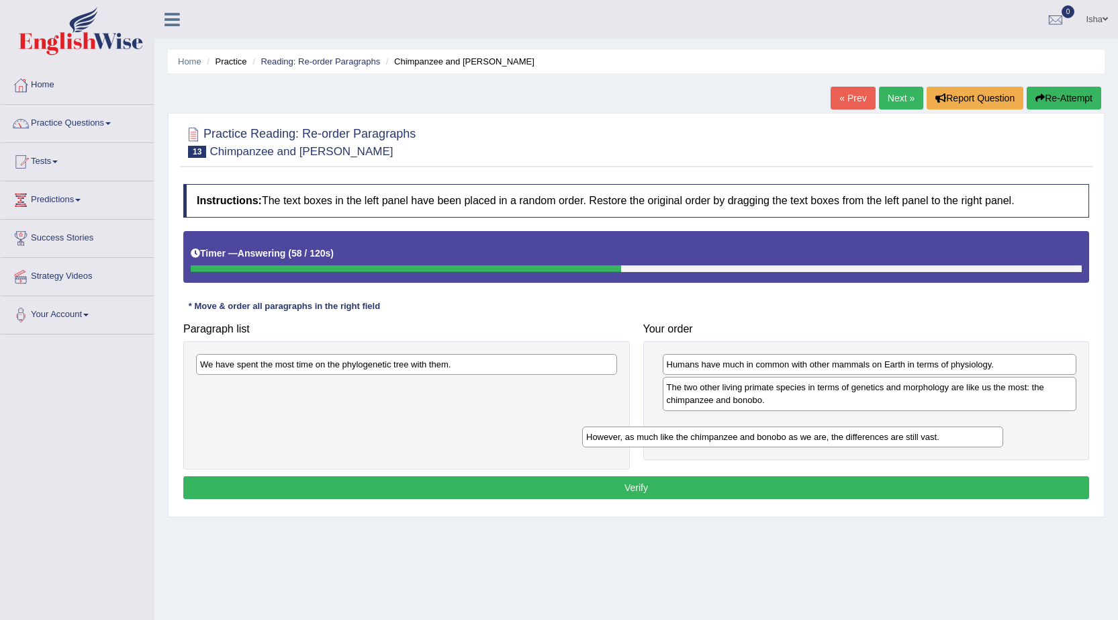
drag, startPoint x: 591, startPoint y: 389, endPoint x: 979, endPoint y: 439, distance: 391.1
click at [979, 439] on div "However, as much like the chimpanzee and bonobo as we are, the differences are …" at bounding box center [792, 436] width 421 height 21
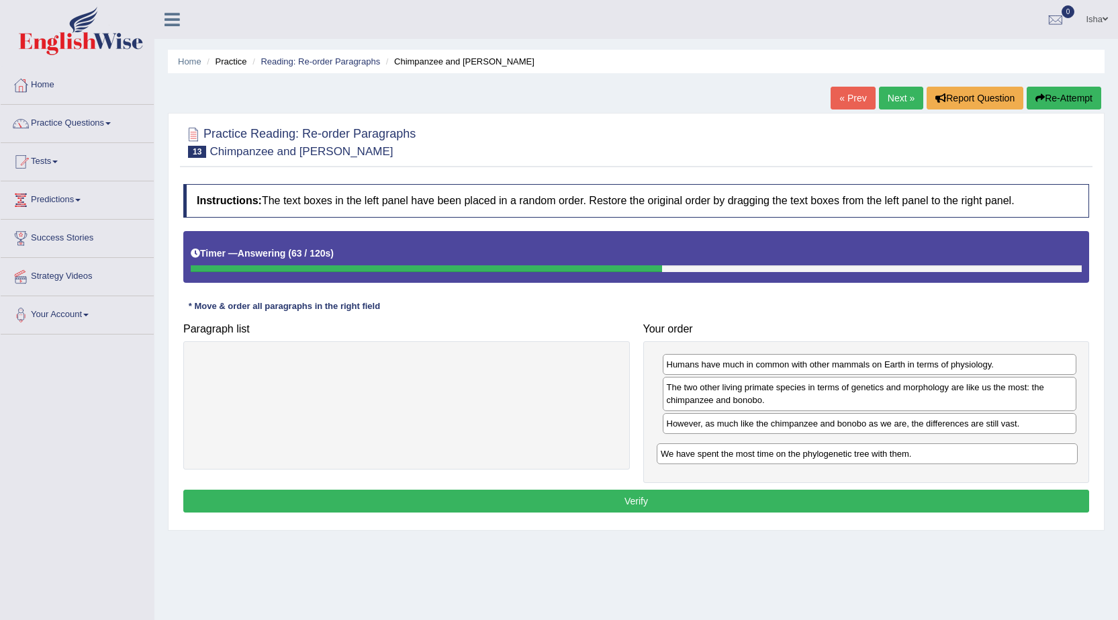
drag, startPoint x: 536, startPoint y: 365, endPoint x: 996, endPoint y: 454, distance: 469.0
click at [996, 454] on div "We have spent the most time on the phylogenetic tree with them." at bounding box center [866, 453] width 421 height 21
click at [938, 492] on button "Verify" at bounding box center [635, 500] width 905 height 23
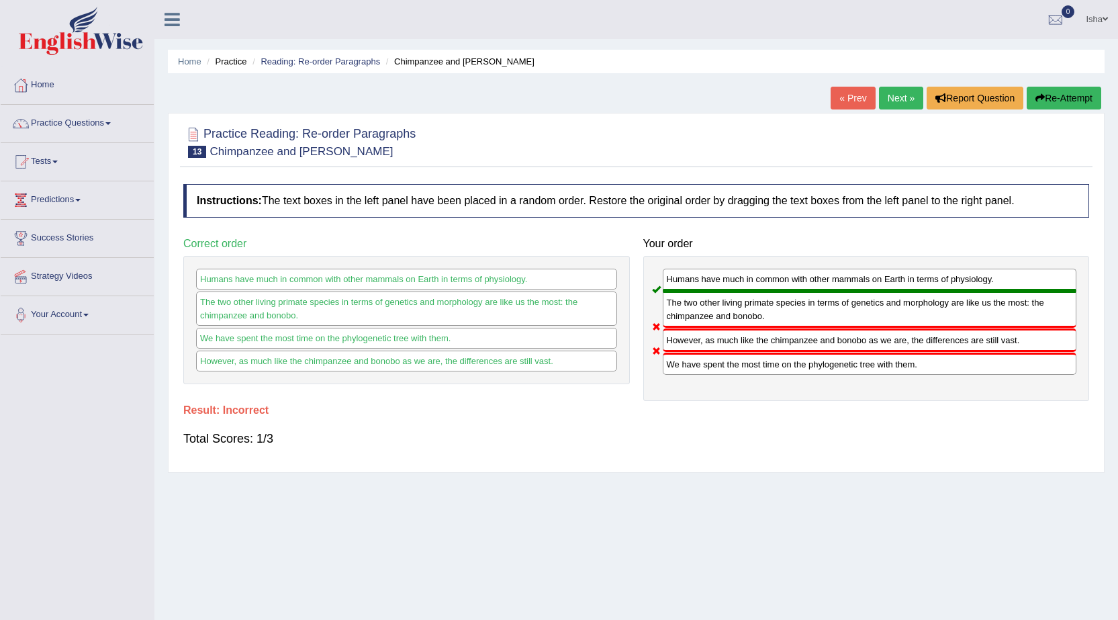
click at [901, 89] on link "Next »" at bounding box center [901, 98] width 44 height 23
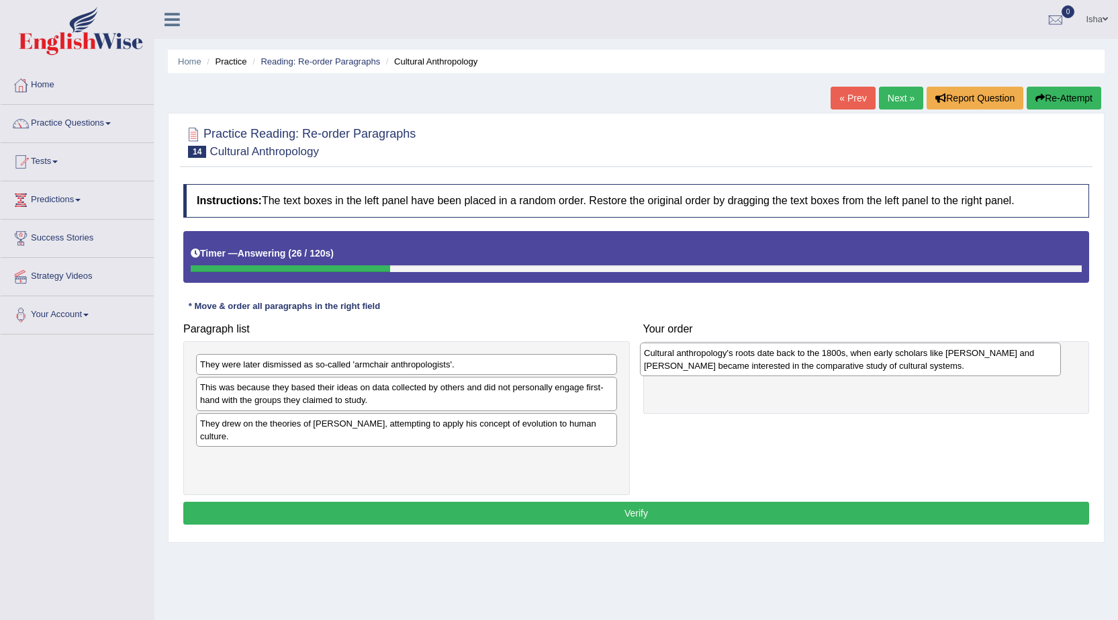
drag, startPoint x: 514, startPoint y: 391, endPoint x: 958, endPoint y: 356, distance: 445.0
click at [958, 356] on div "Cultural anthropology's roots date back to the 1800s, when early scholars like …" at bounding box center [850, 359] width 421 height 34
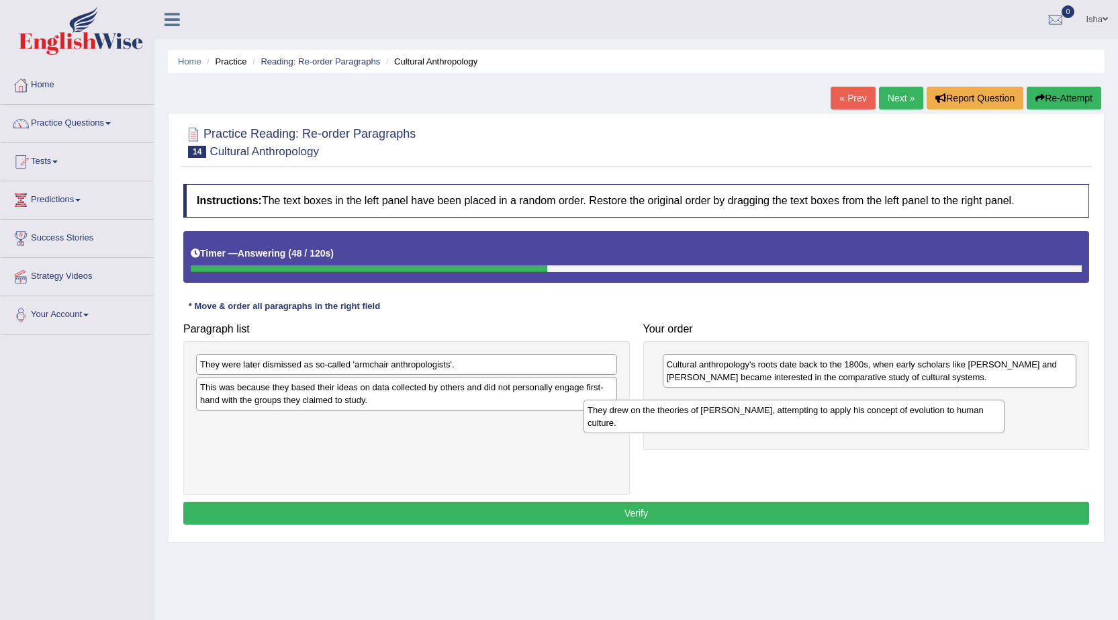
drag, startPoint x: 537, startPoint y: 435, endPoint x: 941, endPoint y: 422, distance: 404.3
click at [941, 422] on div "They drew on the theories of Charles Darwin, attempting to apply his concept of…" at bounding box center [793, 416] width 421 height 34
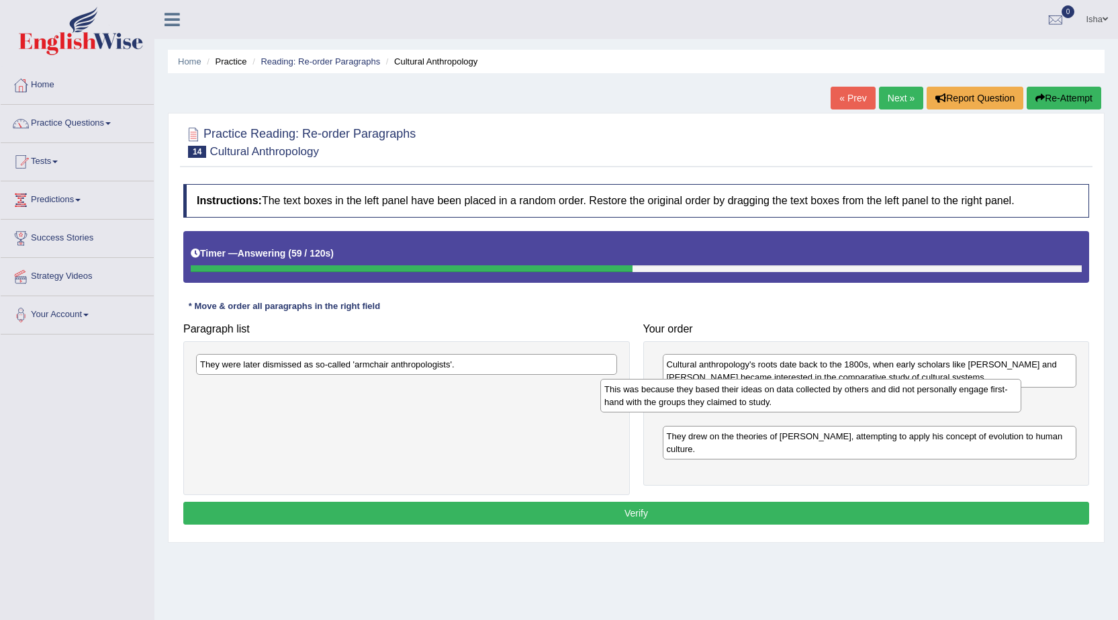
drag, startPoint x: 556, startPoint y: 391, endPoint x: 970, endPoint y: 395, distance: 414.1
click at [970, 395] on div "This was because they based their ideas on data collected by others and did not…" at bounding box center [810, 396] width 421 height 34
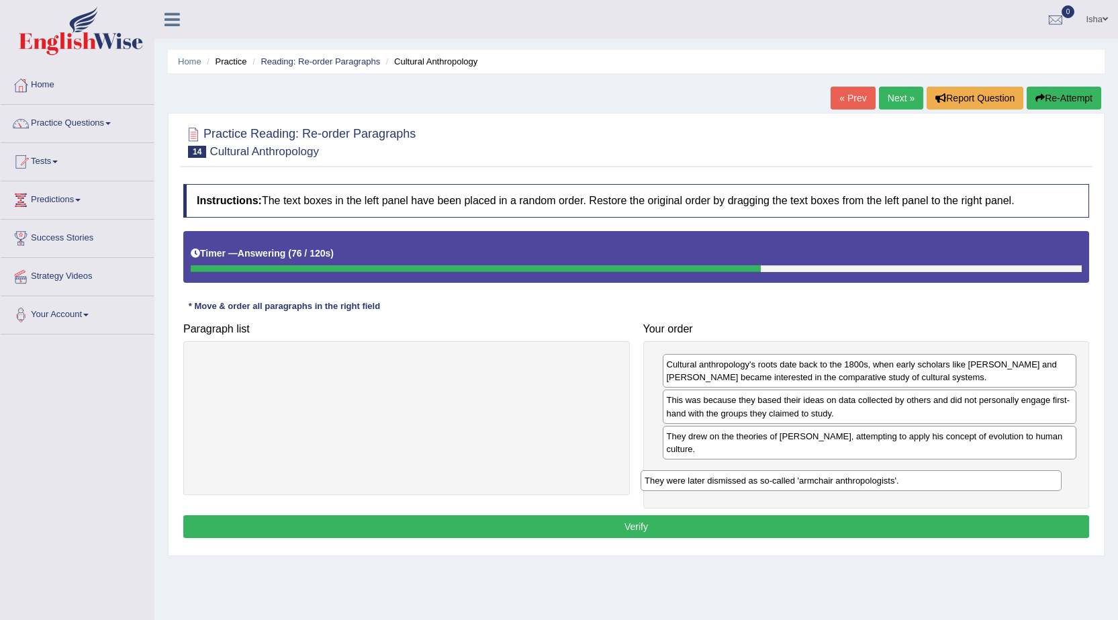
drag, startPoint x: 537, startPoint y: 356, endPoint x: 981, endPoint y: 473, distance: 459.3
click at [981, 473] on div "They were later dismissed as so-called 'armchair anthropologists'." at bounding box center [850, 480] width 421 height 21
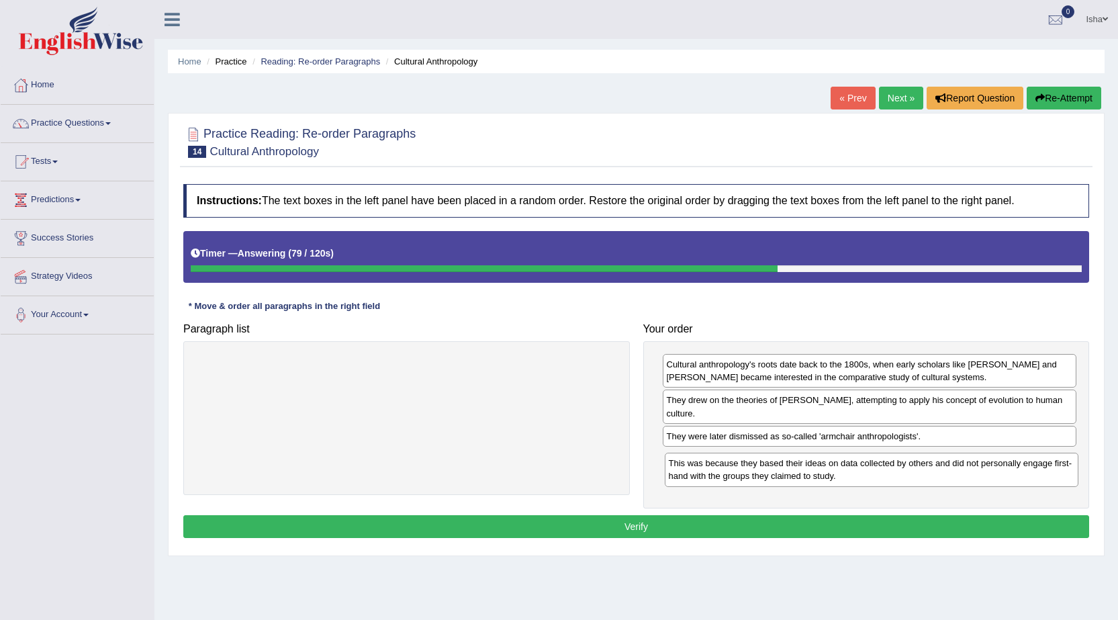
drag, startPoint x: 953, startPoint y: 411, endPoint x: 955, endPoint y: 473, distance: 61.1
click at [955, 473] on div "This was because they based their ideas on data collected by others and did not…" at bounding box center [871, 469] width 414 height 34
click at [914, 533] on button "Verify" at bounding box center [635, 526] width 905 height 23
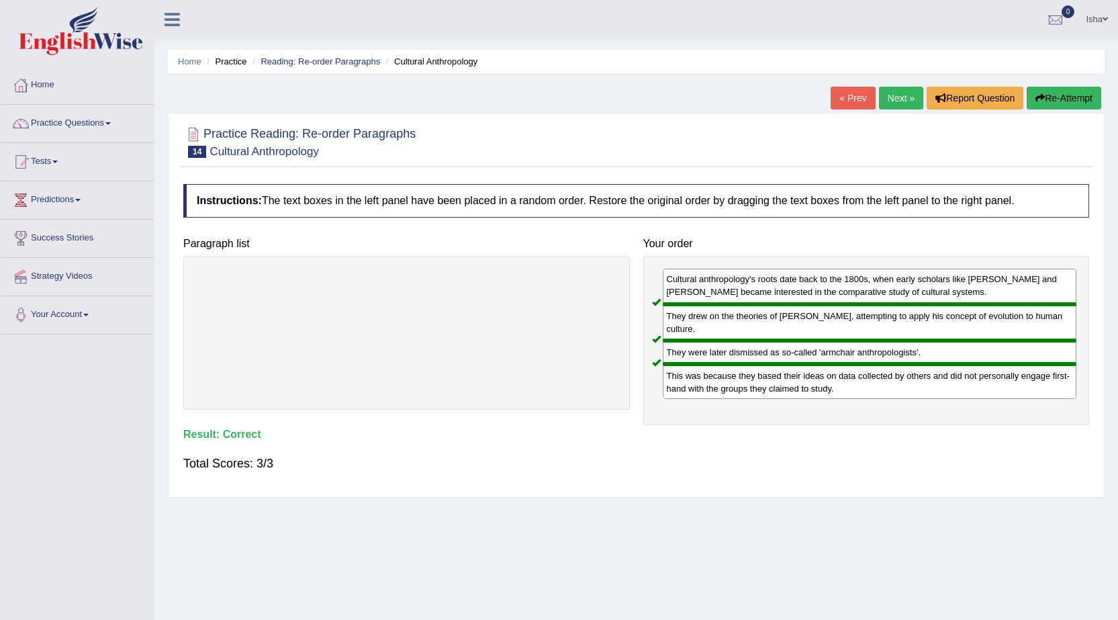
click at [891, 99] on link "Next »" at bounding box center [901, 98] width 44 height 23
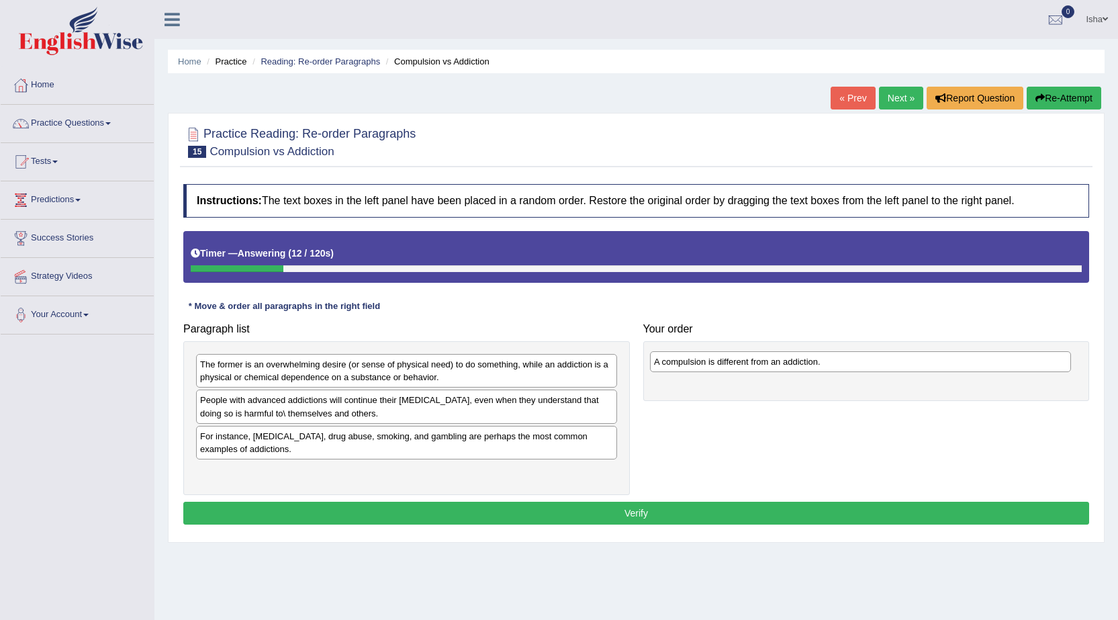
drag, startPoint x: 422, startPoint y: 440, endPoint x: 873, endPoint y: 366, distance: 457.0
click at [873, 366] on div "A compulsion is different from an addiction." at bounding box center [860, 361] width 421 height 21
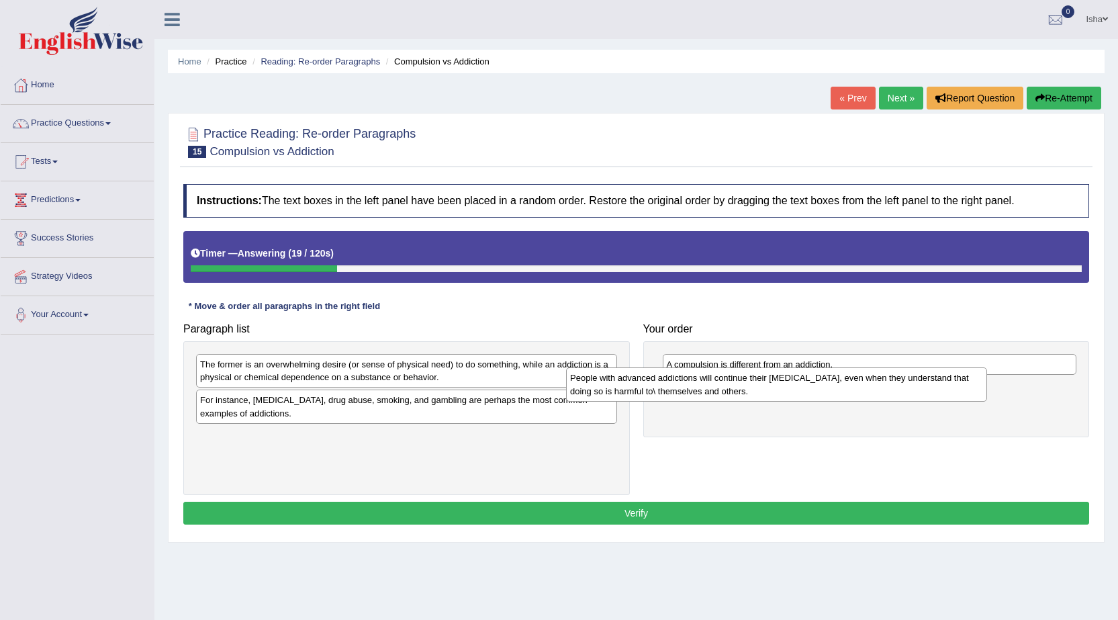
drag, startPoint x: 591, startPoint y: 405, endPoint x: 967, endPoint y: 382, distance: 376.6
click at [967, 382] on div "People with advanced addictions will continue their addictive behavior, even wh…" at bounding box center [776, 384] width 421 height 34
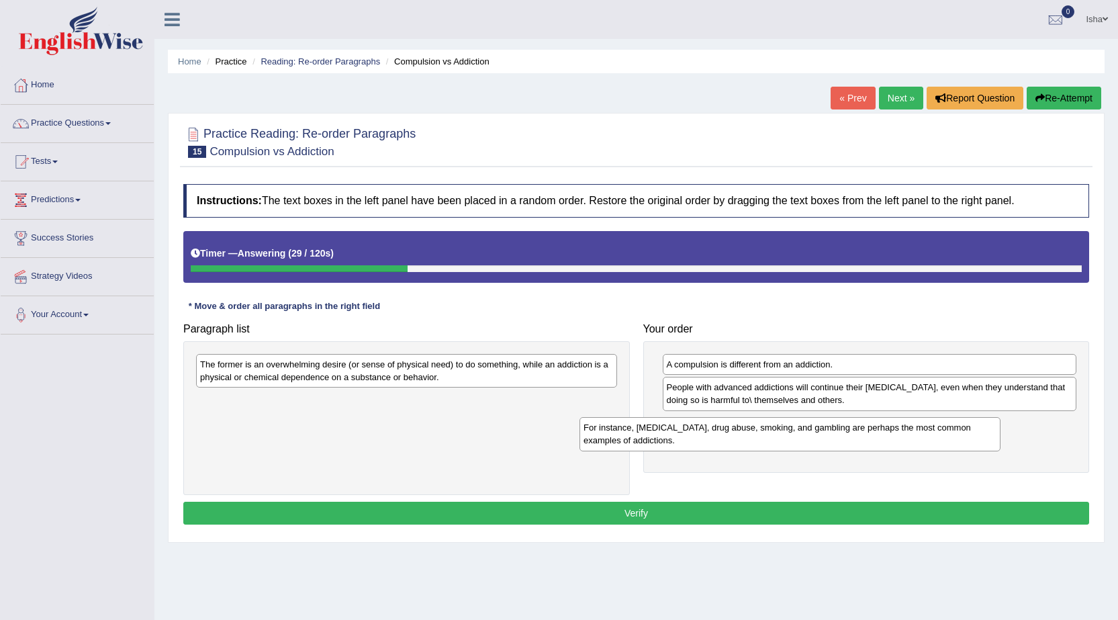
drag, startPoint x: 558, startPoint y: 401, endPoint x: 942, endPoint y: 429, distance: 384.2
click at [942, 429] on div "For instance, alcoholism, drug abuse, smoking, and gambling are perhaps the mos…" at bounding box center [789, 434] width 421 height 34
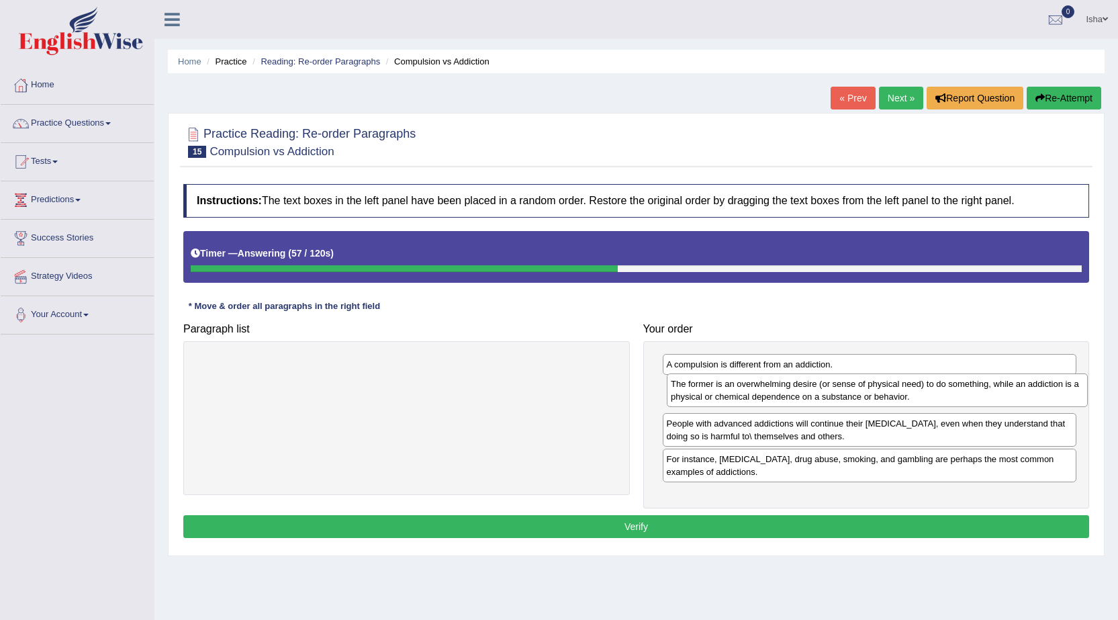
drag, startPoint x: 479, startPoint y: 376, endPoint x: 950, endPoint y: 395, distance: 470.9
click at [950, 395] on div "The former is an overwhelming desire (or sense of physical need) to do somethin…" at bounding box center [876, 390] width 421 height 34
click at [879, 531] on button "Verify" at bounding box center [635, 526] width 905 height 23
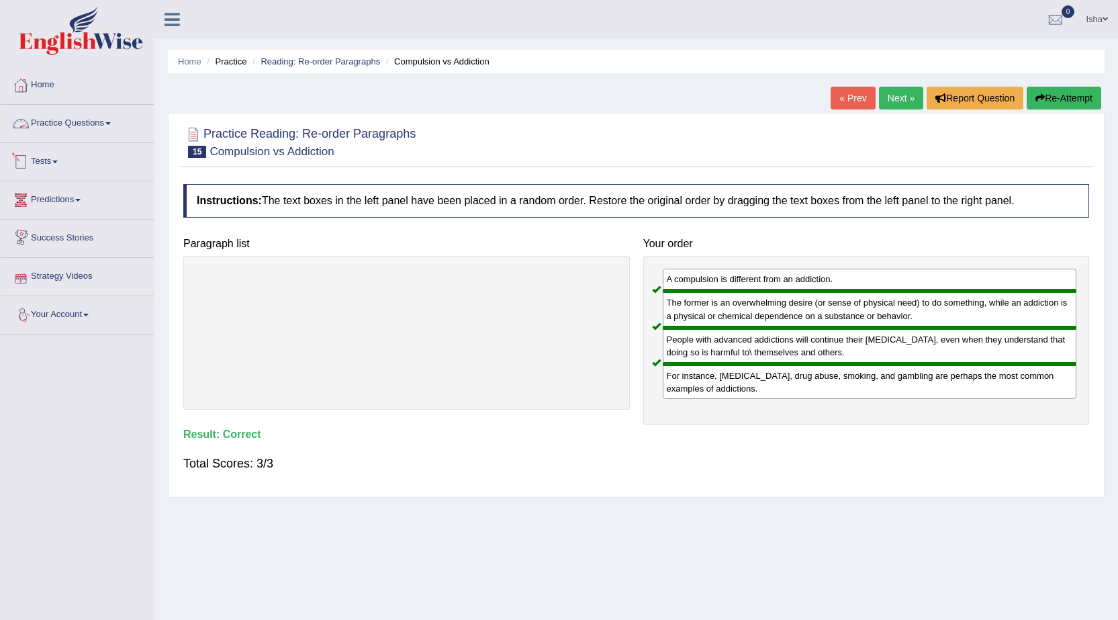
click at [97, 120] on link "Practice Questions" at bounding box center [77, 122] width 153 height 34
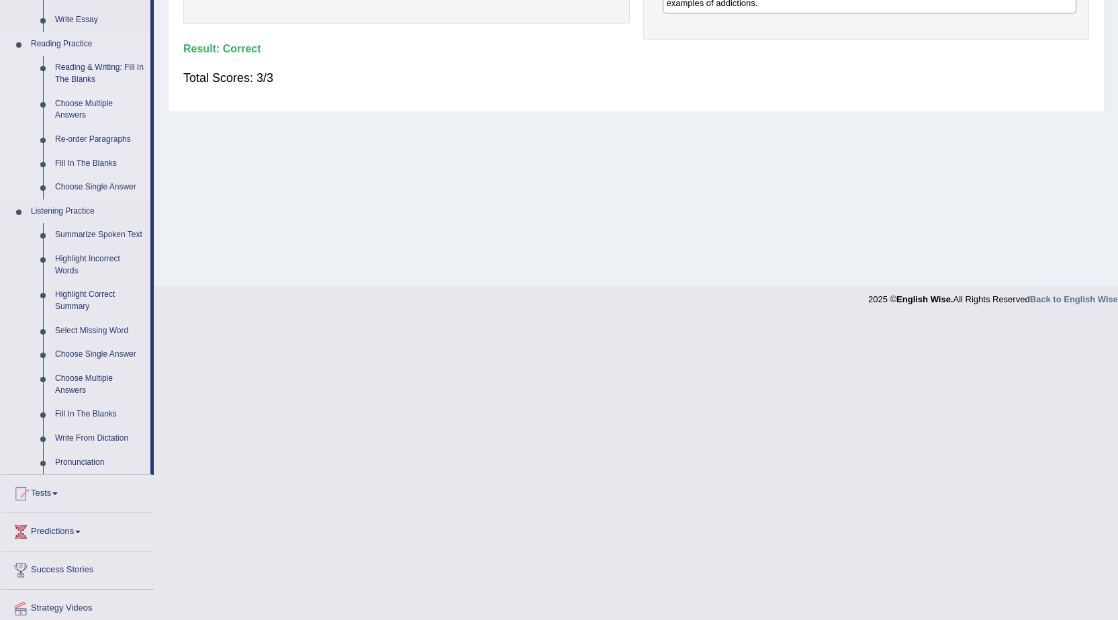
scroll to position [403, 0]
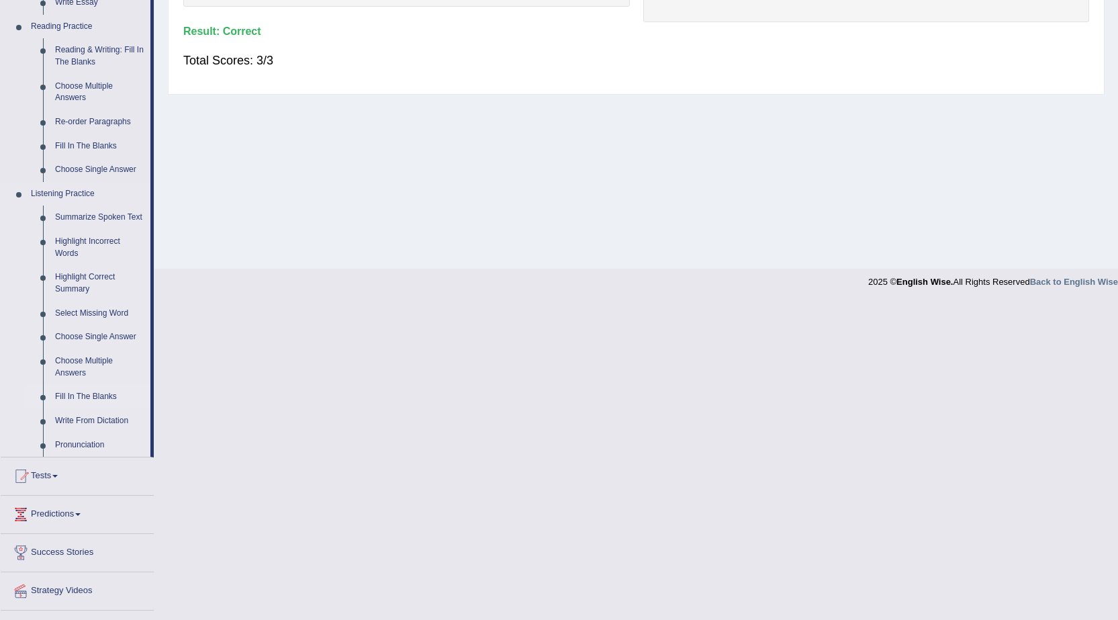
click at [99, 391] on link "Fill In The Blanks" at bounding box center [99, 397] width 101 height 24
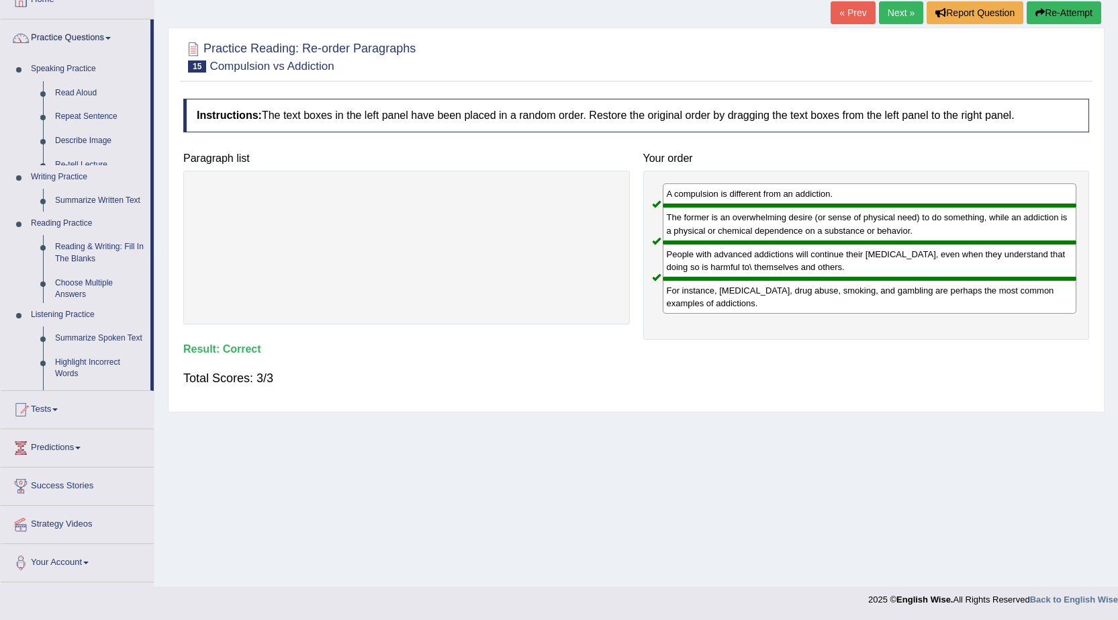
scroll to position [85, 0]
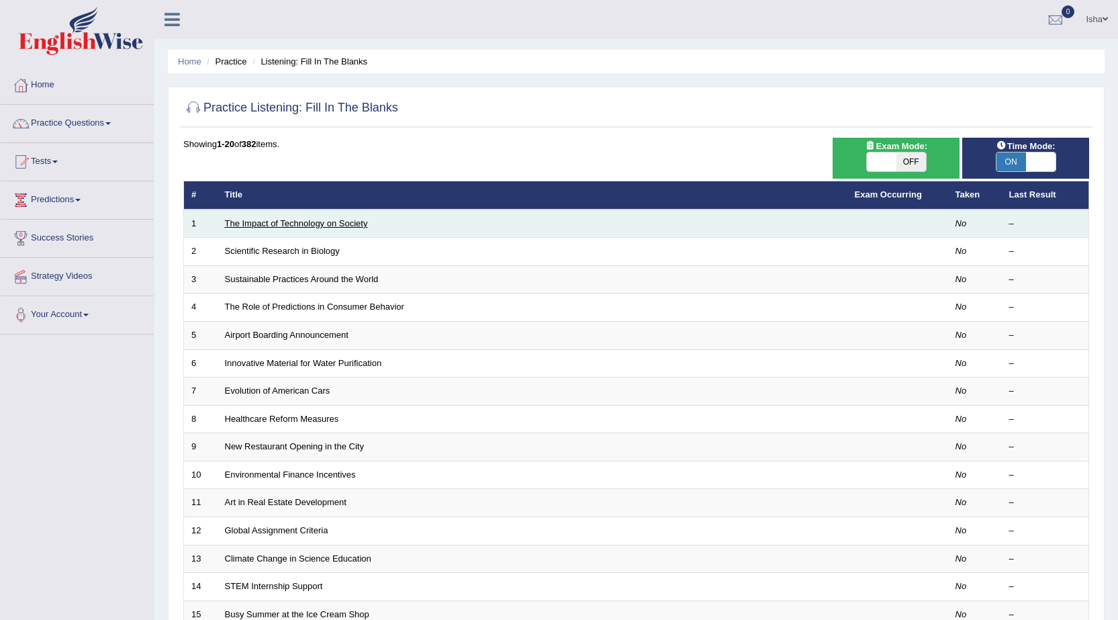
click at [321, 224] on link "The Impact of Technology on Society" at bounding box center [296, 223] width 143 height 10
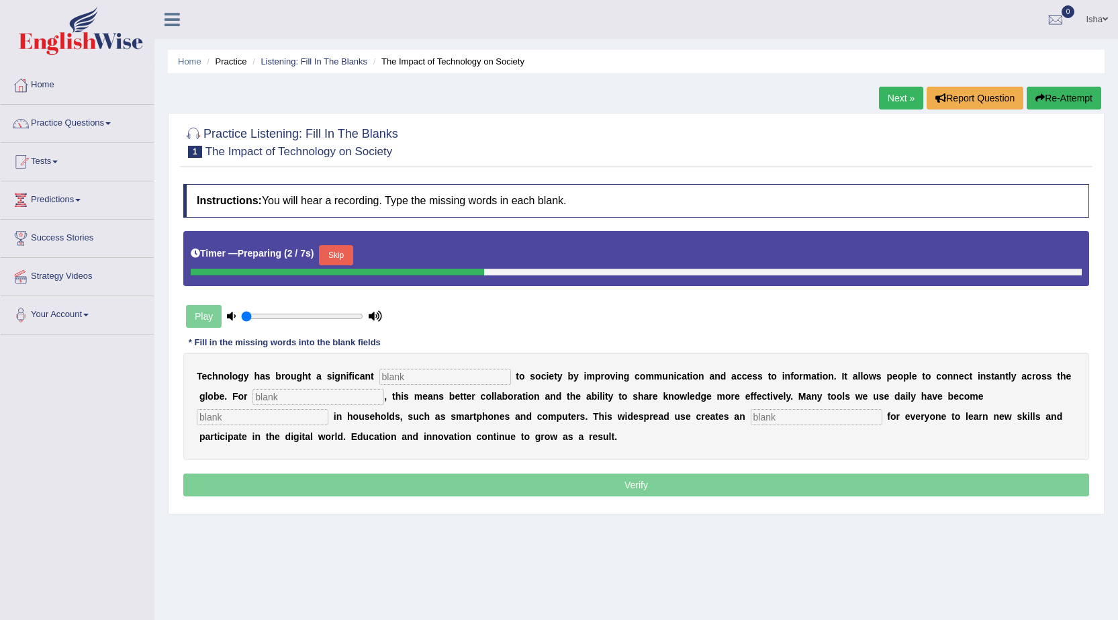
click at [433, 383] on input "text" at bounding box center [445, 376] width 132 height 16
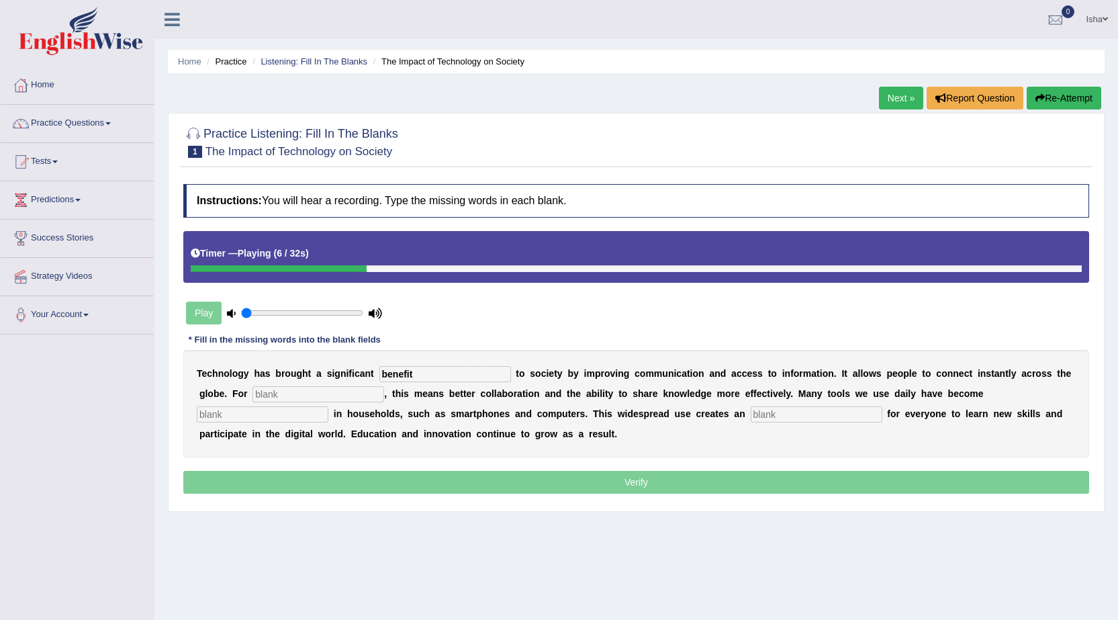
type input "benefit"
click at [268, 395] on input "text" at bounding box center [318, 394] width 132 height 16
type input "0.8"
click at [334, 310] on input "range" at bounding box center [302, 312] width 122 height 11
click at [297, 399] on input "text" at bounding box center [318, 394] width 132 height 16
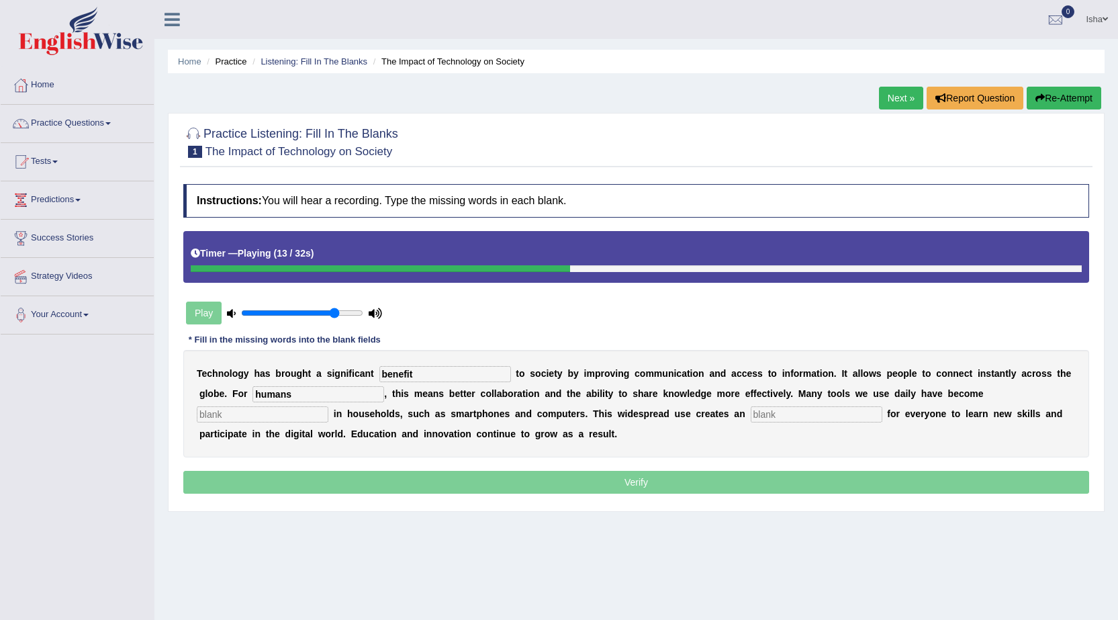
type input "humans"
click at [276, 419] on input "text" at bounding box center [263, 414] width 132 height 16
type input "common"
drag, startPoint x: 836, startPoint y: 404, endPoint x: 830, endPoint y: 415, distance: 12.3
click at [833, 409] on div "T e c h n o l o g y h a s b r o u g h t a s i g n i f i c a n t benefit t o s o…" at bounding box center [635, 403] width 905 height 107
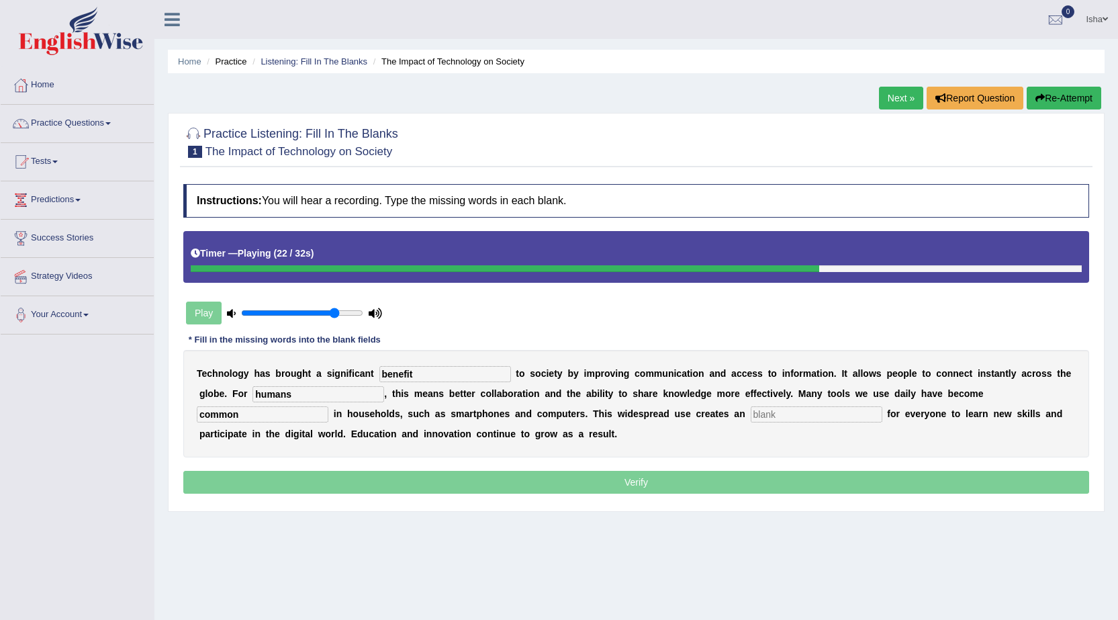
click at [830, 415] on input "text" at bounding box center [816, 414] width 132 height 16
click at [755, 417] on input "apportunity" at bounding box center [816, 414] width 132 height 16
click at [757, 418] on input "apportunity" at bounding box center [816, 414] width 132 height 16
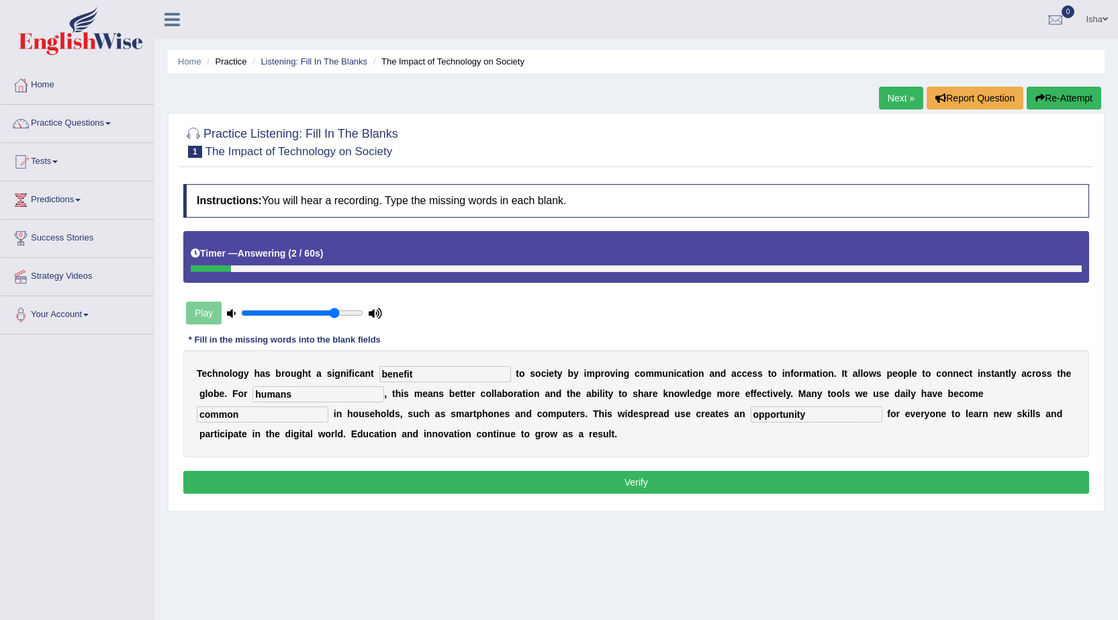
click at [815, 415] on input "opportunity" at bounding box center [816, 414] width 132 height 16
type input "opportunity"
click at [652, 485] on button "Verify" at bounding box center [635, 482] width 905 height 23
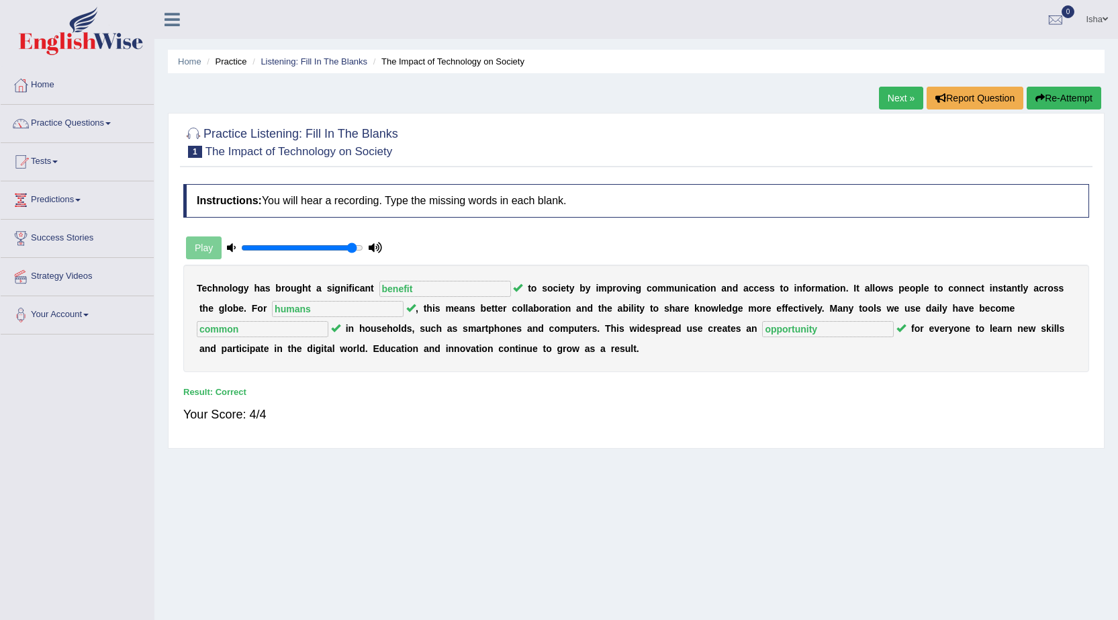
type input "0.95"
click at [350, 246] on input "range" at bounding box center [302, 247] width 122 height 11
click at [895, 98] on link "Next »" at bounding box center [901, 98] width 44 height 23
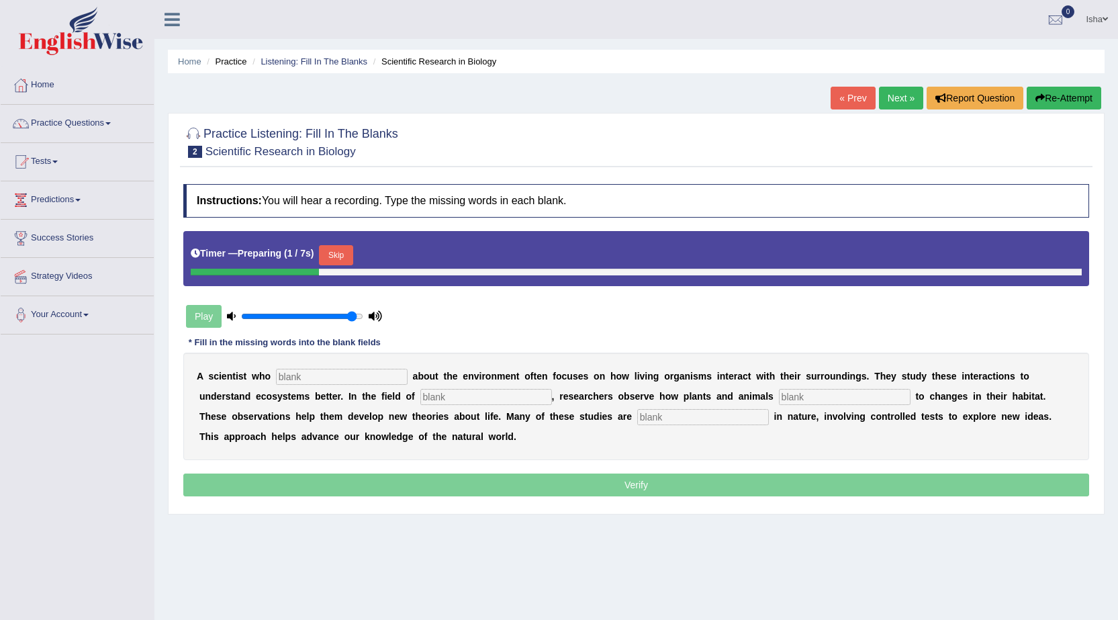
click at [391, 375] on input "text" at bounding box center [342, 376] width 132 height 16
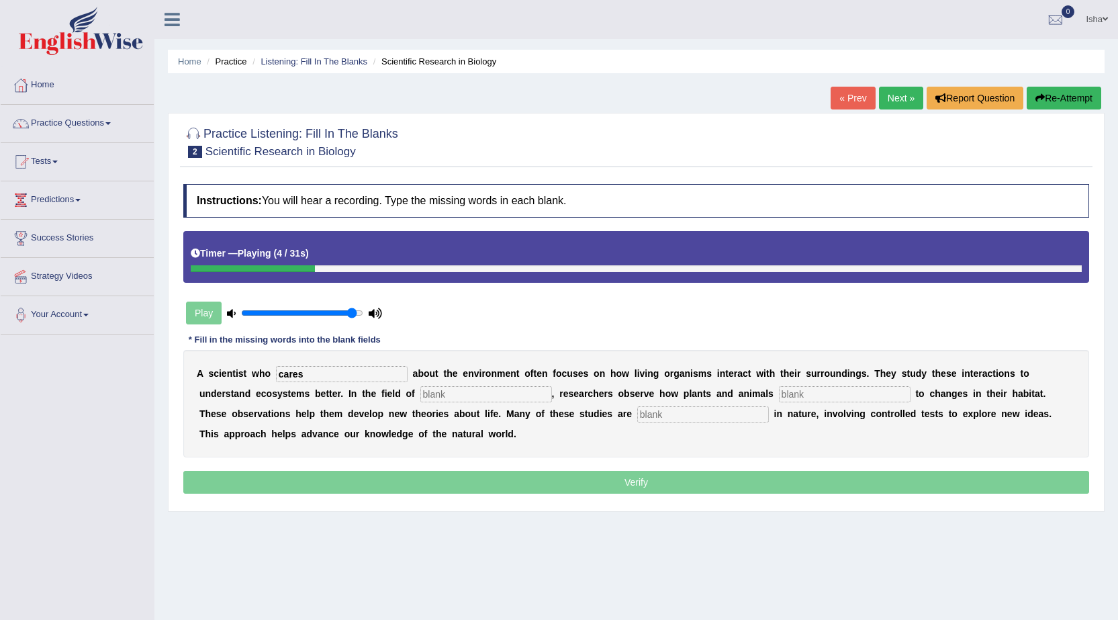
type input "cares"
click at [497, 395] on input "text" at bounding box center [486, 394] width 132 height 16
type input "biology"
click at [842, 401] on input "text" at bounding box center [845, 394] width 132 height 16
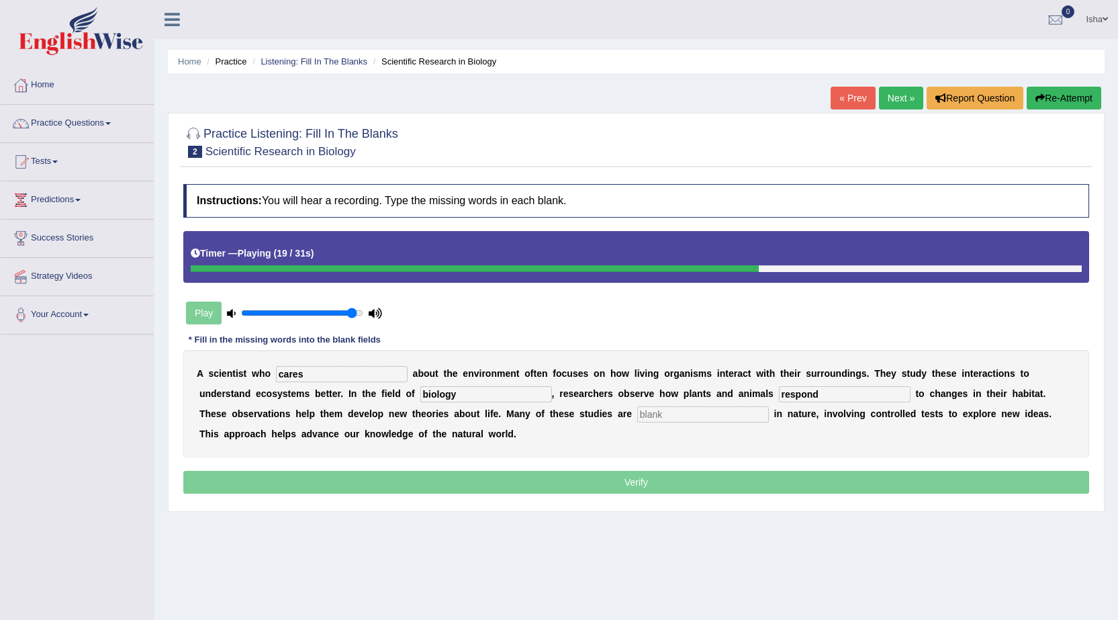
type input "respond"
click at [693, 413] on input "text" at bounding box center [703, 414] width 132 height 16
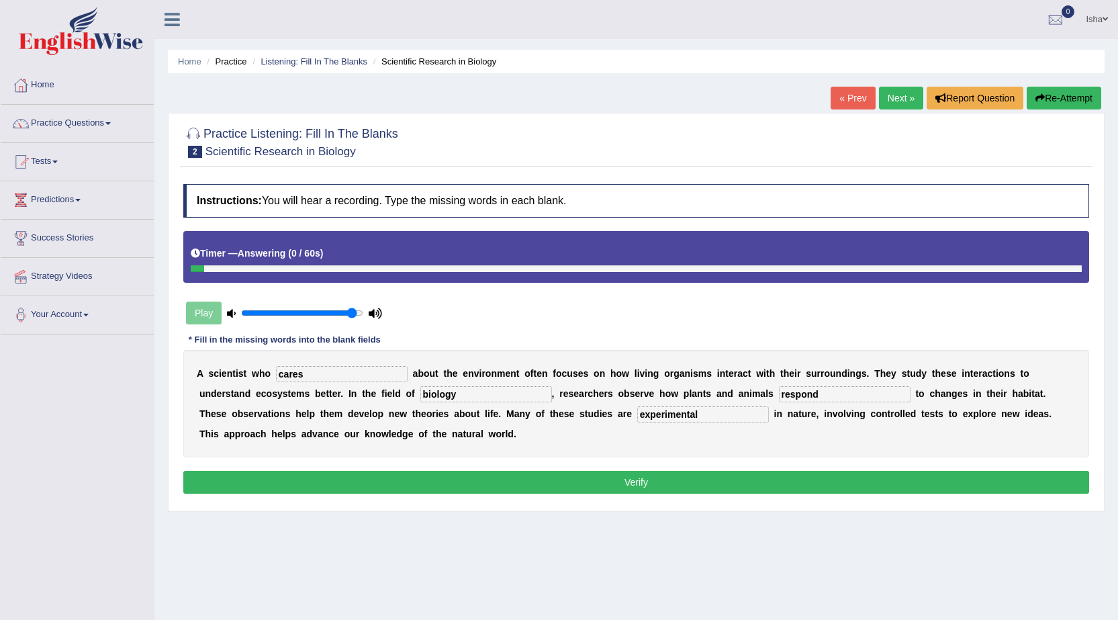
type input "experimental"
click at [656, 477] on button "Verify" at bounding box center [635, 482] width 905 height 23
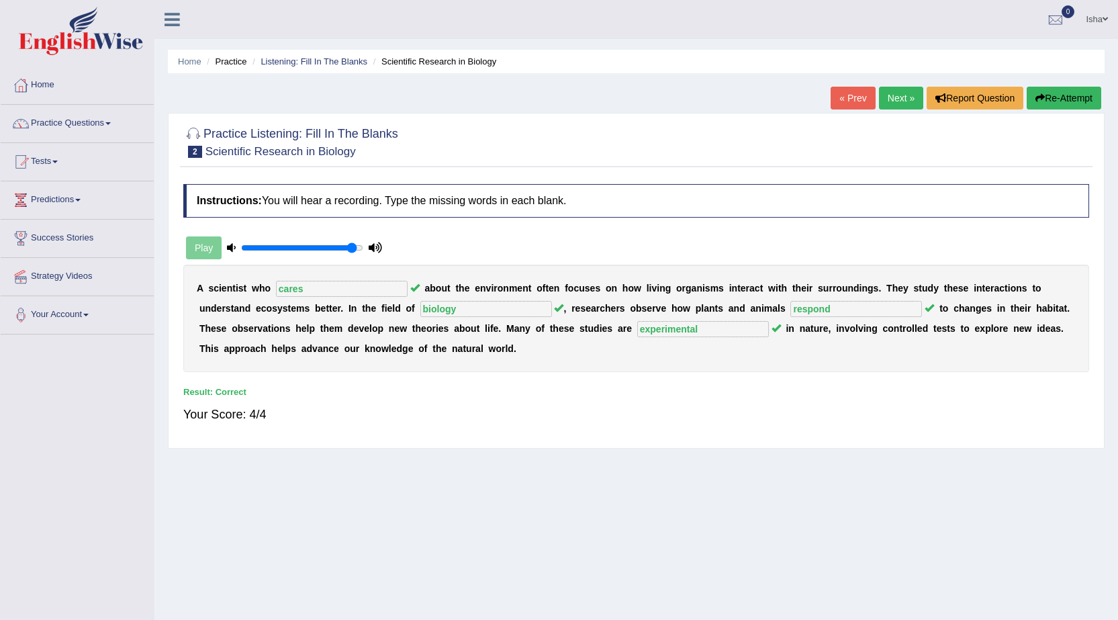
click at [895, 100] on link "Next »" at bounding box center [901, 98] width 44 height 23
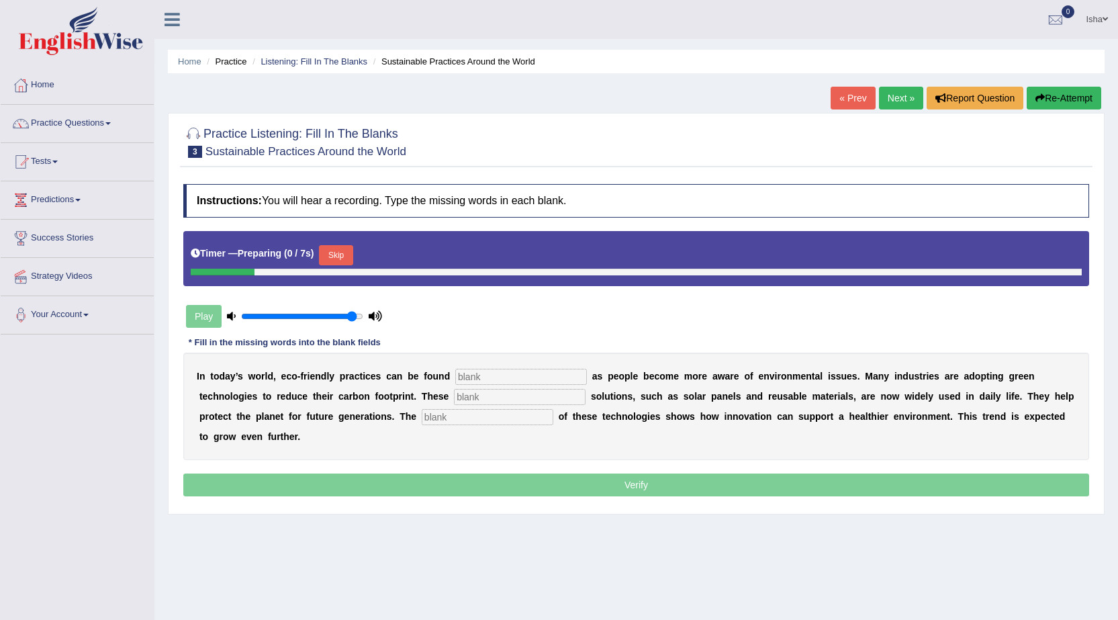
click at [529, 369] on input "text" at bounding box center [521, 376] width 132 height 16
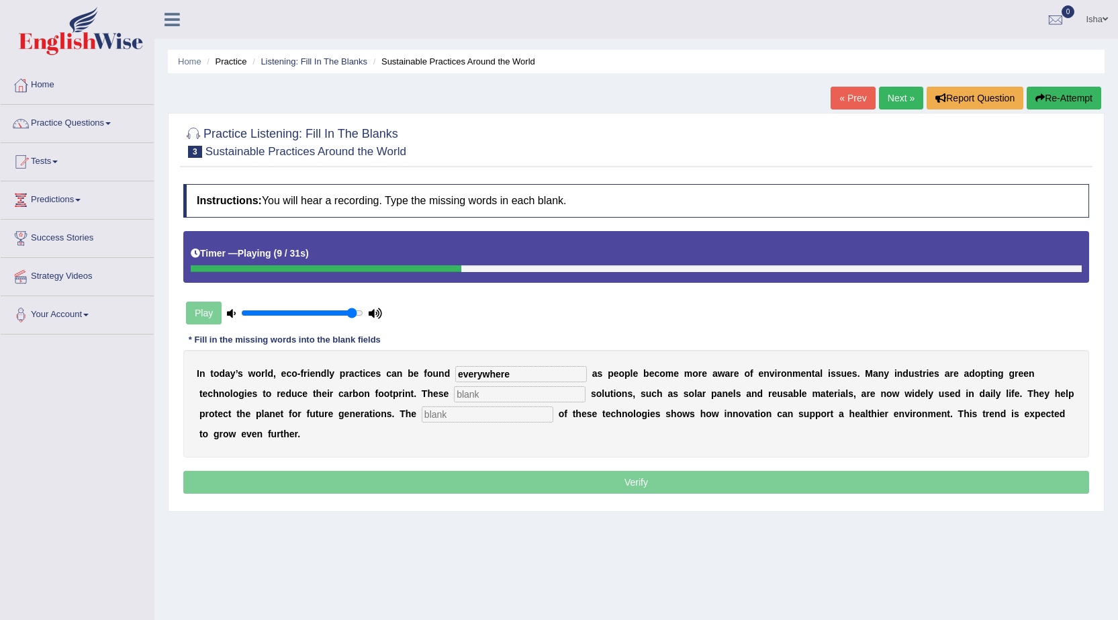
type input "everywhere"
click at [515, 395] on input "text" at bounding box center [520, 394] width 132 height 16
type input "sustainable"
click at [491, 418] on input "text" at bounding box center [488, 414] width 132 height 16
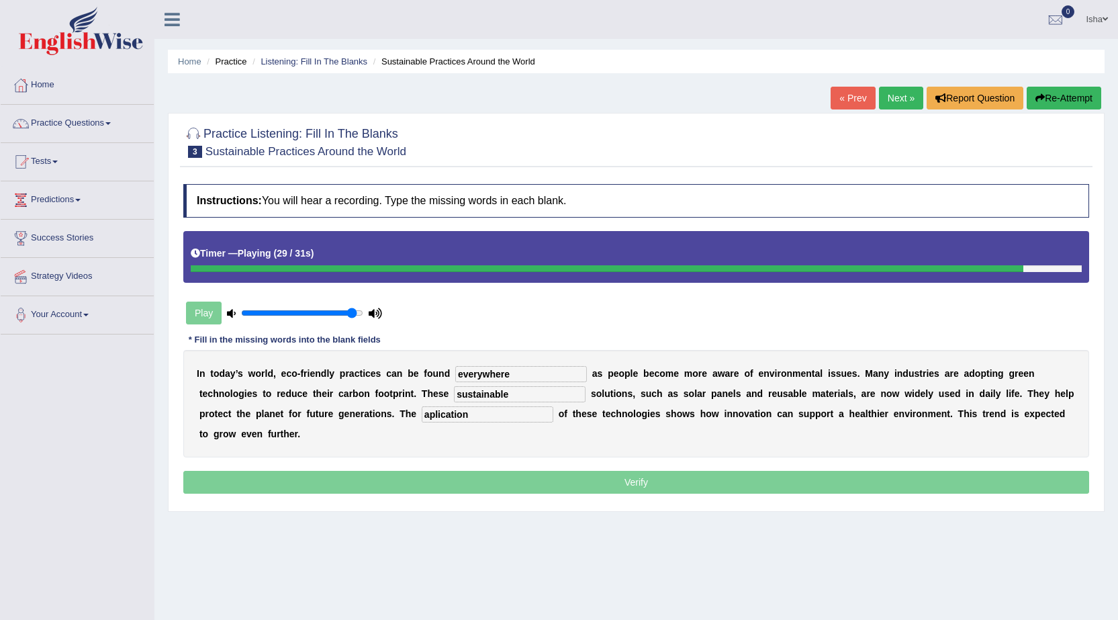
click at [428, 413] on input "aplication" at bounding box center [488, 414] width 132 height 16
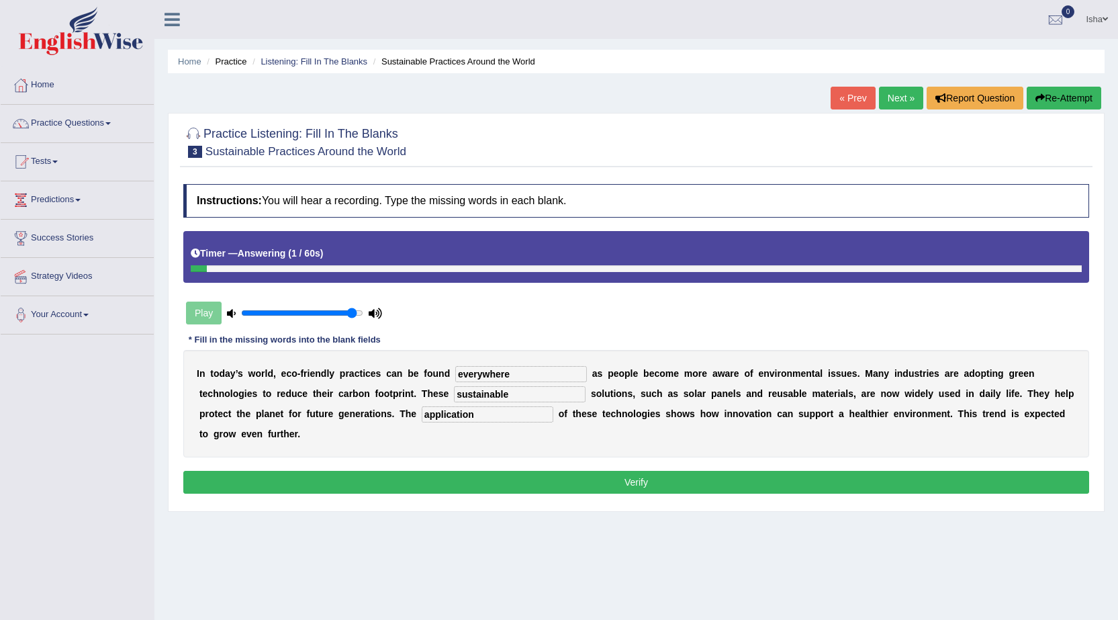
click at [500, 415] on input "application" at bounding box center [488, 414] width 132 height 16
type input "application"
click at [522, 480] on button "Verify" at bounding box center [635, 482] width 905 height 23
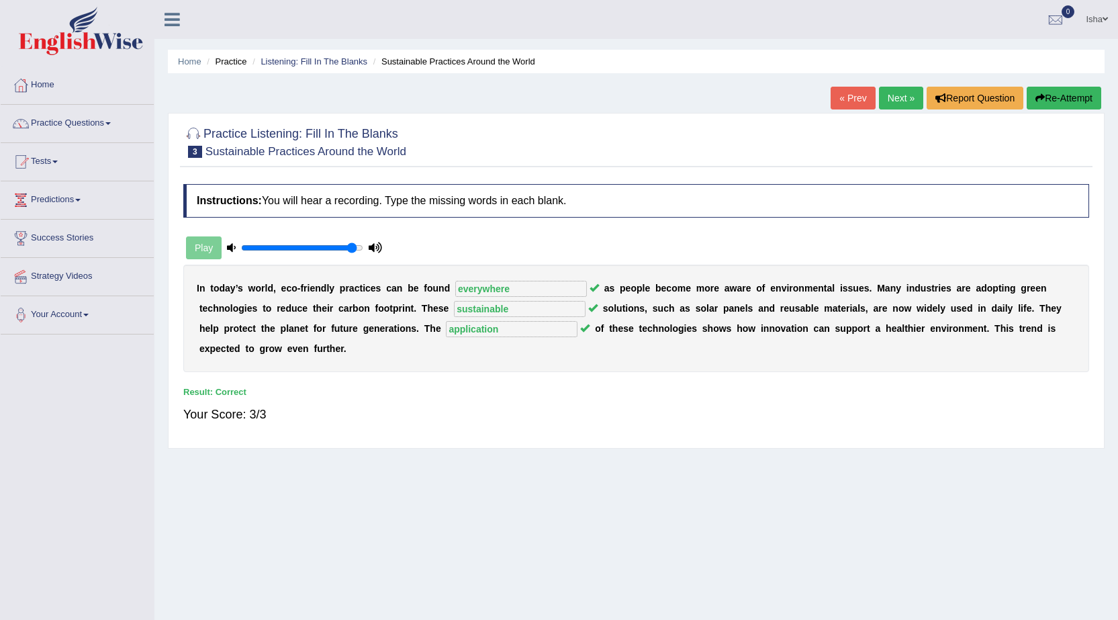
click at [897, 105] on link "Next »" at bounding box center [901, 98] width 44 height 23
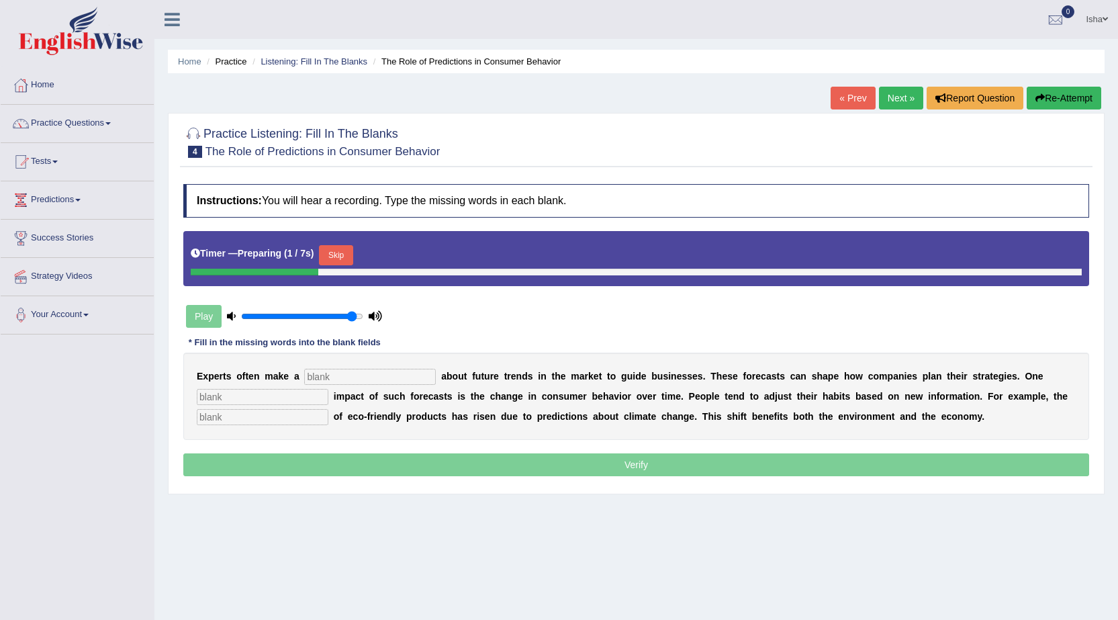
click at [423, 375] on input "text" at bounding box center [370, 376] width 132 height 16
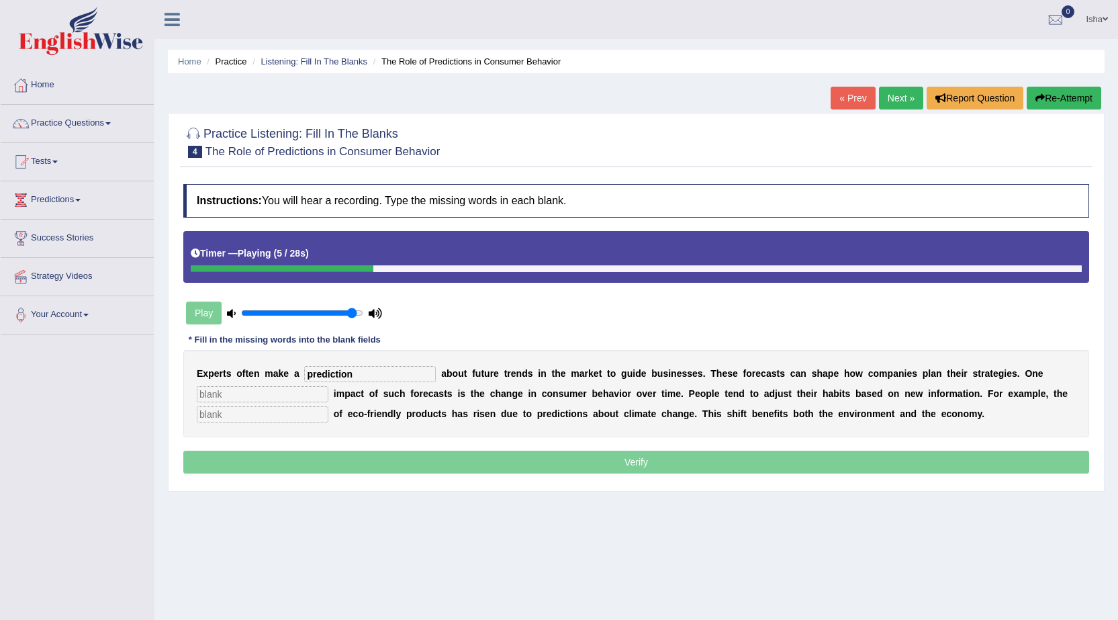
type input "prediction"
click at [289, 397] on input "text" at bounding box center [263, 394] width 132 height 16
type input "profound"
click at [265, 418] on input "text" at bounding box center [263, 414] width 132 height 16
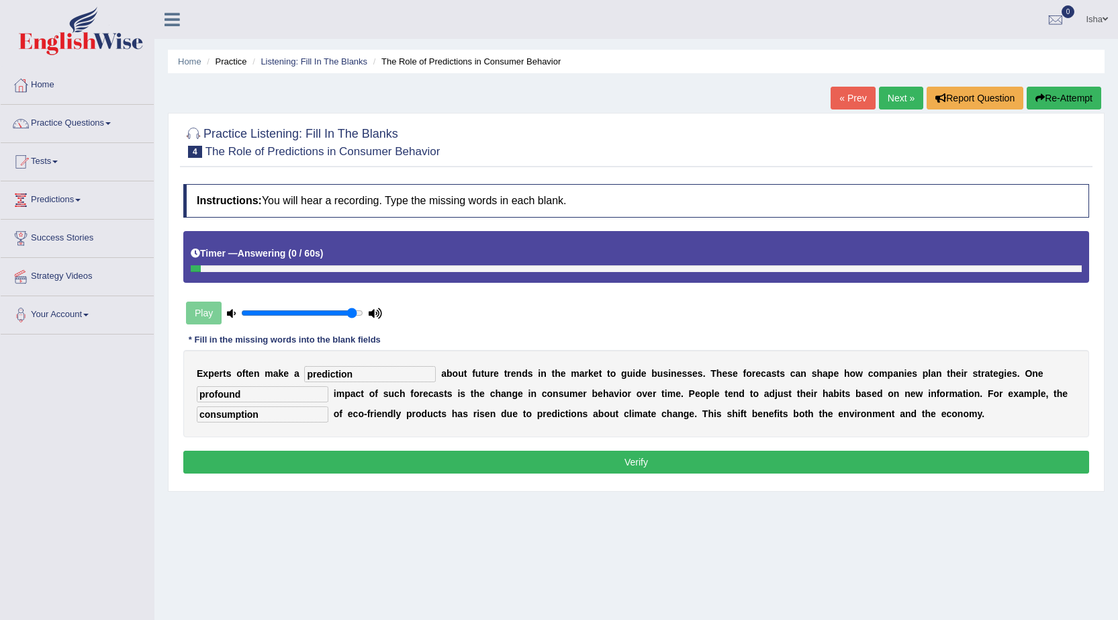
type input "consumption"
click at [269, 465] on button "Verify" at bounding box center [635, 461] width 905 height 23
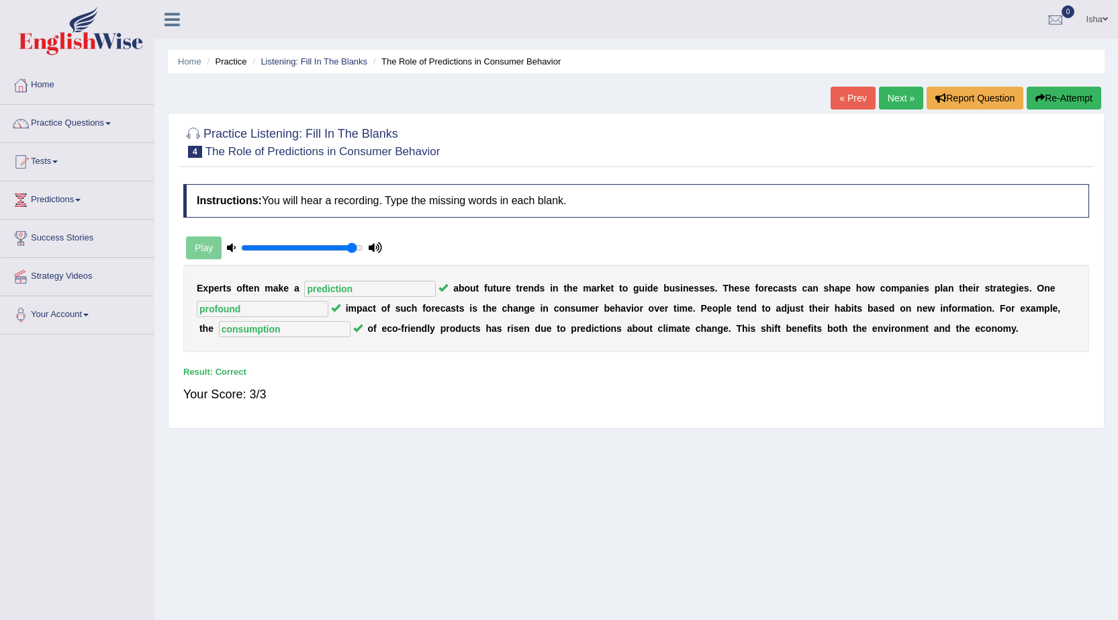
click at [882, 94] on link "Next »" at bounding box center [901, 98] width 44 height 23
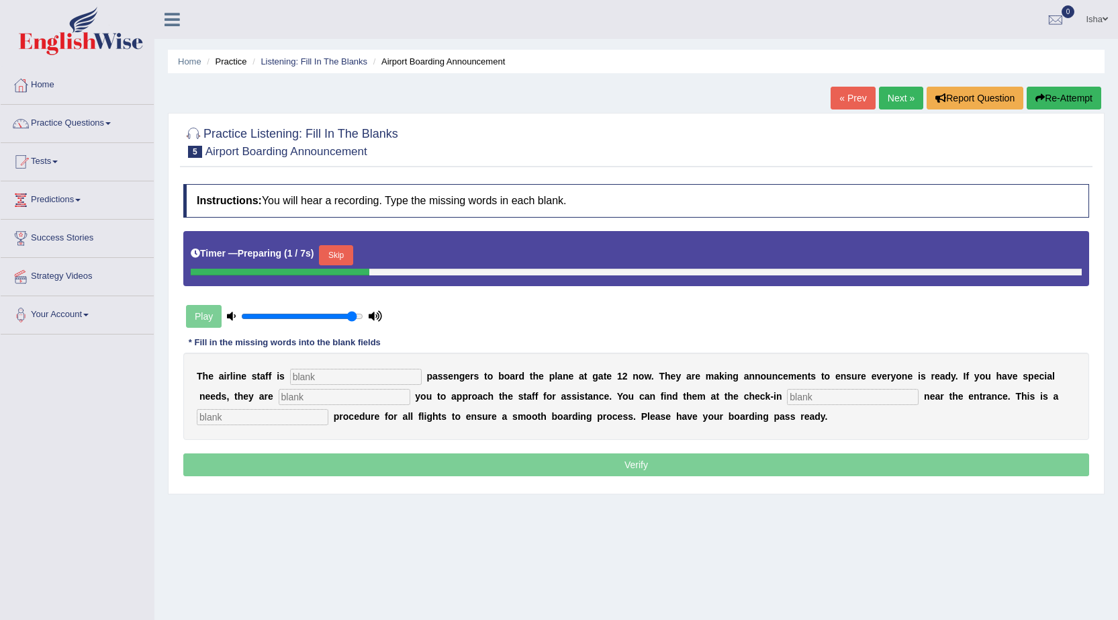
click at [419, 373] on input "text" at bounding box center [356, 376] width 132 height 16
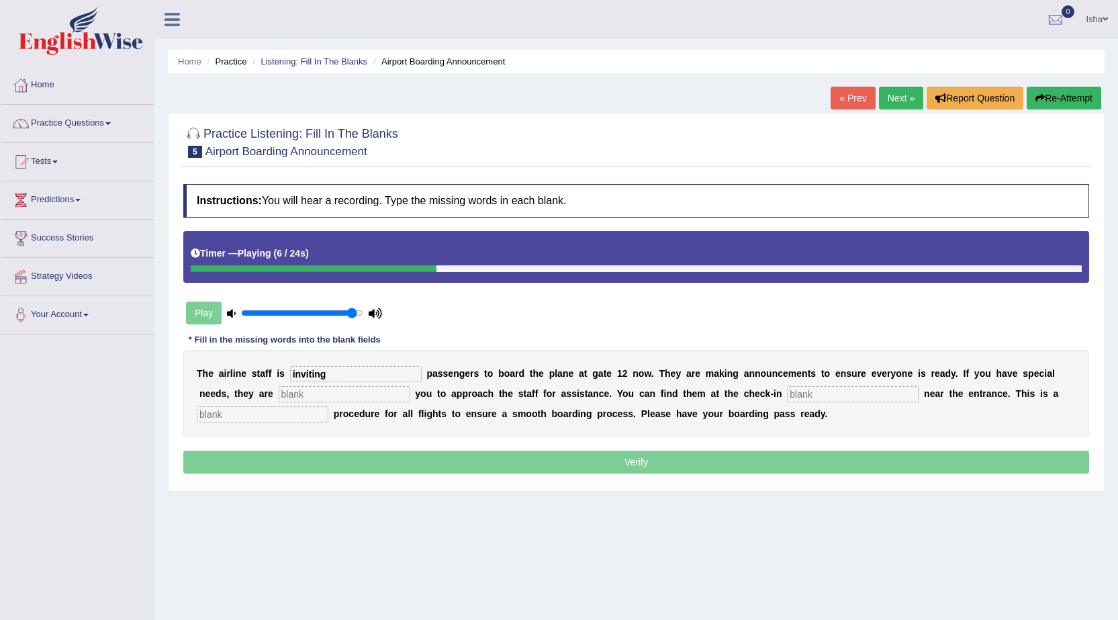
click at [295, 375] on input "inviting" at bounding box center [356, 374] width 132 height 16
type input "enviting"
click at [325, 396] on input "text" at bounding box center [345, 394] width 132 height 16
type input "requirng"
click at [816, 397] on input "text" at bounding box center [853, 394] width 132 height 16
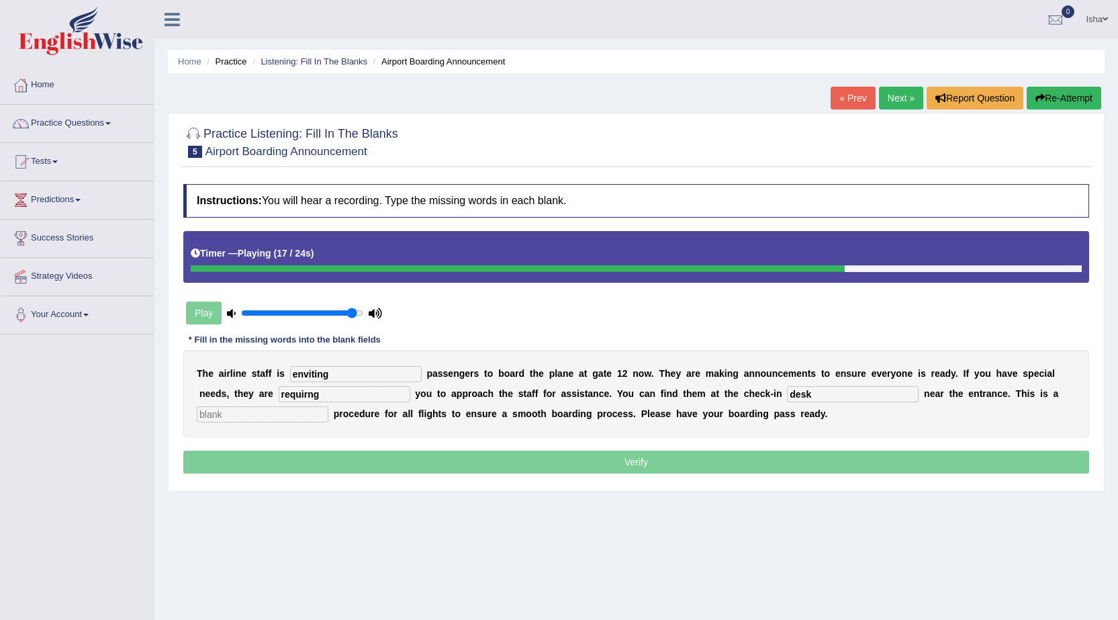
type input "desk"
click at [249, 415] on input "text" at bounding box center [263, 414] width 132 height 16
type input "regular"
click at [333, 376] on input "enviting" at bounding box center [356, 374] width 132 height 16
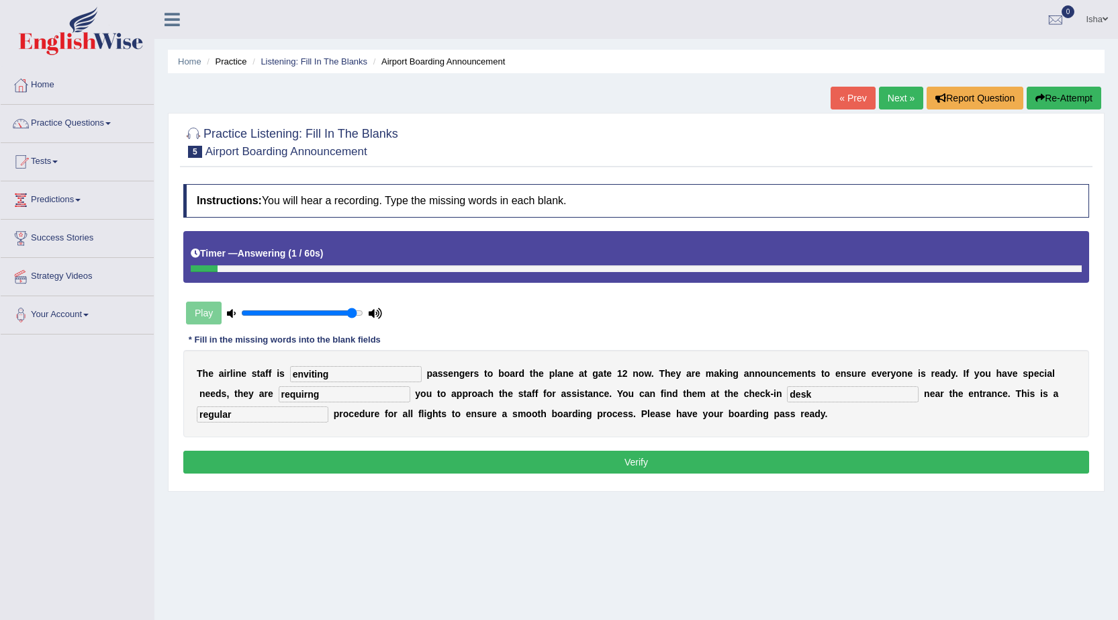
click at [307, 399] on input "requirng" at bounding box center [345, 394] width 132 height 16
type input "requiring"
click at [390, 460] on button "Verify" at bounding box center [635, 461] width 905 height 23
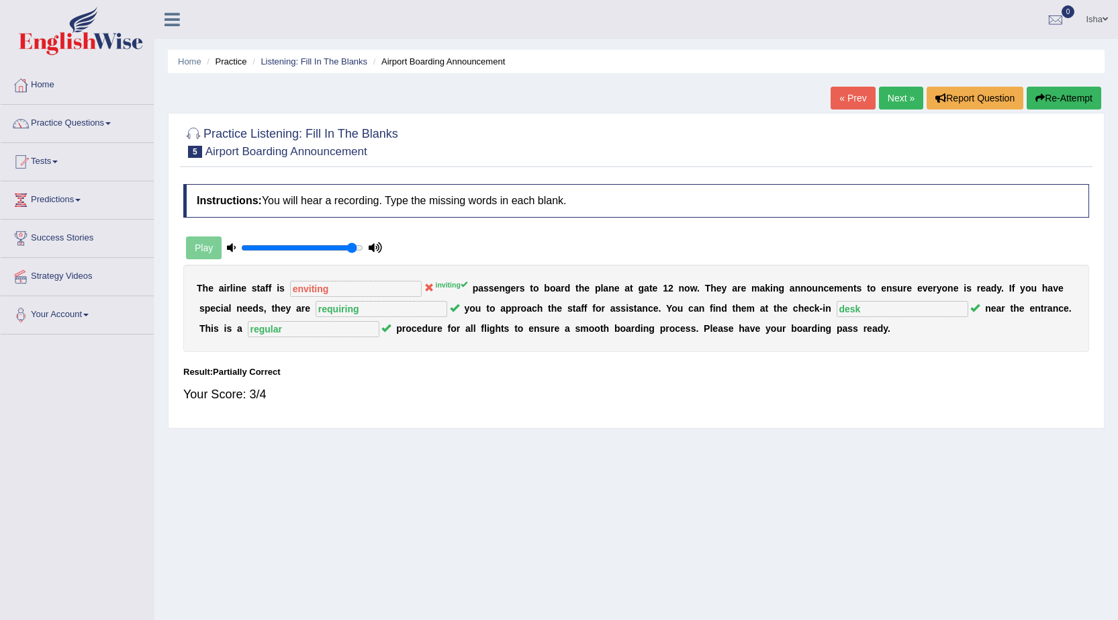
click at [902, 97] on link "Next »" at bounding box center [901, 98] width 44 height 23
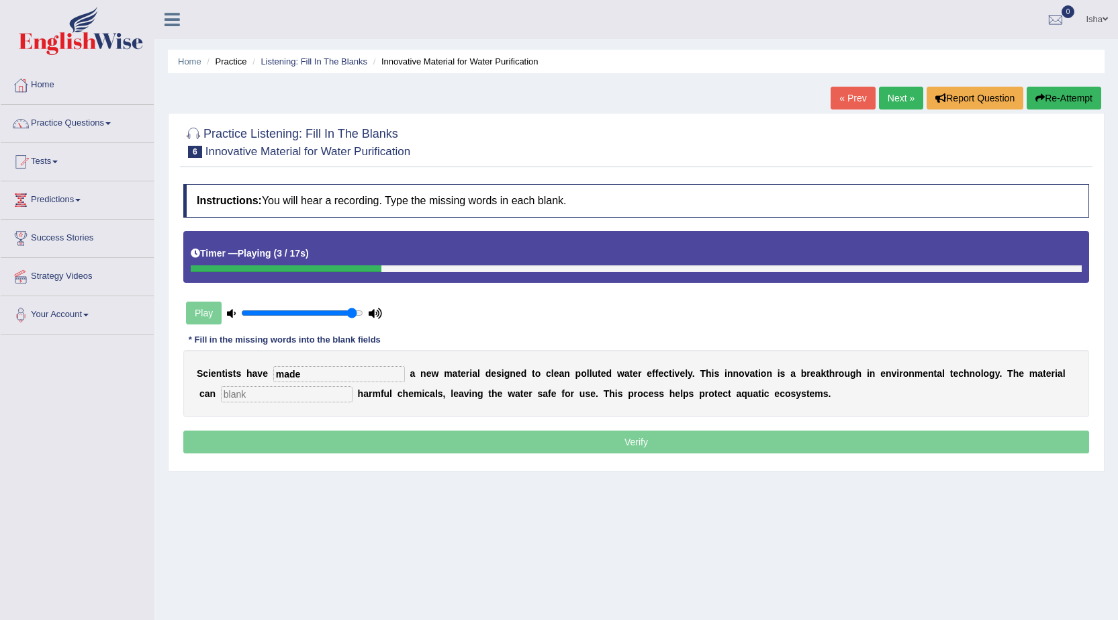
type input "made"
click at [294, 401] on input "text" at bounding box center [287, 394] width 132 height 16
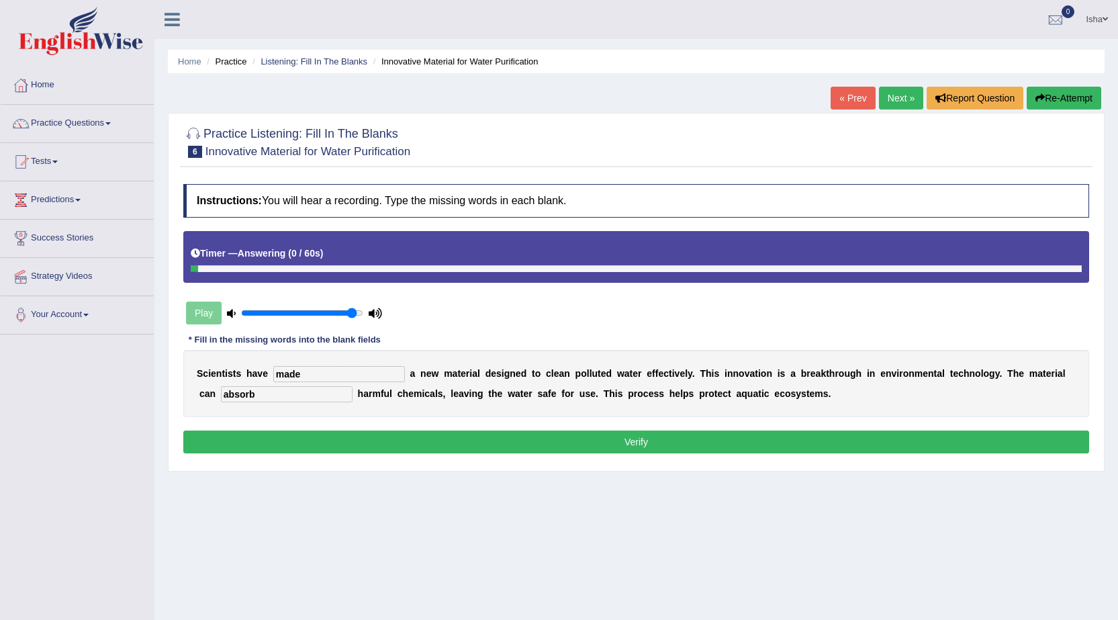
type input "absorb"
click at [328, 439] on button "Verify" at bounding box center [635, 441] width 905 height 23
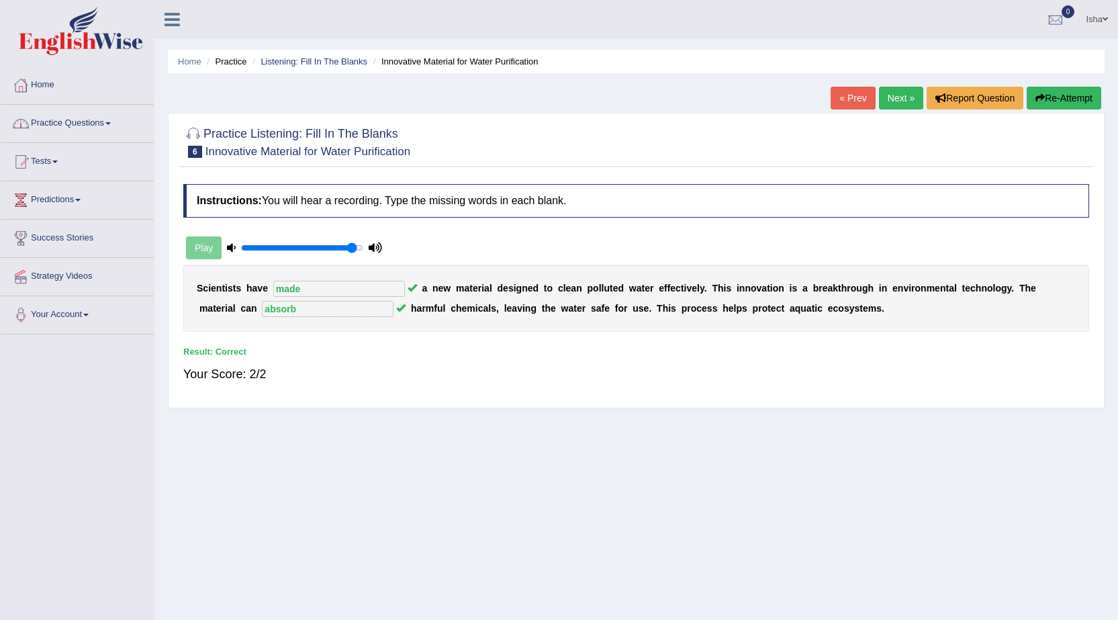
click at [105, 116] on link "Practice Questions" at bounding box center [77, 122] width 153 height 34
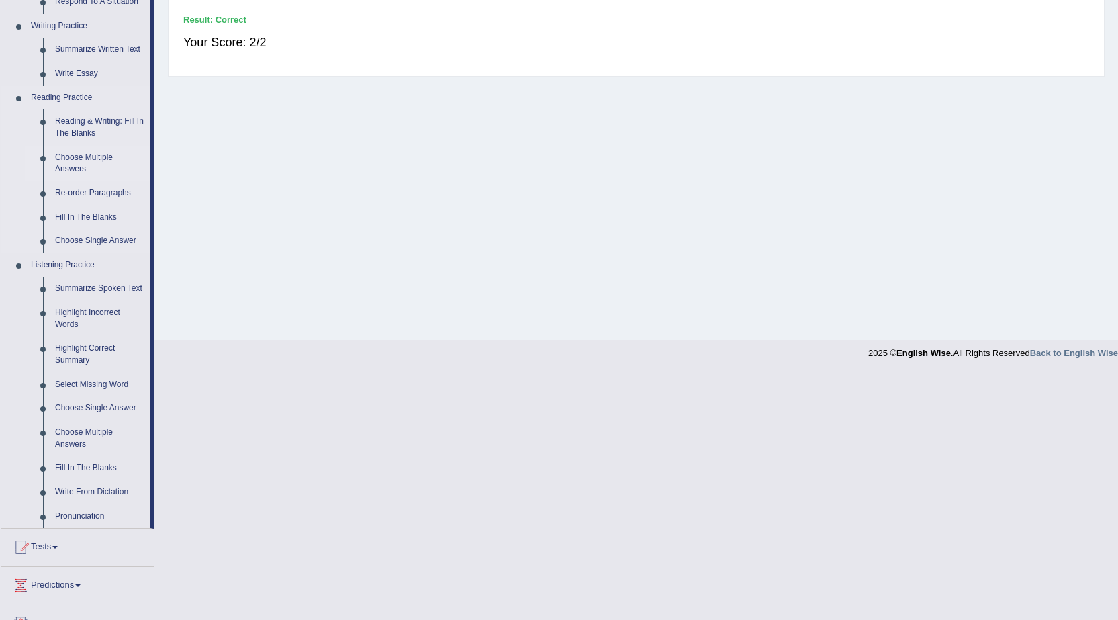
scroll to position [403, 0]
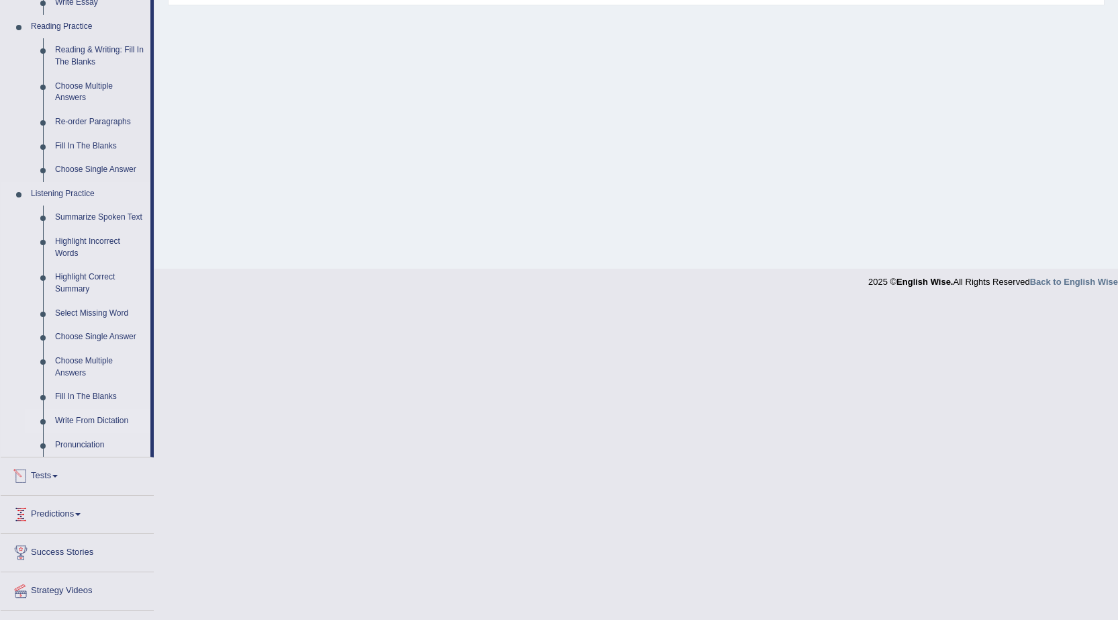
click at [97, 417] on link "Write From Dictation" at bounding box center [99, 421] width 101 height 24
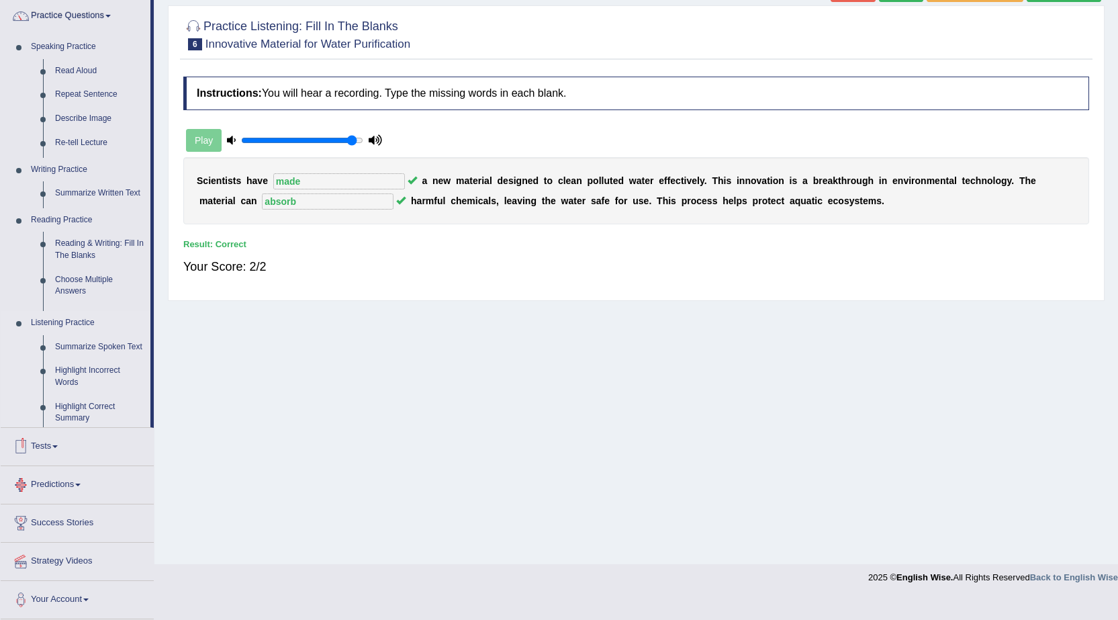
scroll to position [85, 0]
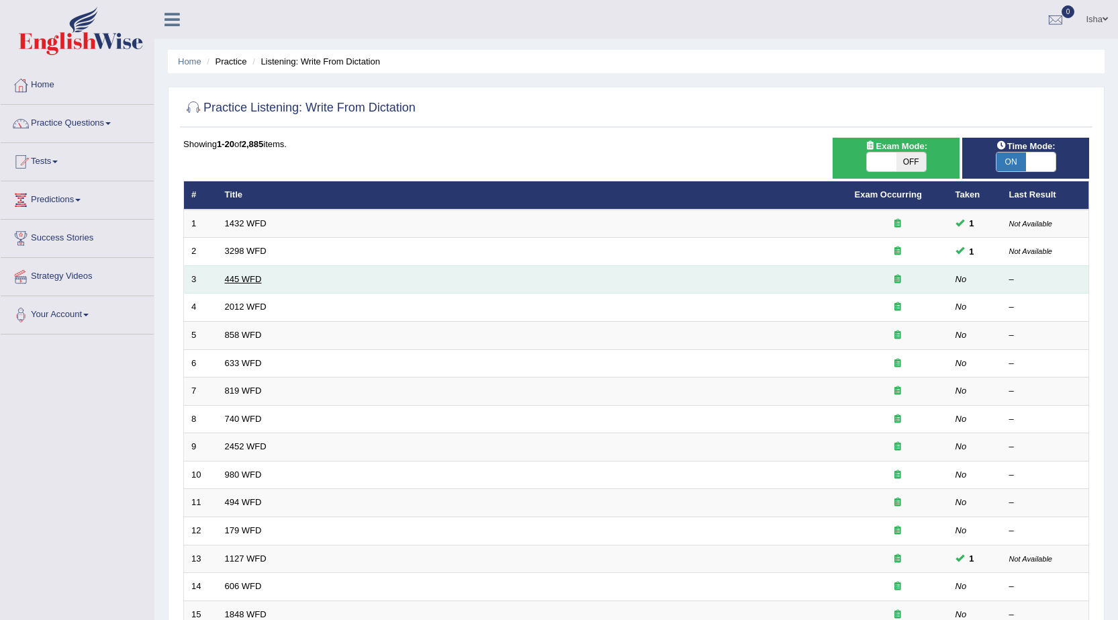
click at [255, 279] on link "445 WFD" at bounding box center [243, 279] width 37 height 10
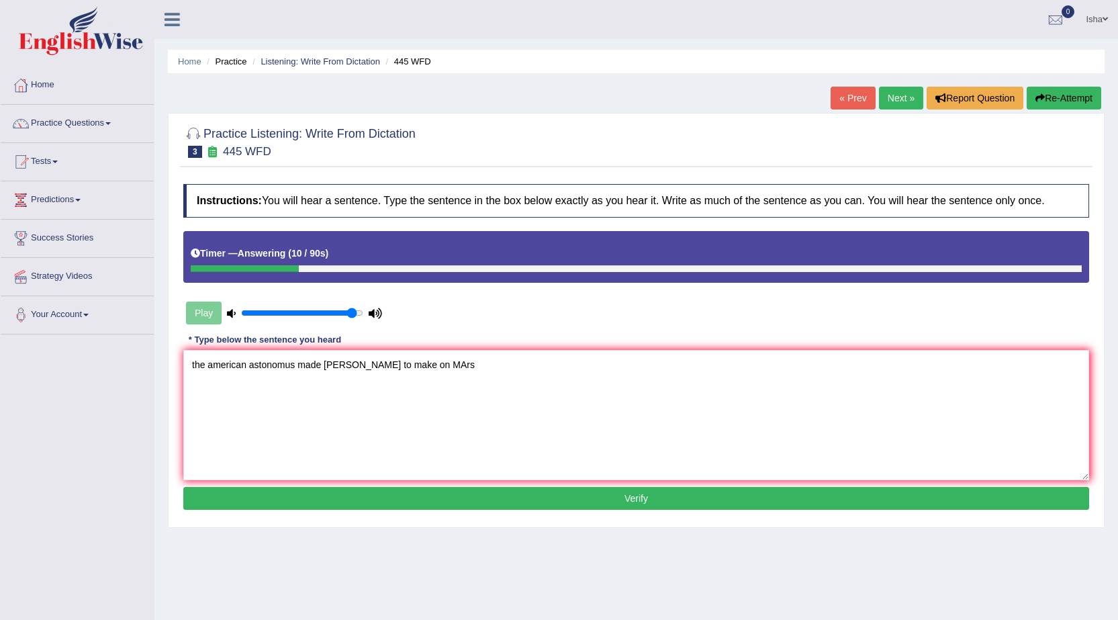
click at [195, 366] on textarea "the american astonomus made [PERSON_NAME] to make on MArs" at bounding box center [635, 415] width 905 height 130
click at [215, 369] on textarea "The american astonomus made [PERSON_NAME] to make on MArs" at bounding box center [635, 415] width 905 height 130
click at [268, 370] on textarea "The American astonomus made [PERSON_NAME] to make on MArs" at bounding box center [635, 415] width 905 height 130
click at [266, 369] on textarea "The American astonomus made ao lane to make on MArs" at bounding box center [635, 415] width 905 height 130
click at [340, 375] on textarea "The American astronomus made ao lane to make on MArs" at bounding box center [635, 415] width 905 height 130
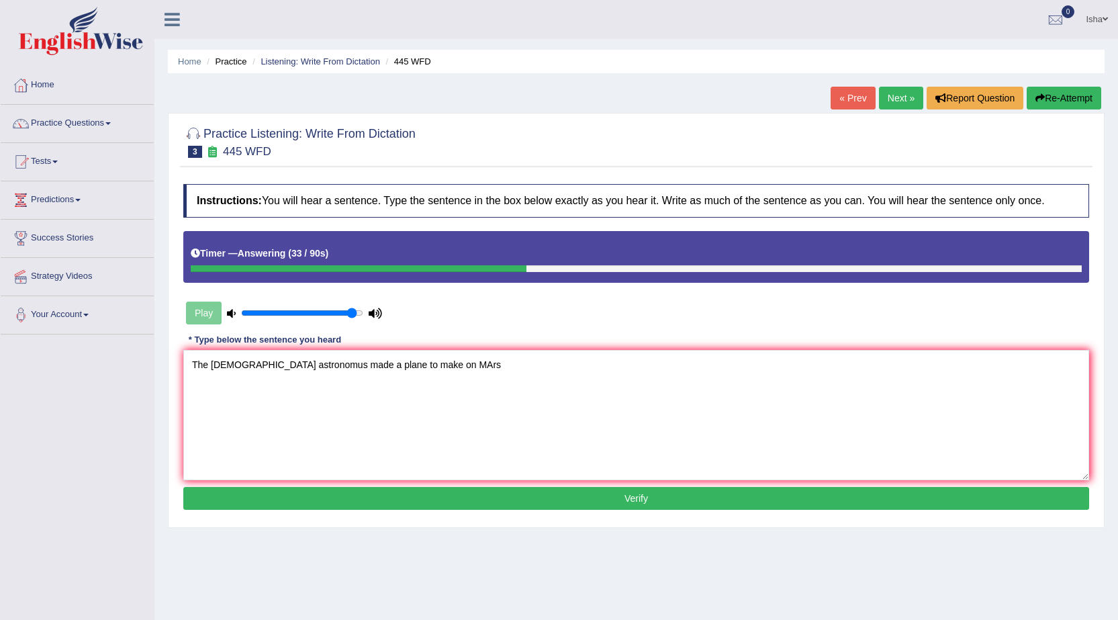
click at [436, 370] on textarea "The American astronomus made a plane to make on MArs" at bounding box center [635, 415] width 905 height 130
click at [301, 372] on textarea "The American astronomus made a plane to make on Mars" at bounding box center [635, 415] width 905 height 130
click at [500, 370] on textarea "The American astronomus astronauts made a plane to make on Mars" at bounding box center [635, 415] width 905 height 130
type textarea "The American astronomus astronauts made a plane to make on Mars."
click at [453, 493] on button "Verify" at bounding box center [635, 498] width 905 height 23
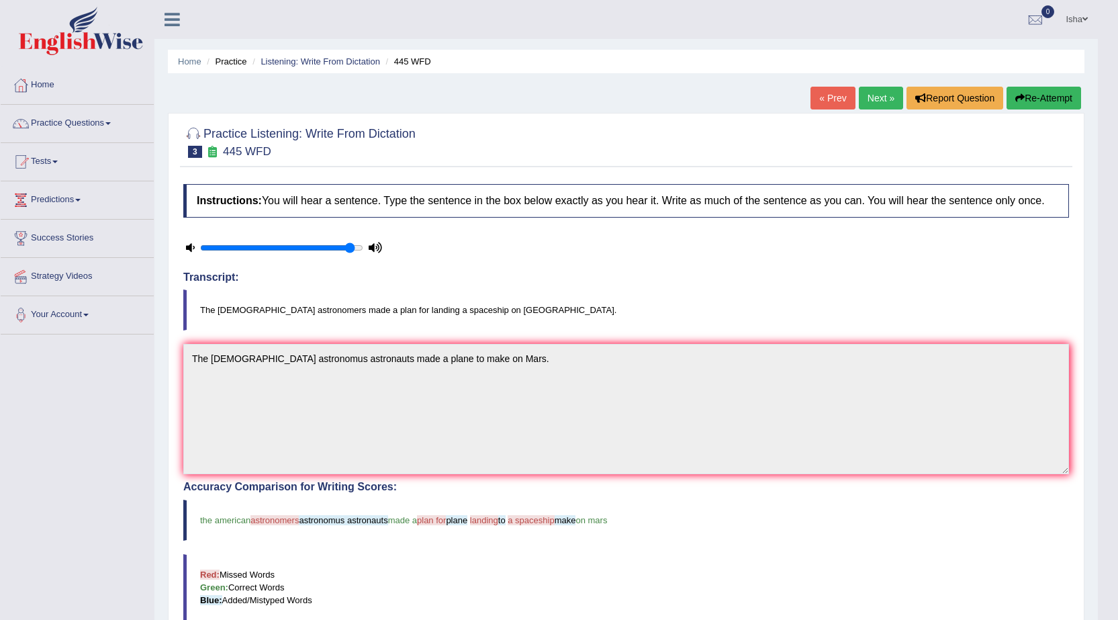
click at [877, 94] on link "Next »" at bounding box center [880, 98] width 44 height 23
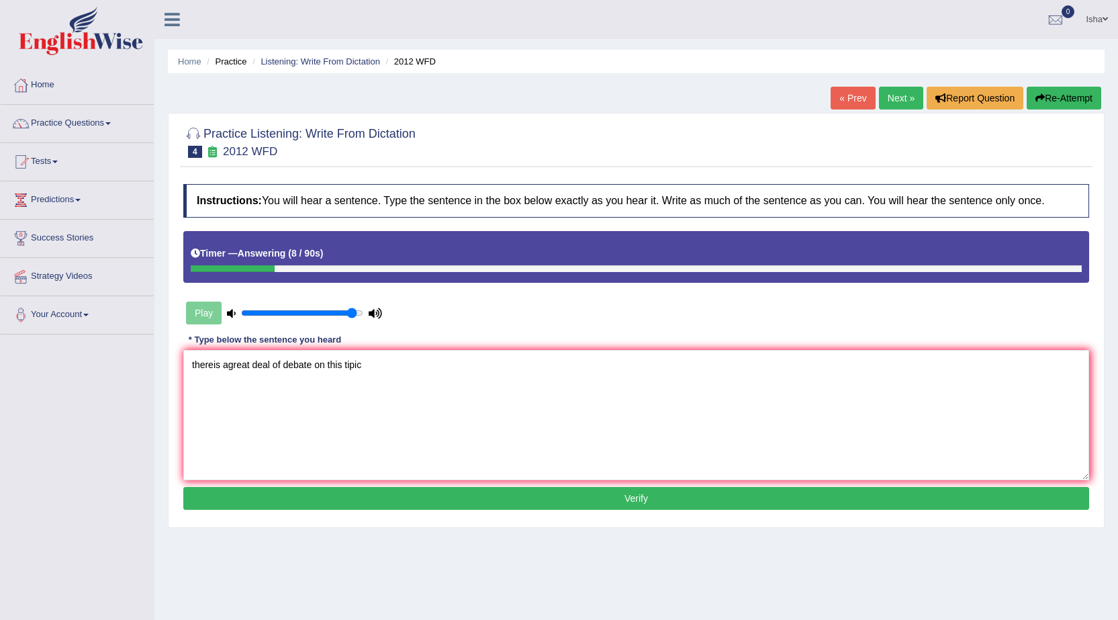
click at [194, 366] on textarea "thereis agreat deal of debate on this tipic" at bounding box center [635, 415] width 905 height 130
click at [217, 368] on textarea "Thereis agreat deal of debate on this tipic" at bounding box center [635, 415] width 905 height 130
click at [354, 371] on textarea "There is agreat deal of debate on this tipic" at bounding box center [635, 415] width 905 height 130
click at [389, 364] on textarea "There is agreat deal of debate on this topic" at bounding box center [635, 415] width 905 height 130
click at [234, 366] on textarea "There is agreat deal of debate on this topic." at bounding box center [635, 415] width 905 height 130
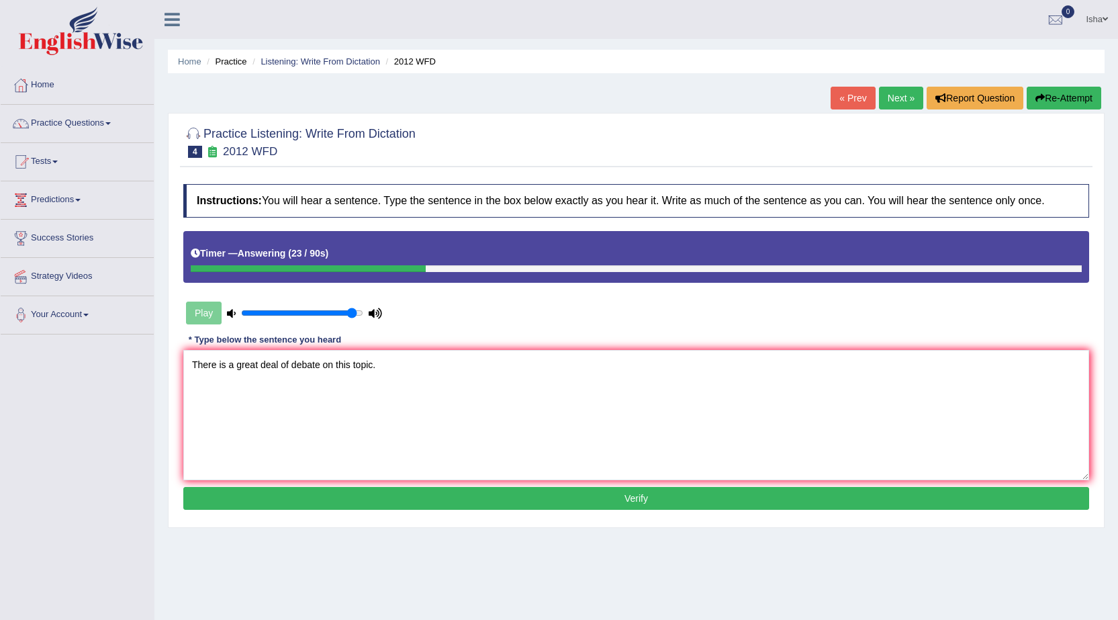
click at [413, 368] on textarea "There is a great deal of debate on this topic." at bounding box center [635, 415] width 905 height 130
type textarea "There is a great deal of debate on this topic."
click at [410, 494] on button "Verify" at bounding box center [635, 498] width 905 height 23
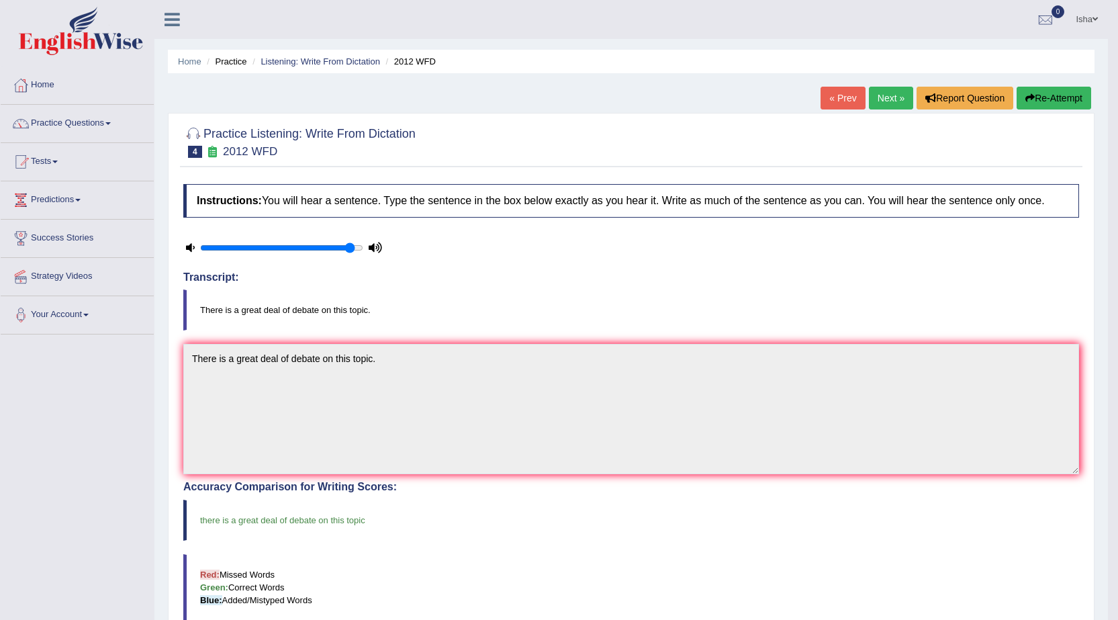
click at [877, 101] on link "Next »" at bounding box center [891, 98] width 44 height 23
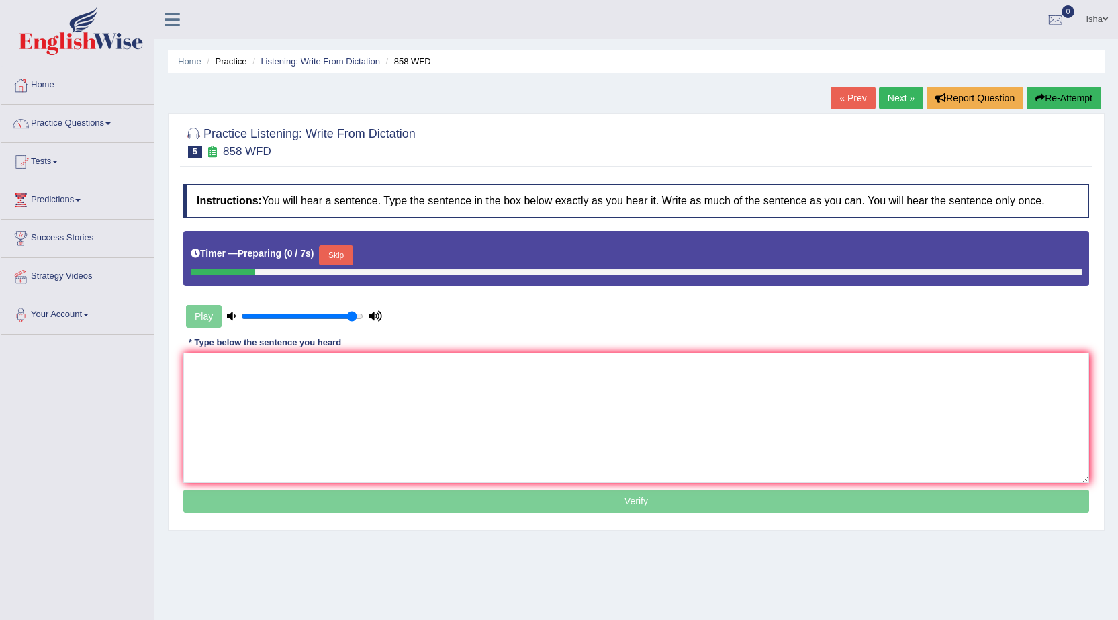
click at [426, 414] on textarea at bounding box center [635, 417] width 905 height 130
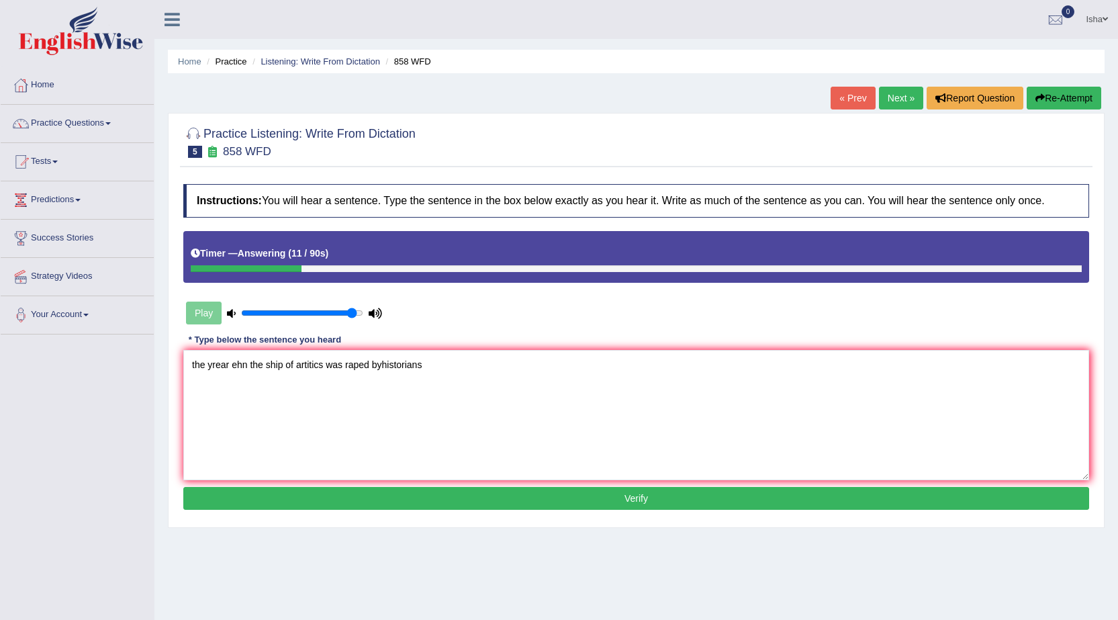
click at [196, 368] on textarea "the yrear ehn the ship of artitics was raped byhistorians" at bounding box center [635, 415] width 905 height 130
click at [220, 367] on textarea "The yrear ehn the ship of artitics was raped byhistorians" at bounding box center [635, 415] width 905 height 130
click at [231, 374] on textarea "The year ehn the ship of artitics was raped byhistorians" at bounding box center [635, 415] width 905 height 130
click at [255, 370] on textarea "The year wehn the ship of artitics was raped byhistorians" at bounding box center [635, 415] width 905 height 130
click at [389, 375] on textarea "The year when the ship of artitics was raped byhistorians" at bounding box center [635, 415] width 905 height 130
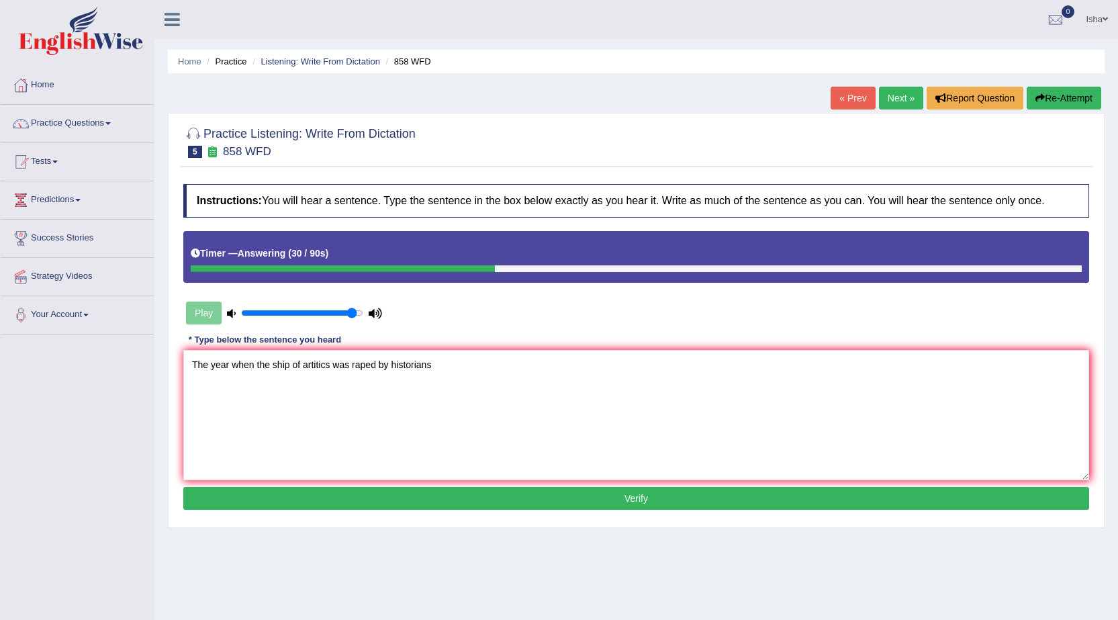
click at [456, 373] on textarea "The year when the ship of artitics was raped by historians" at bounding box center [635, 415] width 905 height 130
type textarea "The year when the ship of artitics was raped by historians."
click at [387, 501] on button "Verify" at bounding box center [635, 498] width 905 height 23
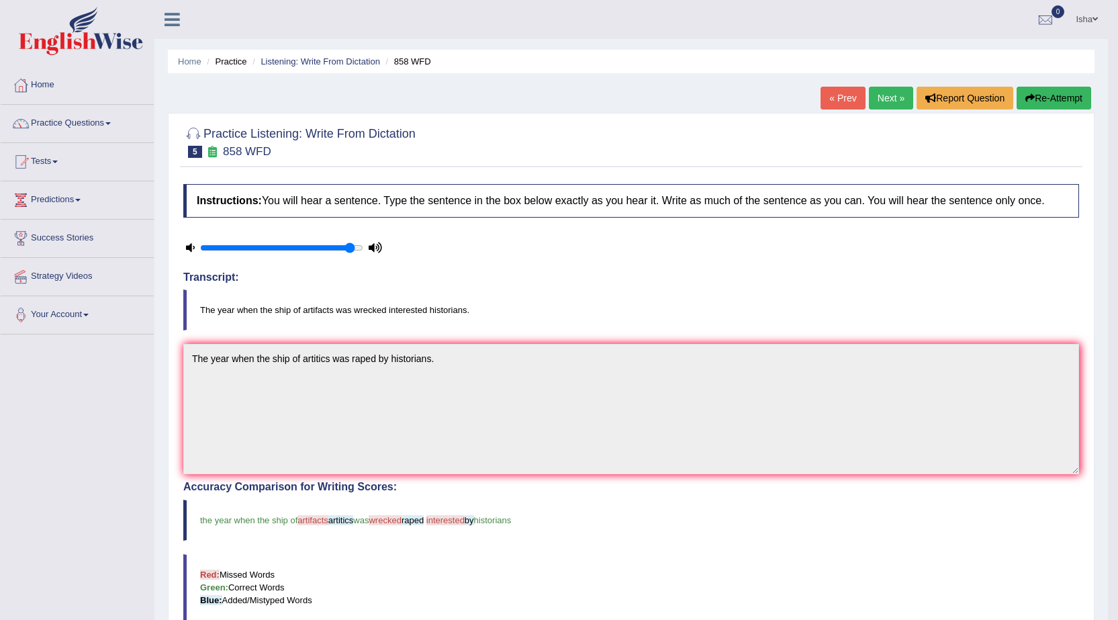
click at [881, 101] on link "Next »" at bounding box center [891, 98] width 44 height 23
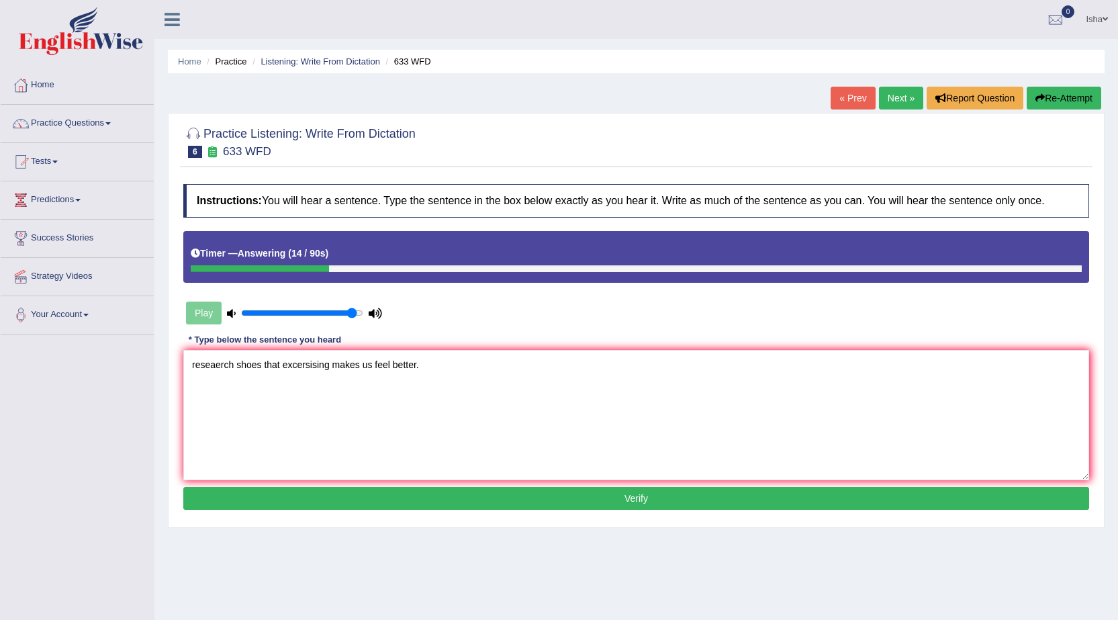
click at [194, 367] on textarea "reseaerch shoes that excersising makes us feel better." at bounding box center [635, 415] width 905 height 130
click at [225, 374] on textarea "Reseaerch shoes that excersising makes us feel better." at bounding box center [635, 415] width 905 height 130
click at [256, 365] on textarea "Research shoes that excersising makes us feel better." at bounding box center [635, 415] width 905 height 130
click at [330, 376] on textarea "Research shows that excersising makes us feel better." at bounding box center [635, 415] width 905 height 130
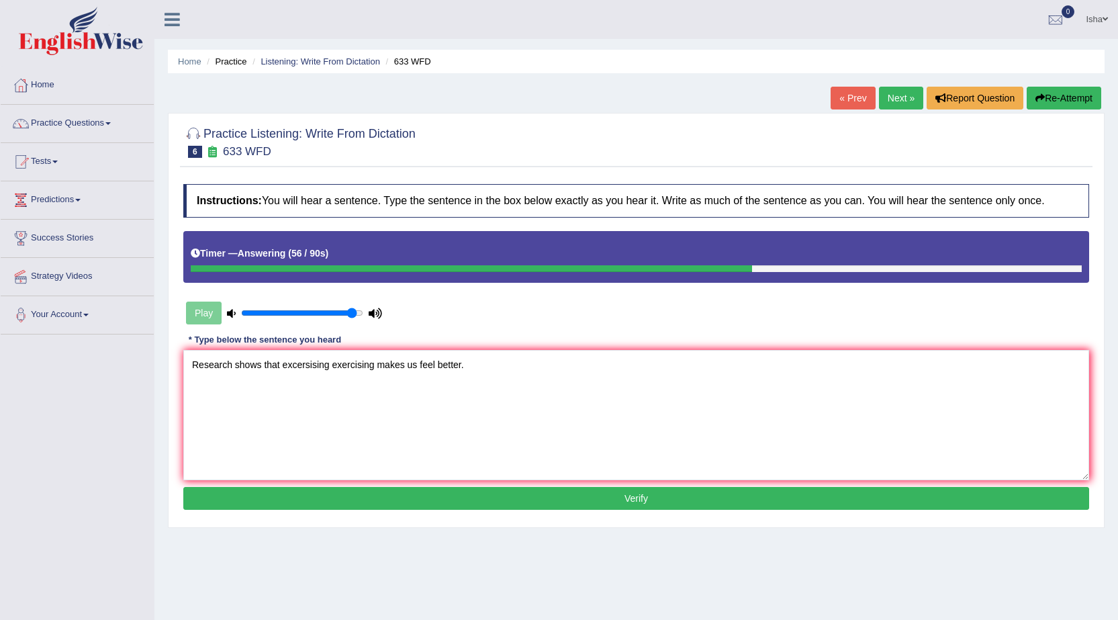
click at [495, 367] on textarea "Research shows that excersising exercising makes us feel better." at bounding box center [635, 415] width 905 height 130
type textarea "Research shows that excersising exercising makes us feel better."
click at [519, 493] on button "Verify" at bounding box center [635, 498] width 905 height 23
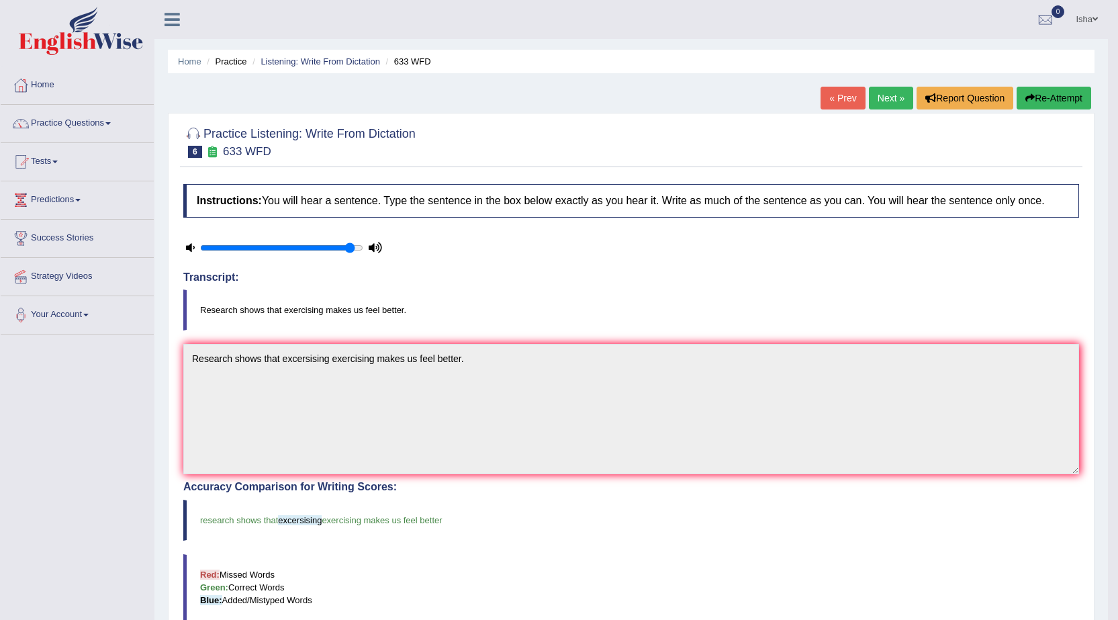
click at [891, 95] on link "Next »" at bounding box center [891, 98] width 44 height 23
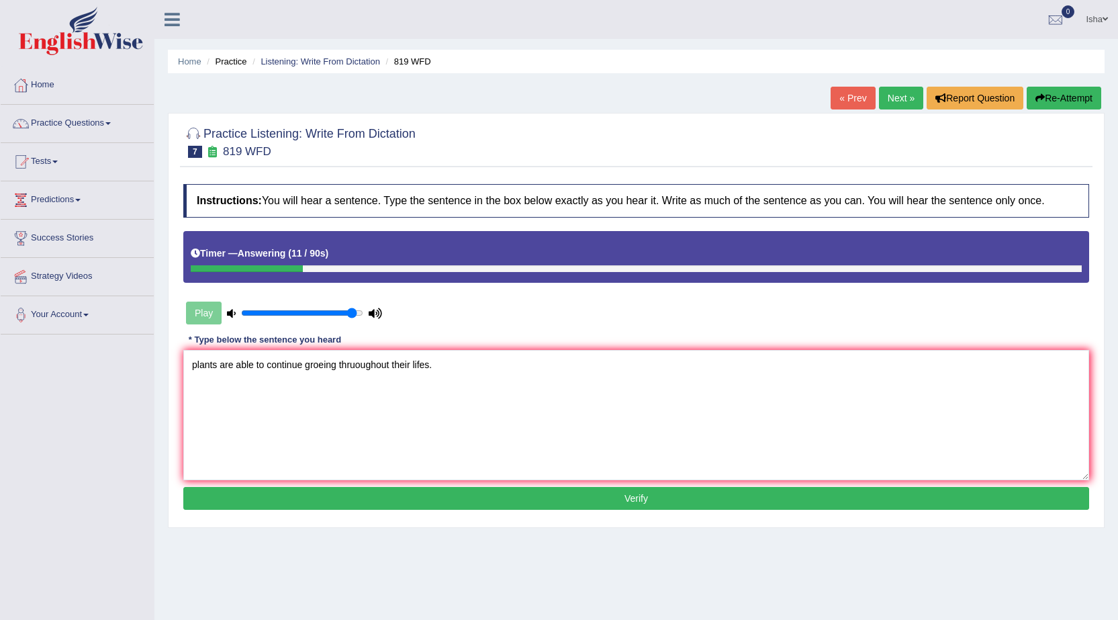
click at [197, 373] on textarea "plants are able to continue groeing thruoughout their lifes." at bounding box center [635, 415] width 905 height 130
click at [326, 372] on textarea "Plants are able to continue groeing thruoughout their lifes." at bounding box center [635, 415] width 905 height 130
click at [325, 370] on textarea "Plants are able to continue groeing thruoughout their lifes." at bounding box center [635, 415] width 905 height 130
click at [357, 371] on textarea "Plants are able to continue growing thruoughout their lifes." at bounding box center [635, 415] width 905 height 130
click at [434, 375] on textarea "Plants are able to continue growing throughout their lifes." at bounding box center [635, 415] width 905 height 130
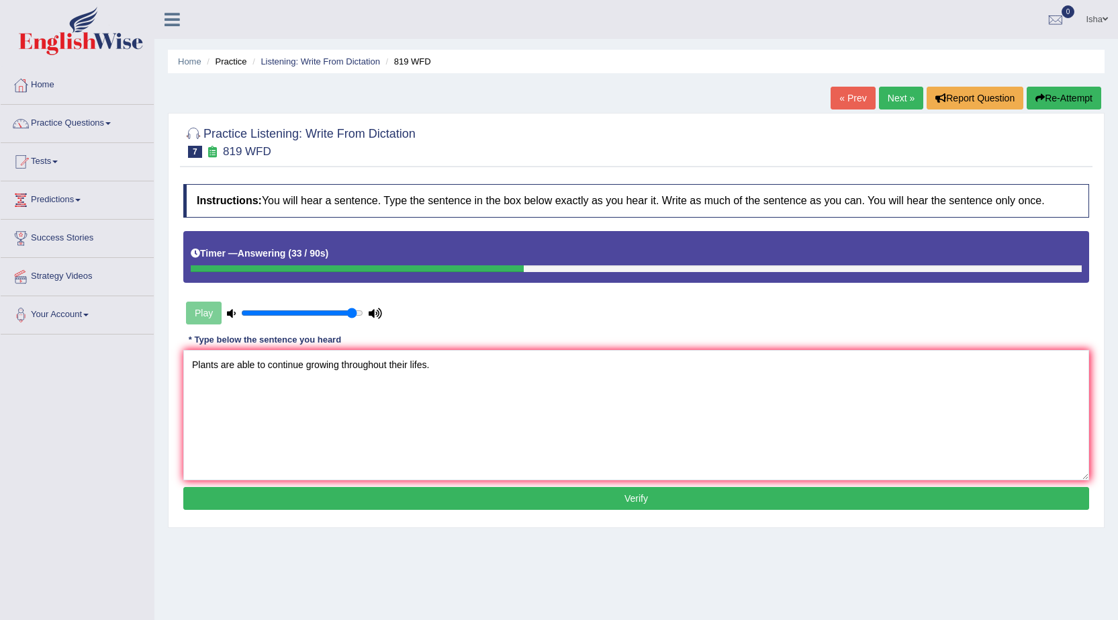
click at [409, 366] on textarea "Plants are able to continue growing throughout their lifes." at bounding box center [635, 415] width 905 height 130
click at [491, 367] on textarea "Plants are able to continue growing throughout their lives lifes." at bounding box center [635, 415] width 905 height 130
type textarea "Plants are able to continue growing throughout their lives lifes."
click at [437, 485] on div "Instructions: You will hear a sentence. Type the sentence in the box below exac…" at bounding box center [636, 348] width 912 height 342
click at [431, 491] on button "Verify" at bounding box center [635, 498] width 905 height 23
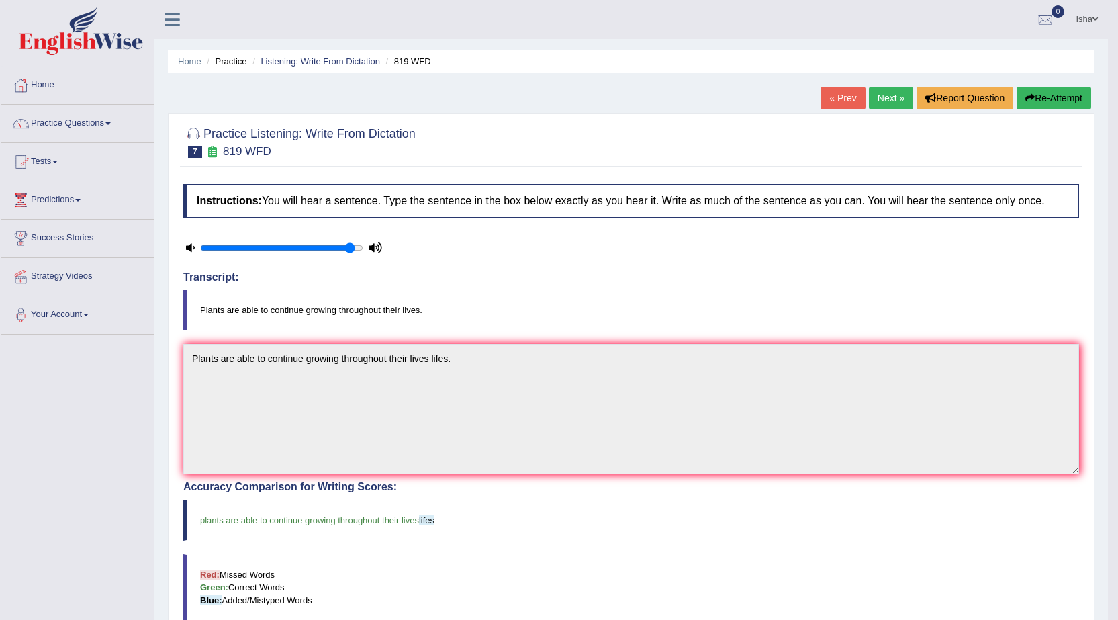
click at [889, 98] on link "Next »" at bounding box center [891, 98] width 44 height 23
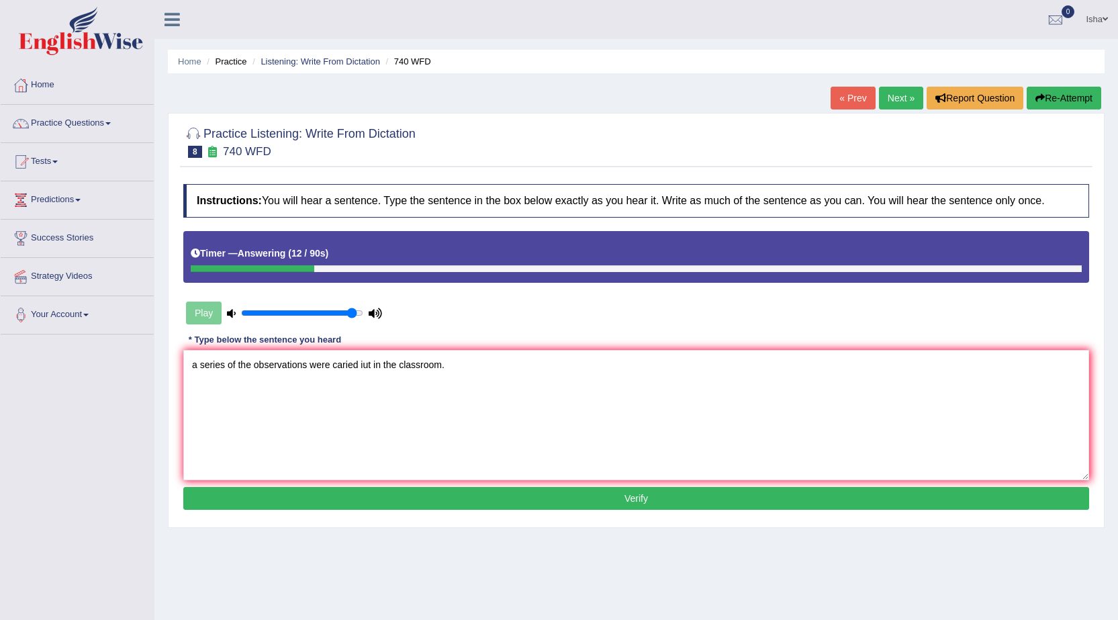
click at [200, 380] on textarea "a series of the observations were caried iut in the classroom." at bounding box center [635, 415] width 905 height 130
click at [346, 371] on textarea "A series of the observations were caried iut in the classroom." at bounding box center [635, 415] width 905 height 130
click at [368, 368] on textarea "A series of the observations were carried iut in the classroom." at bounding box center [635, 415] width 905 height 130
click at [538, 379] on textarea "A series of the observations were carried out in the classroom." at bounding box center [635, 415] width 905 height 130
type textarea "A series of the observations were carried out in the classroom."
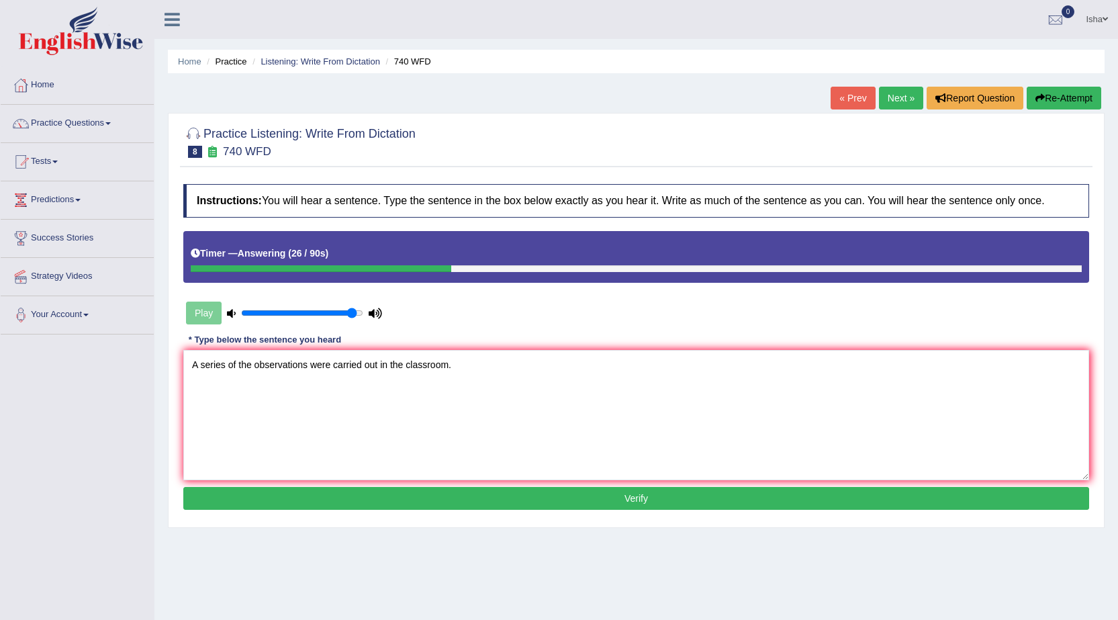
click at [459, 485] on div "Instructions: You will hear a sentence. Type the sentence in the box below exac…" at bounding box center [636, 348] width 912 height 342
click at [608, 492] on button "Verify" at bounding box center [635, 498] width 905 height 23
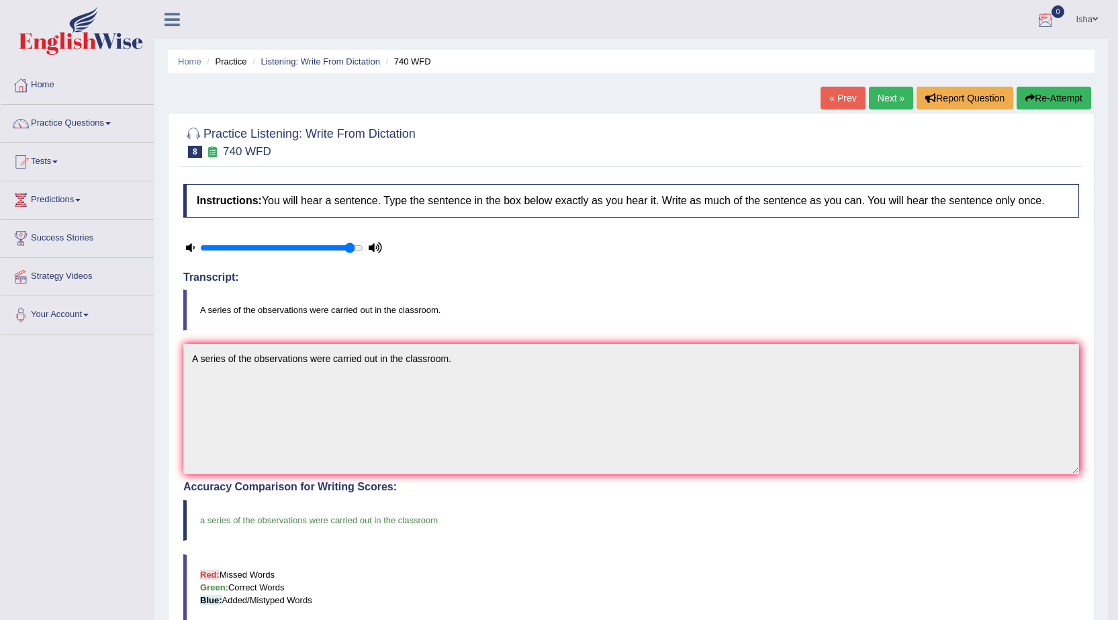
click at [1070, 14] on link "Isha" at bounding box center [1086, 17] width 42 height 35
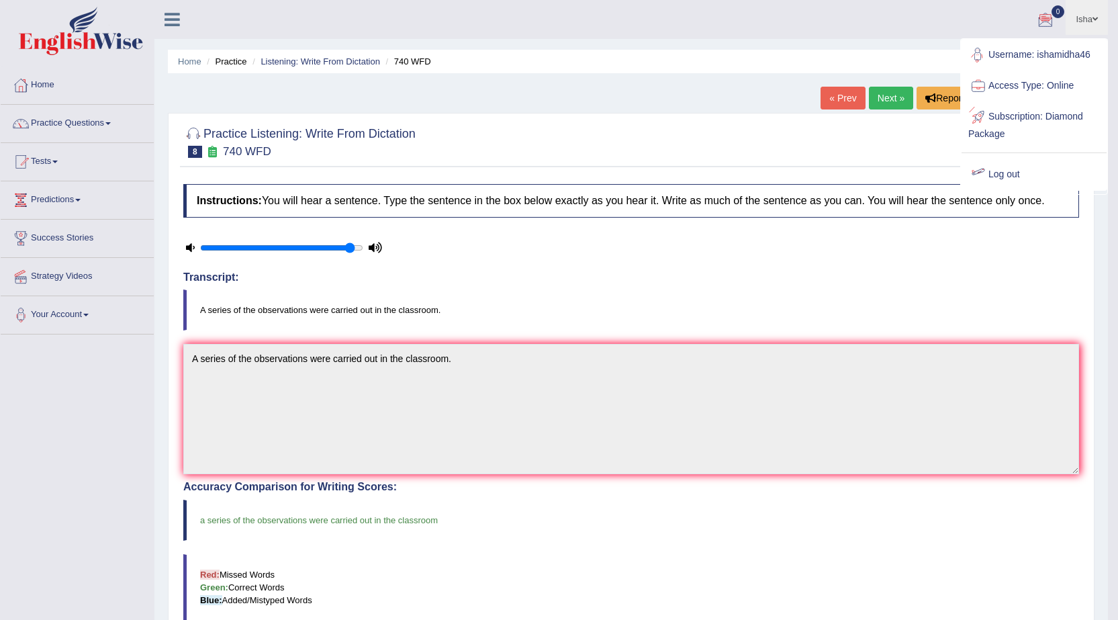
click at [1029, 166] on link "Log out" at bounding box center [1033, 174] width 145 height 31
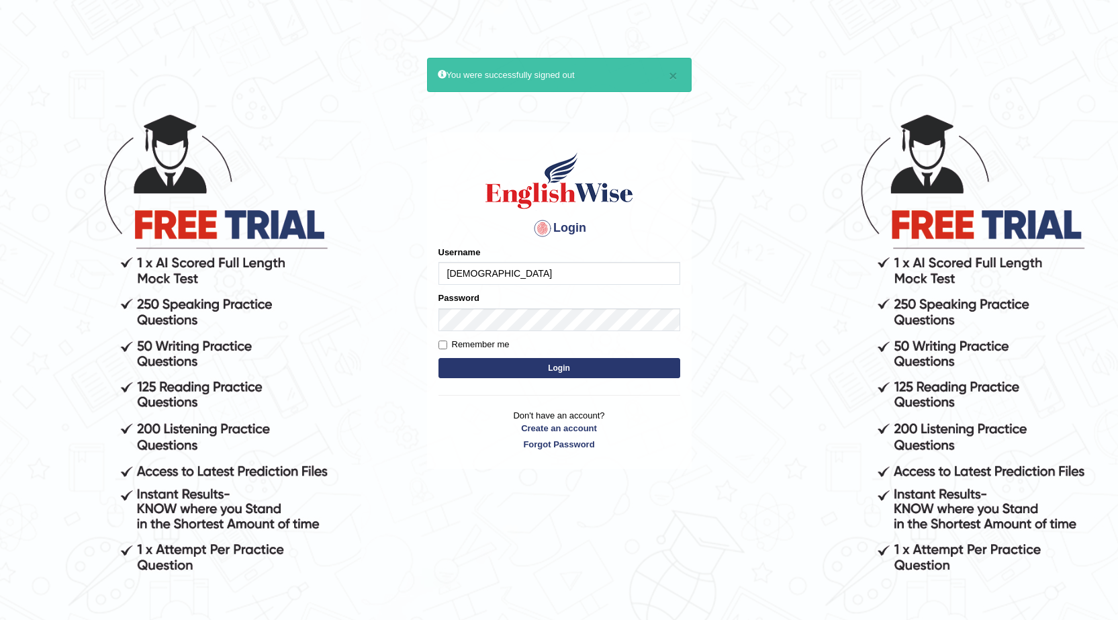
type input "[DEMOGRAPHIC_DATA]"
click at [438, 358] on button "Login" at bounding box center [559, 368] width 242 height 20
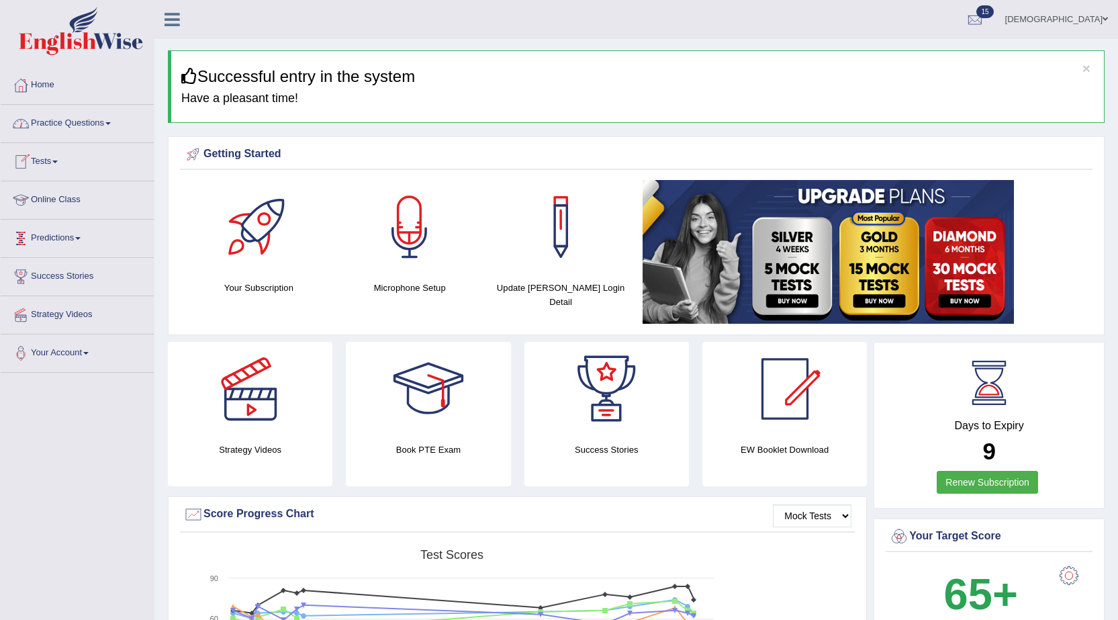
click at [65, 121] on link "Practice Questions" at bounding box center [77, 122] width 153 height 34
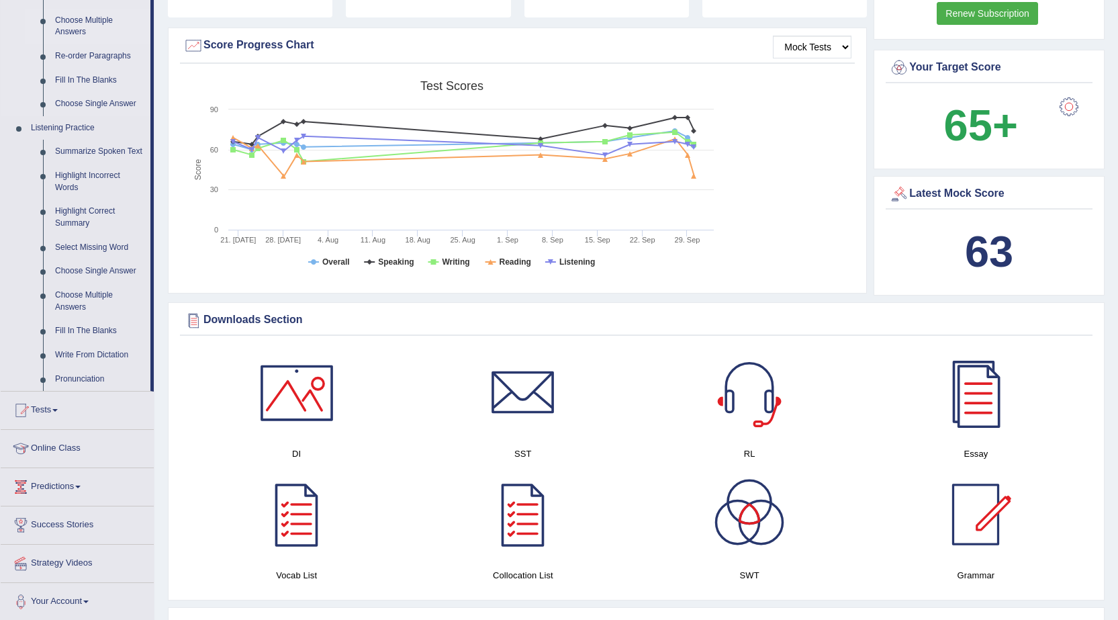
scroll to position [470, 0]
click at [104, 351] on link "Write From Dictation" at bounding box center [99, 354] width 101 height 24
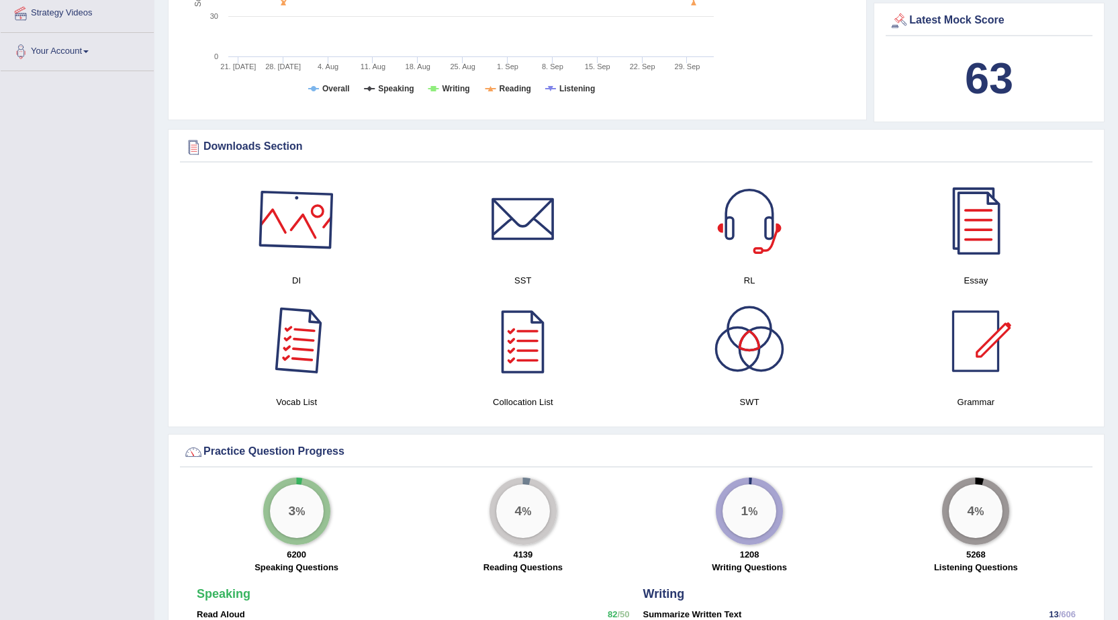
scroll to position [943, 0]
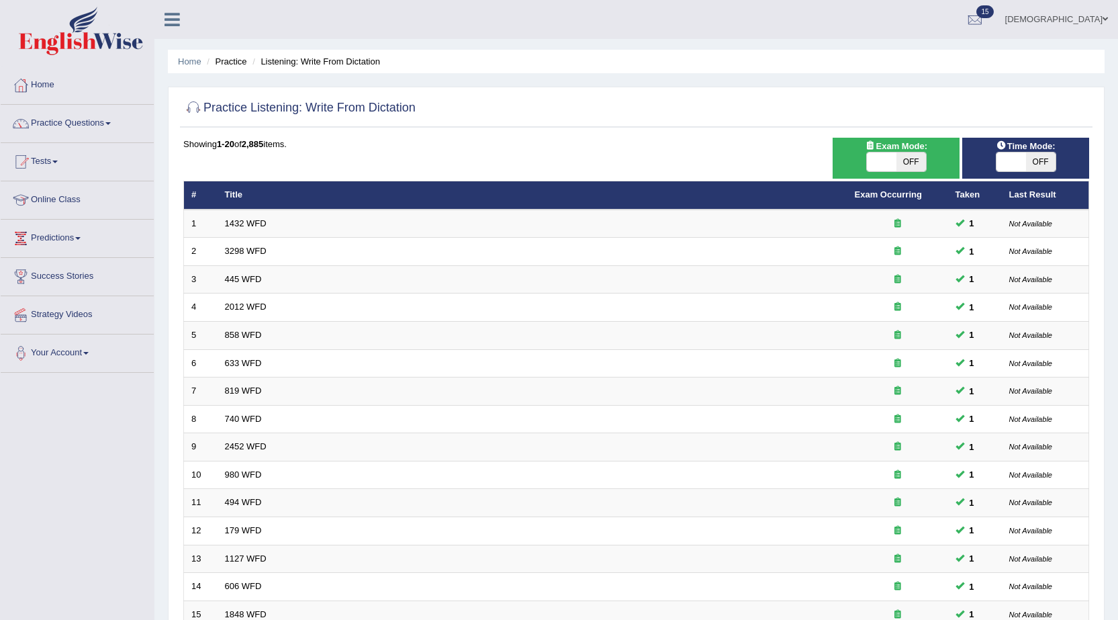
click at [1017, 165] on span at bounding box center [1011, 161] width 30 height 19
checkbox input "true"
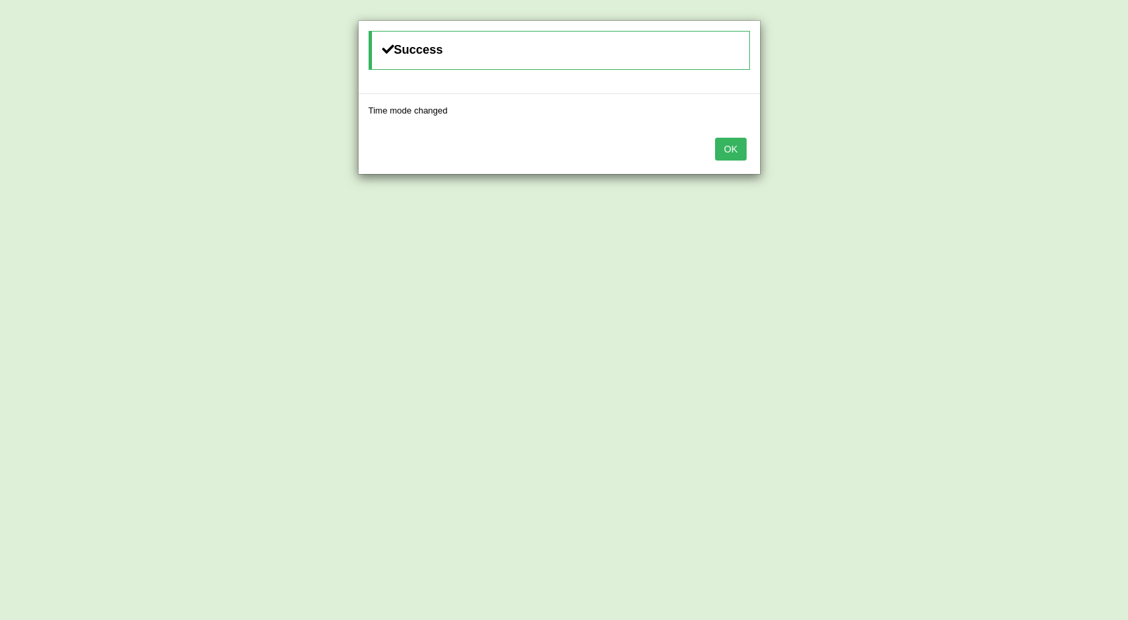
click at [733, 148] on button "OK" at bounding box center [730, 149] width 31 height 23
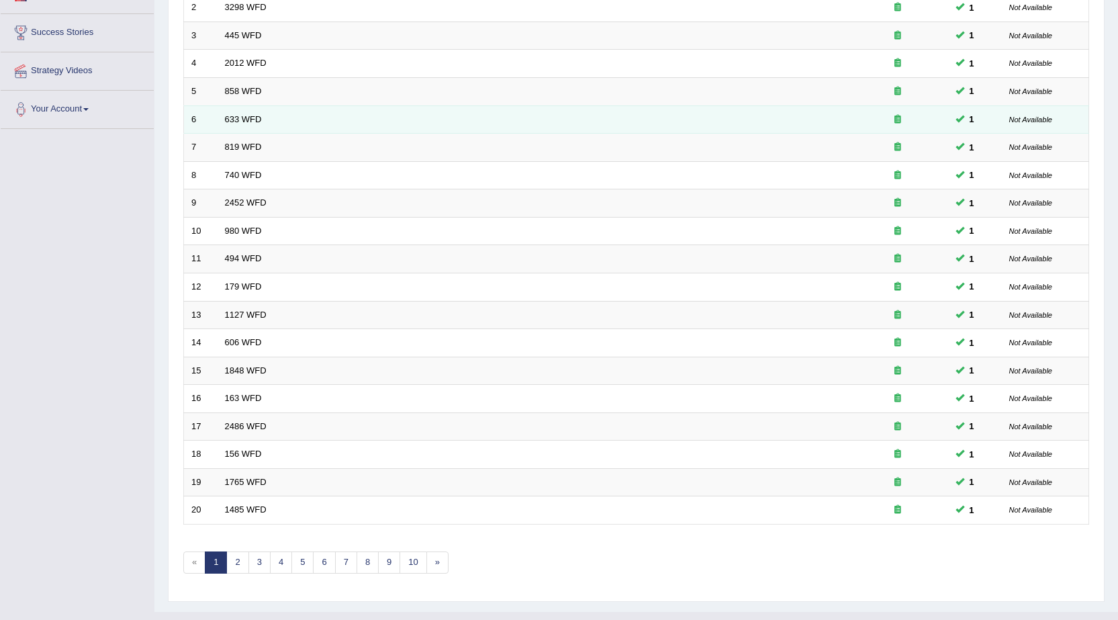
scroll to position [269, 0]
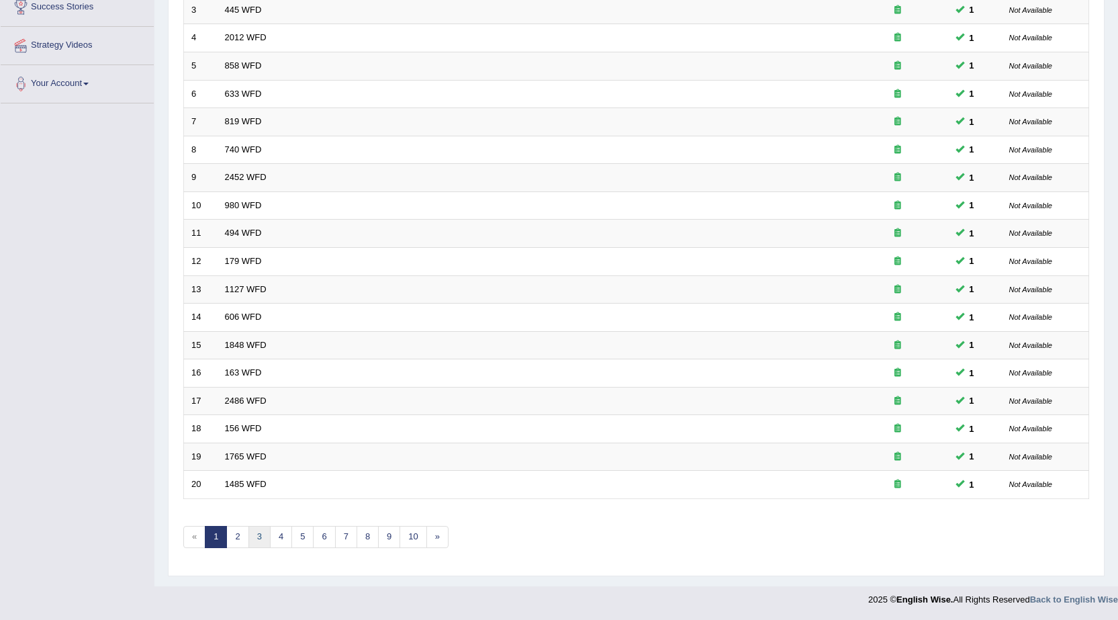
click at [265, 534] on link "3" at bounding box center [259, 537] width 22 height 22
click at [277, 528] on link "4" at bounding box center [281, 537] width 22 height 22
click at [305, 534] on link "5" at bounding box center [302, 537] width 22 height 22
click at [330, 534] on link "6" at bounding box center [324, 537] width 22 height 22
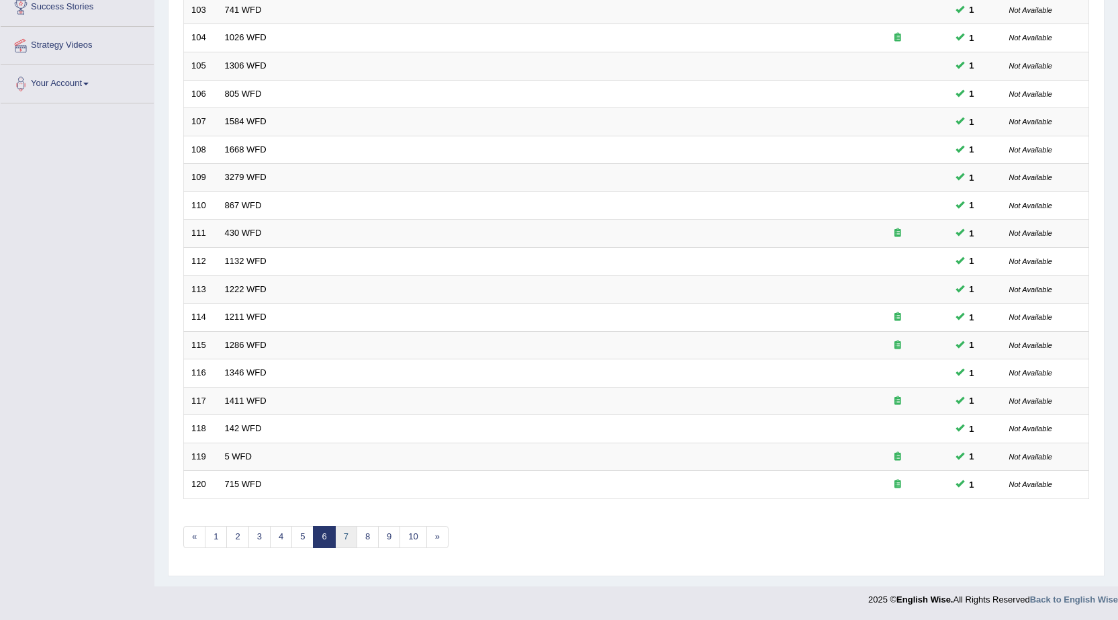
click at [346, 530] on link "7" at bounding box center [346, 537] width 22 height 22
click at [348, 538] on link "8" at bounding box center [346, 537] width 22 height 22
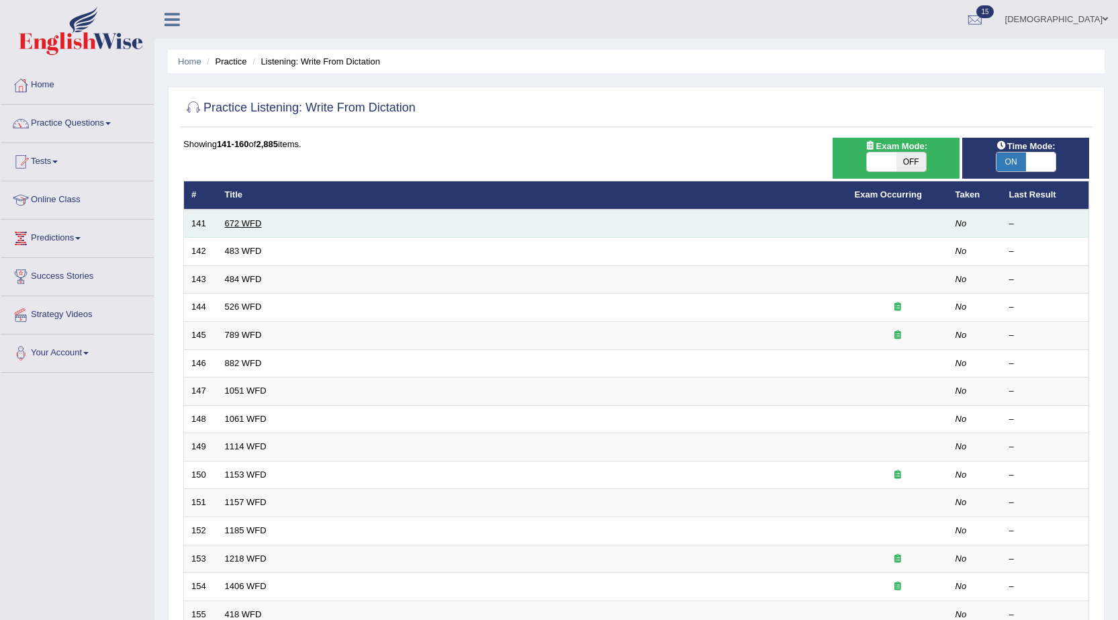
click at [248, 222] on link "672 WFD" at bounding box center [243, 223] width 37 height 10
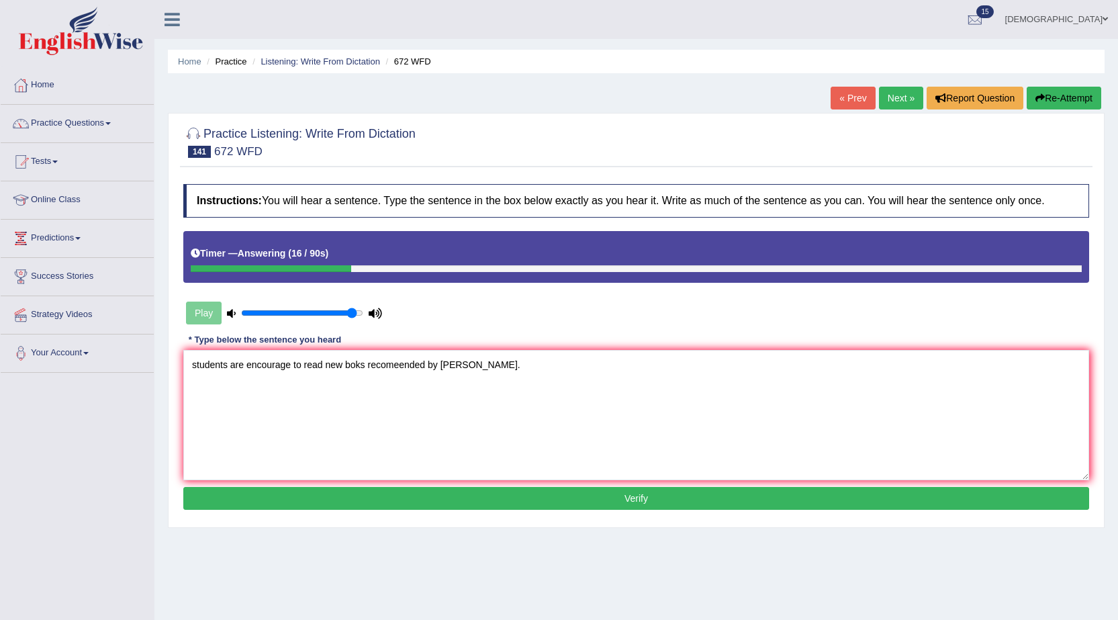
click at [197, 375] on textarea "students are encourage to read new boks recomeended by professor jones." at bounding box center [635, 415] width 905 height 130
click at [358, 375] on textarea "Students are encourage to read new boks recomeended by professor jones." at bounding box center [635, 415] width 905 height 130
click at [407, 368] on textarea "Students are encourage to read new books recomeended by professor jones." at bounding box center [635, 415] width 905 height 130
click at [387, 371] on textarea "Students are encourage to read new books recomended by professor jones." at bounding box center [635, 415] width 905 height 130
click at [427, 370] on textarea "Students are encourage to read new books recomended by professor jones." at bounding box center [635, 415] width 905 height 130
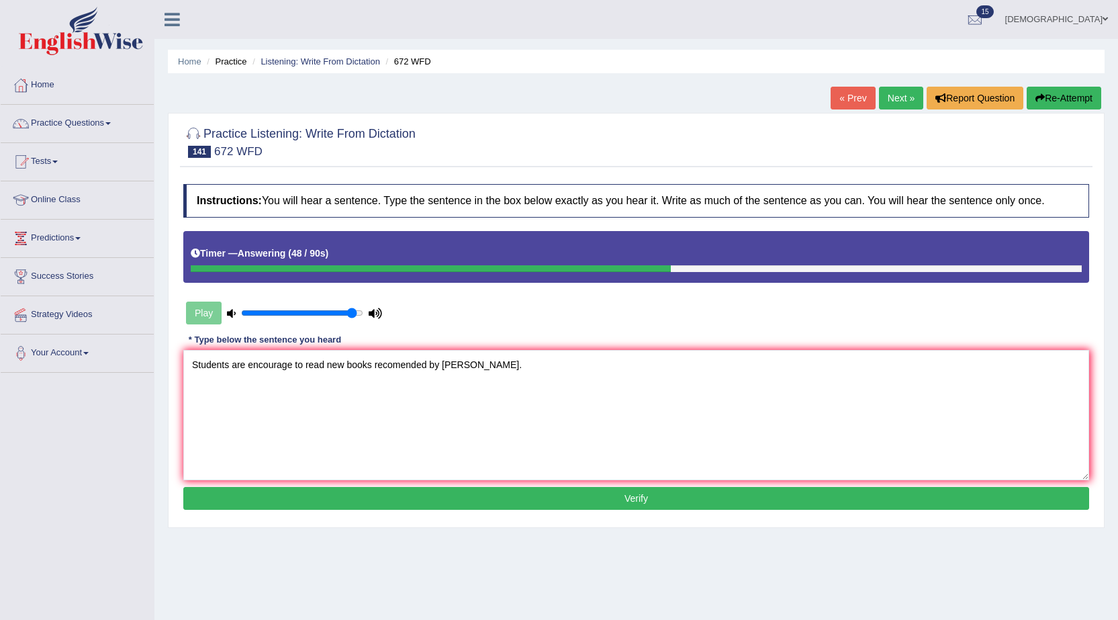
click at [521, 373] on textarea "Students are encourage to read new books recomended by professor jones." at bounding box center [635, 415] width 905 height 130
type textarea "Students are encourage to read new books recomended by professor jones."
click at [483, 498] on button "Verify" at bounding box center [635, 498] width 905 height 23
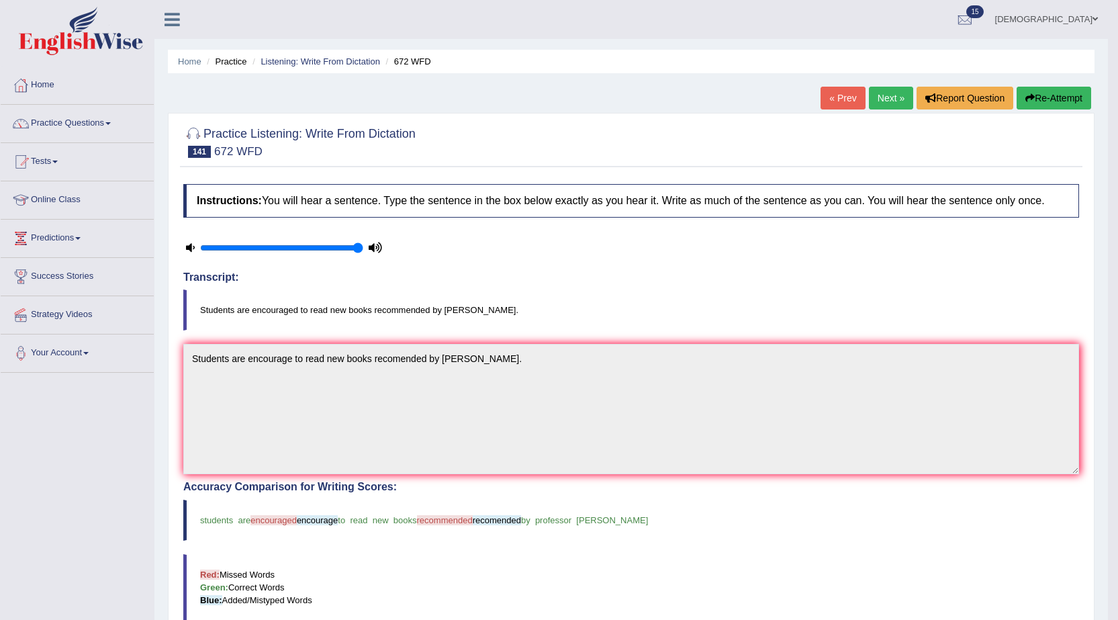
type input "1"
click at [355, 252] on input "range" at bounding box center [281, 247] width 163 height 11
click at [83, 161] on link "Tests" at bounding box center [77, 160] width 153 height 34
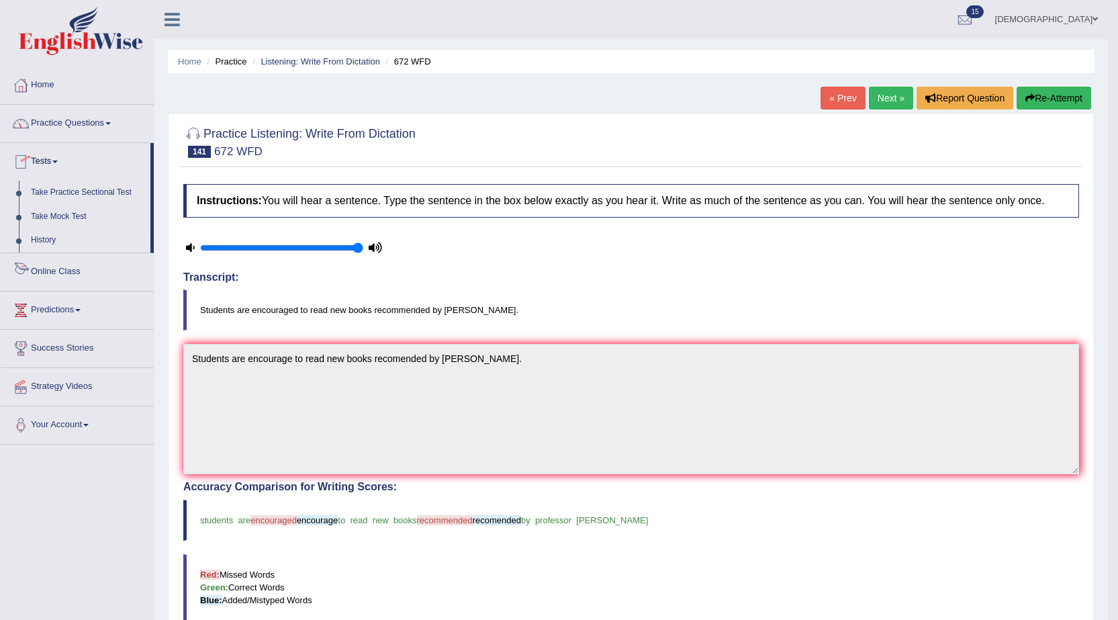
click at [40, 242] on link "History" at bounding box center [88, 240] width 126 height 24
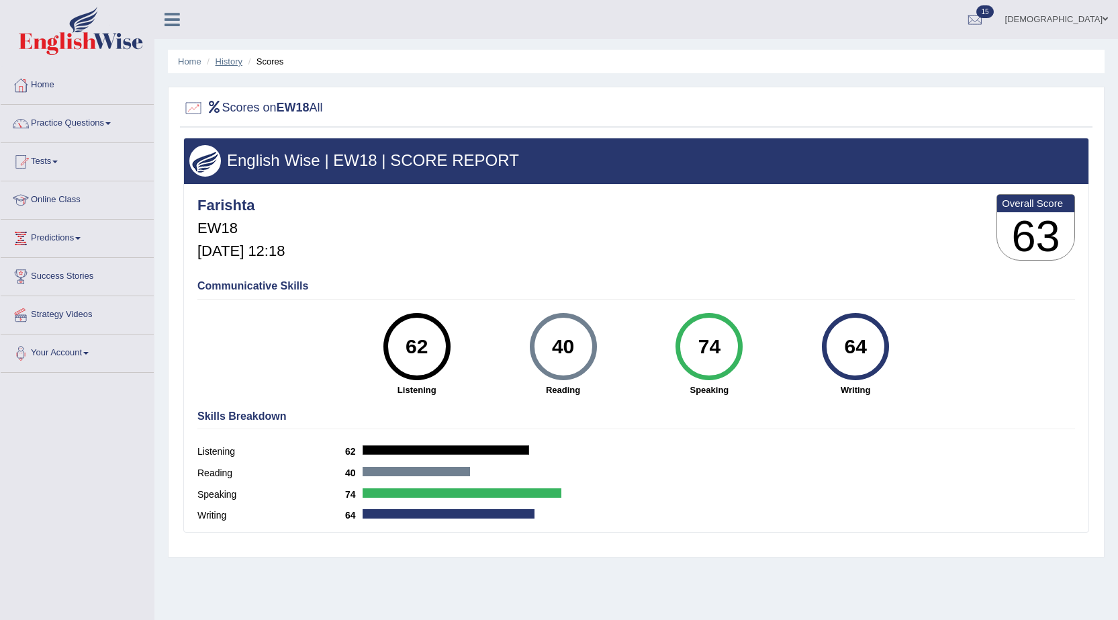
click at [216, 58] on link "History" at bounding box center [228, 61] width 27 height 10
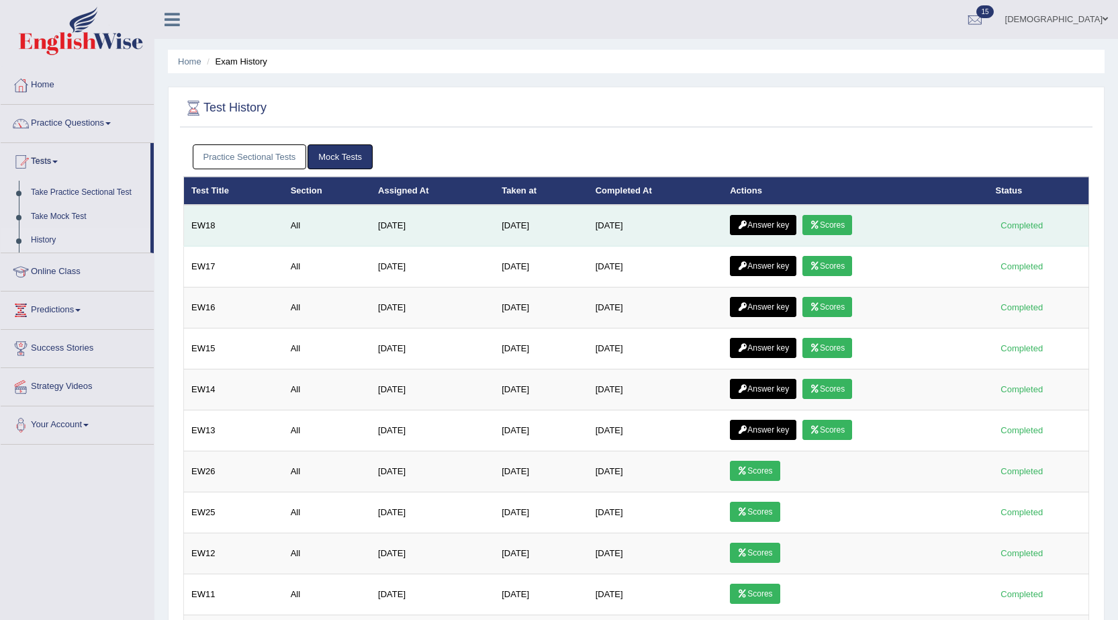
click at [775, 222] on link "Answer key" at bounding box center [763, 225] width 66 height 20
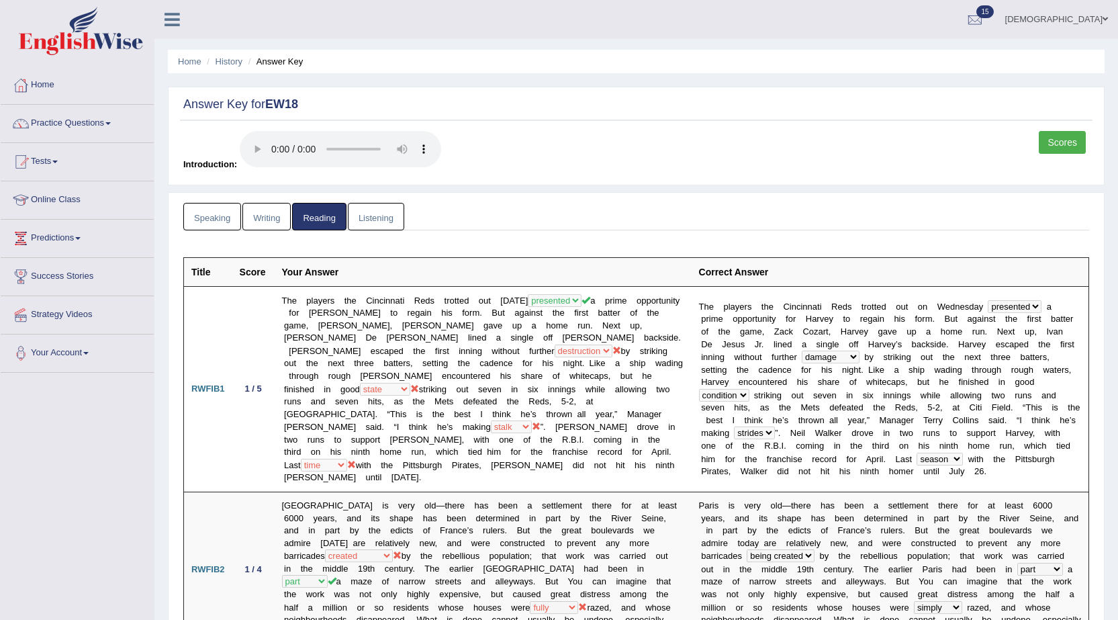
click at [393, 226] on link "Listening" at bounding box center [376, 217] width 56 height 28
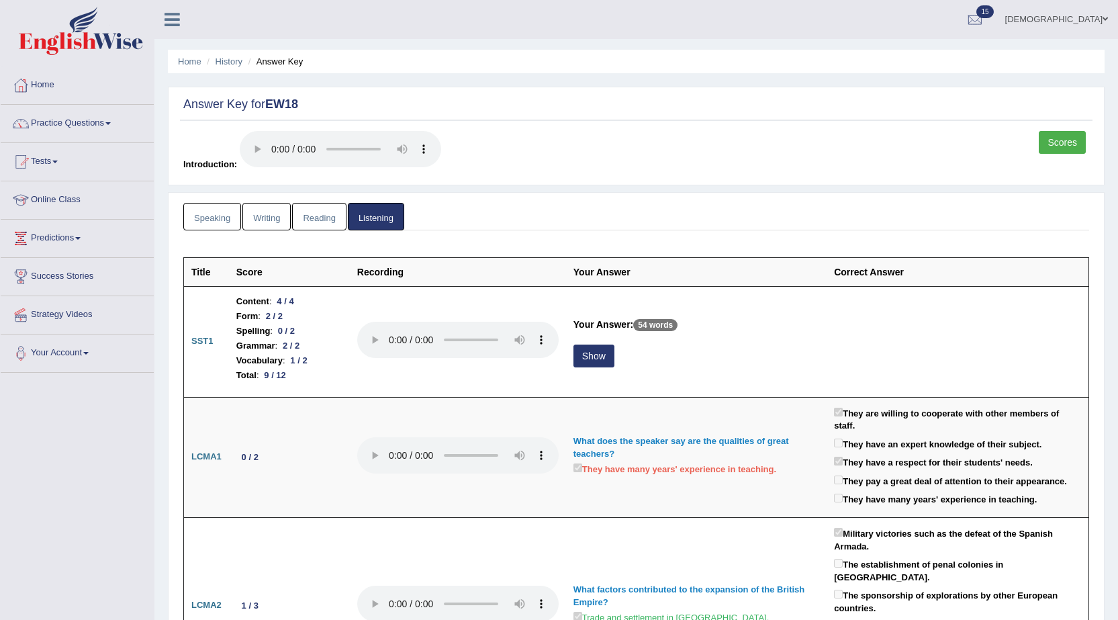
click at [261, 221] on link "Writing" at bounding box center [266, 217] width 48 height 28
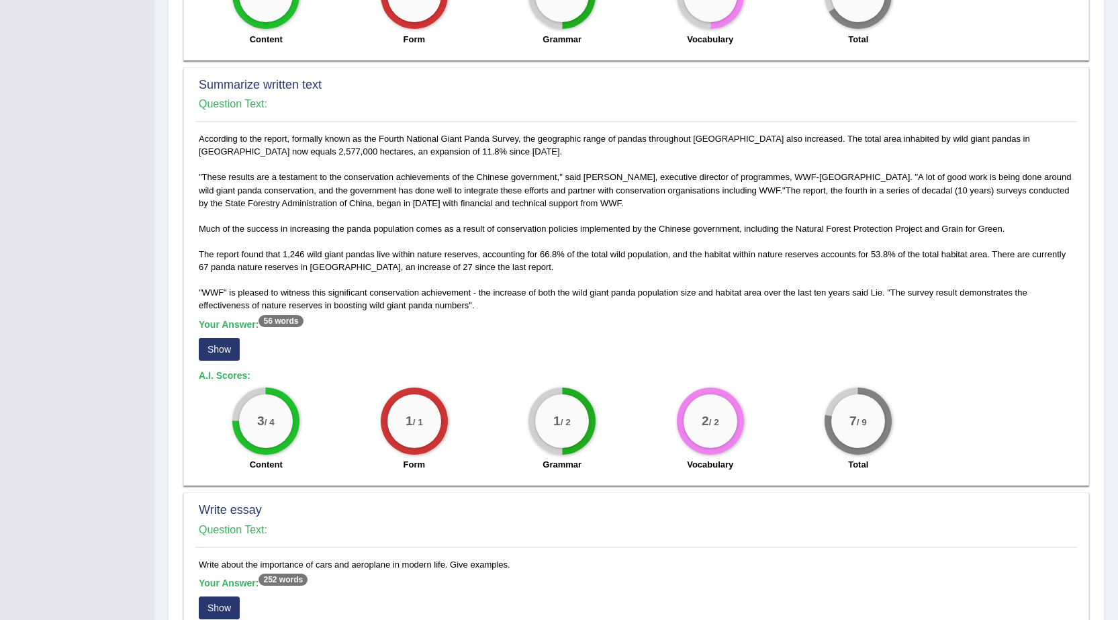
scroll to position [403, 0]
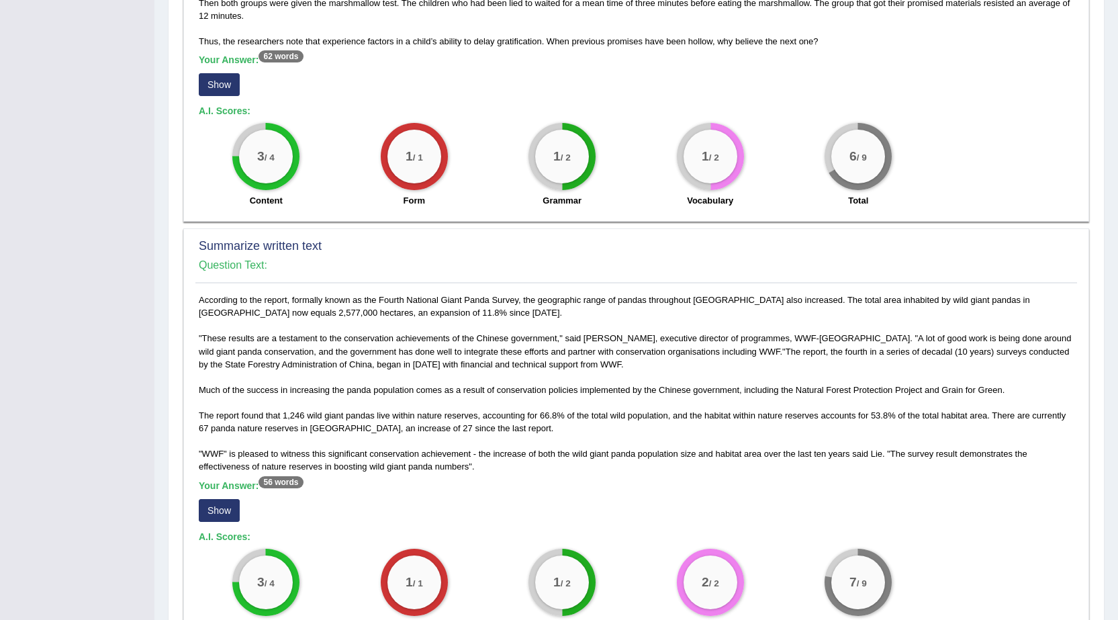
click at [182, 79] on div "Speaking Writing Reading Listening Title Question Audio Your Answer Transcript/…" at bounding box center [636, 401] width 912 height 1203
click at [209, 79] on button "Show" at bounding box center [219, 84] width 41 height 23
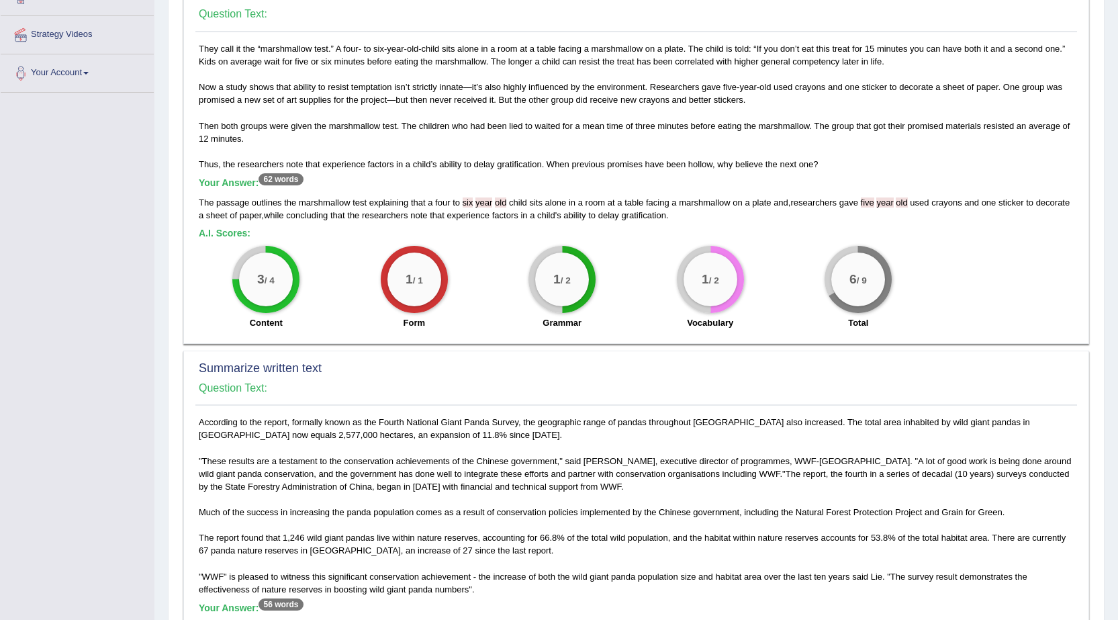
scroll to position [201, 0]
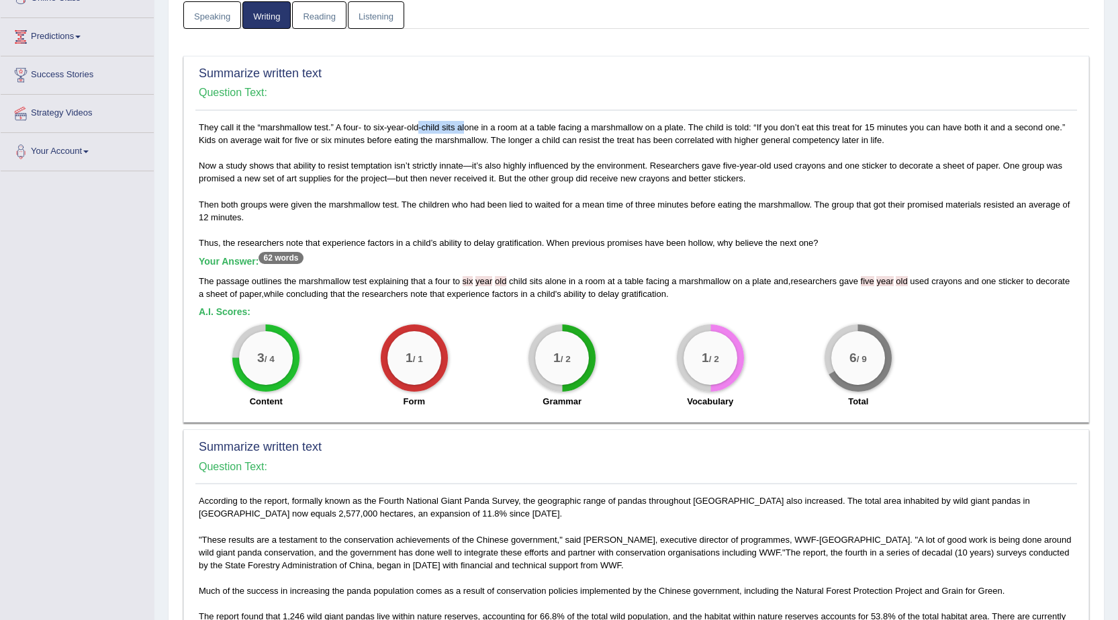
drag, startPoint x: 376, startPoint y: 127, endPoint x: 429, endPoint y: 123, distance: 53.2
click at [429, 123] on div "They call it the “marshmallow test.” A four- to six-year-old-child sits alone i…" at bounding box center [635, 268] width 881 height 294
click at [392, 128] on div "They call it the “marshmallow test.” A four- to six-year-old-child sits alone i…" at bounding box center [635, 268] width 881 height 294
drag, startPoint x: 824, startPoint y: 248, endPoint x: 813, endPoint y: 247, distance: 10.8
click at [812, 248] on div "They call it the “marshmallow test.” A four- to six-year-old-child sits alone i…" at bounding box center [635, 268] width 881 height 294
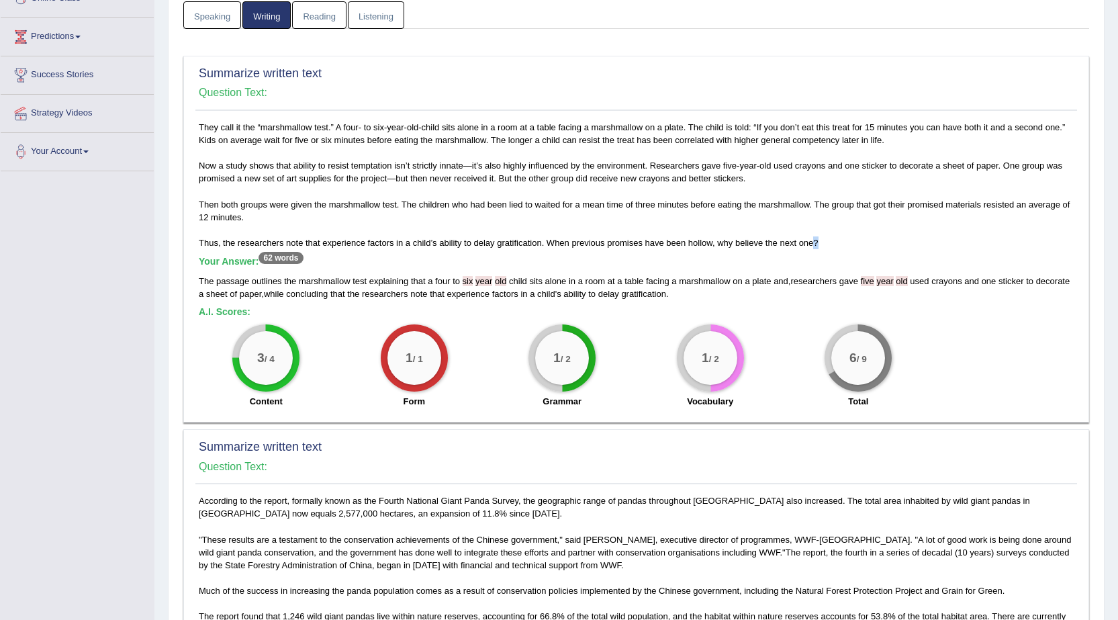
click at [816, 244] on div "They call it the “marshmallow test.” A four- to six-year-old-child sits alone i…" at bounding box center [635, 268] width 881 height 294
click at [809, 264] on h5 "Your Answer: 62 words" at bounding box center [636, 262] width 875 height 12
click at [810, 238] on div "They call it the “marshmallow test.” A four- to six-year-old-child sits alone i…" at bounding box center [635, 268] width 881 height 294
click at [665, 296] on span "gratification" at bounding box center [643, 294] width 44 height 10
drag, startPoint x: 389, startPoint y: 176, endPoint x: 399, endPoint y: 176, distance: 9.4
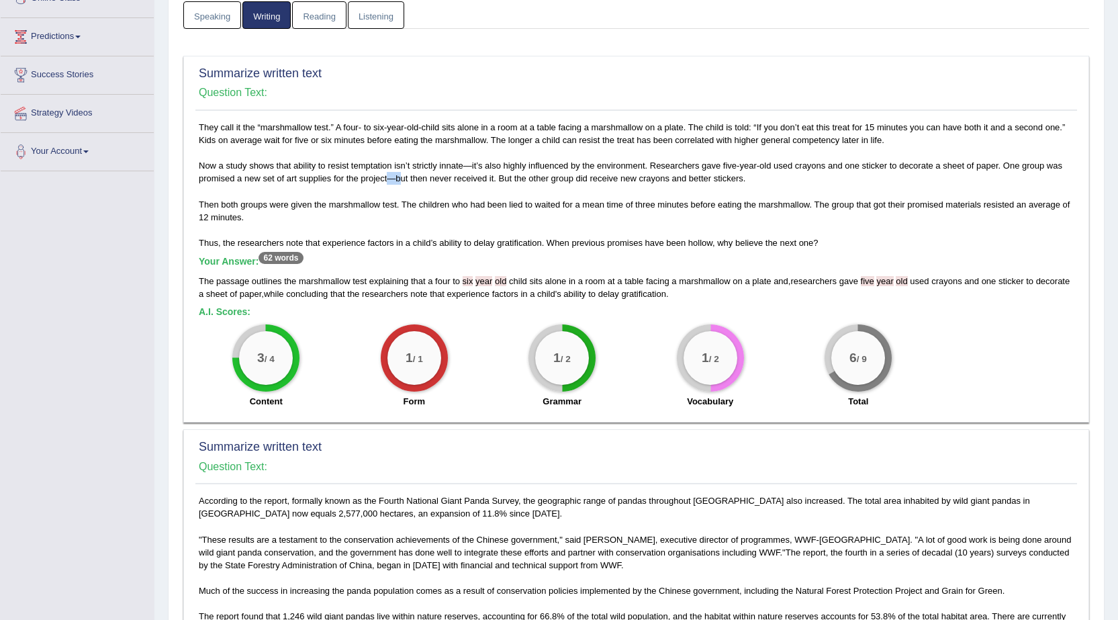
click at [399, 176] on div "They call it the “marshmallow test.” A four- to six-year-old-child sits alone i…" at bounding box center [635, 268] width 881 height 294
drag, startPoint x: 464, startPoint y: 165, endPoint x: 477, endPoint y: 164, distance: 13.4
click at [477, 164] on div "They call it the “marshmallow test.” A four- to six-year-old-child sits alone i…" at bounding box center [635, 268] width 881 height 294
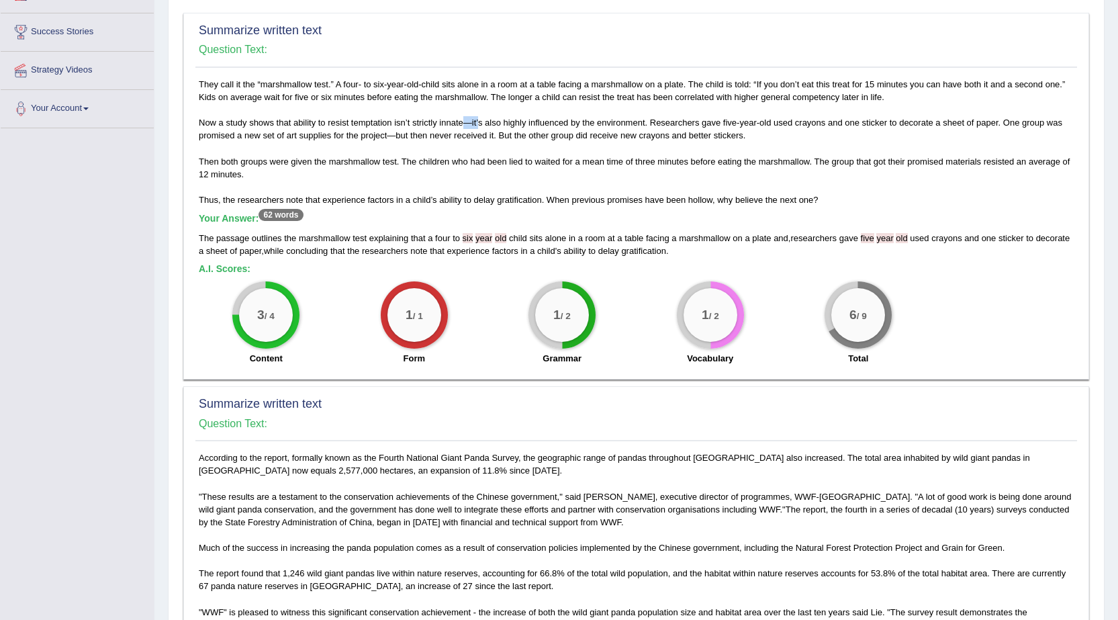
scroll to position [268, 0]
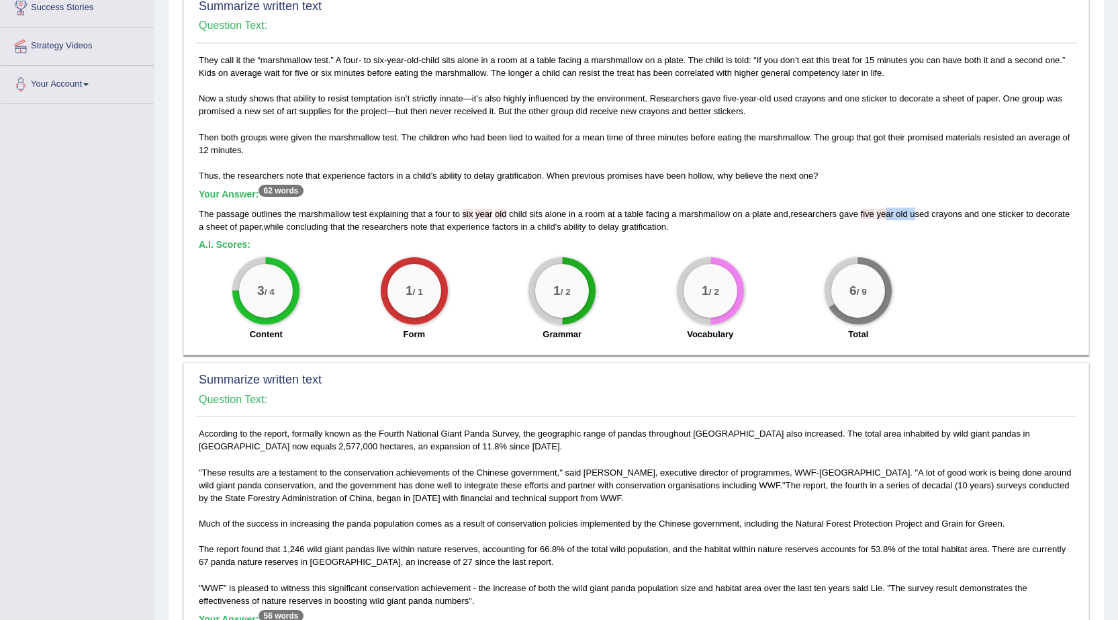
drag, startPoint x: 888, startPoint y: 213, endPoint x: 918, endPoint y: 213, distance: 30.2
click at [918, 213] on div "The passage outlines the marshmallow test explaining that a four to six year ol…" at bounding box center [636, 220] width 875 height 26
click at [868, 262] on div "6 / 9" at bounding box center [857, 290] width 67 height 67
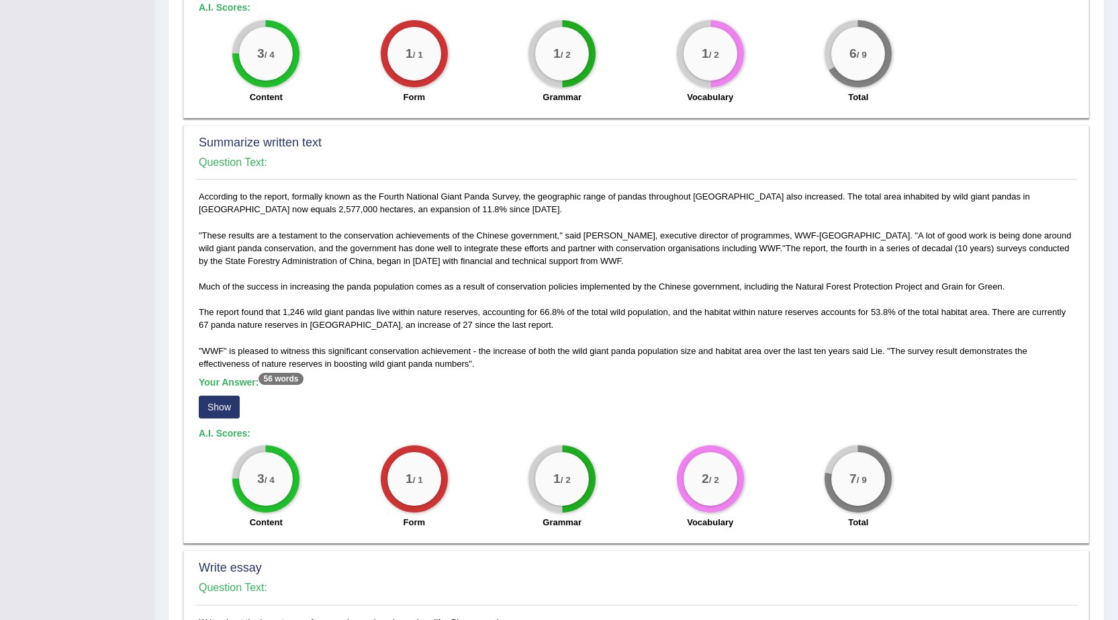
scroll to position [604, 0]
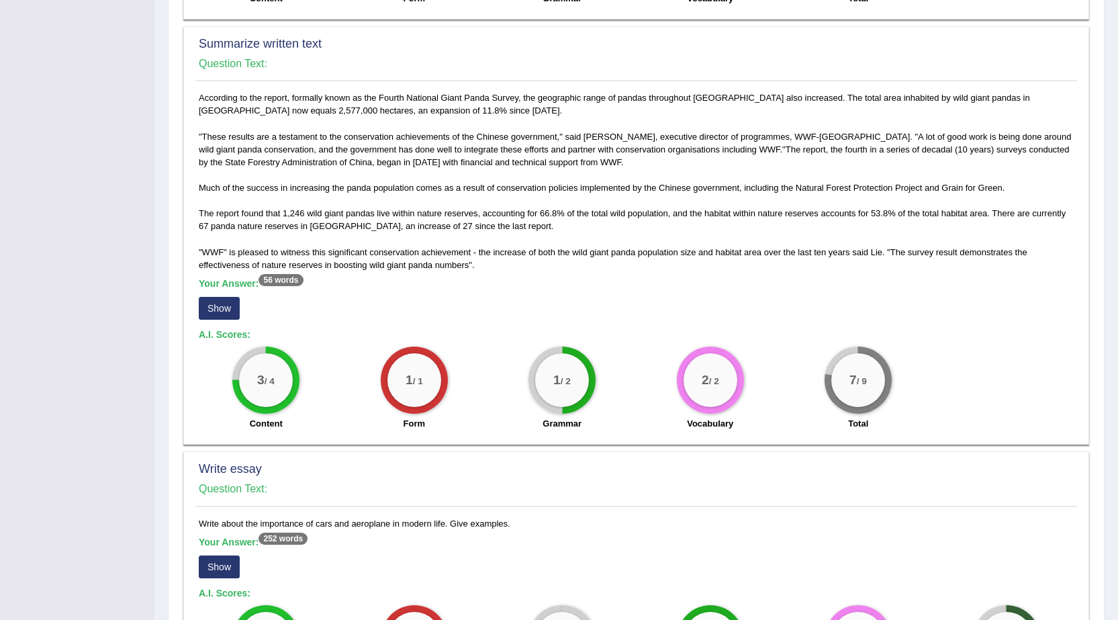
click at [179, 304] on div "Speaking Writing Reading Listening Title Question Audio Your Answer Transcript/…" at bounding box center [636, 198] width 936 height 1220
click at [193, 302] on div "Summarize written text Question Text: According to the report, formally known a…" at bounding box center [635, 235] width 905 height 419
click at [234, 303] on button "Show" at bounding box center [219, 308] width 41 height 23
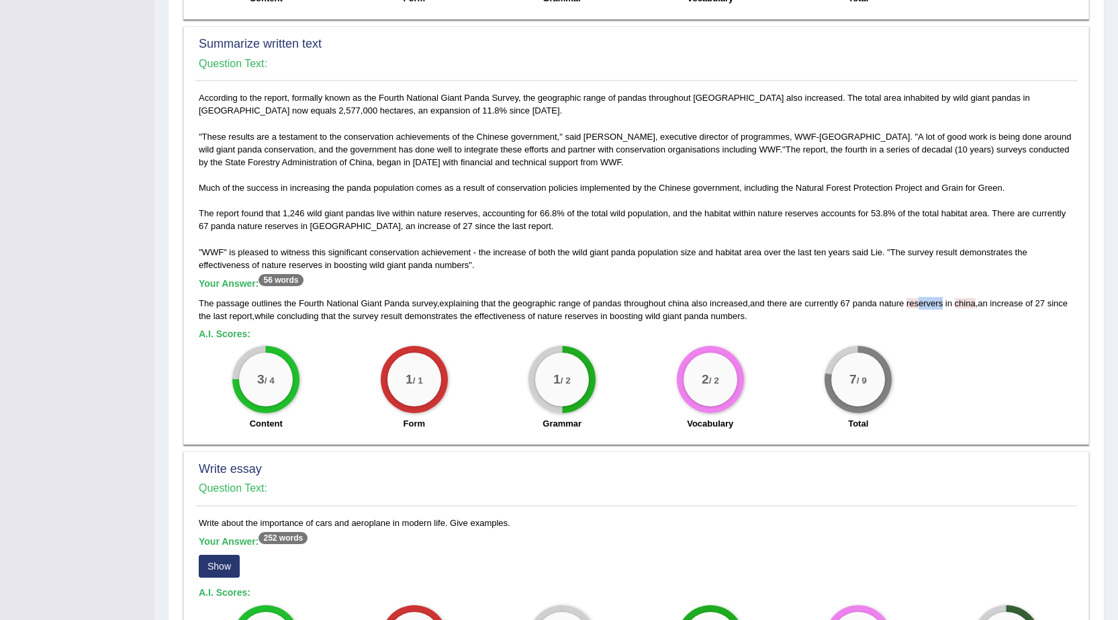
drag, startPoint x: 946, startPoint y: 300, endPoint x: 922, endPoint y: 307, distance: 25.1
click at [922, 307] on span "reservers" at bounding box center [924, 303] width 36 height 10
drag, startPoint x: 977, startPoint y: 303, endPoint x: 961, endPoint y: 305, distance: 15.6
click at [961, 305] on span "china" at bounding box center [964, 303] width 21 height 10
click at [803, 128] on div "According to the report, formally known as the Fourth National Giant Panda Surv…" at bounding box center [635, 263] width 881 height 345
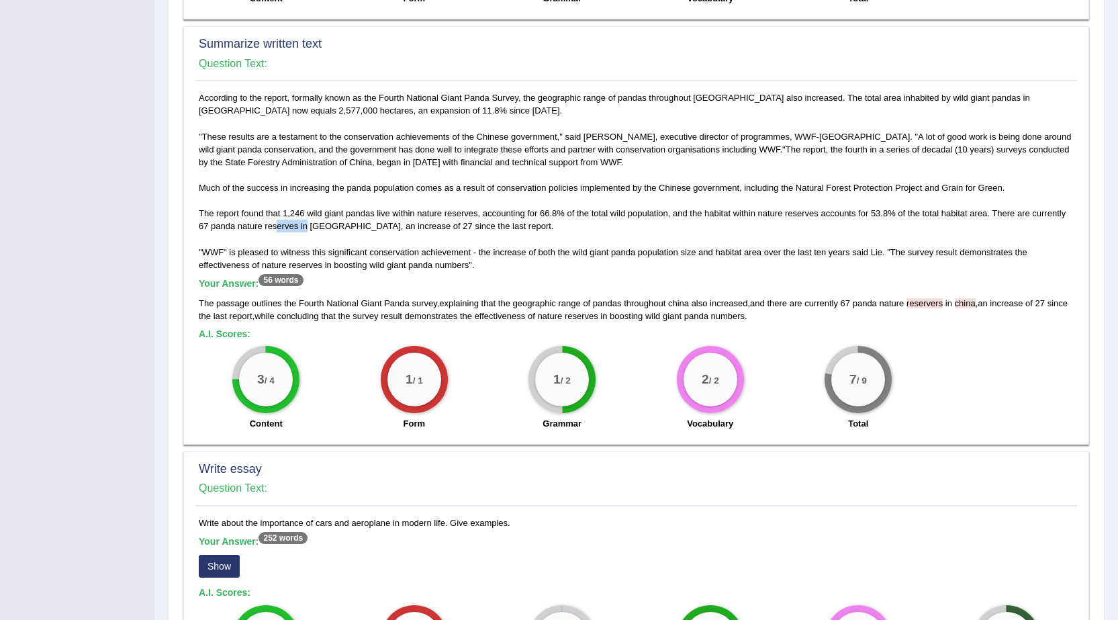
drag, startPoint x: 277, startPoint y: 224, endPoint x: 308, endPoint y: 231, distance: 32.3
click at [308, 231] on div "According to the report, formally known as the Fourth National Giant Panda Surv…" at bounding box center [635, 263] width 881 height 345
drag, startPoint x: 939, startPoint y: 303, endPoint x: 946, endPoint y: 303, distance: 7.4
click at [942, 303] on span "reservers" at bounding box center [924, 303] width 36 height 10
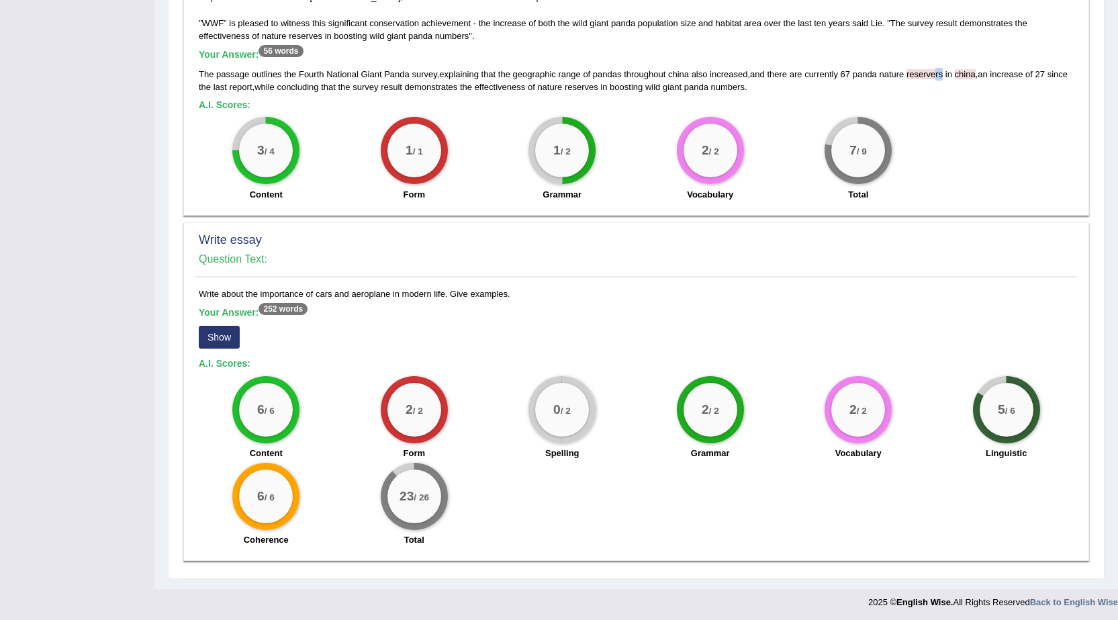
scroll to position [836, 0]
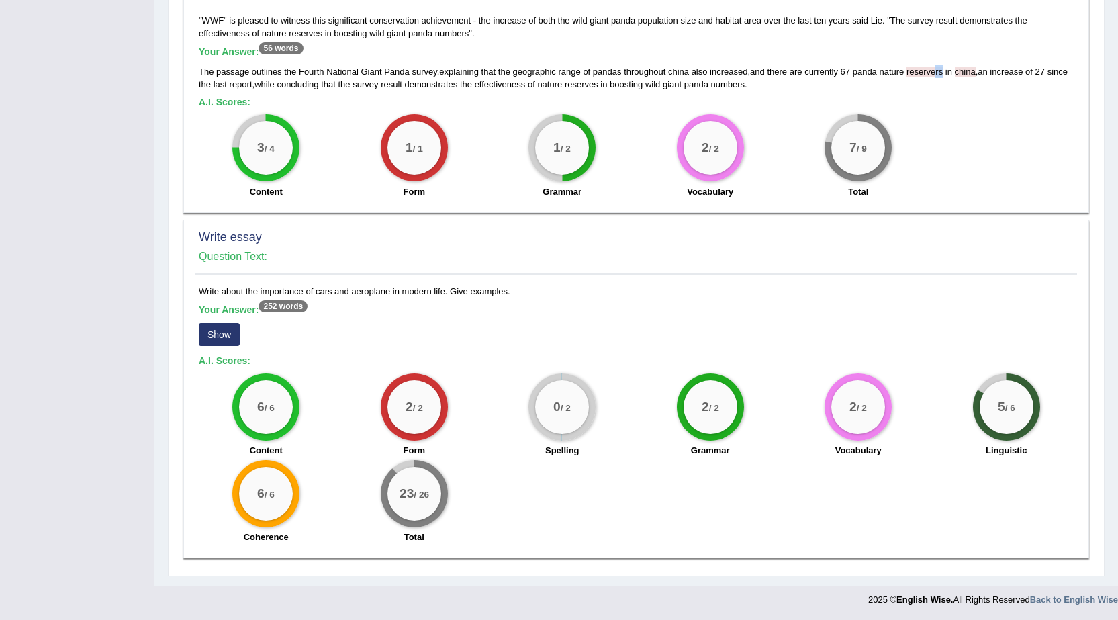
click at [221, 330] on button "Show" at bounding box center [219, 334] width 41 height 23
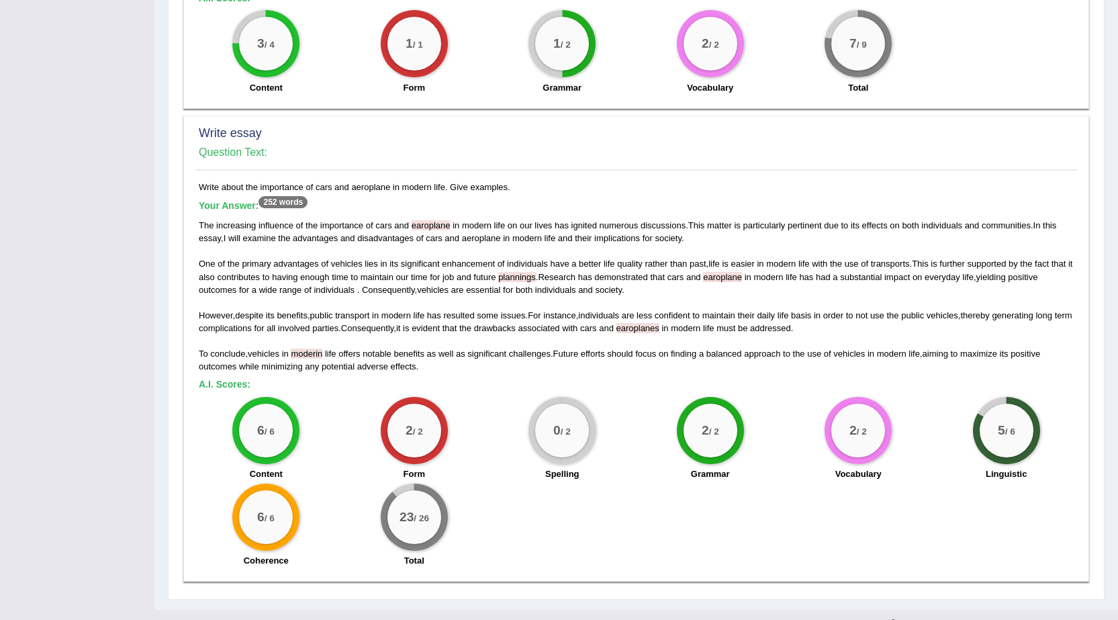
scroll to position [963, 0]
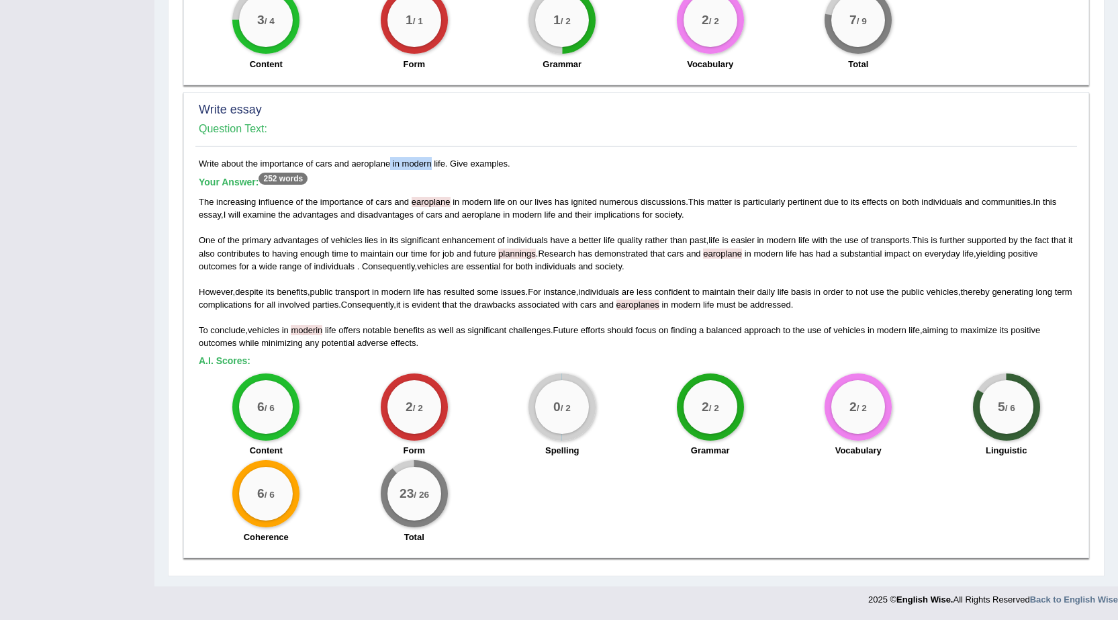
drag, startPoint x: 352, startPoint y: 164, endPoint x: 393, endPoint y: 162, distance: 41.0
click at [393, 162] on div "Write about the importance of cars and aeroplane in modern life. Give examples.…" at bounding box center [635, 353] width 881 height 393
drag, startPoint x: 504, startPoint y: 252, endPoint x: 546, endPoint y: 250, distance: 42.3
click at [546, 250] on div "The increasing influence of the importance of cars and earoplane in modern life…" at bounding box center [636, 272] width 875 height 154
click at [568, 276] on div "The increasing influence of the importance of cars and earoplane in modern life…" at bounding box center [636, 272] width 875 height 154
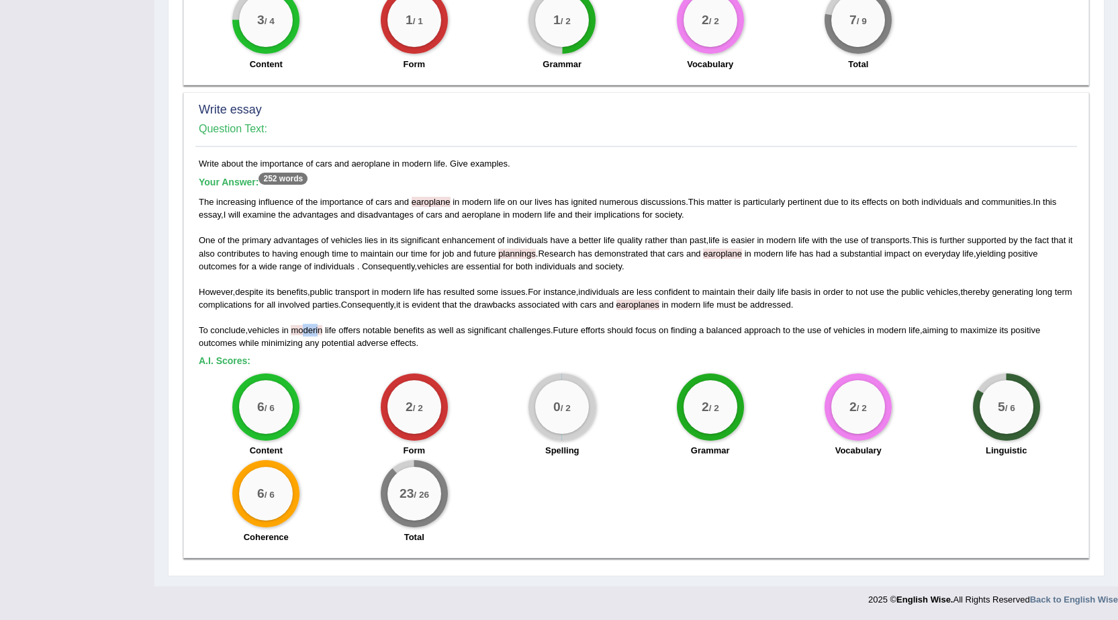
drag, startPoint x: 306, startPoint y: 327, endPoint x: 320, endPoint y: 327, distance: 14.1
click at [320, 327] on span "moderin" at bounding box center [307, 330] width 32 height 10
click at [311, 334] on span "moderin" at bounding box center [307, 330] width 32 height 10
click at [318, 328] on span "moderin" at bounding box center [307, 330] width 32 height 10
click at [561, 416] on div "0 / 2" at bounding box center [562, 407] width 54 height 54
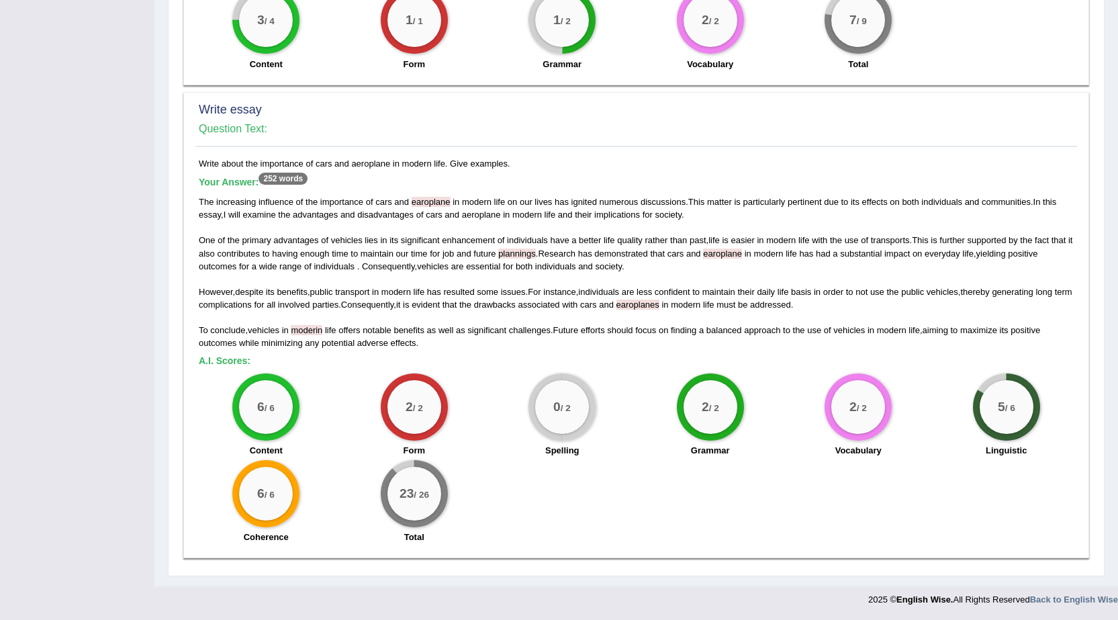
click at [658, 472] on div "6 / 6 Content 2 / 2 Form 0 / 2 Spelling 2 / 2 Grammar 2 / 2 Vocabulary 5 / 6 Li…" at bounding box center [636, 459] width 888 height 173
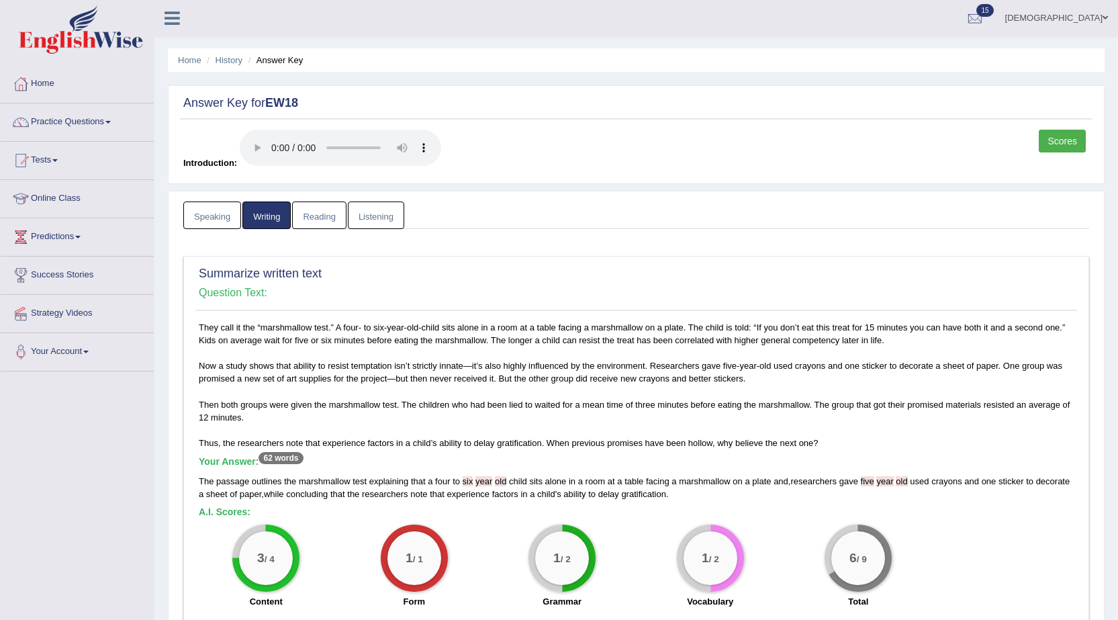
scroll to position [0, 0]
click at [219, 222] on link "Speaking" at bounding box center [212, 217] width 58 height 28
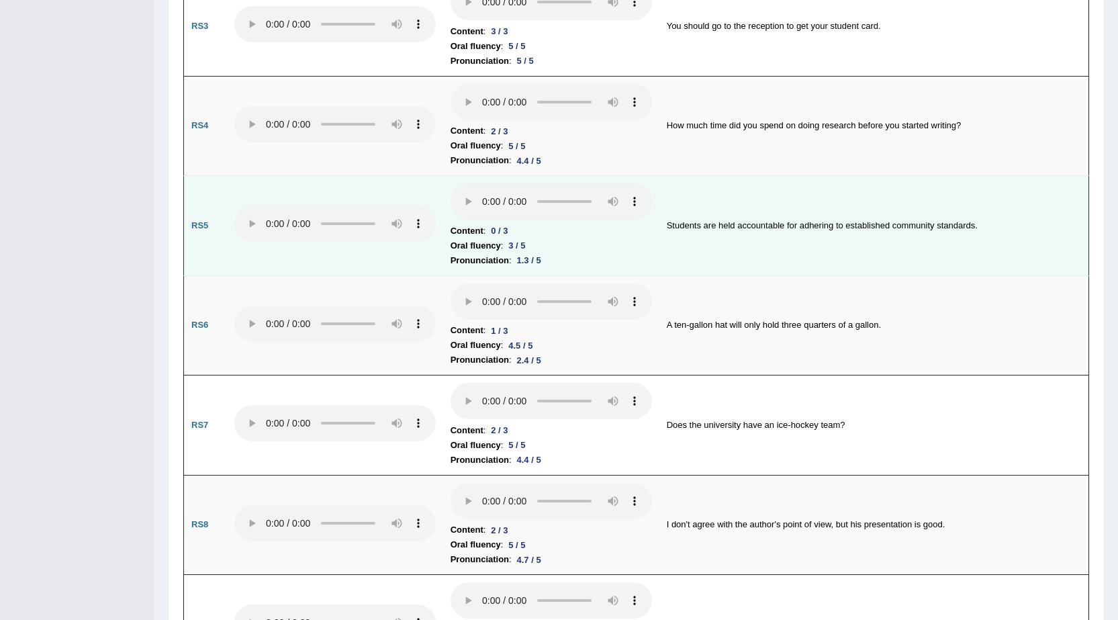
scroll to position [1074, 0]
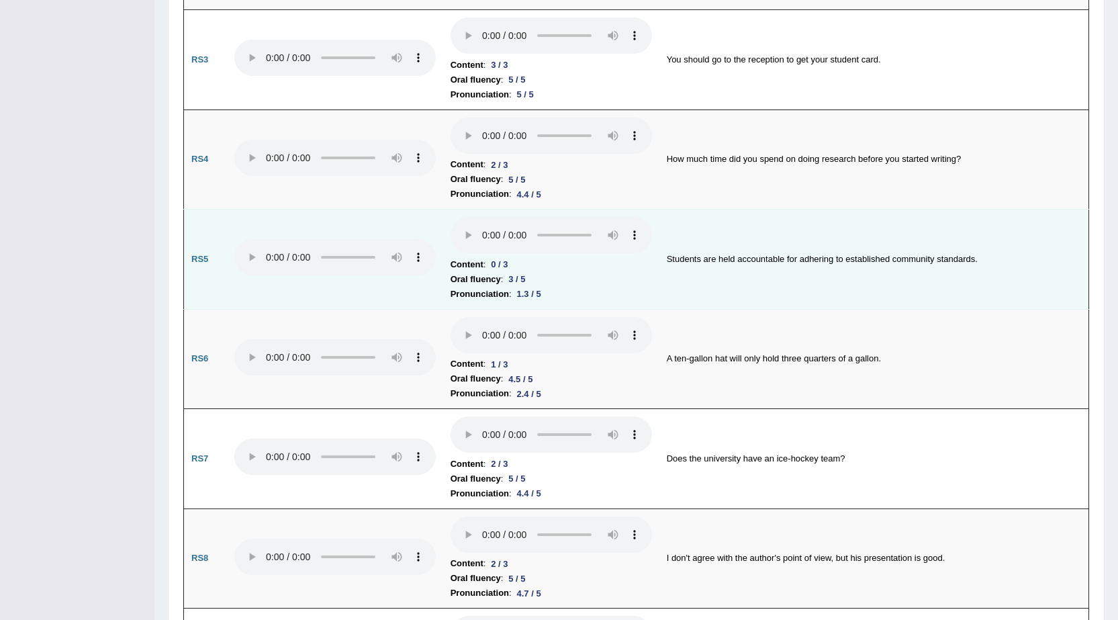
drag, startPoint x: 500, startPoint y: 259, endPoint x: 484, endPoint y: 281, distance: 27.4
click at [486, 260] on li "Content : 0 / 3" at bounding box center [550, 264] width 201 height 15
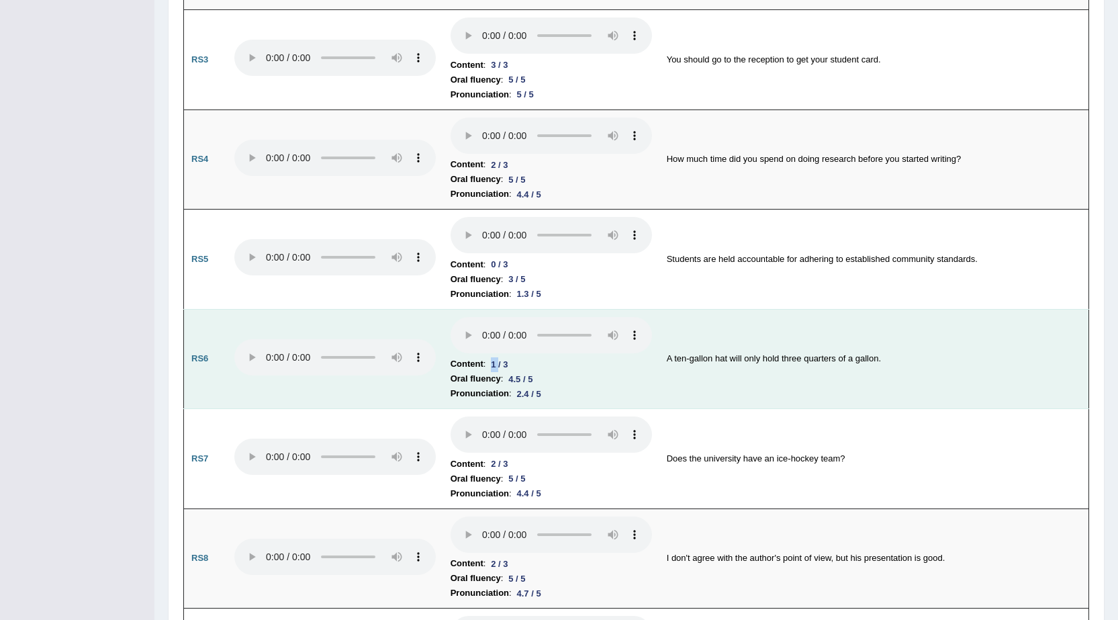
click at [495, 368] on div "1 / 3" at bounding box center [499, 364] width 28 height 14
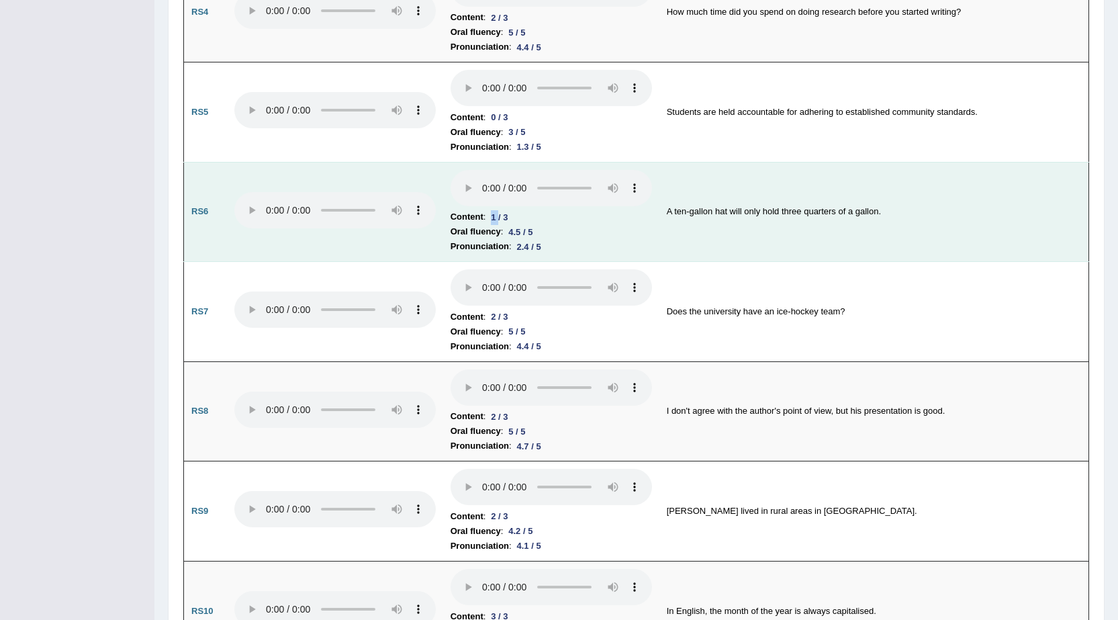
scroll to position [1208, 0]
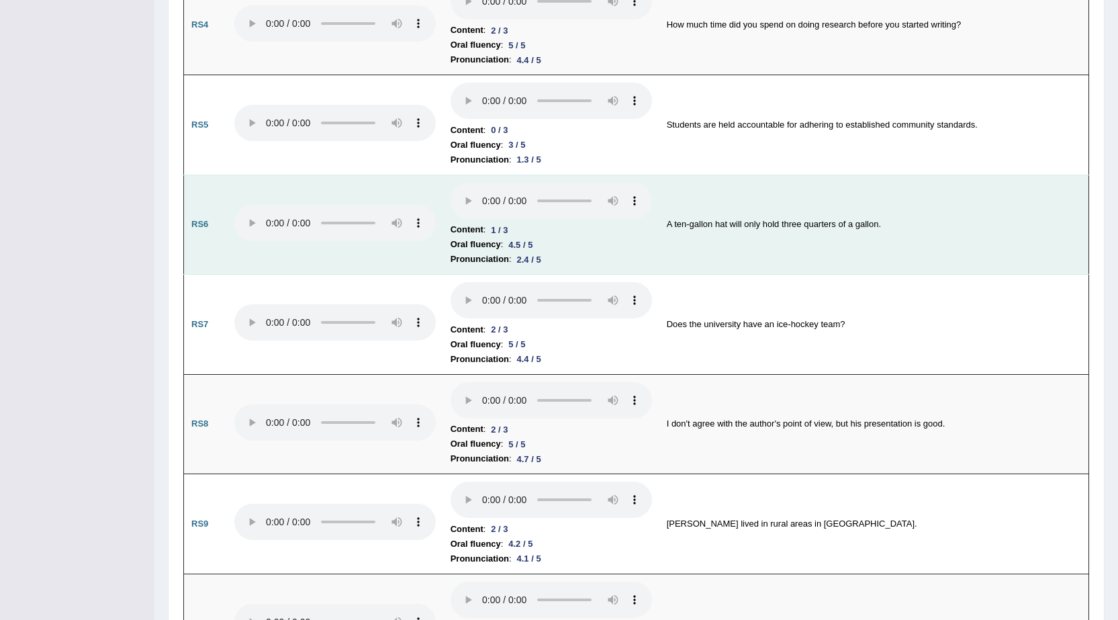
drag, startPoint x: 502, startPoint y: 236, endPoint x: 476, endPoint y: 236, distance: 26.2
click at [501, 236] on div "1 / 3" at bounding box center [499, 230] width 28 height 14
drag, startPoint x: 452, startPoint y: 233, endPoint x: 474, endPoint y: 233, distance: 22.1
click at [474, 233] on b "Content" at bounding box center [466, 229] width 33 height 15
click at [560, 253] on li "Pronunciation : 2.4 / 5" at bounding box center [550, 259] width 201 height 15
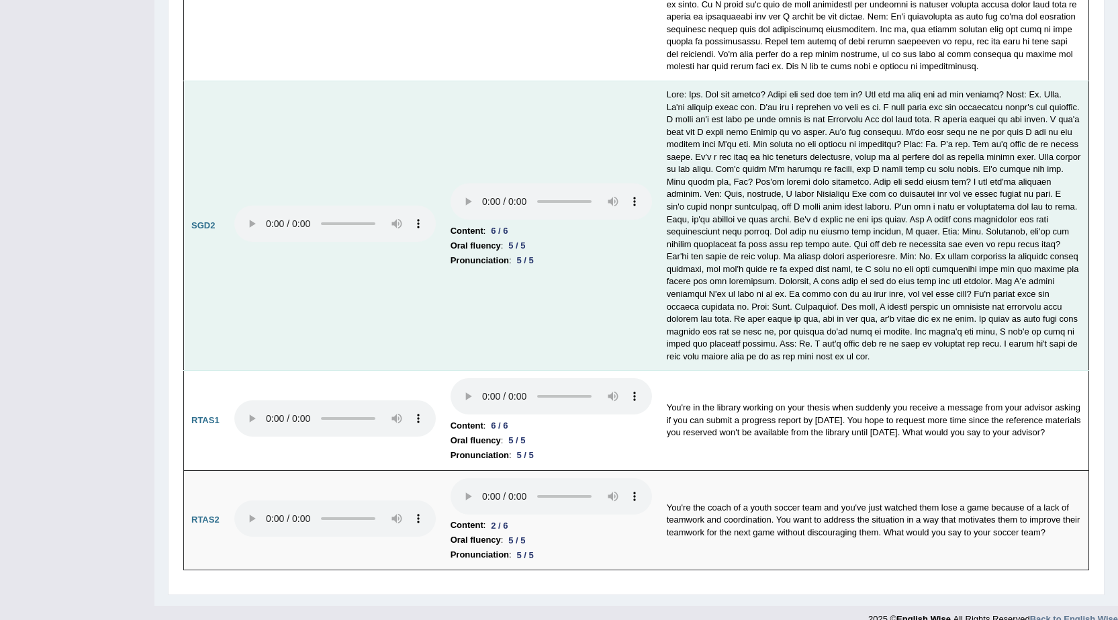
scroll to position [4248, 0]
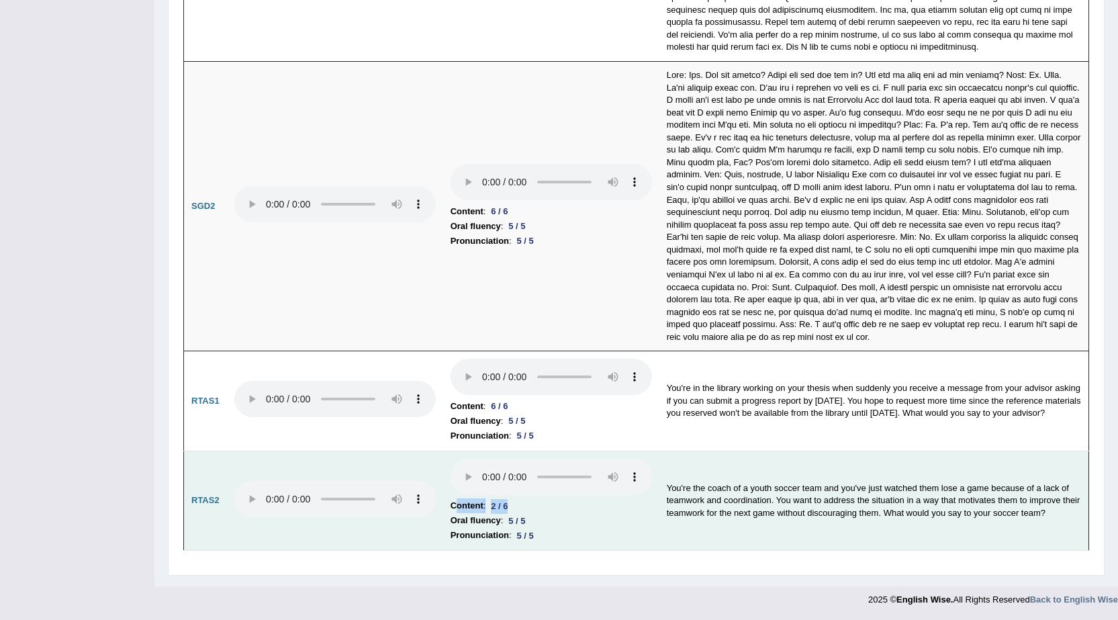
drag, startPoint x: 503, startPoint y: 500, endPoint x: 454, endPoint y: 501, distance: 48.3
click at [454, 501] on li "Content : 2 / 6" at bounding box center [550, 505] width 201 height 15
click at [799, 483] on td "You're the coach of a youth soccer team and you've just watched them lose a gam…" at bounding box center [874, 500] width 430 height 100
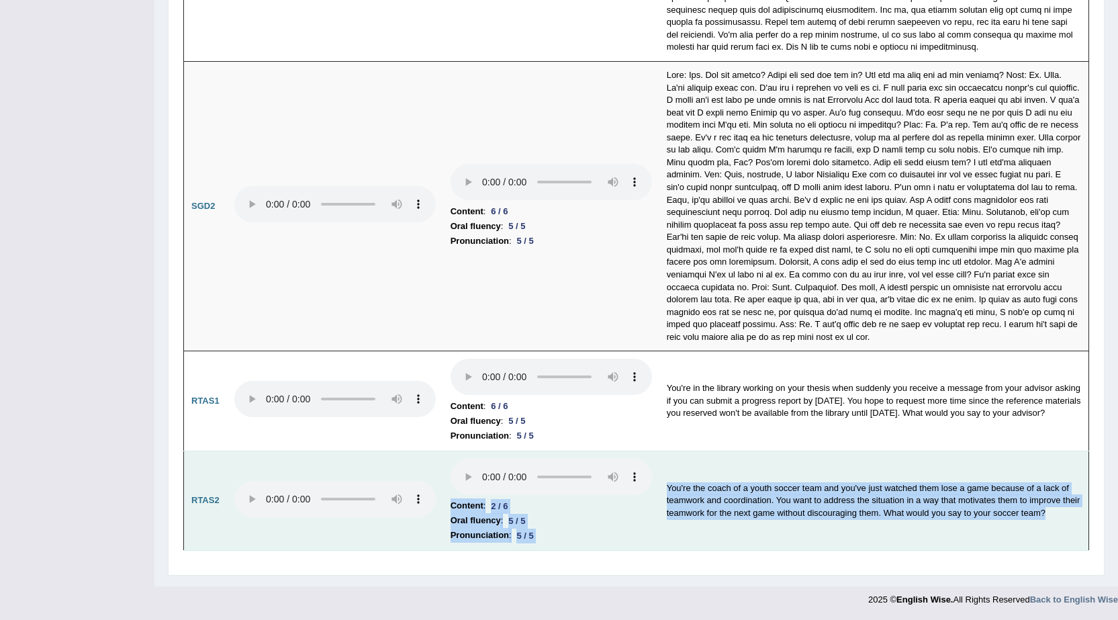
click at [634, 483] on tr "RTAS2 Content : 2 / 6 Oral fluency : 5 / 5 Pronunciation : 5 / 5 You're the coa…" at bounding box center [636, 500] width 905 height 100
click at [752, 481] on td "You're the coach of a youth soccer team and you've just watched them lose a gam…" at bounding box center [874, 500] width 430 height 100
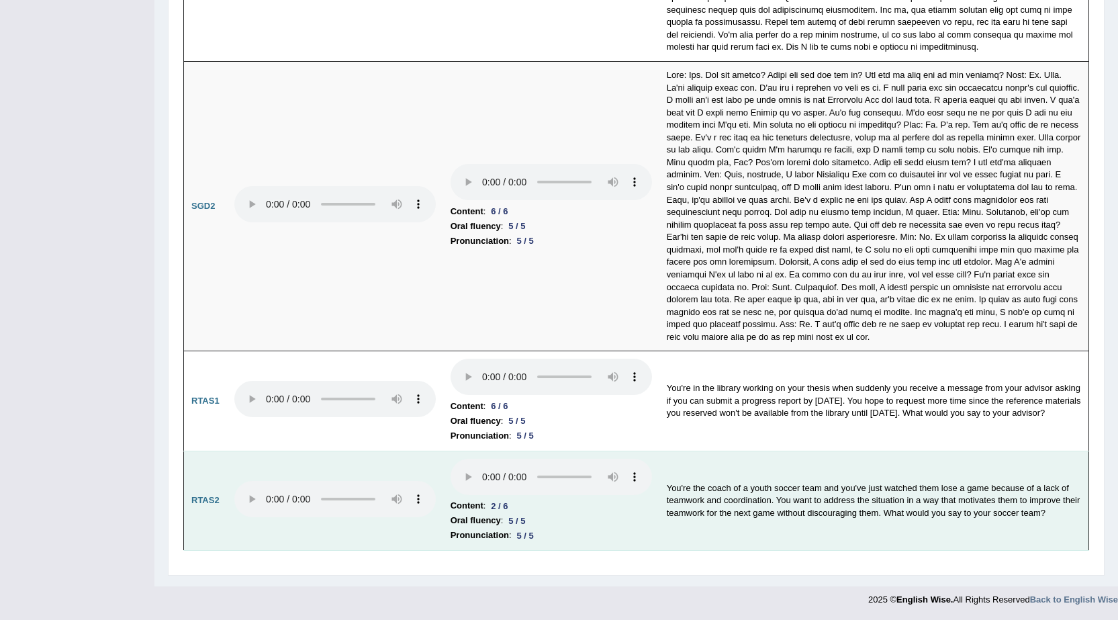
click at [1013, 520] on td "You're the coach of a youth soccer team and you've just watched them lose a gam…" at bounding box center [874, 500] width 430 height 100
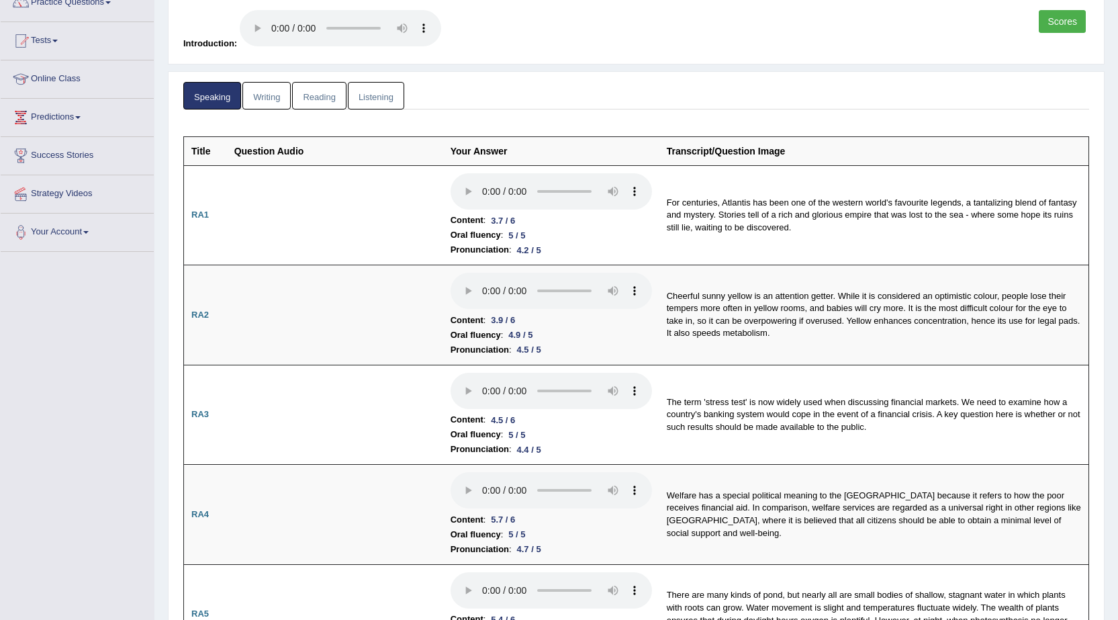
scroll to position [0, 0]
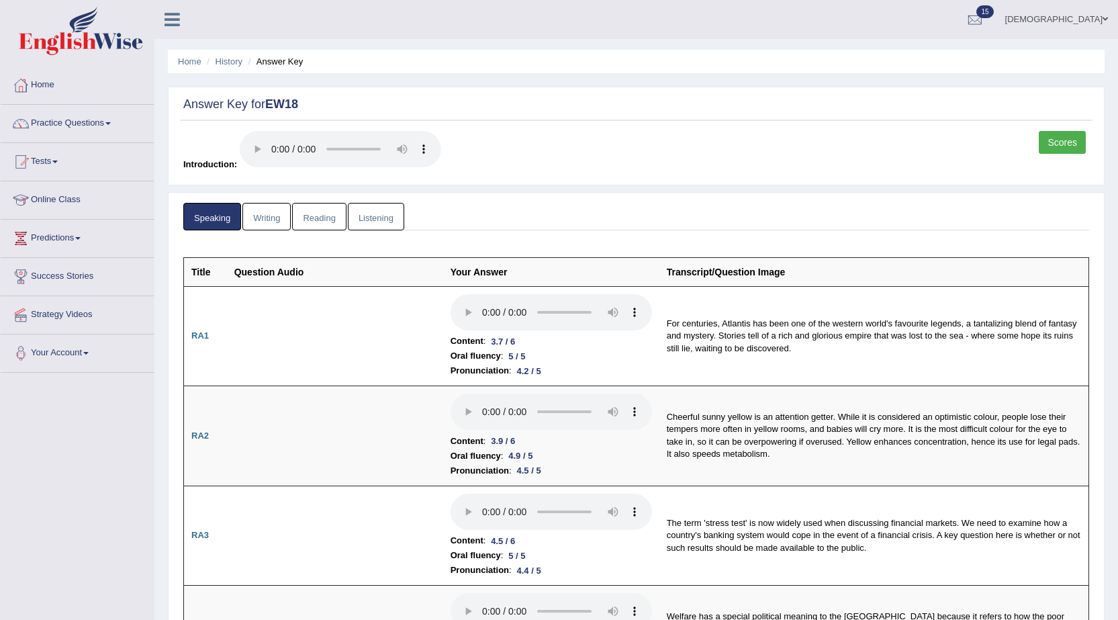
drag, startPoint x: 365, startPoint y: 205, endPoint x: 358, endPoint y: 203, distance: 7.0
click at [364, 205] on link "Listening" at bounding box center [376, 217] width 56 height 28
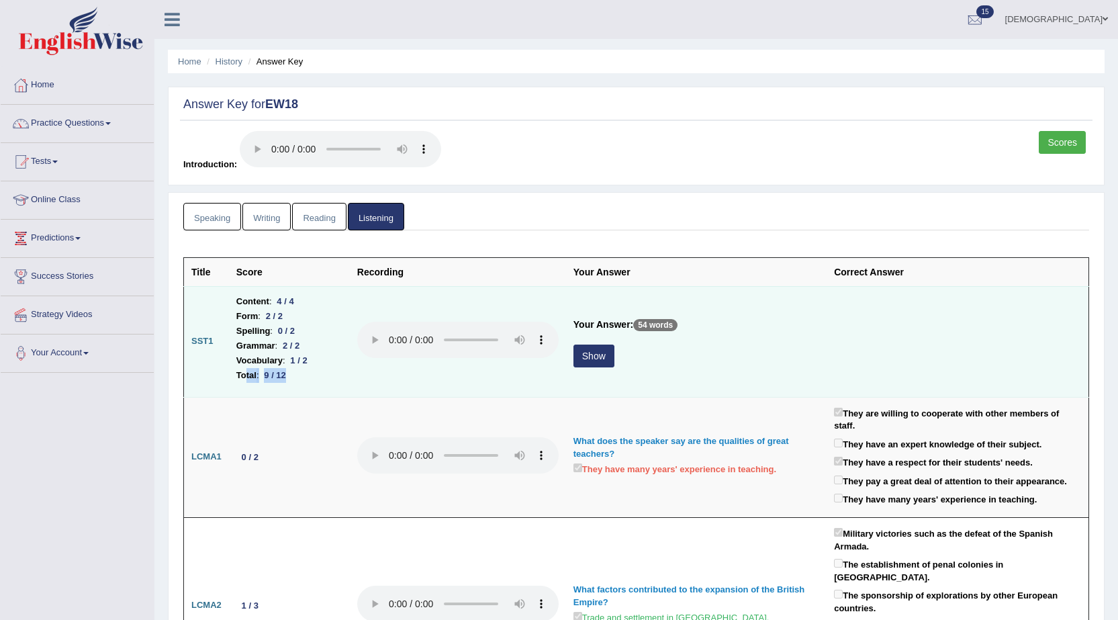
drag, startPoint x: 302, startPoint y: 373, endPoint x: 246, endPoint y: 373, distance: 55.7
click at [246, 373] on li "Total : 9 / 12" at bounding box center [289, 375] width 106 height 15
click at [266, 332] on b "Spelling" at bounding box center [253, 331] width 34 height 15
click at [596, 356] on button "Show" at bounding box center [593, 355] width 41 height 23
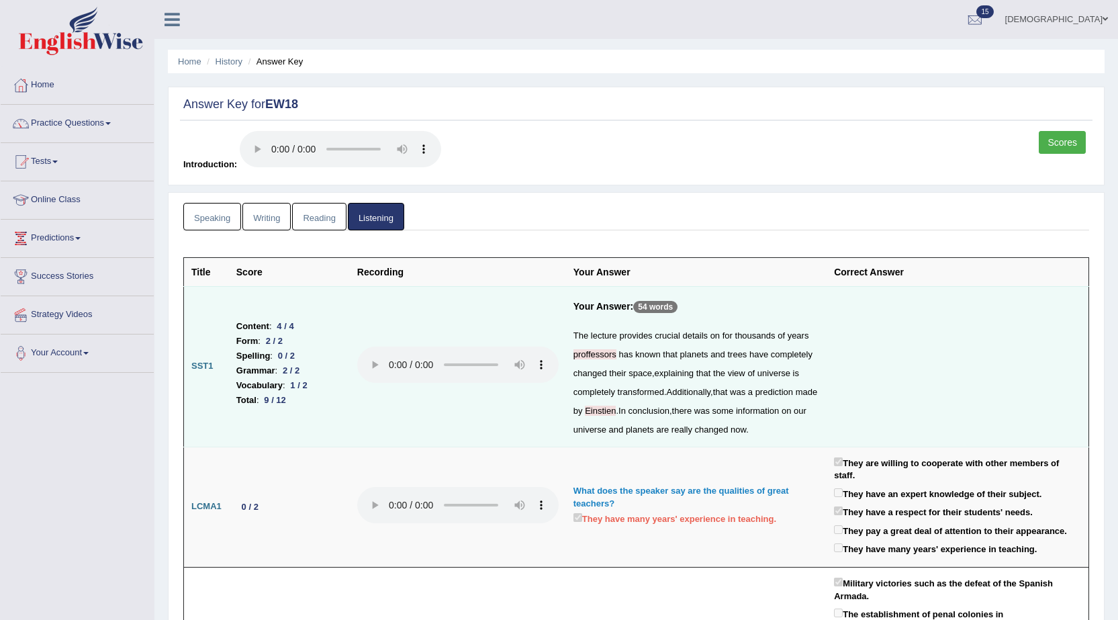
click at [583, 356] on span "proffessors" at bounding box center [594, 354] width 43 height 10
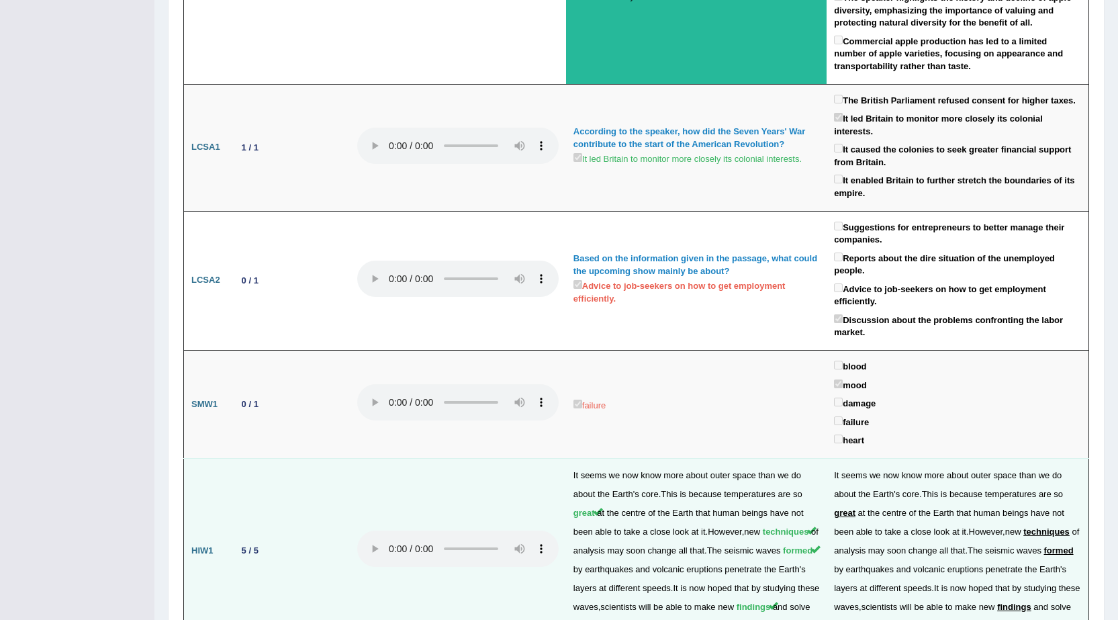
scroll to position [1985, 0]
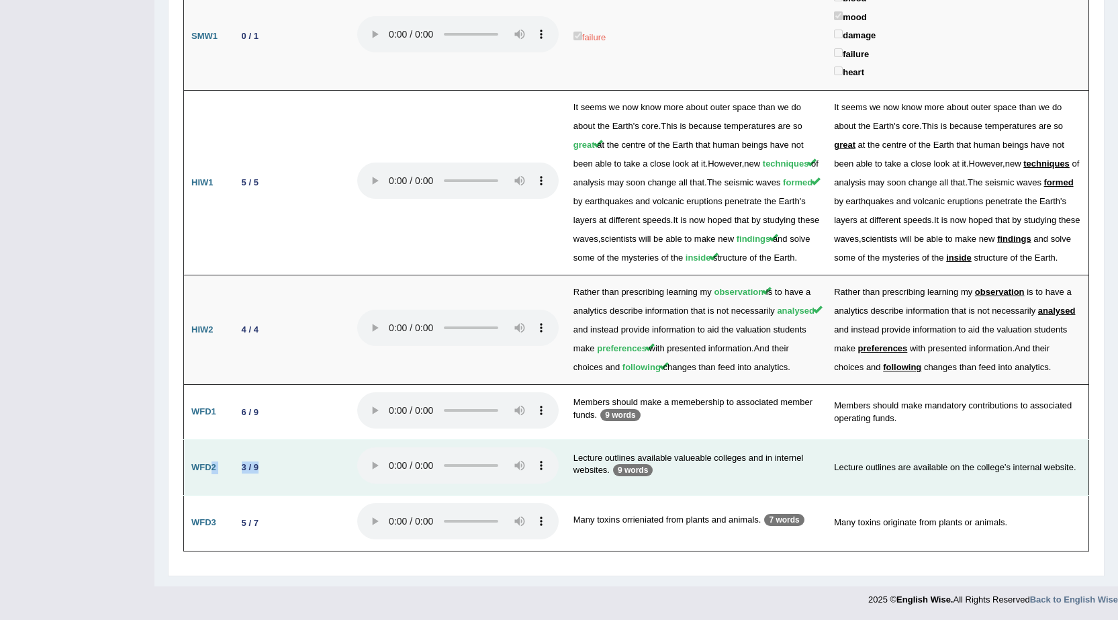
drag, startPoint x: 289, startPoint y: 462, endPoint x: 209, endPoint y: 466, distance: 79.3
click at [209, 466] on tr "WFD2 3 / 9 Lecture outlines available valueable colleges and in internel websit…" at bounding box center [636, 468] width 905 height 56
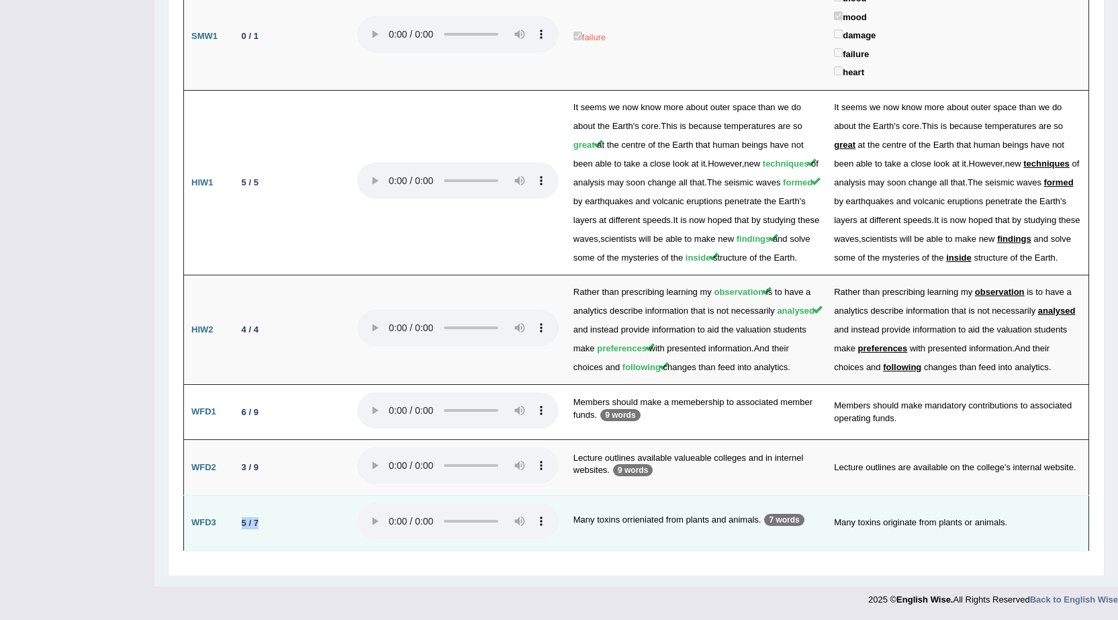
drag, startPoint x: 274, startPoint y: 512, endPoint x: 226, endPoint y: 513, distance: 47.7
click at [226, 513] on tr "WFD3 5 / 7 Many toxins orrieniated from plants and animals. 7 words Many toxins…" at bounding box center [636, 523] width 905 height 56
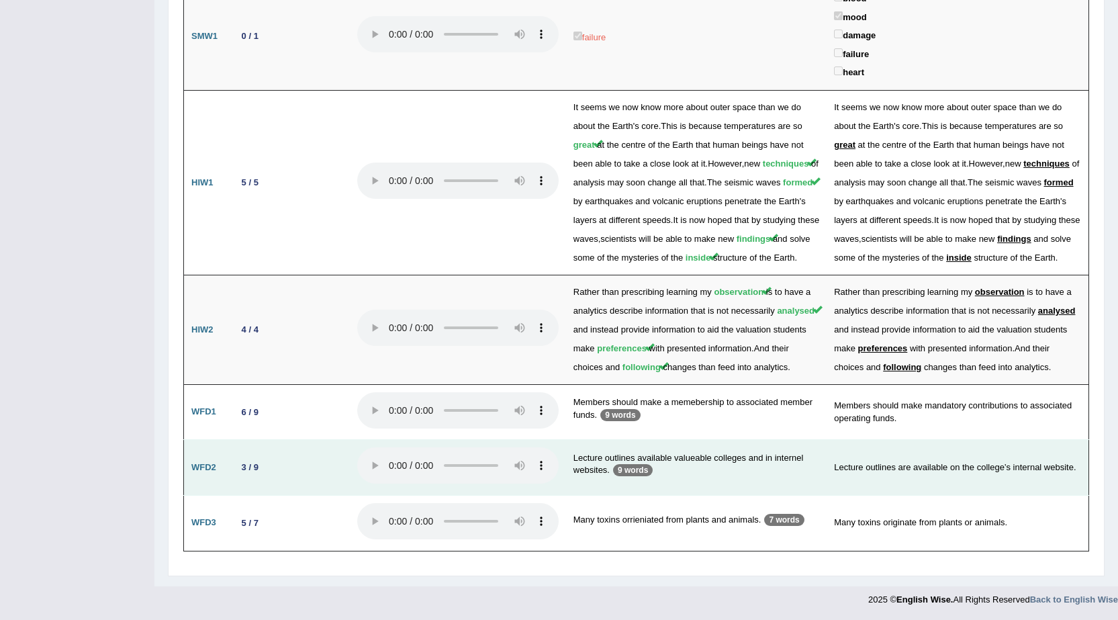
click at [237, 463] on div "3 / 9" at bounding box center [250, 467] width 28 height 14
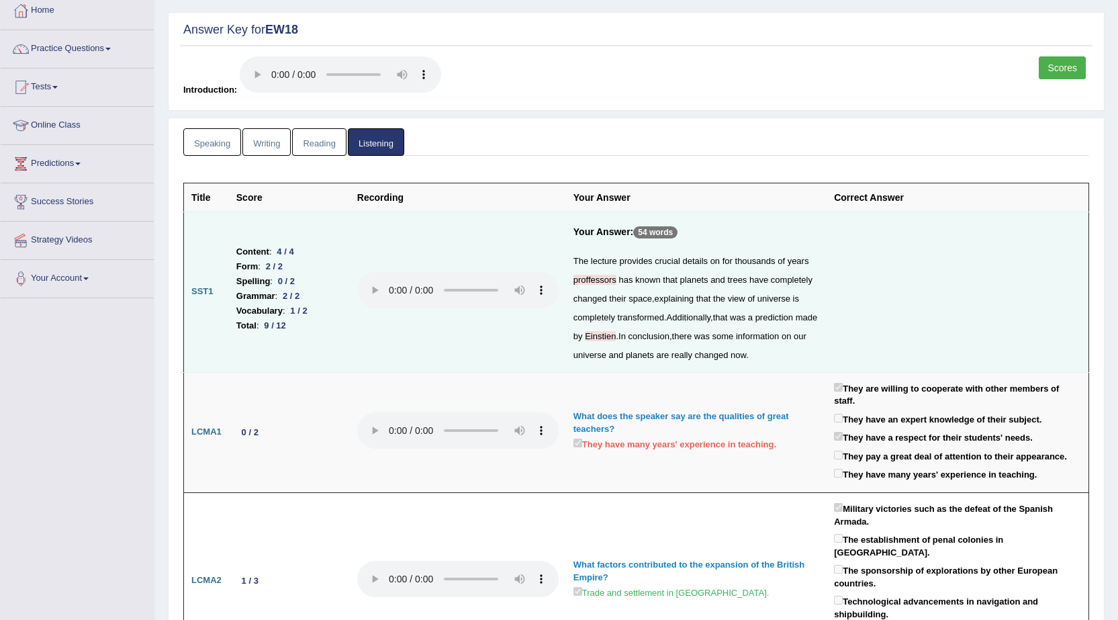
scroll to position [0, 0]
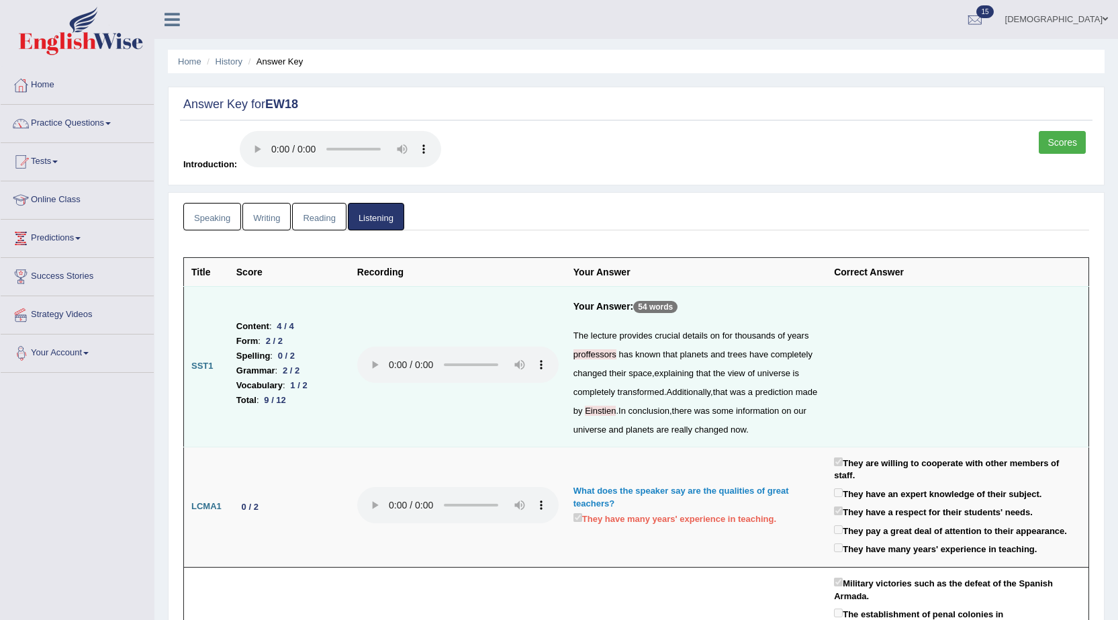
click at [900, 312] on td at bounding box center [957, 366] width 262 height 160
click at [840, 444] on td at bounding box center [957, 366] width 262 height 160
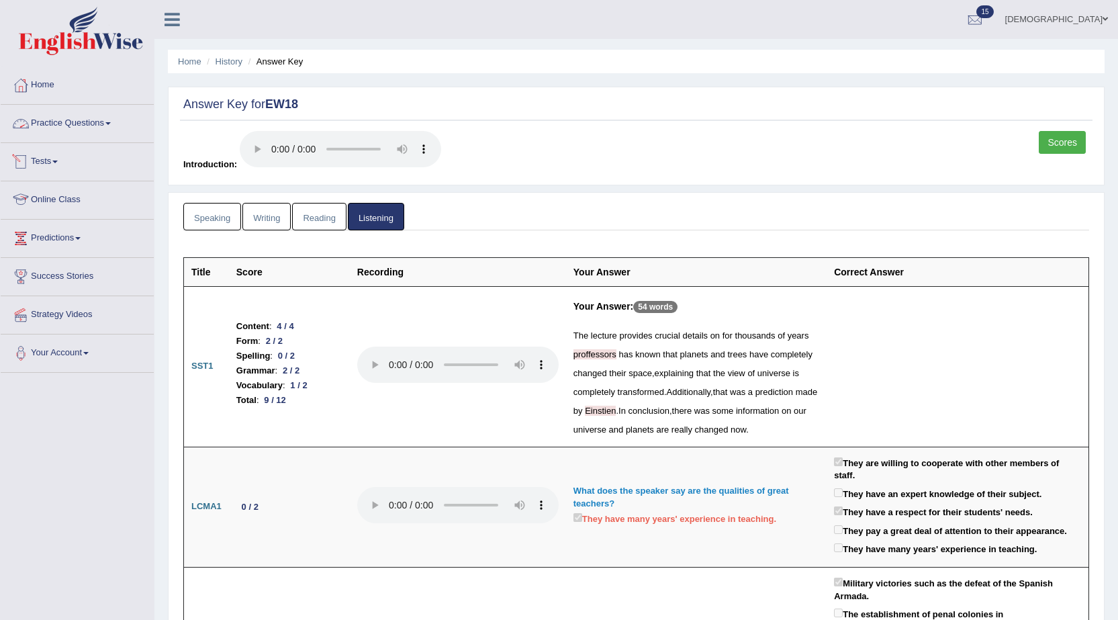
click at [64, 123] on link "Practice Questions" at bounding box center [77, 122] width 153 height 34
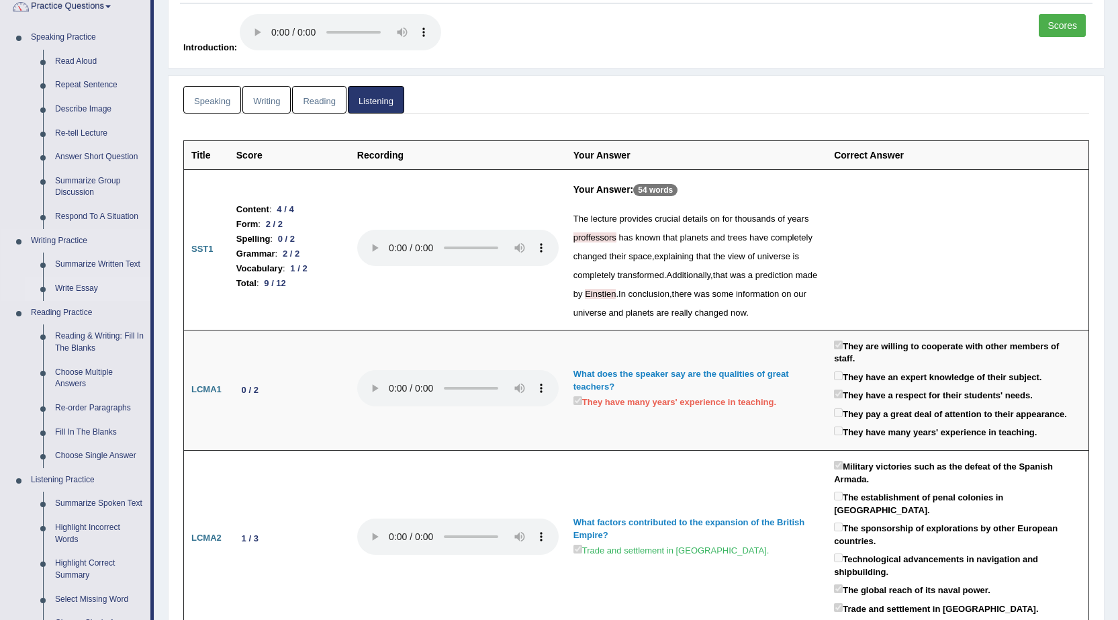
scroll to position [134, 0]
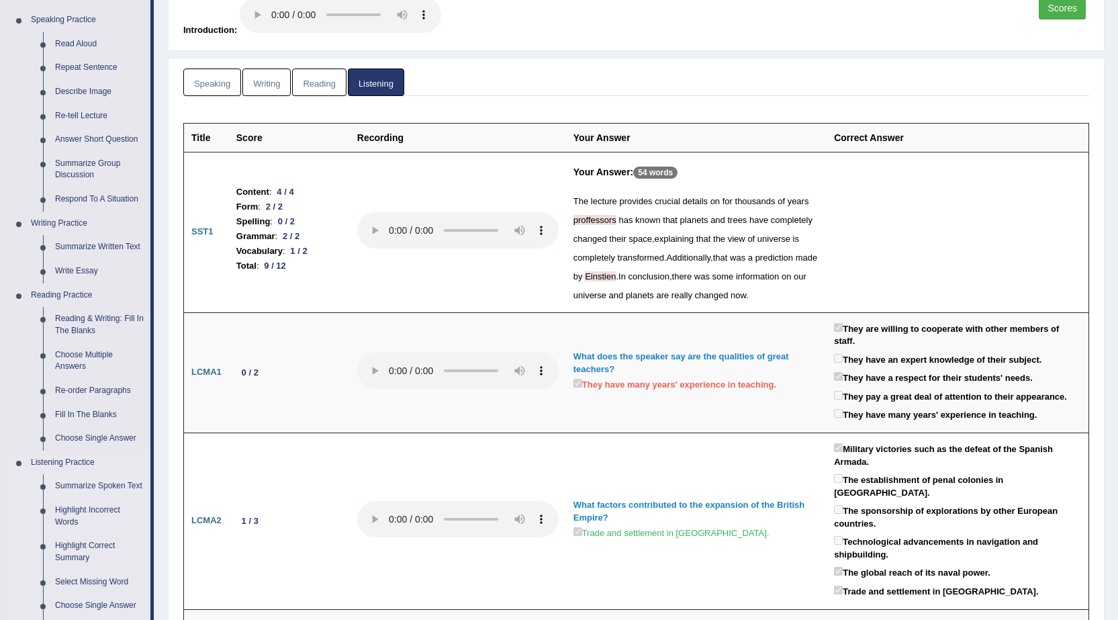
click at [111, 481] on link "Summarize Spoken Text" at bounding box center [99, 486] width 101 height 24
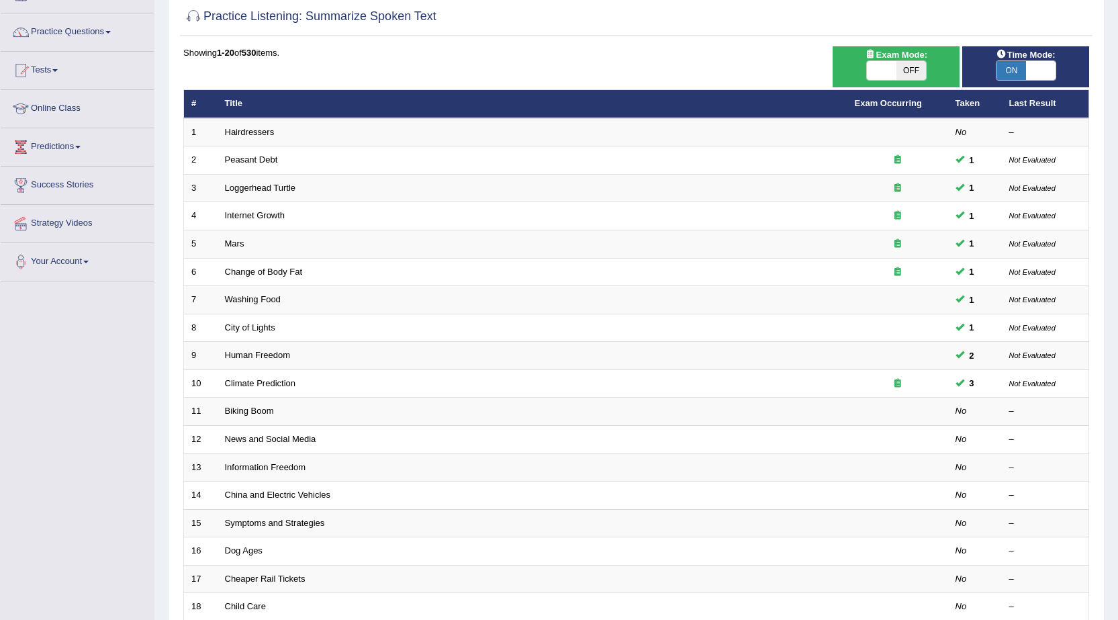
scroll to position [134, 0]
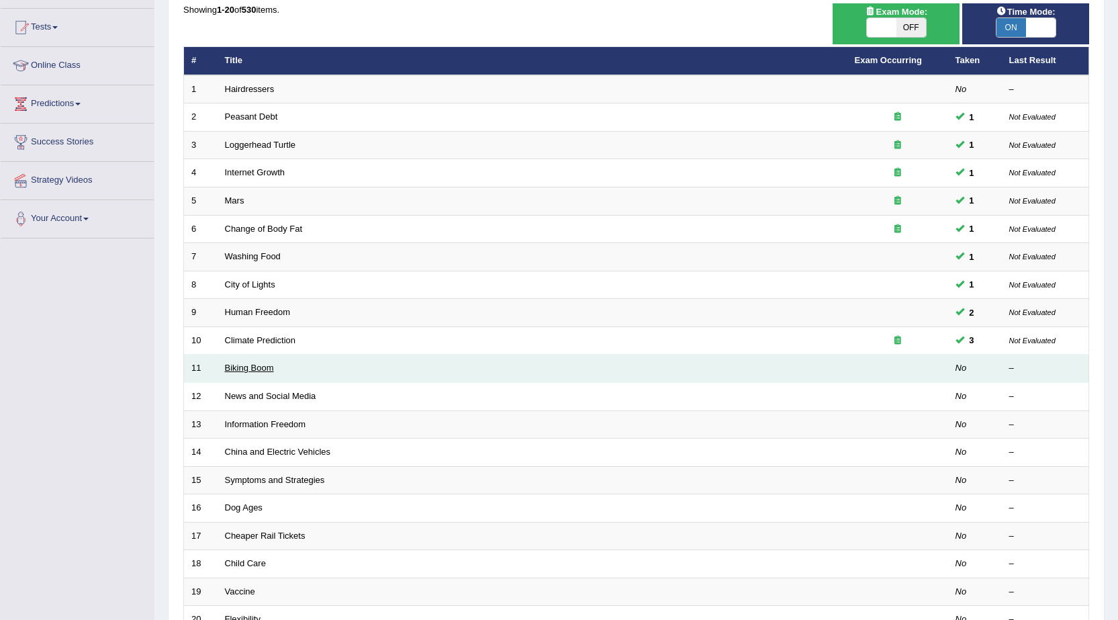
click at [245, 370] on link "Biking Boom" at bounding box center [249, 367] width 49 height 10
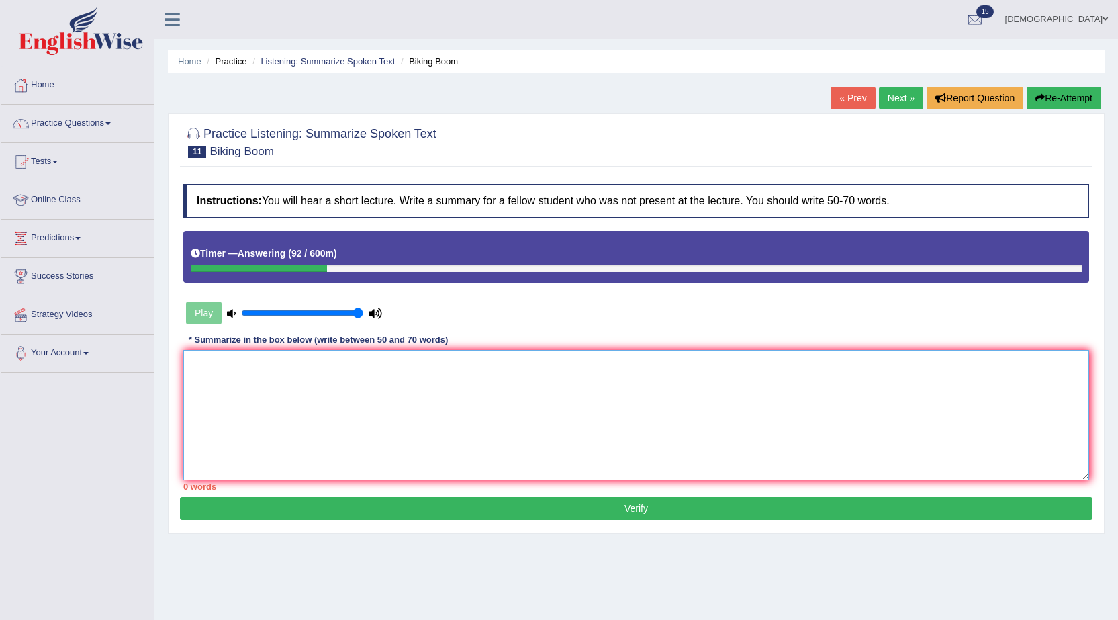
click at [549, 377] on textarea at bounding box center [635, 415] width 905 height 130
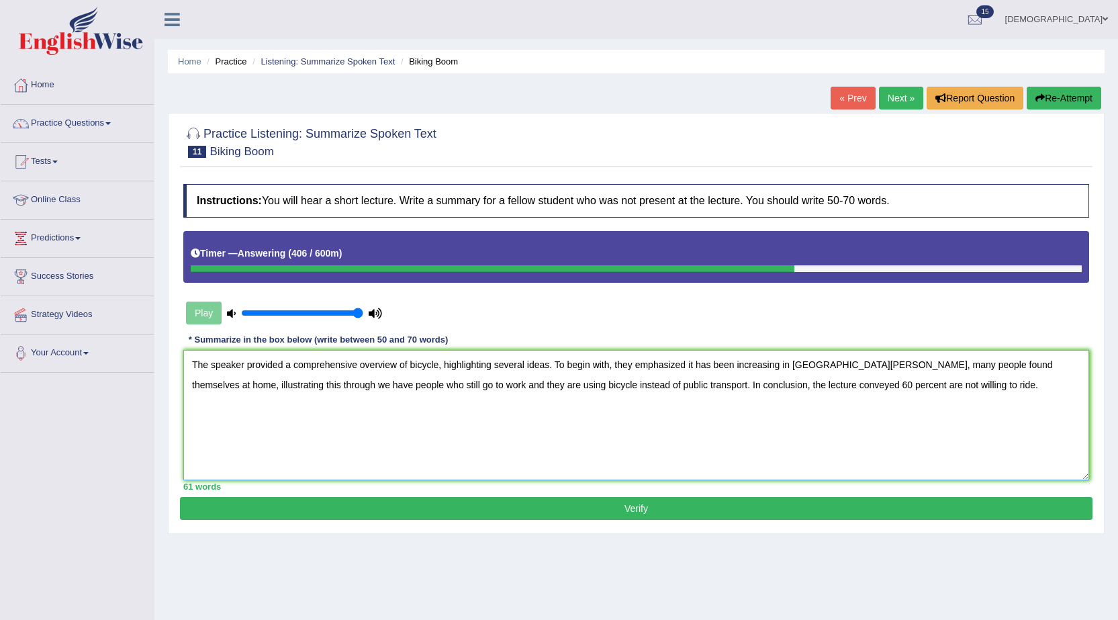
click at [836, 365] on textarea "The speaker provided a comprehensive overview of bicycle, highlighting several …" at bounding box center [635, 415] width 905 height 130
click at [950, 387] on textarea "The speaker provided a comprehensive overview of bicycle, highlighting several …" at bounding box center [635, 415] width 905 height 130
type textarea "The speaker provided a comprehensive overview of bicycle, highlighting several …"
click at [815, 506] on button "Verify" at bounding box center [636, 508] width 912 height 23
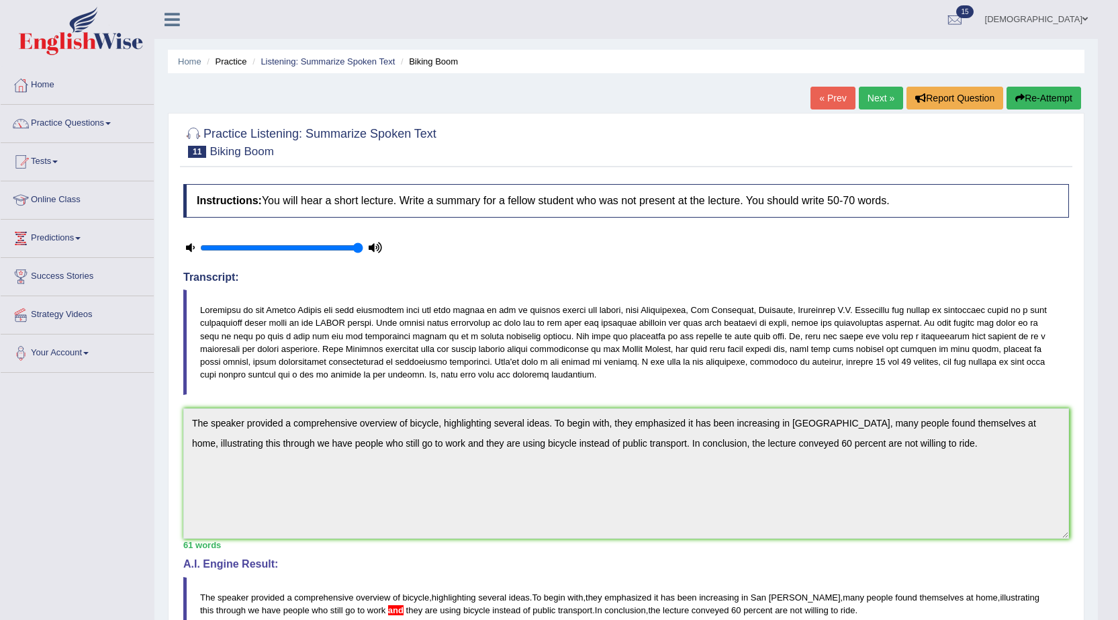
click at [65, 408] on div "Toggle navigation Home Practice Questions Speaking Practice Read Aloud Repeat S…" at bounding box center [548, 439] width 1097 height 878
click at [883, 100] on link "Next »" at bounding box center [880, 98] width 44 height 23
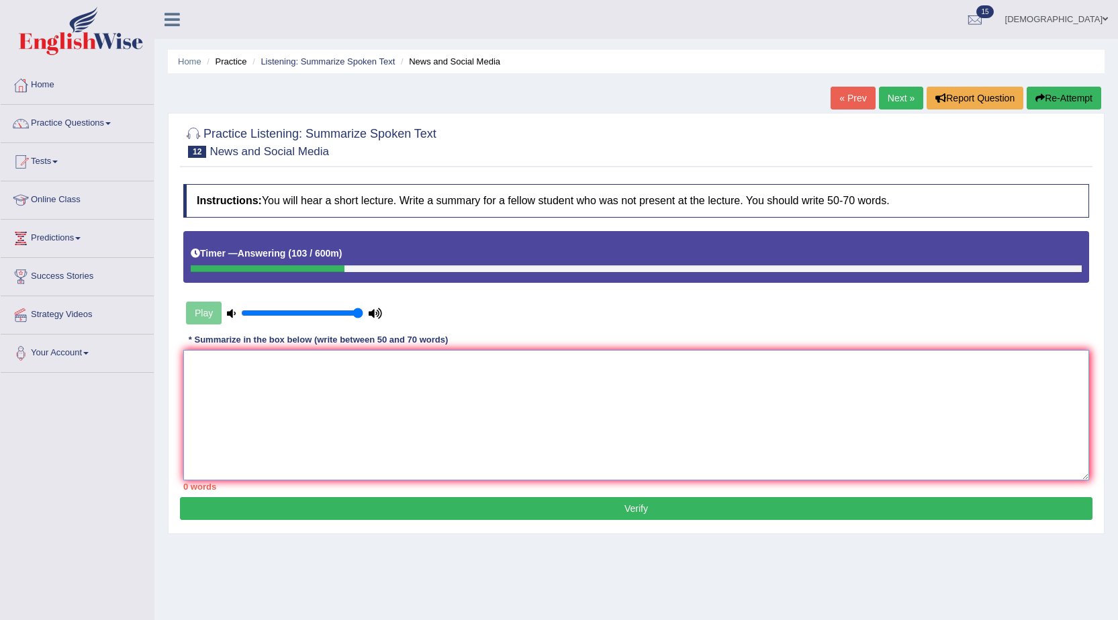
click at [659, 385] on textarea at bounding box center [635, 415] width 905 height 130
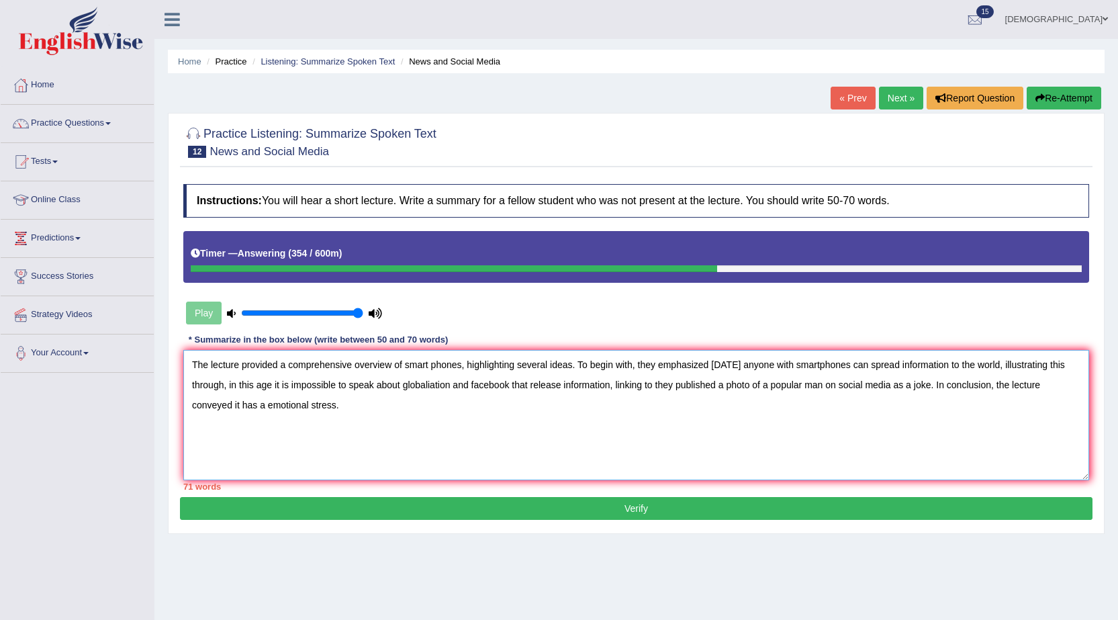
click at [234, 413] on textarea "The lecture provided a comprehensive overview of smart phones, highlighting sev…" at bounding box center [635, 415] width 905 height 130
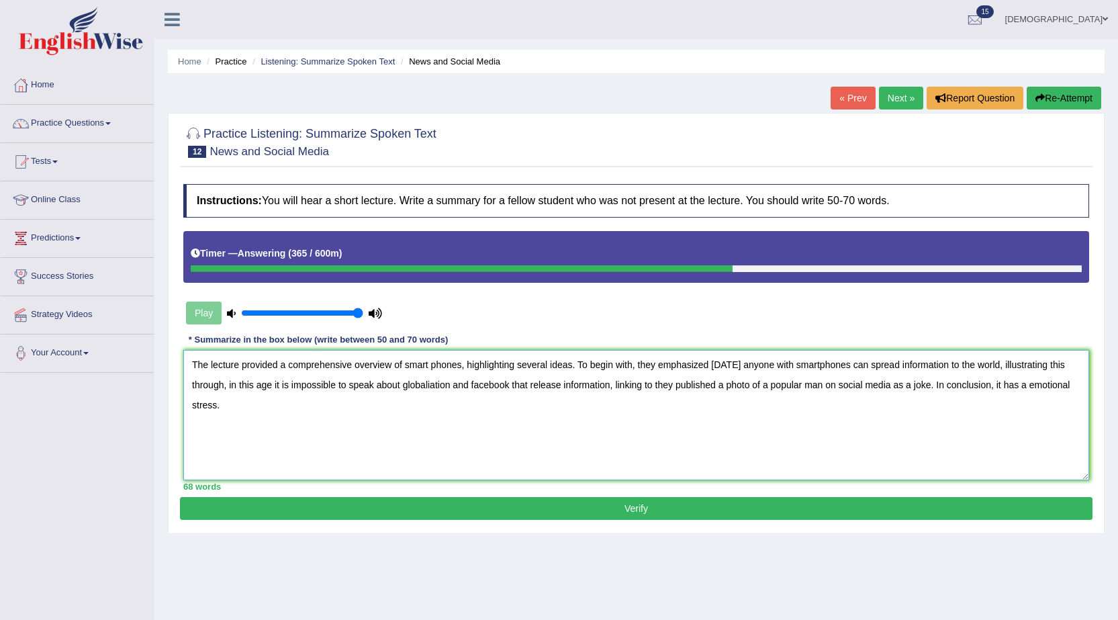
click at [244, 403] on textarea "The lecture provided a comprehensive overview of smart phones, highlighting sev…" at bounding box center [635, 415] width 905 height 130
click at [814, 370] on textarea "The lecture provided a comprehensive overview of smart phones, highlighting sev…" at bounding box center [635, 415] width 905 height 130
click at [429, 392] on textarea "The lecture provided a comprehensive overview of smart phones, highlighting sev…" at bounding box center [635, 415] width 905 height 130
click at [431, 417] on textarea "The lecture provided a comprehensive overview of smart phones, highlighting sev…" at bounding box center [635, 415] width 905 height 130
type textarea "The lecture provided a comprehensive overview of smart phones, highlighting sev…"
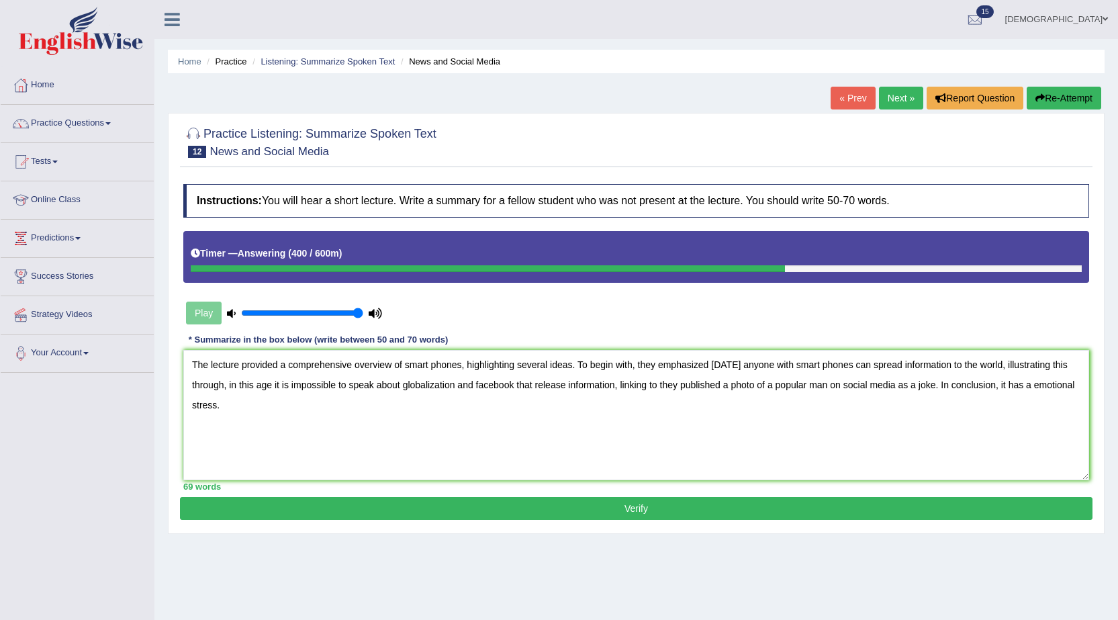
click at [480, 507] on button "Verify" at bounding box center [636, 508] width 912 height 23
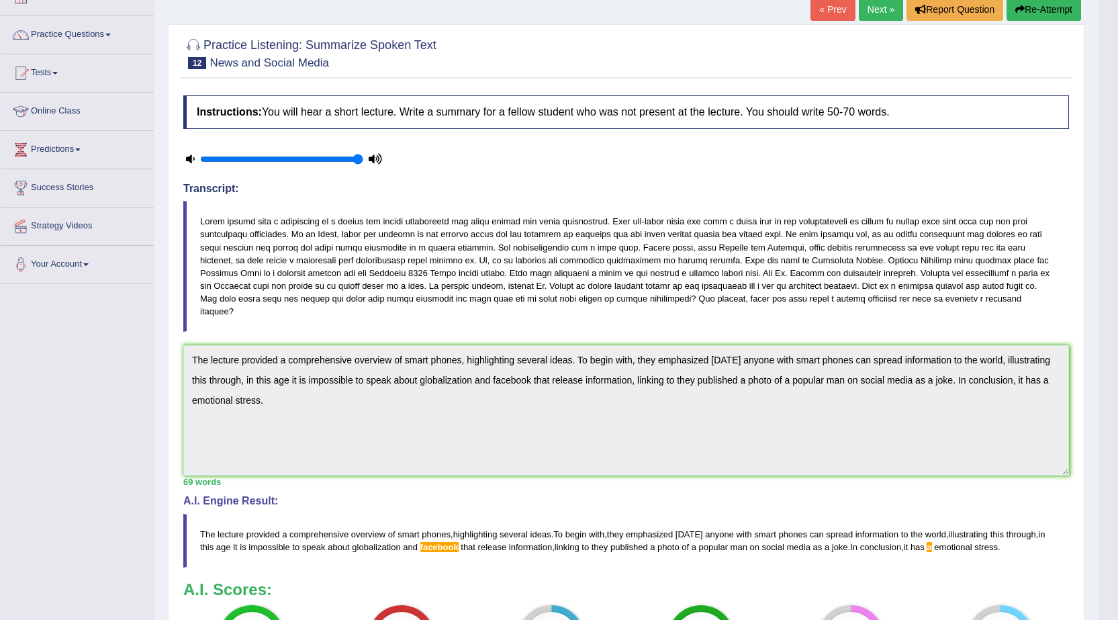
scroll to position [67, 0]
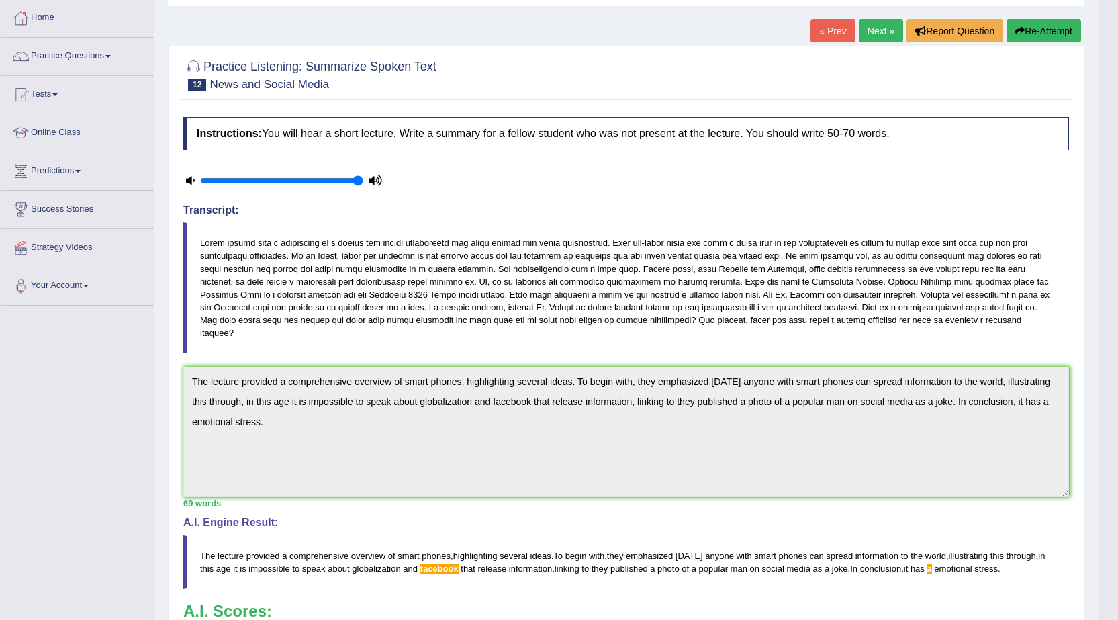
click at [26, 326] on div "Toggle navigation Home Practice Questions Speaking Practice Read Aloud Repeat S…" at bounding box center [548, 384] width 1097 height 903
click at [1024, 25] on button "Re-Attempt" at bounding box center [1043, 30] width 75 height 23
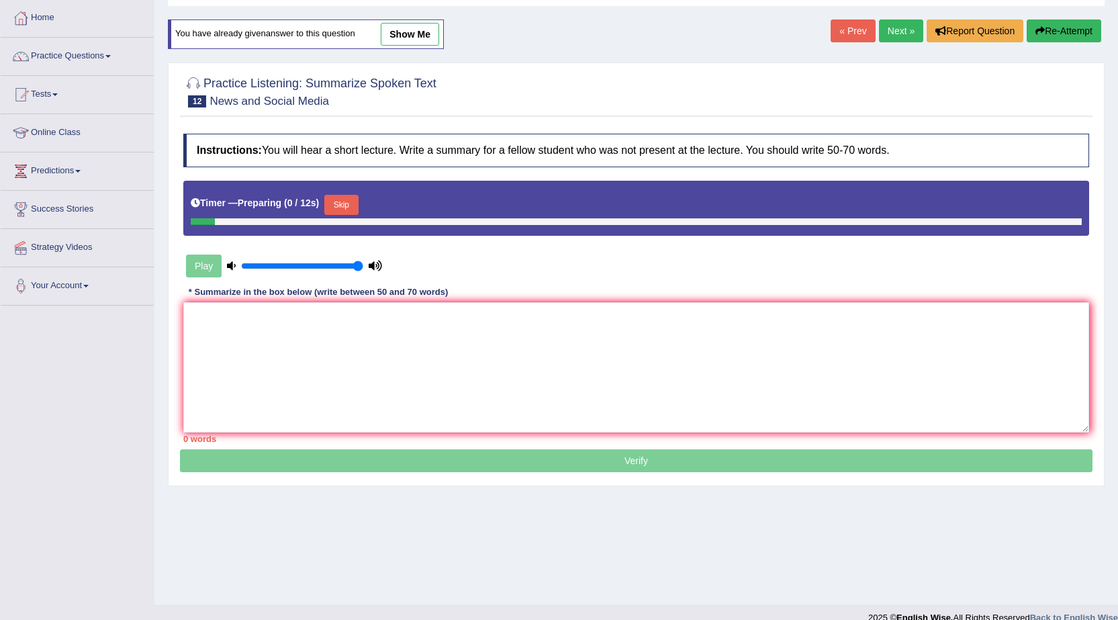
scroll to position [67, 0]
drag, startPoint x: 233, startPoint y: 266, endPoint x: 182, endPoint y: 270, distance: 51.1
type input "0.05"
click at [241, 270] on input "range" at bounding box center [302, 265] width 122 height 11
click at [299, 328] on textarea at bounding box center [635, 367] width 905 height 130
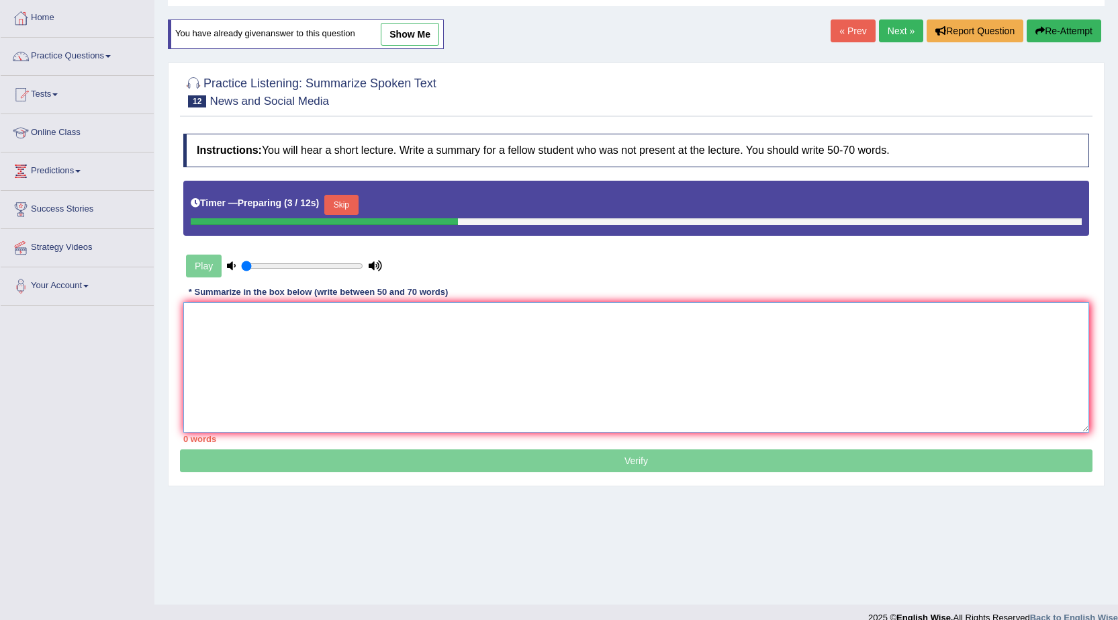
paste textarea "The lecture provided a comprehensive overview of smart phones, highlighting sev…"
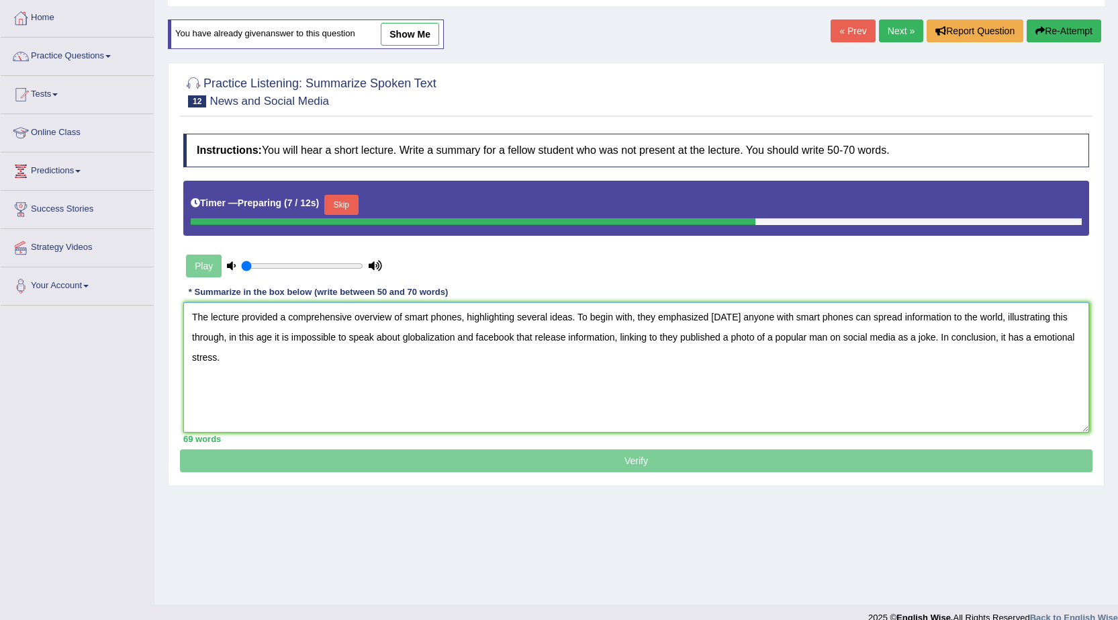
click at [1028, 342] on textarea "The lecture provided a comprehensive overview of smart phones, highlighting sev…" at bounding box center [635, 367] width 905 height 130
click at [1031, 342] on textarea "The lecture provided a comprehensive overview of smart phones, highlighting sev…" at bounding box center [635, 367] width 905 height 130
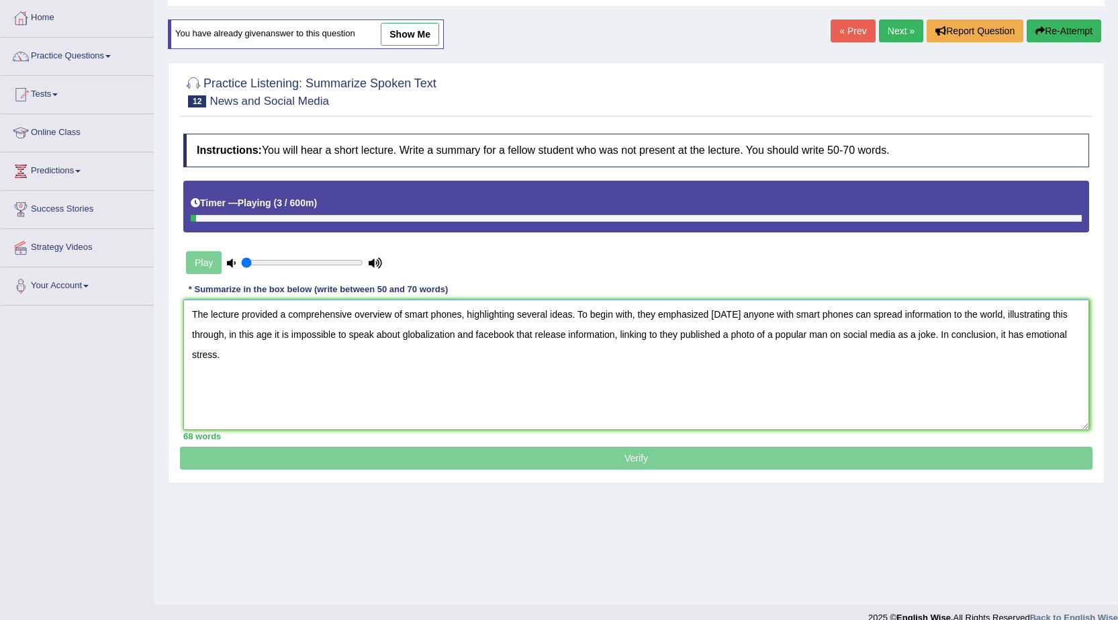
click at [479, 337] on textarea "The lecture provided a comprehensive overview of smart phones, highlighting sev…" at bounding box center [635, 364] width 905 height 130
click at [464, 364] on textarea "The lecture provided a comprehensive overview of smart phones, highlighting sev…" at bounding box center [635, 364] width 905 height 130
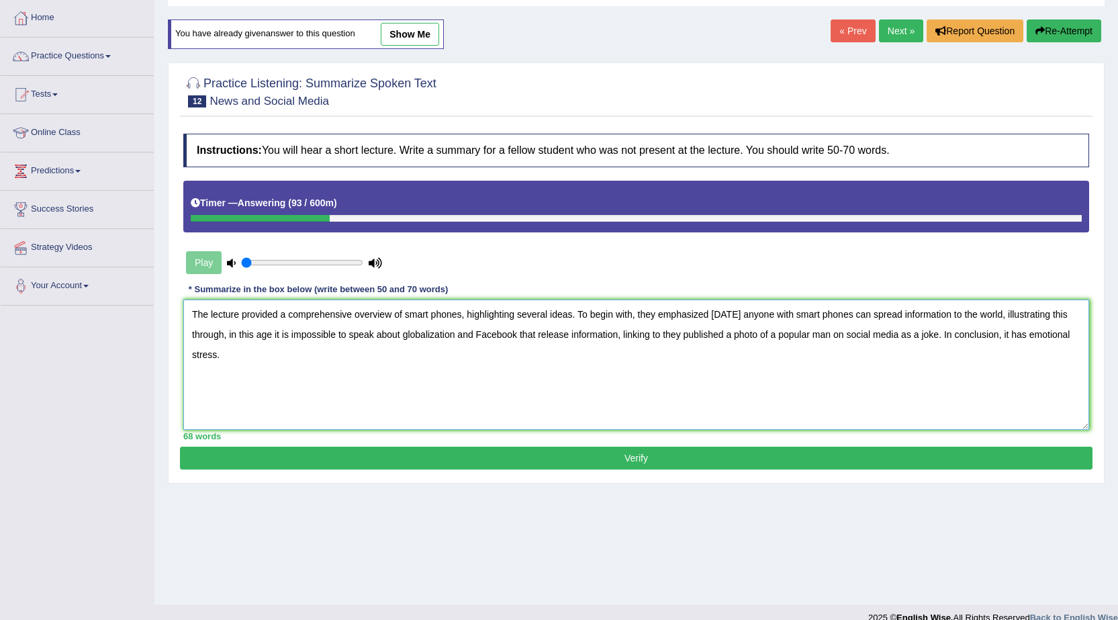
type textarea "The lecture provided a comprehensive overview of smart phones, highlighting sev…"
click at [512, 454] on button "Verify" at bounding box center [636, 457] width 912 height 23
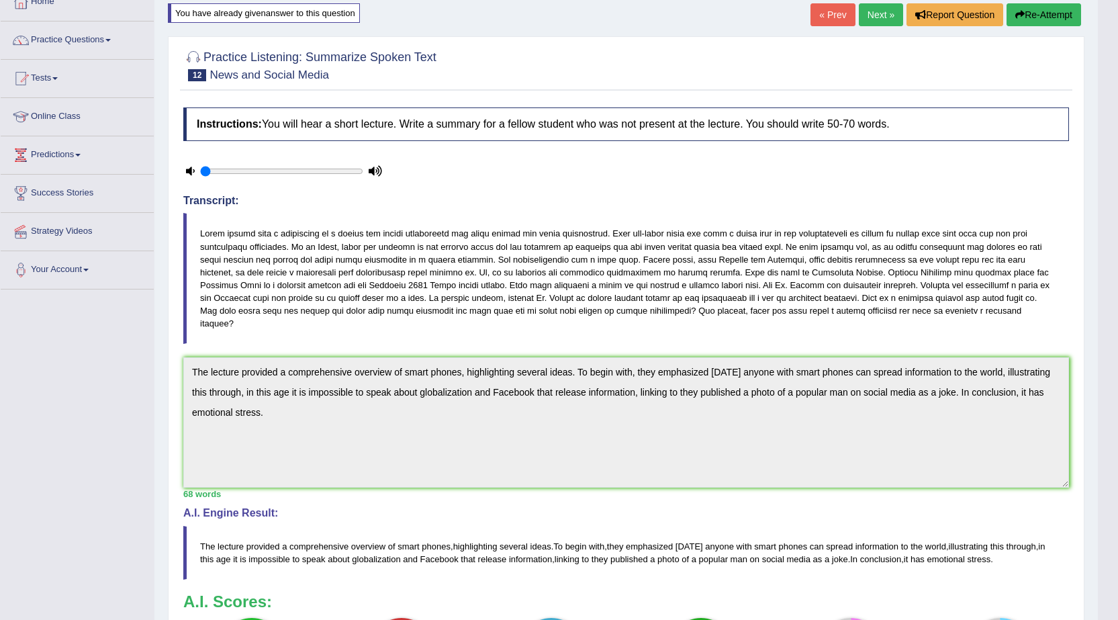
scroll to position [0, 0]
